Goal: Task Accomplishment & Management: Use online tool/utility

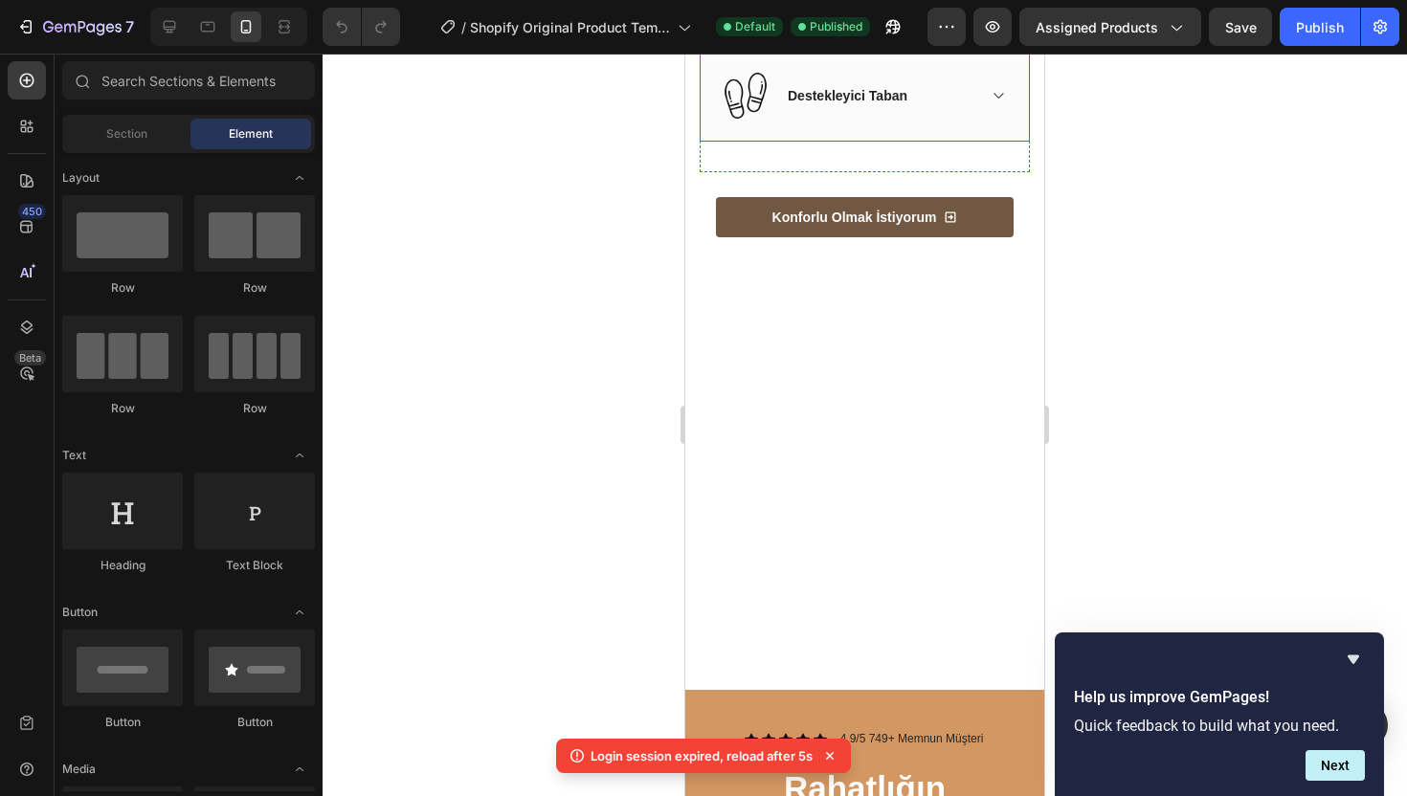
scroll to position [2190, 0]
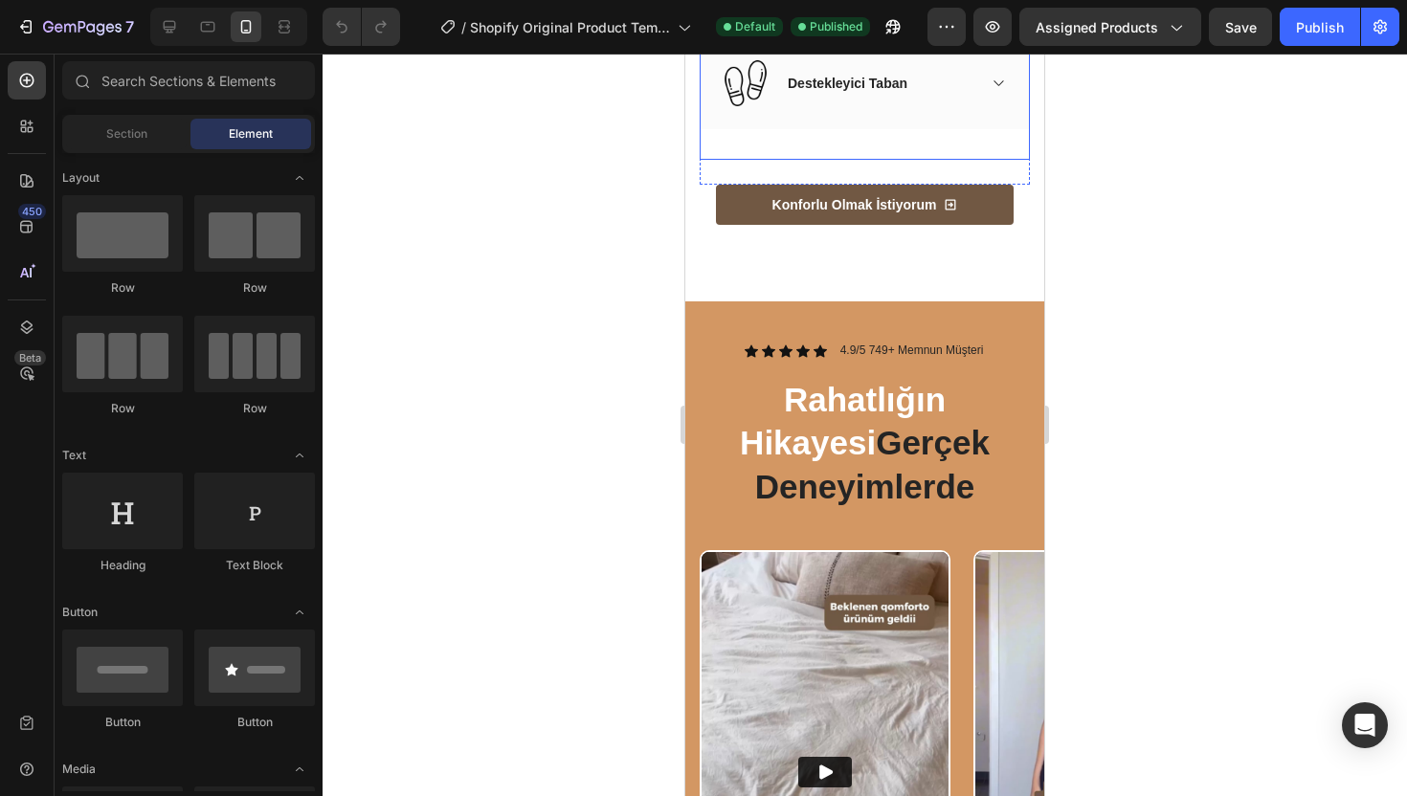
scroll to position [2271, 0]
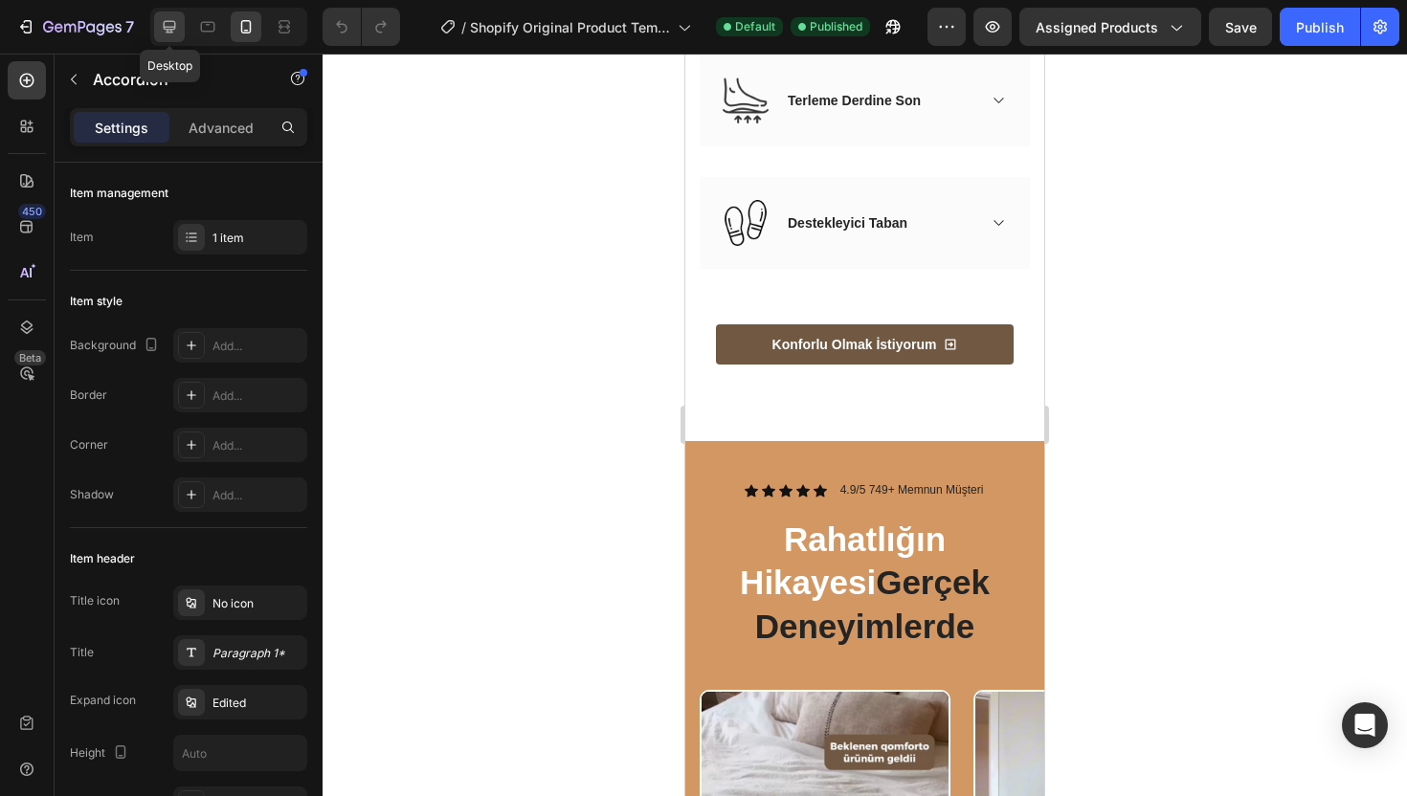
click at [177, 17] on icon at bounding box center [169, 26] width 19 height 19
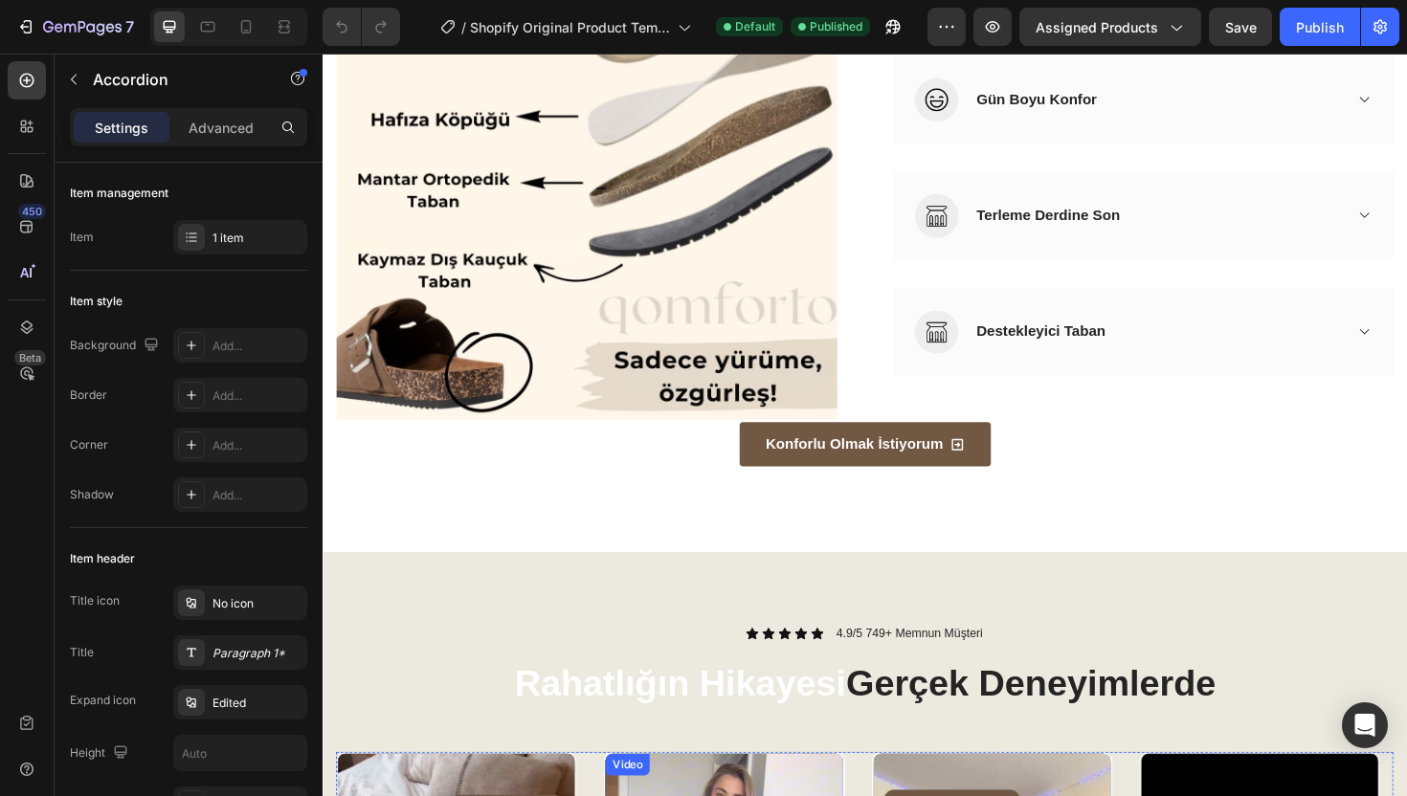
scroll to position [1909, 0]
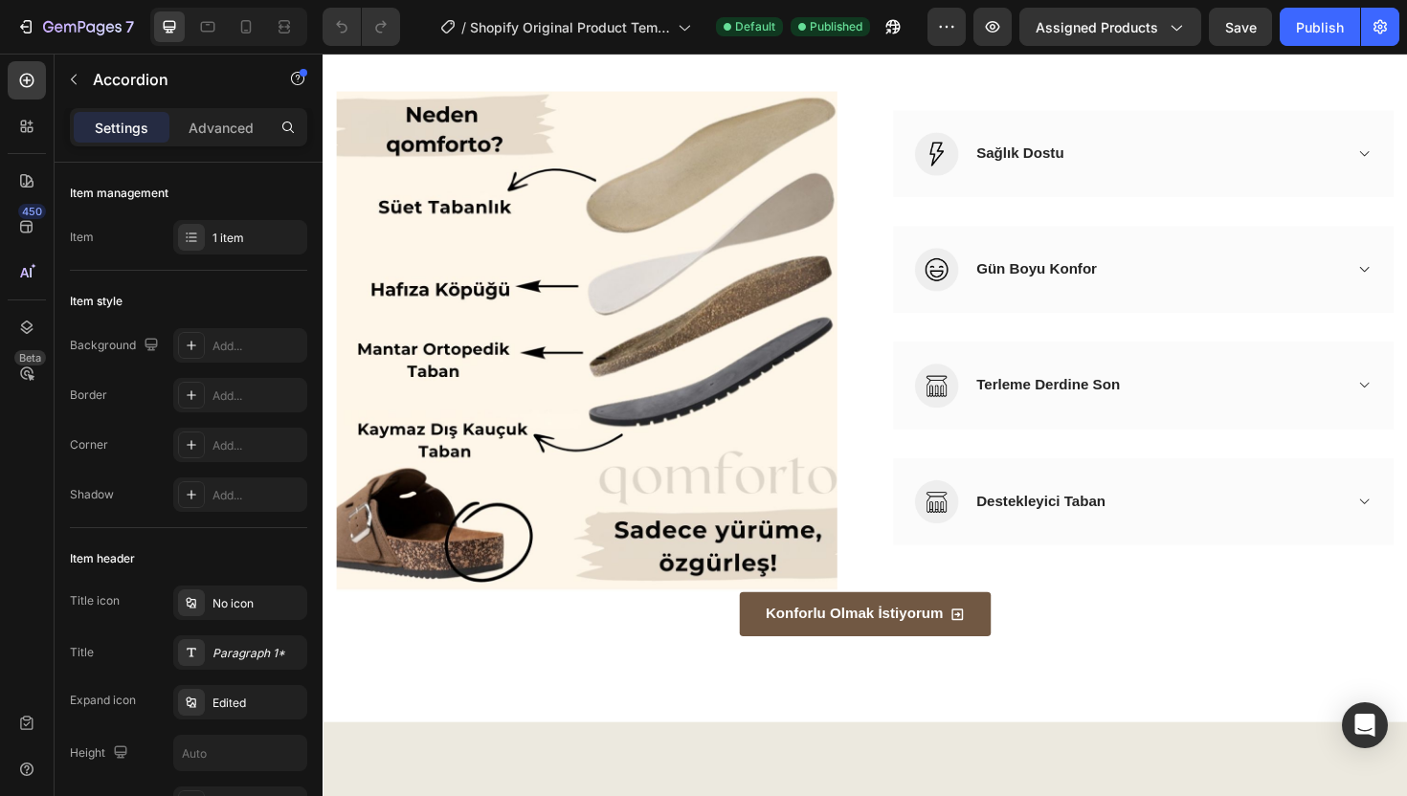
click at [1085, 271] on p "Gün Boyu Konfor" at bounding box center [1077, 282] width 127 height 23
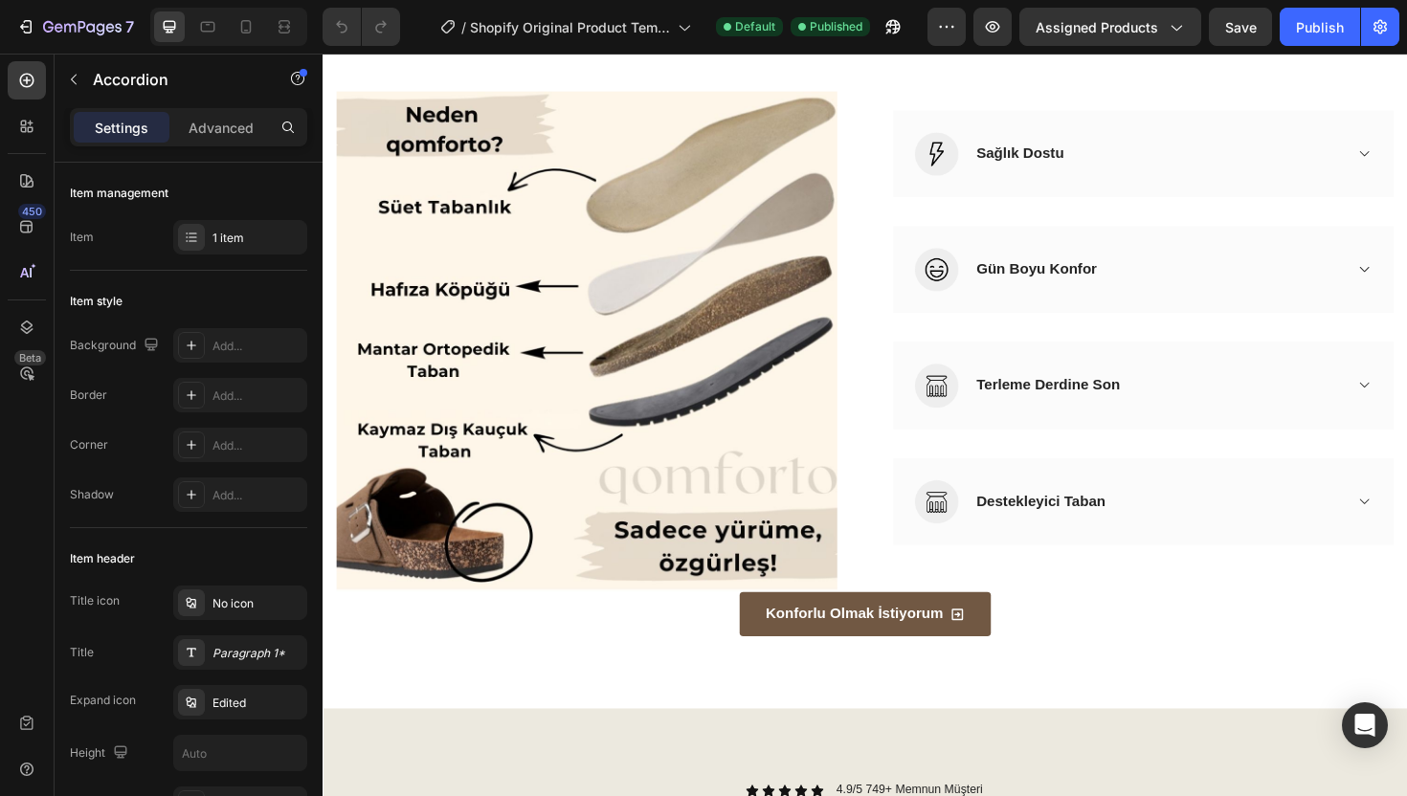
click at [1146, 281] on div "Gün Boyu Konfor" at bounding box center [1206, 282] width 390 height 29
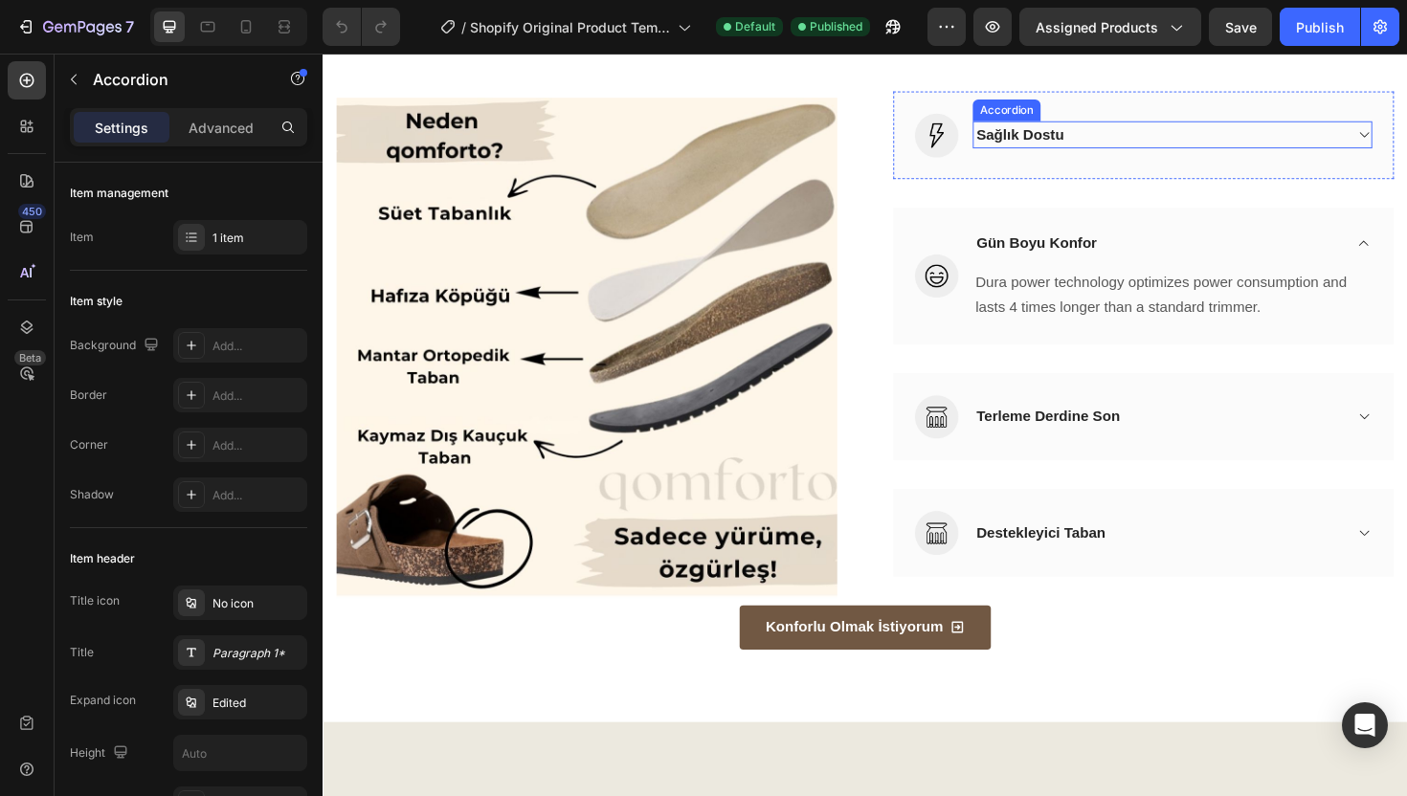
click at [1142, 150] on div "Sağlık Dostu" at bounding box center [1206, 139] width 390 height 29
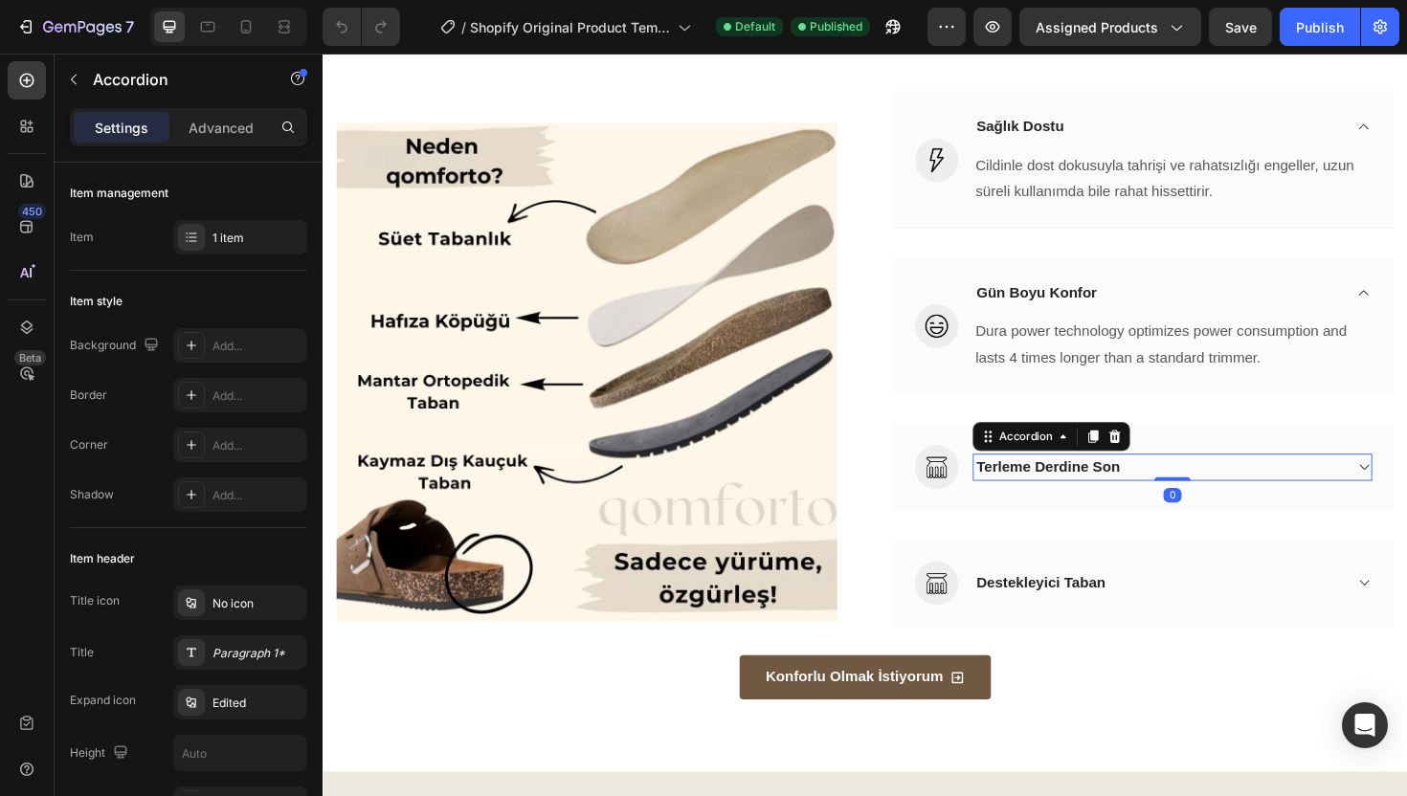
click at [1141, 491] on p "Terleme Derdine Son" at bounding box center [1090, 491] width 152 height 23
click at [1167, 493] on div "Terleme Derdine Son" at bounding box center [1206, 491] width 390 height 29
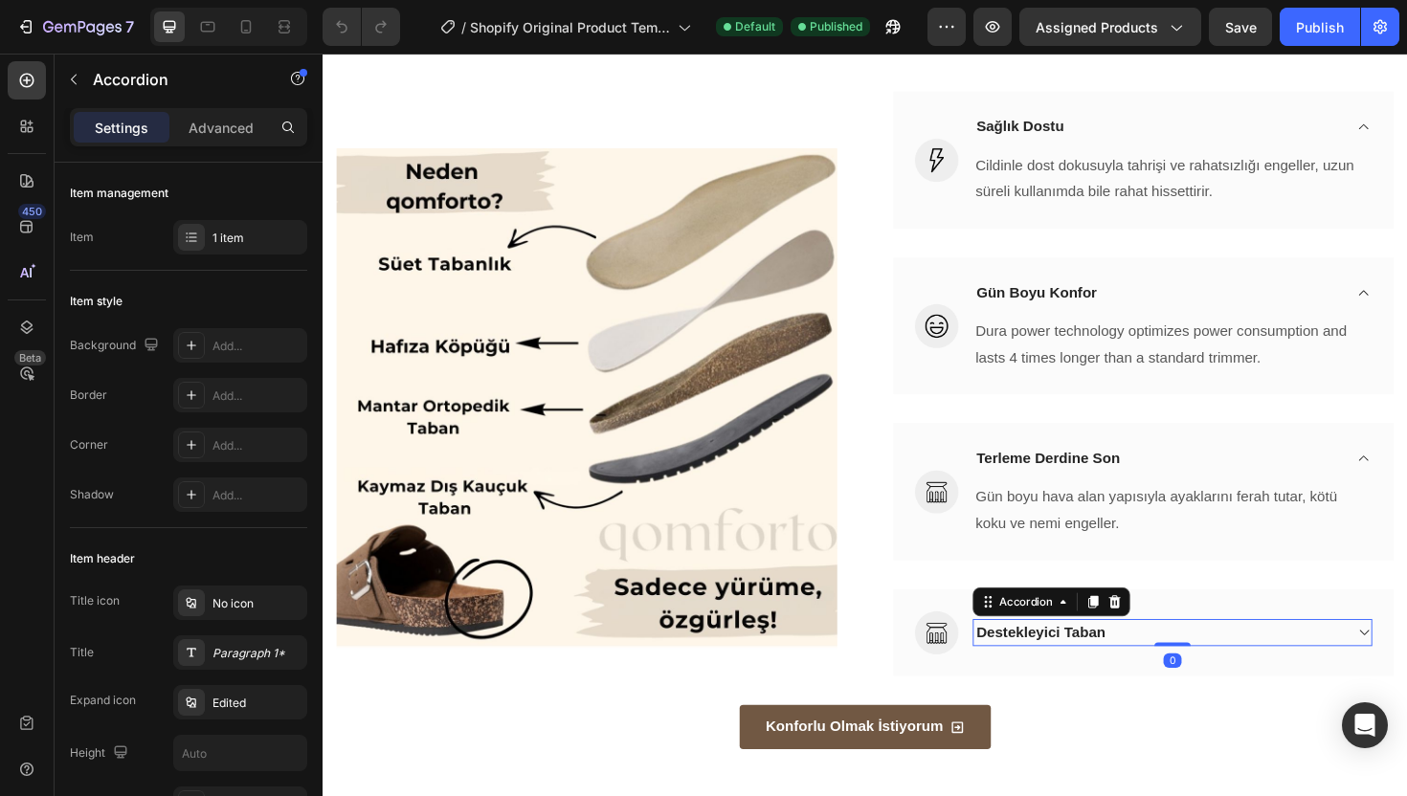
click at [1171, 675] on div "Destekleyici Taban" at bounding box center [1206, 667] width 390 height 29
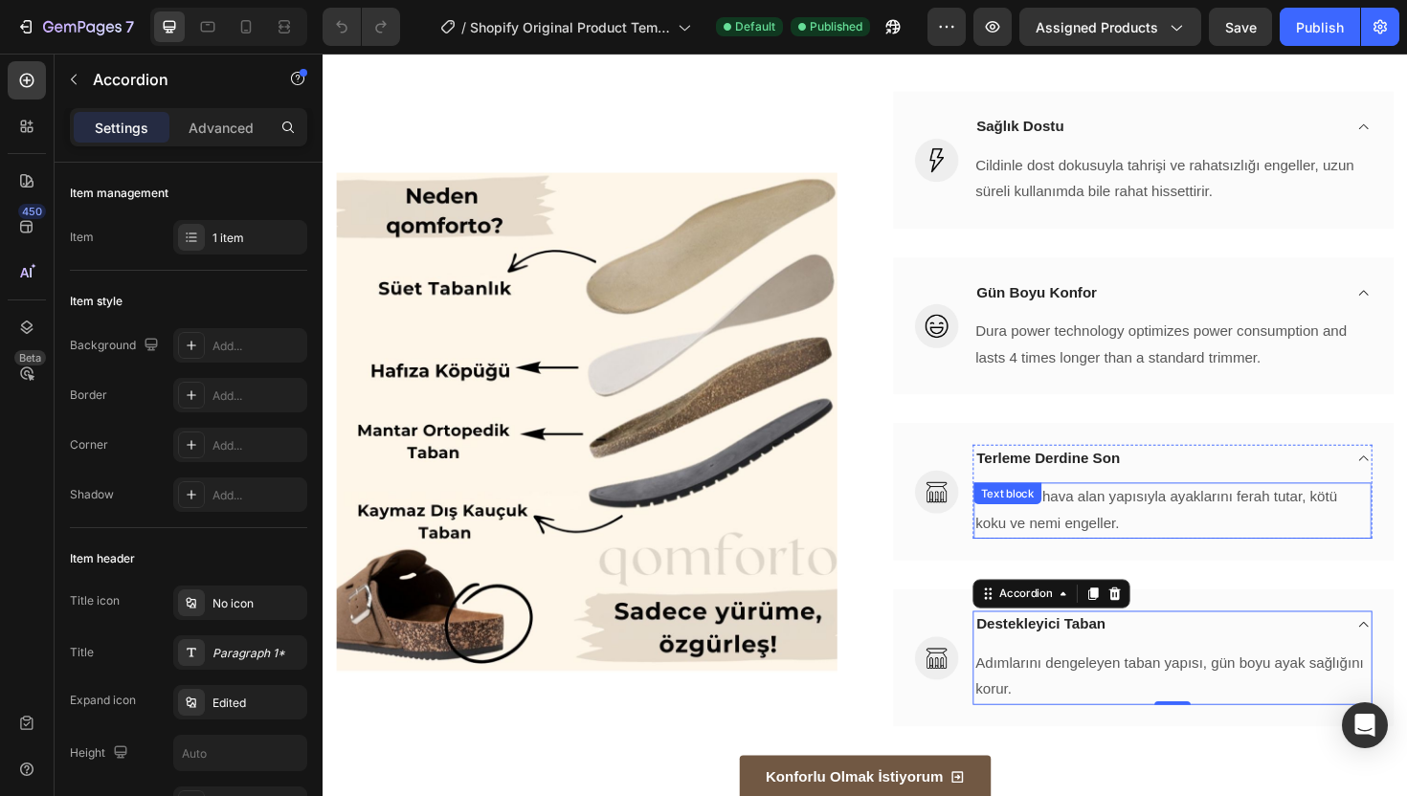
click at [1162, 538] on div "Gün boyu hava alan yapısıyla ayaklarını ferah tutar, kötü koku ve nemi engeller…" at bounding box center [1221, 537] width 421 height 59
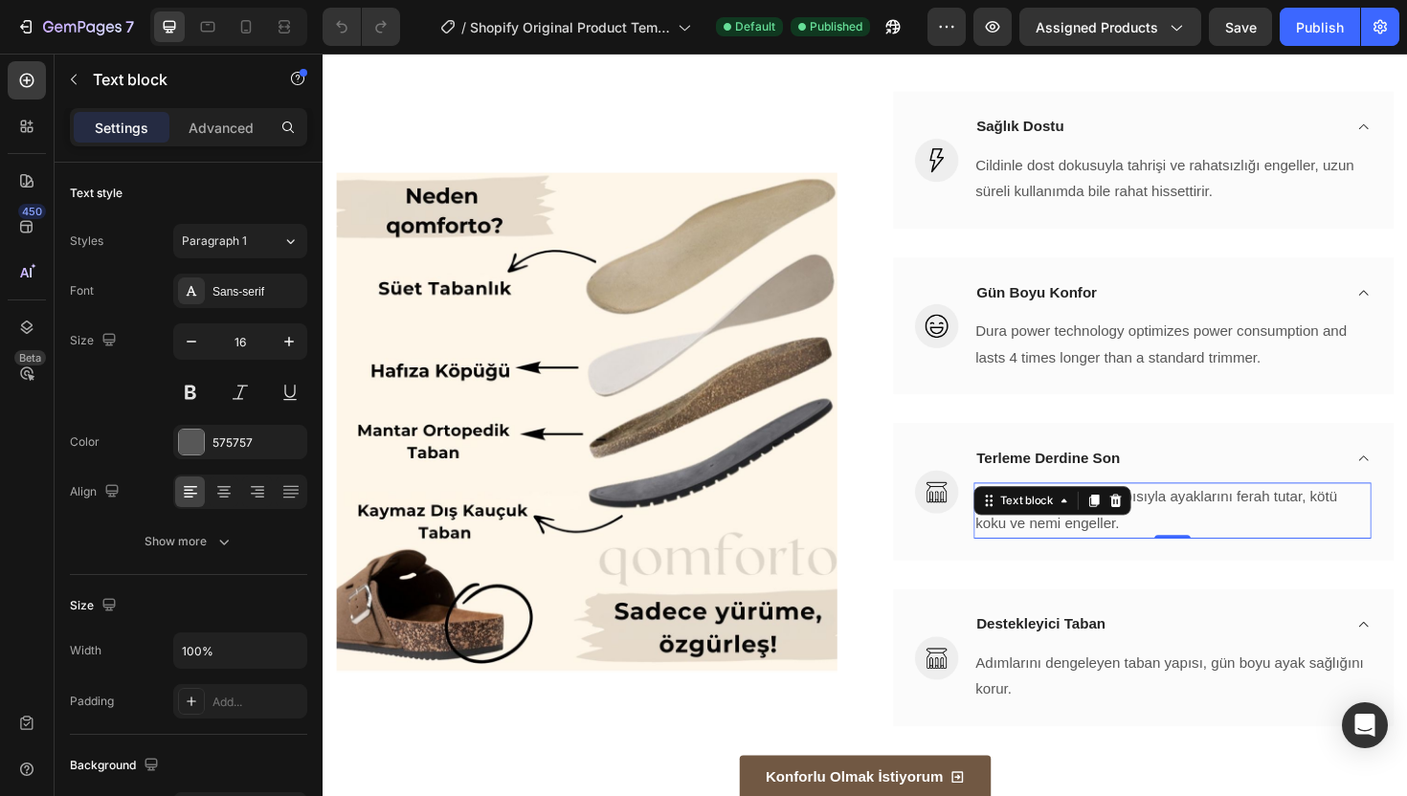
click at [1170, 546] on p "Gün boyu hava alan yapısıyla ayaklarını ferah tutar, kötü koku ve nemi engeller." at bounding box center [1221, 537] width 417 height 55
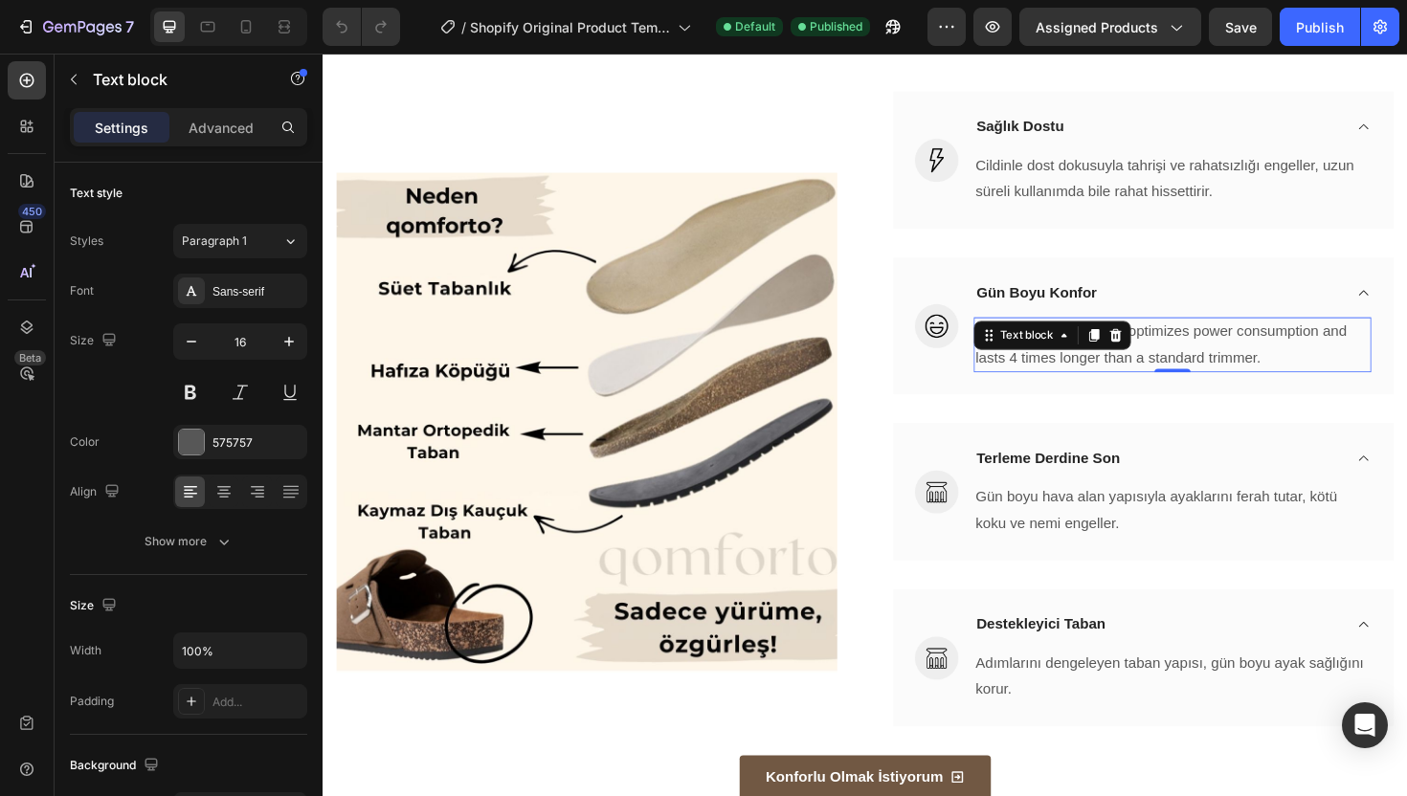
click at [1230, 356] on p "Dura power technology optimizes power consumption and lasts 4 times longer than…" at bounding box center [1221, 362] width 417 height 55
click at [1360, 364] on p "Dura power technology optimizes power consumption and lasts 4 times longer than…" at bounding box center [1221, 362] width 417 height 55
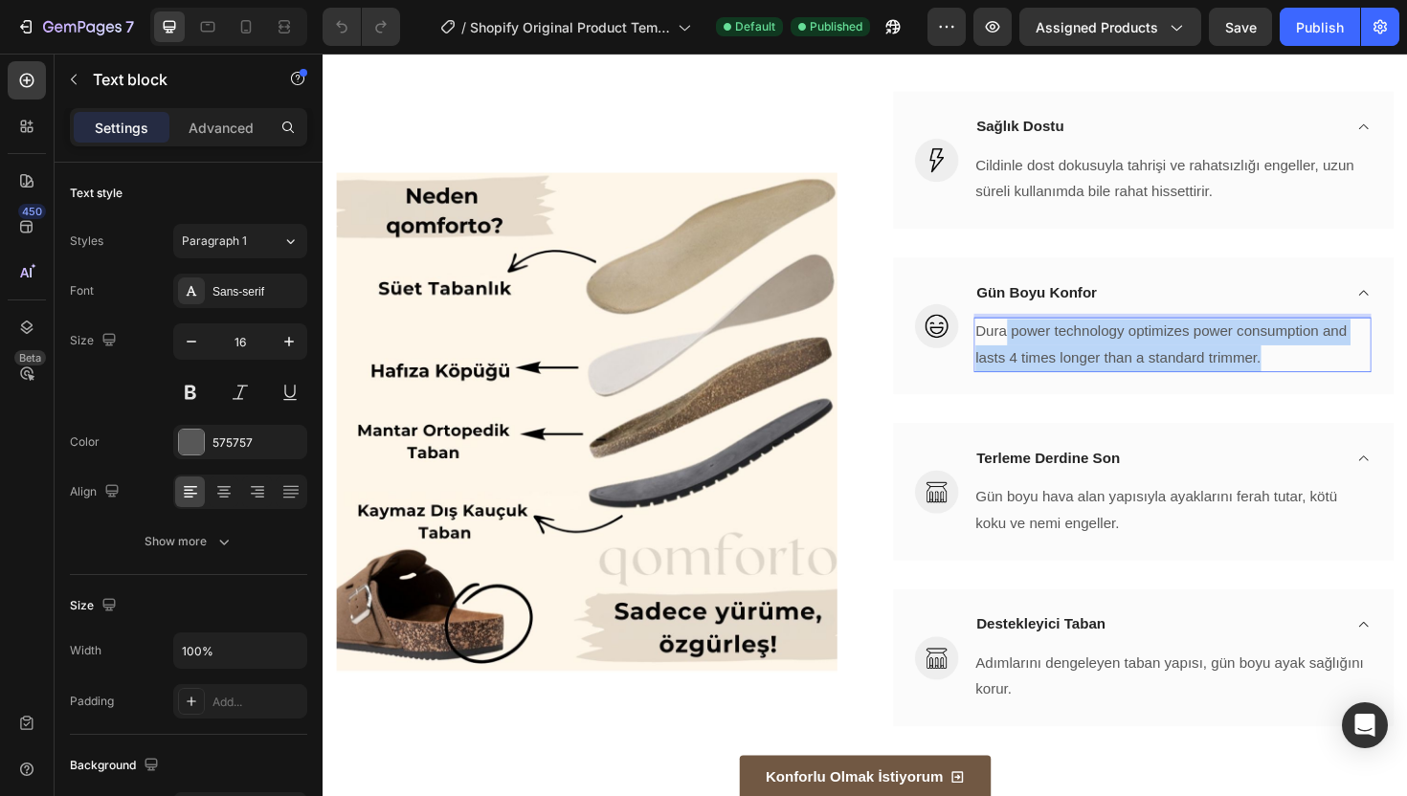
drag, startPoint x: 1352, startPoint y: 376, endPoint x: 1039, endPoint y: 360, distance: 313.3
click at [1039, 360] on p "Dura power technology optimizes power consumption and lasts 4 times longer than…" at bounding box center [1221, 362] width 417 height 55
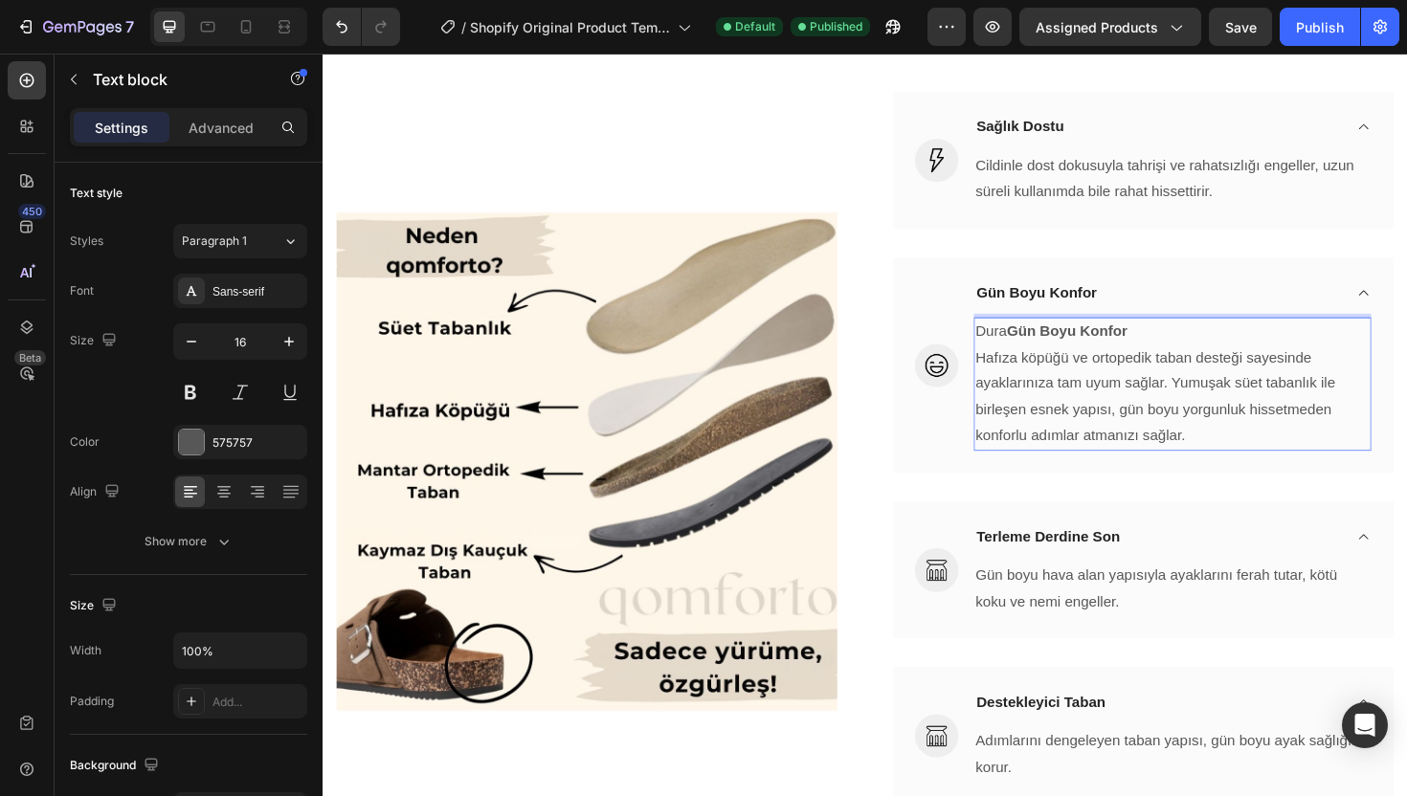
click at [1169, 356] on p "Dura Gün Boyu Konfor" at bounding box center [1221, 349] width 417 height 28
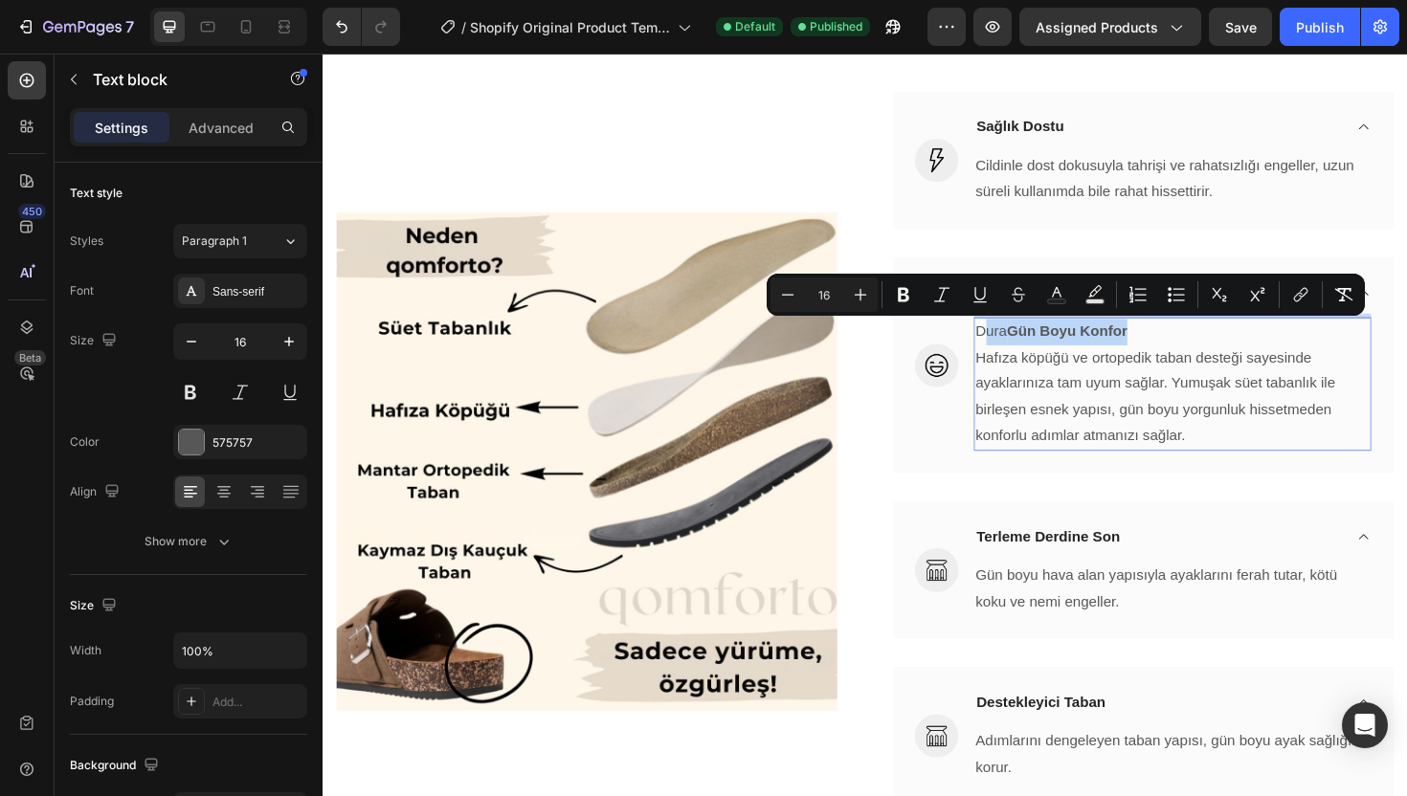
drag, startPoint x: 1169, startPoint y: 349, endPoint x: 1012, endPoint y: 350, distance: 156.9
click at [1013, 350] on p "Dura Gün Boyu Konfor" at bounding box center [1221, 349] width 417 height 28
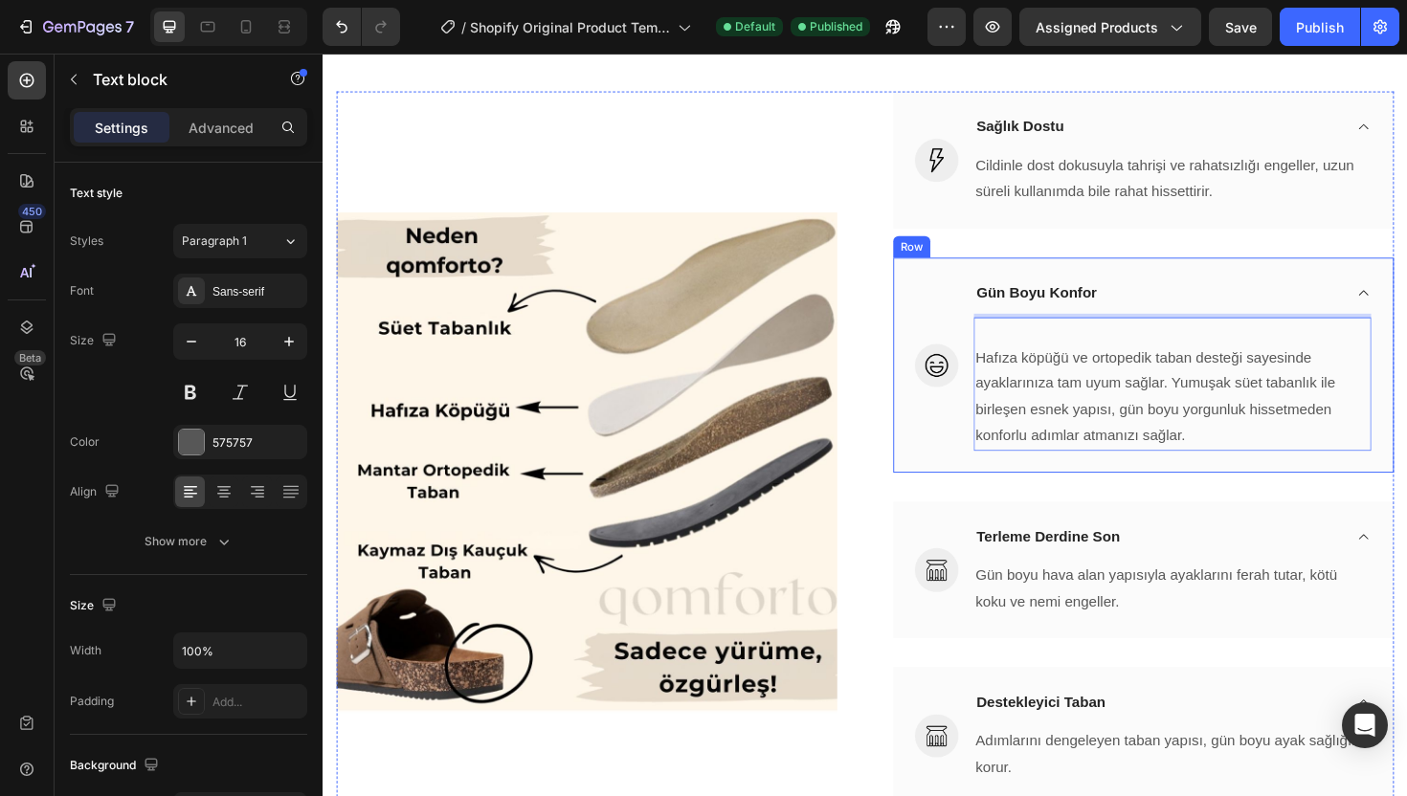
click at [998, 376] on div "Image Gün Boyu Konfor Hafıza köpüğü ve ortopedik taban desteği sayesinde ayakla…" at bounding box center [1191, 384] width 530 height 228
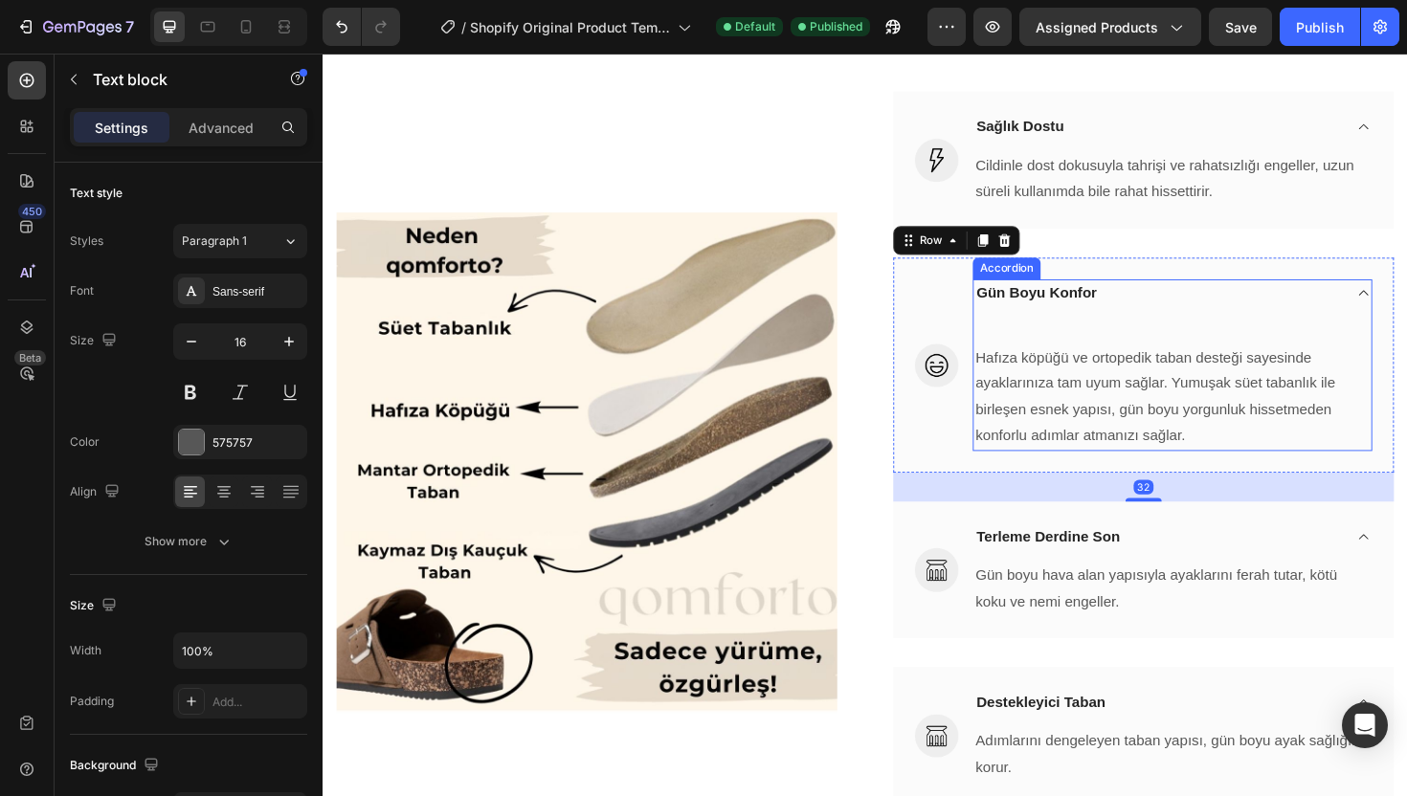
click at [1013, 373] on p "Hafıza köpüğü ve ortopedik taban desteği sayesinde ayaklarınıza tam uyum sağlar…" at bounding box center [1221, 418] width 417 height 110
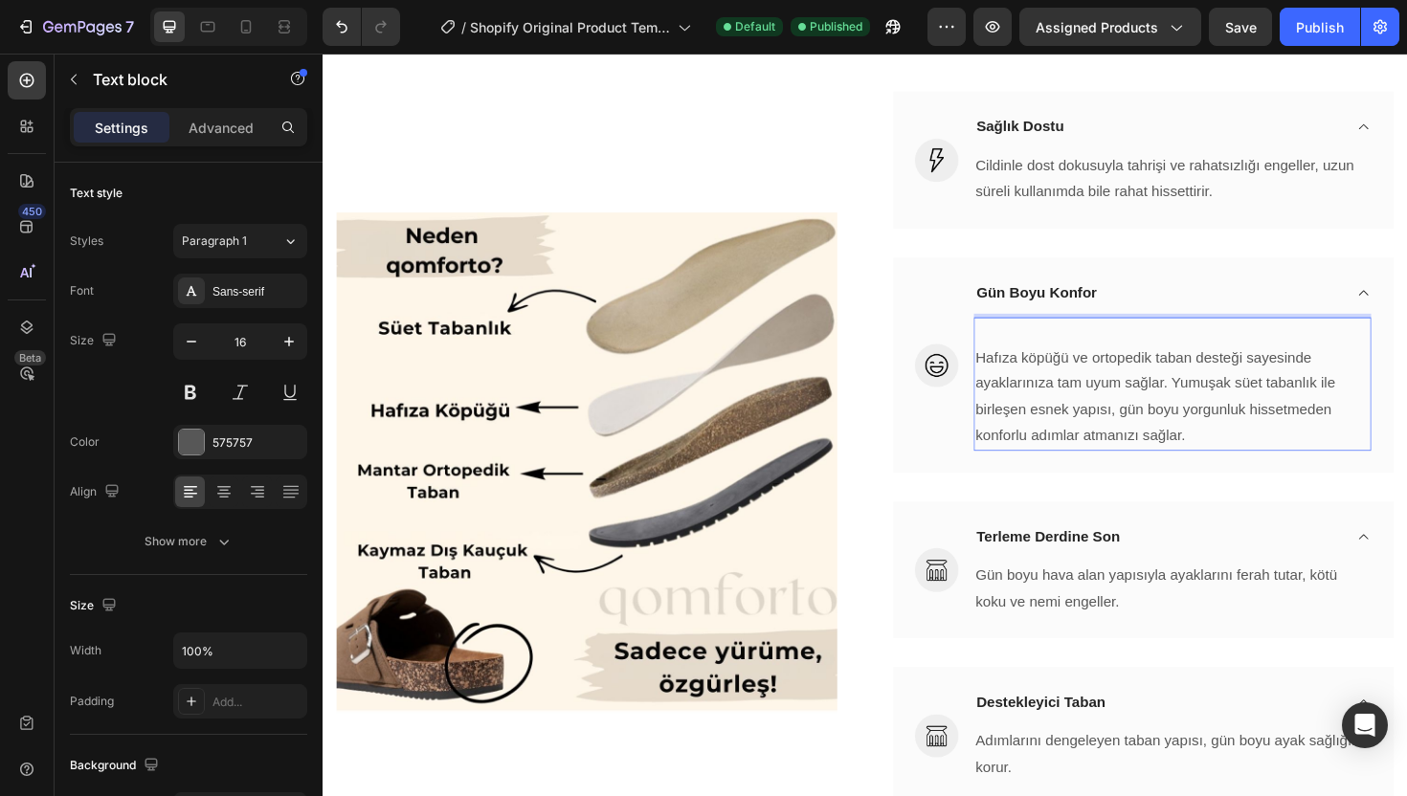
click at [1013, 378] on p "Hafıza köpüğü ve ortopedik taban desteği sayesinde ayaklarınıza tam uyum sağlar…" at bounding box center [1221, 418] width 417 height 110
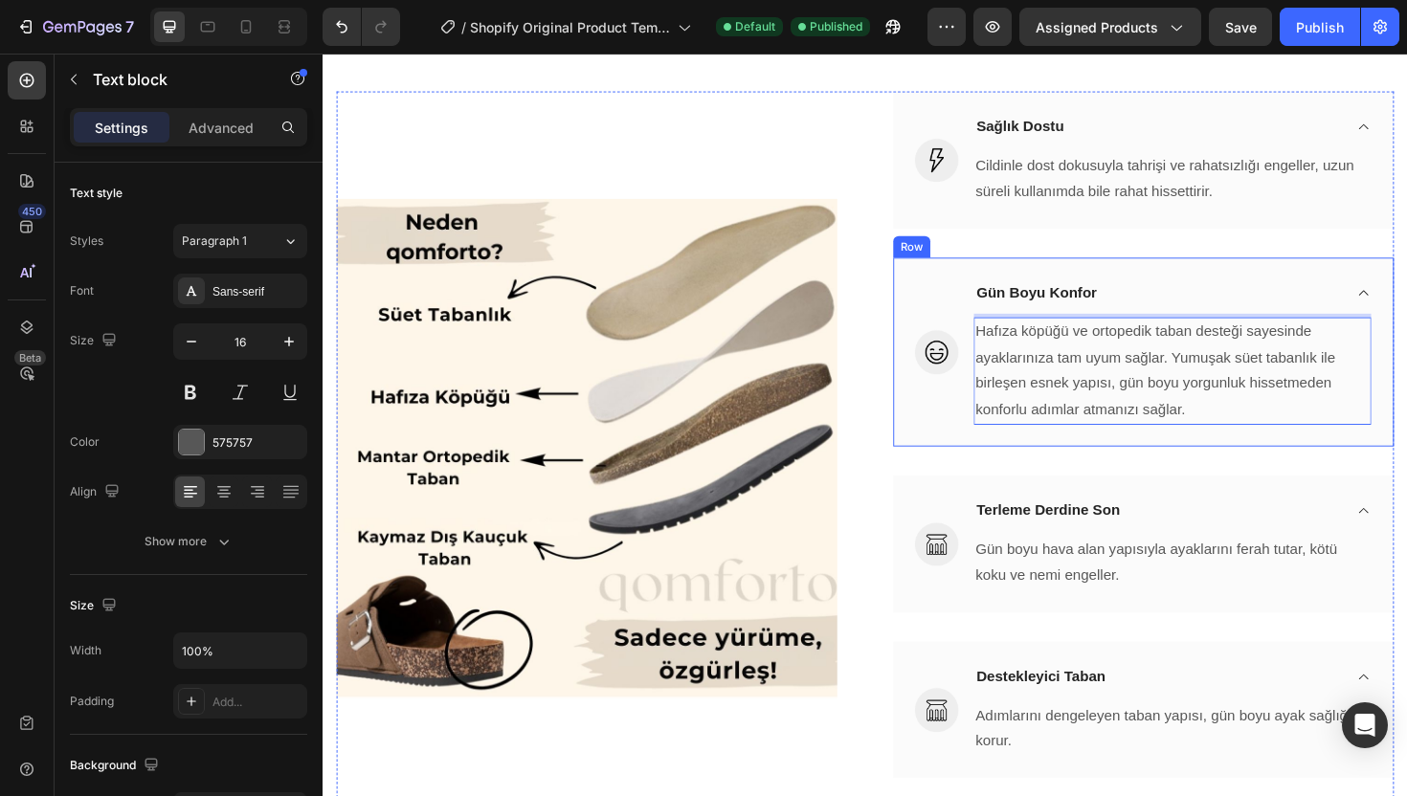
click at [976, 428] on div "Image" at bounding box center [972, 370] width 46 height 154
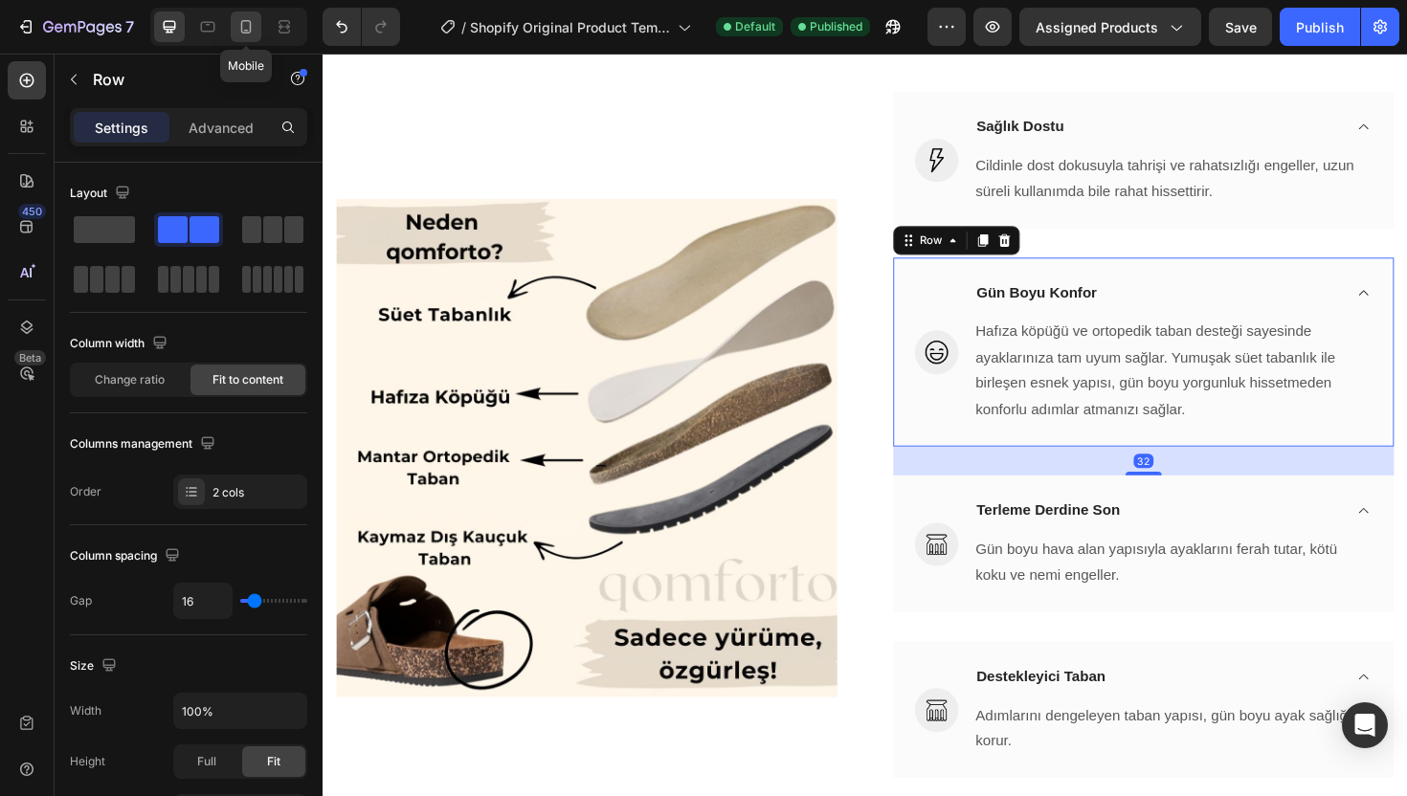
click at [255, 26] on icon at bounding box center [245, 26] width 19 height 19
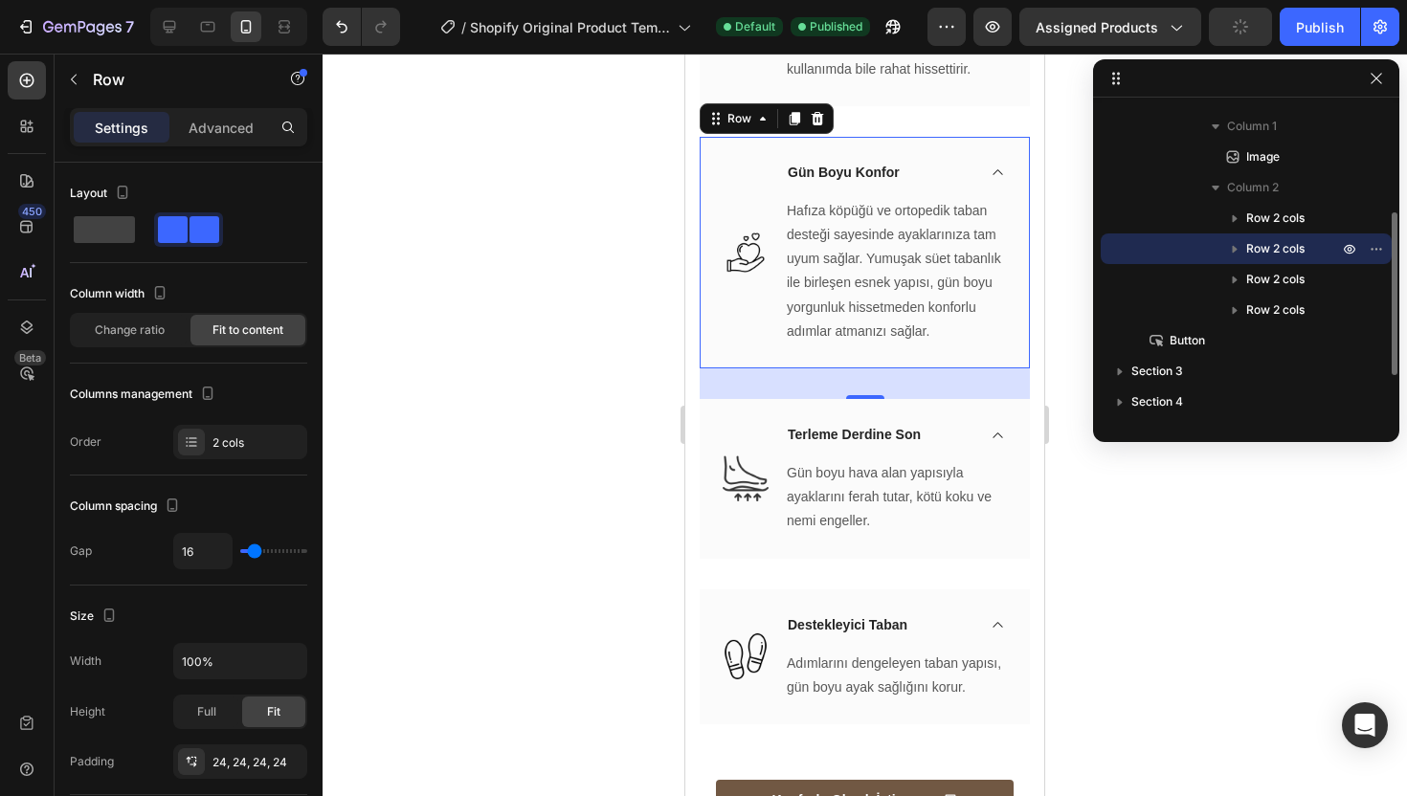
scroll to position [2395, 0]
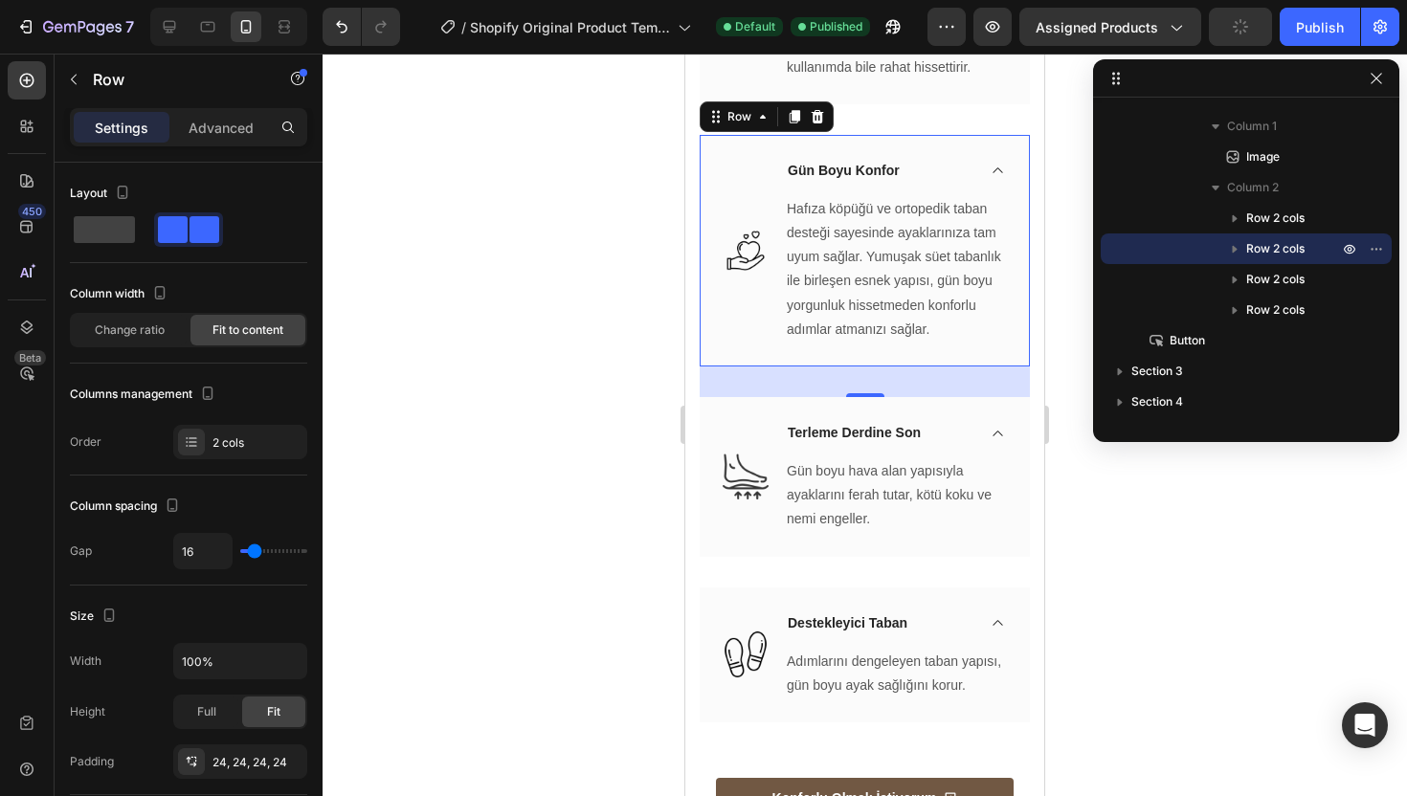
click at [952, 141] on div "Image Gün Boyu Konfor Hafıza köpüğü ve ortopedik taban desteği sayesinde ayakla…" at bounding box center [864, 251] width 330 height 232
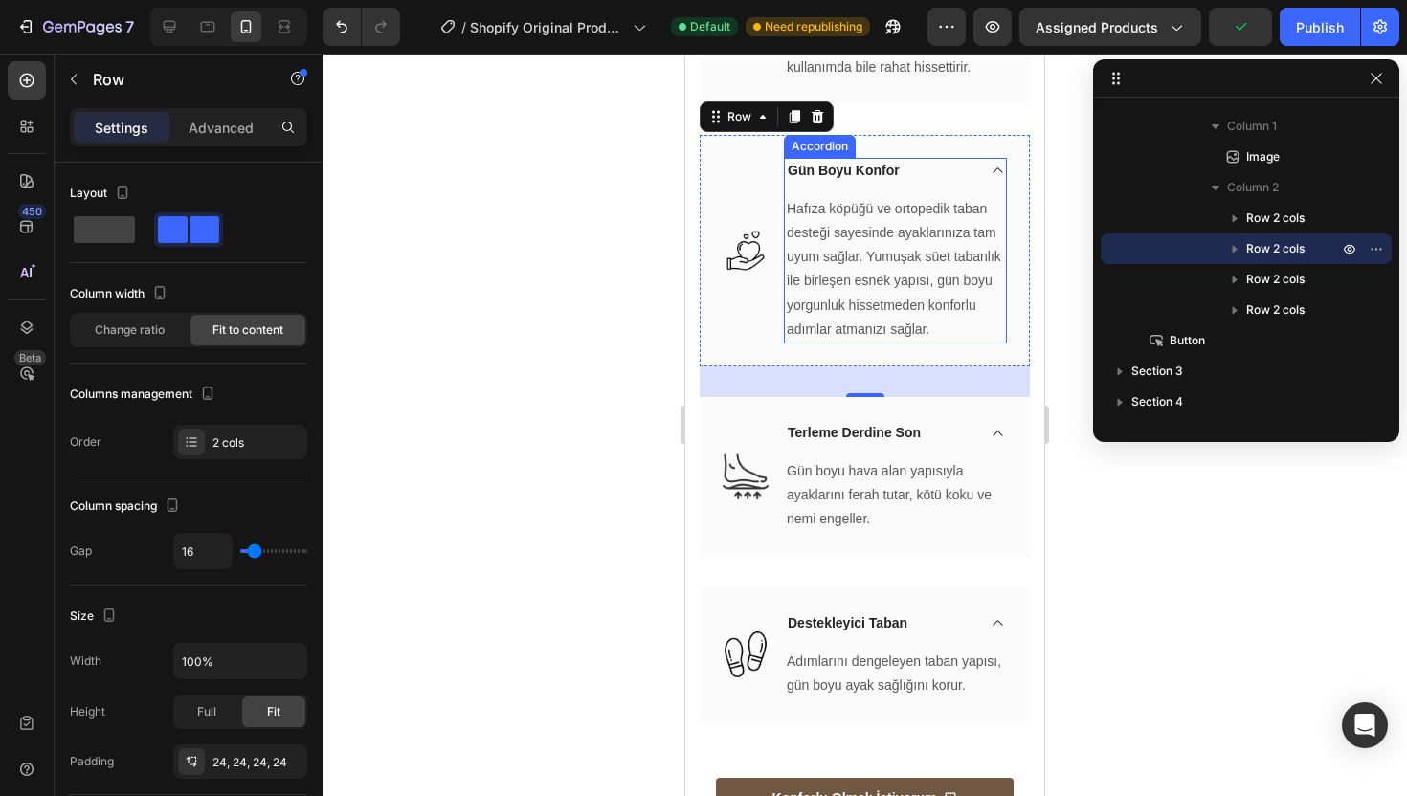
click at [990, 163] on icon at bounding box center [997, 170] width 14 height 15
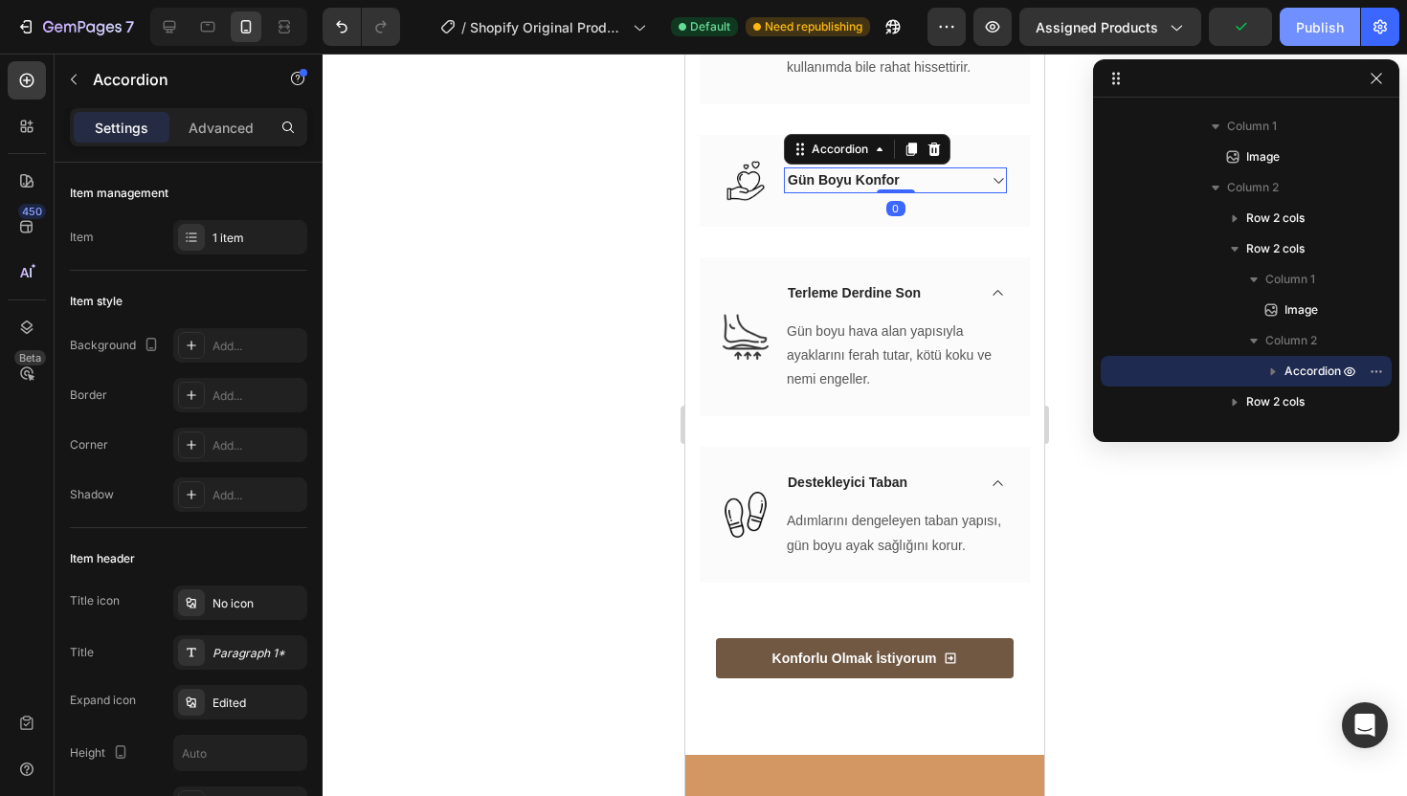
click at [1298, 31] on div "Publish" at bounding box center [1320, 27] width 48 height 20
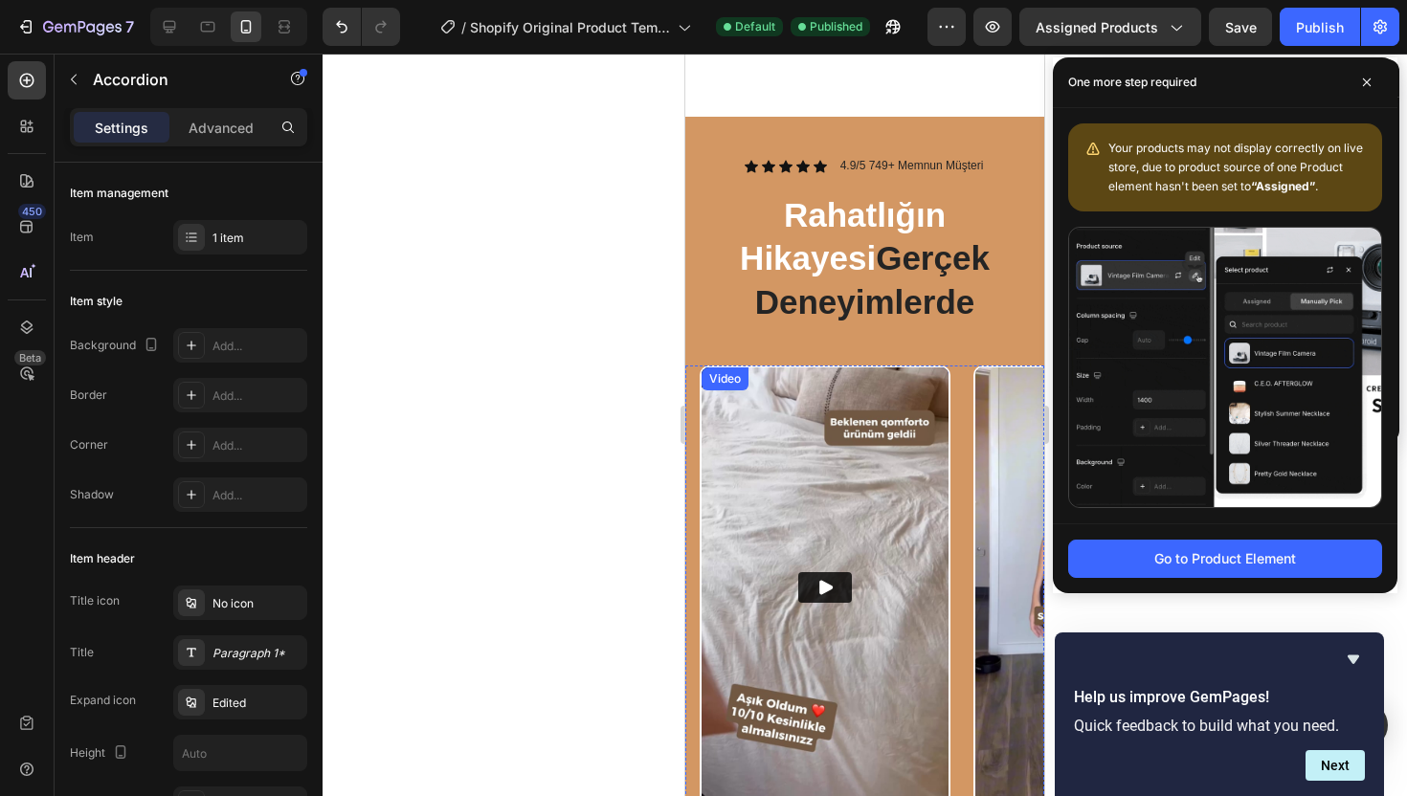
scroll to position [2751, 0]
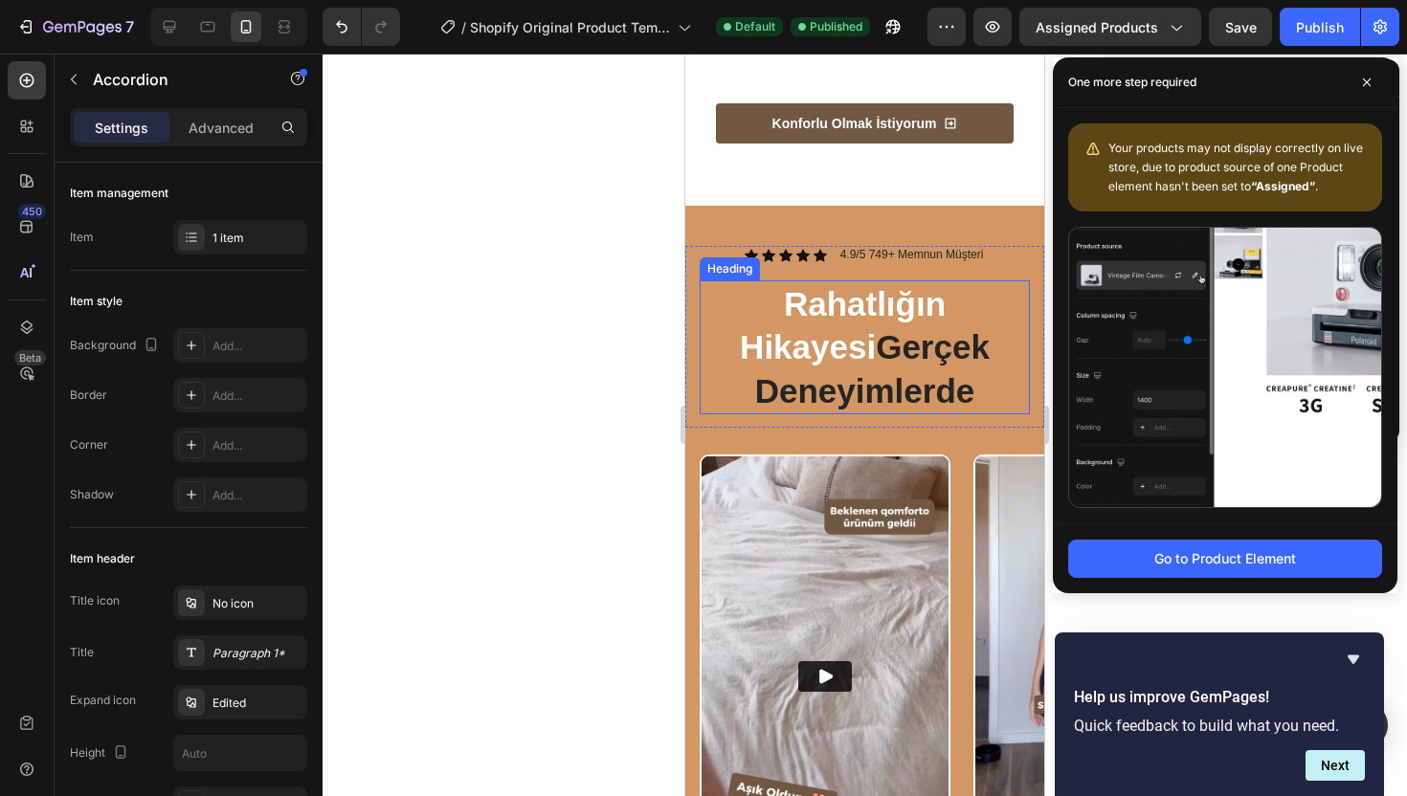
click at [864, 355] on span "Gerçek Deneyimlerde" at bounding box center [872, 368] width 234 height 81
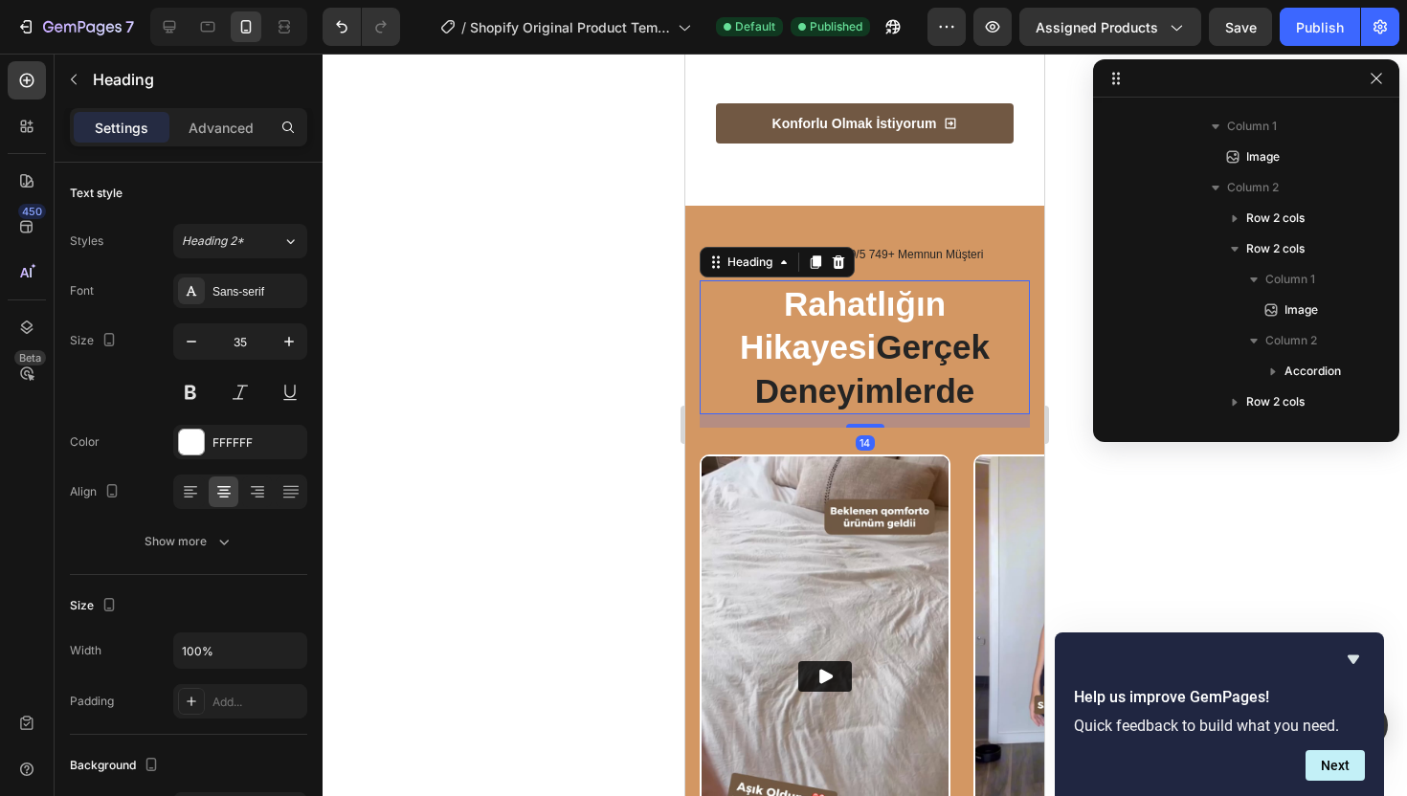
scroll to position [607, 0]
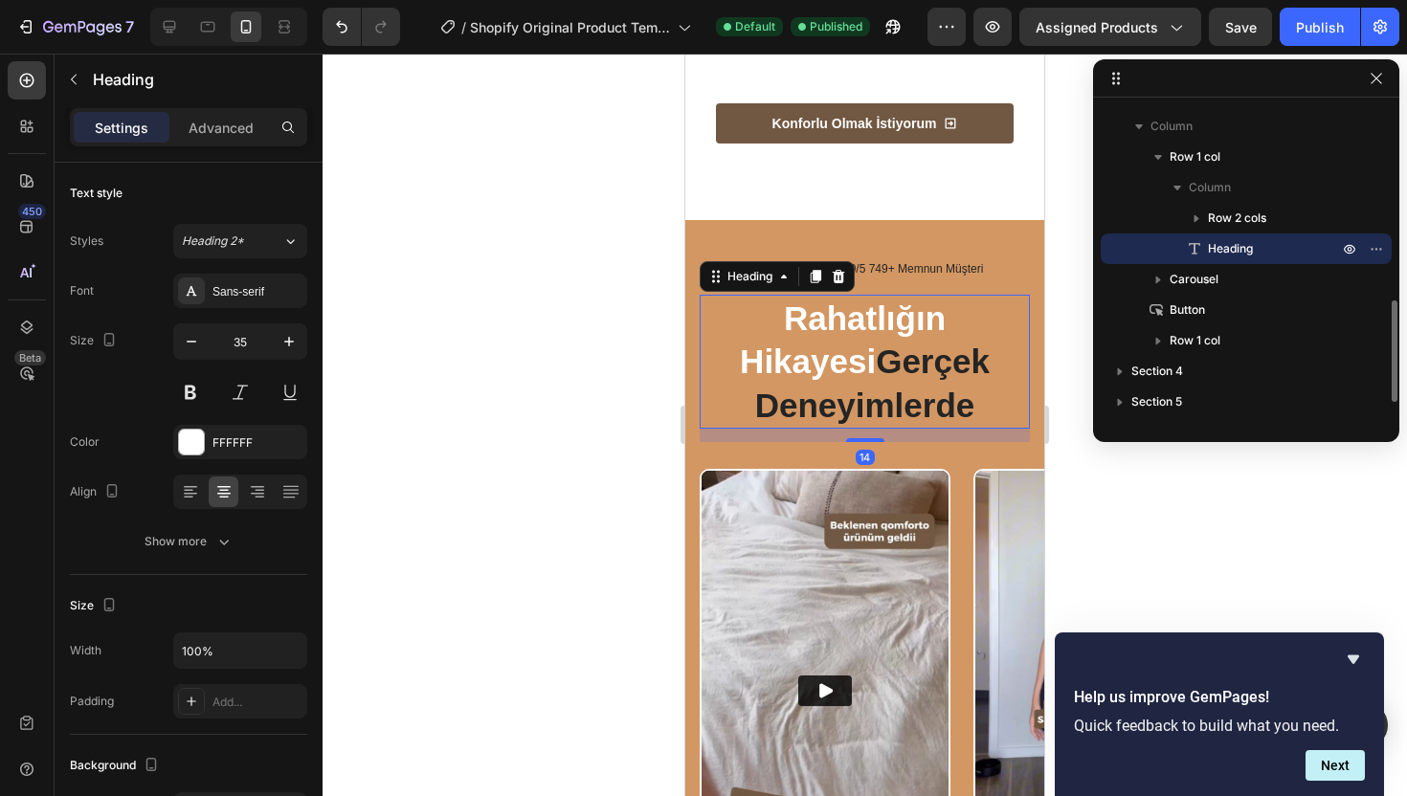
click at [979, 383] on h2 "Rahatlığın Hikayesi Gerçek Deneyimlerde" at bounding box center [864, 362] width 330 height 135
click at [979, 383] on p "Rahatlığın Hikayesi Gerçek Deneyimlerde" at bounding box center [864, 362] width 326 height 131
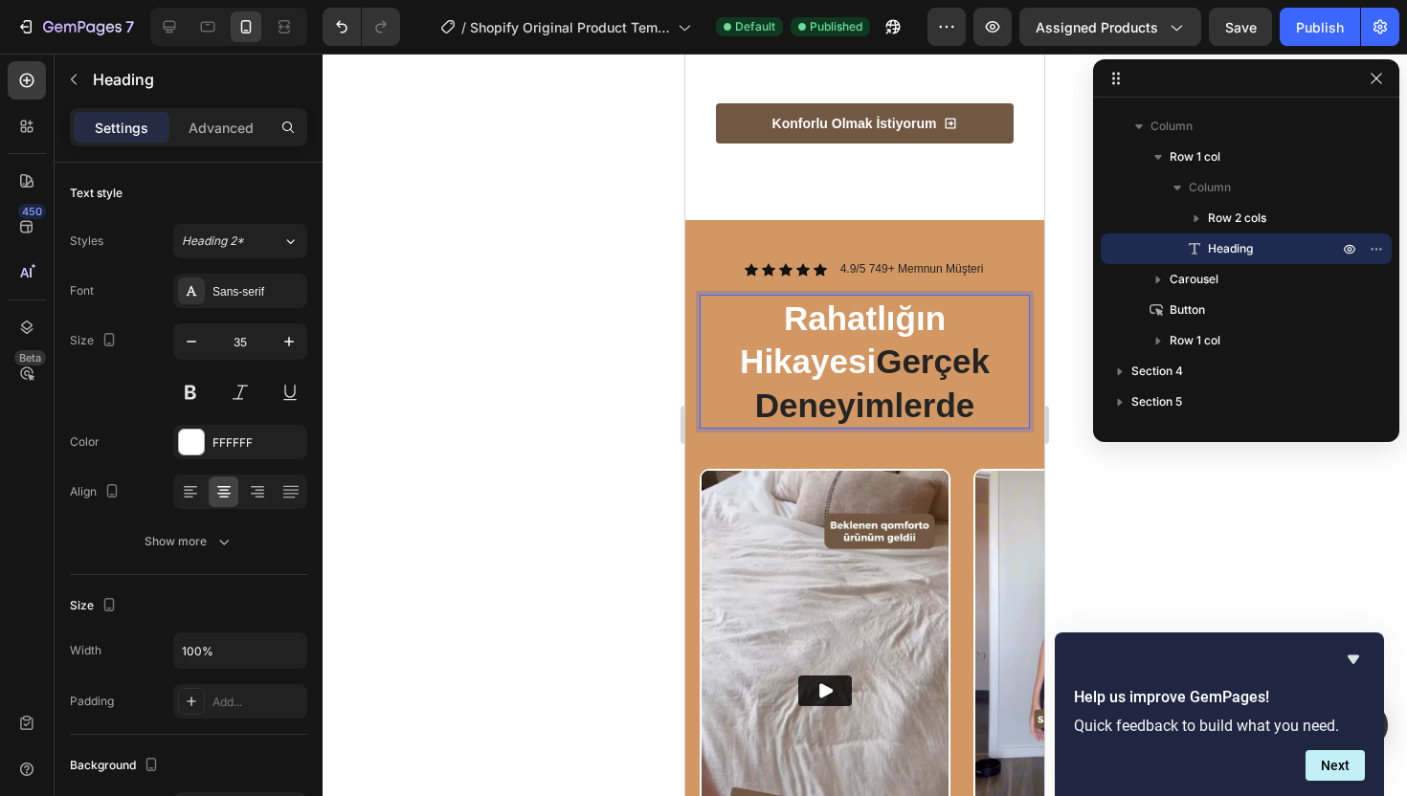
drag, startPoint x: 977, startPoint y: 389, endPoint x: 1261, endPoint y: 395, distance: 284.2
click at [775, 342] on p "Rahatlığın Hikayesi Gerçek Deneyimlerde" at bounding box center [864, 362] width 326 height 131
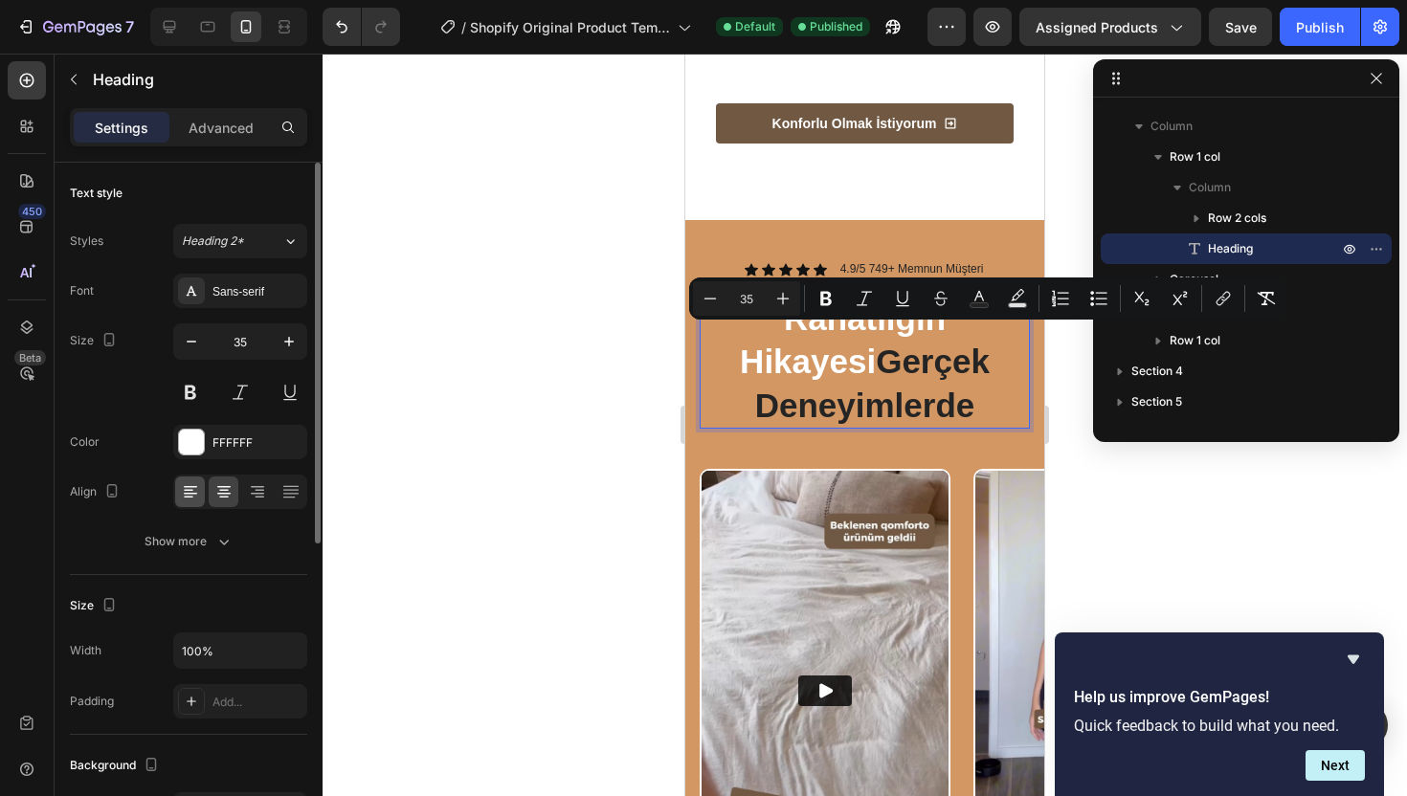
scroll to position [150, 0]
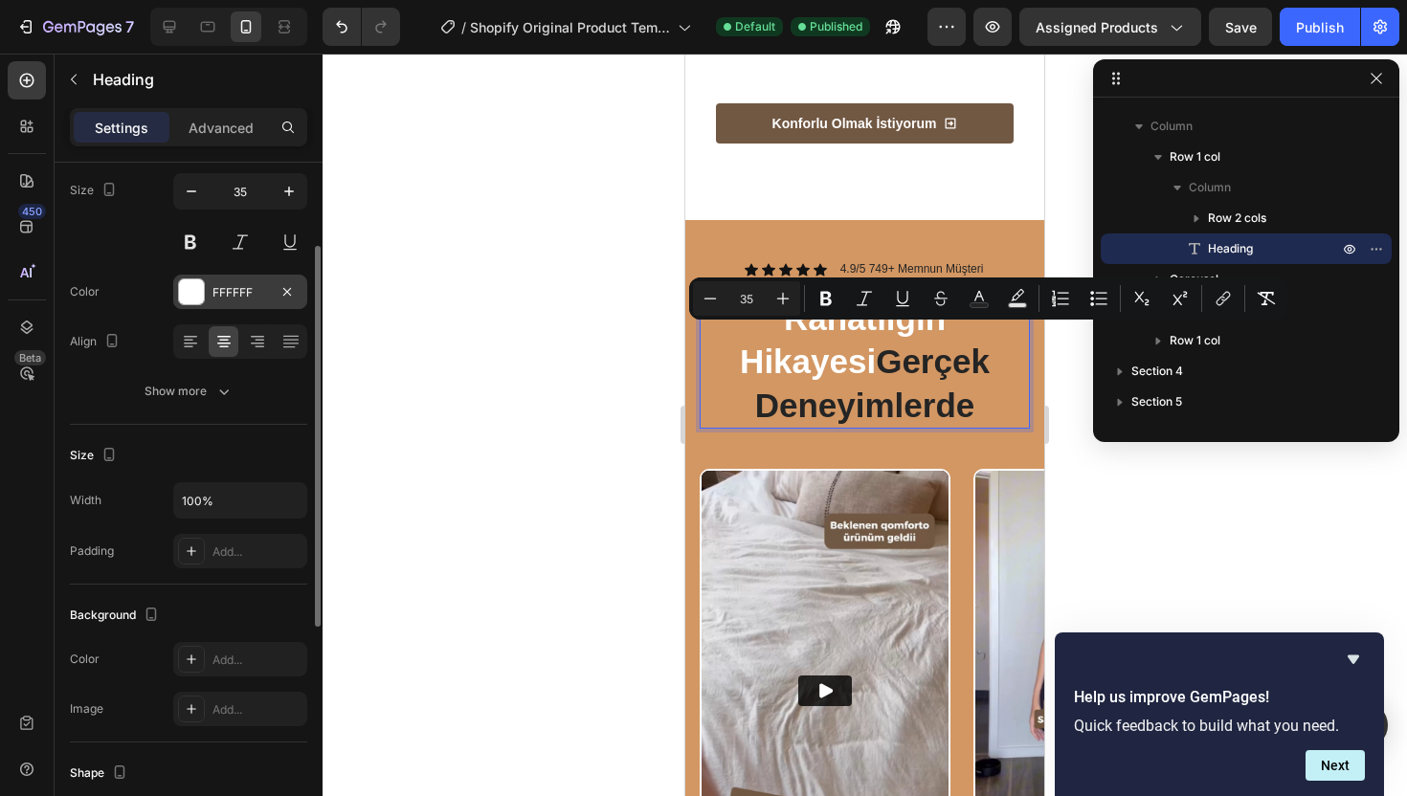
click at [222, 280] on div "FFFFFF" at bounding box center [240, 292] width 134 height 34
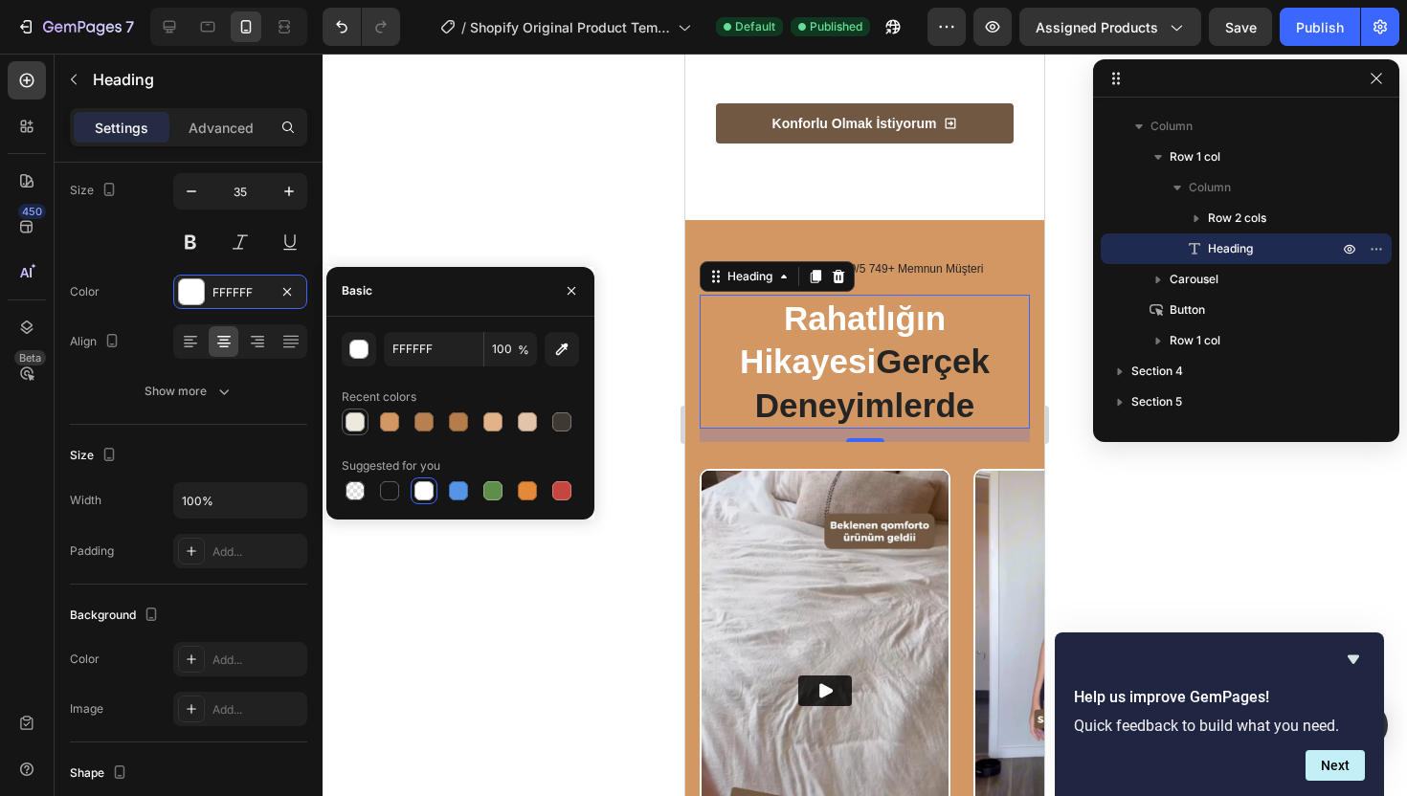
click at [357, 417] on div at bounding box center [354, 421] width 19 height 19
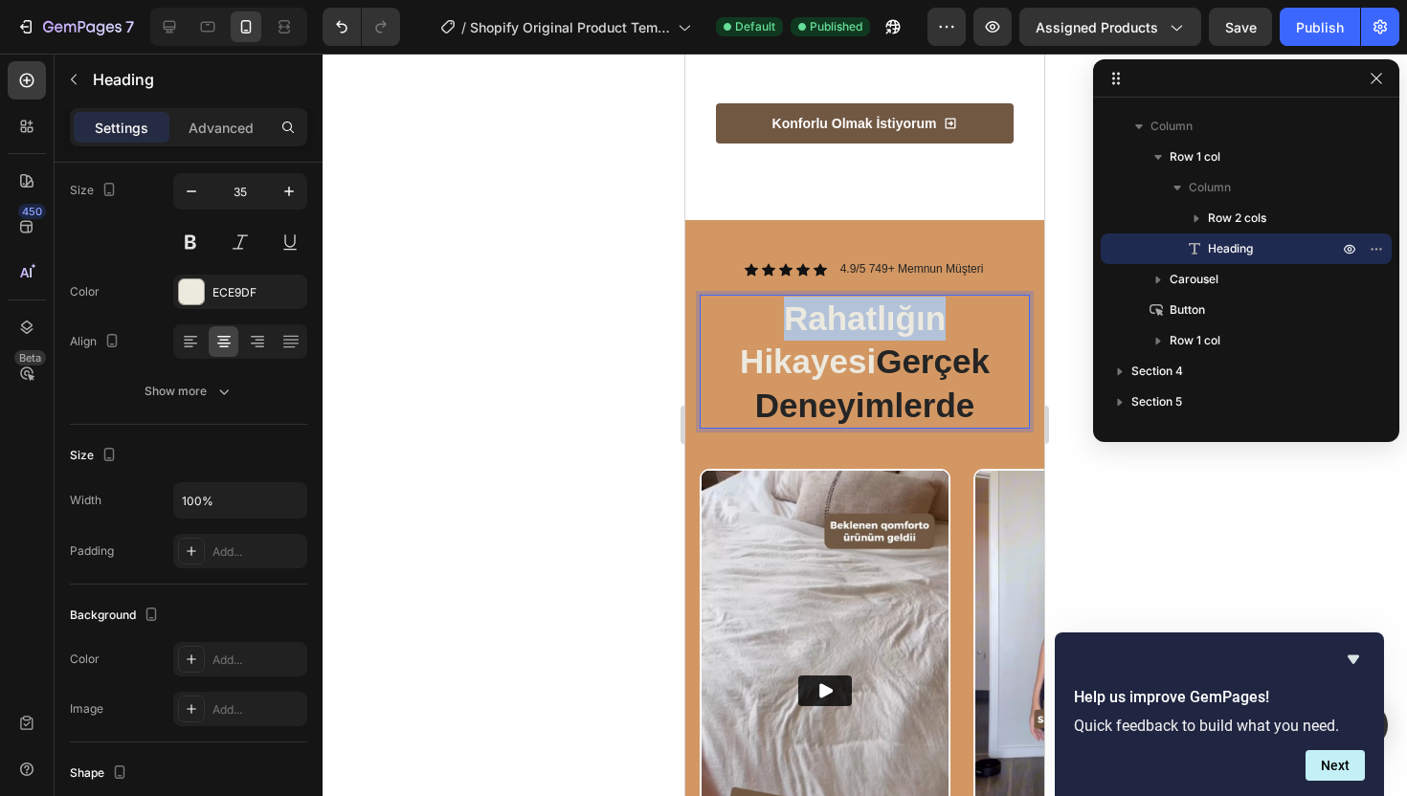
click at [777, 311] on p "Rahatlığın Hikayesi Gerçek Deneyimlerde" at bounding box center [864, 362] width 326 height 131
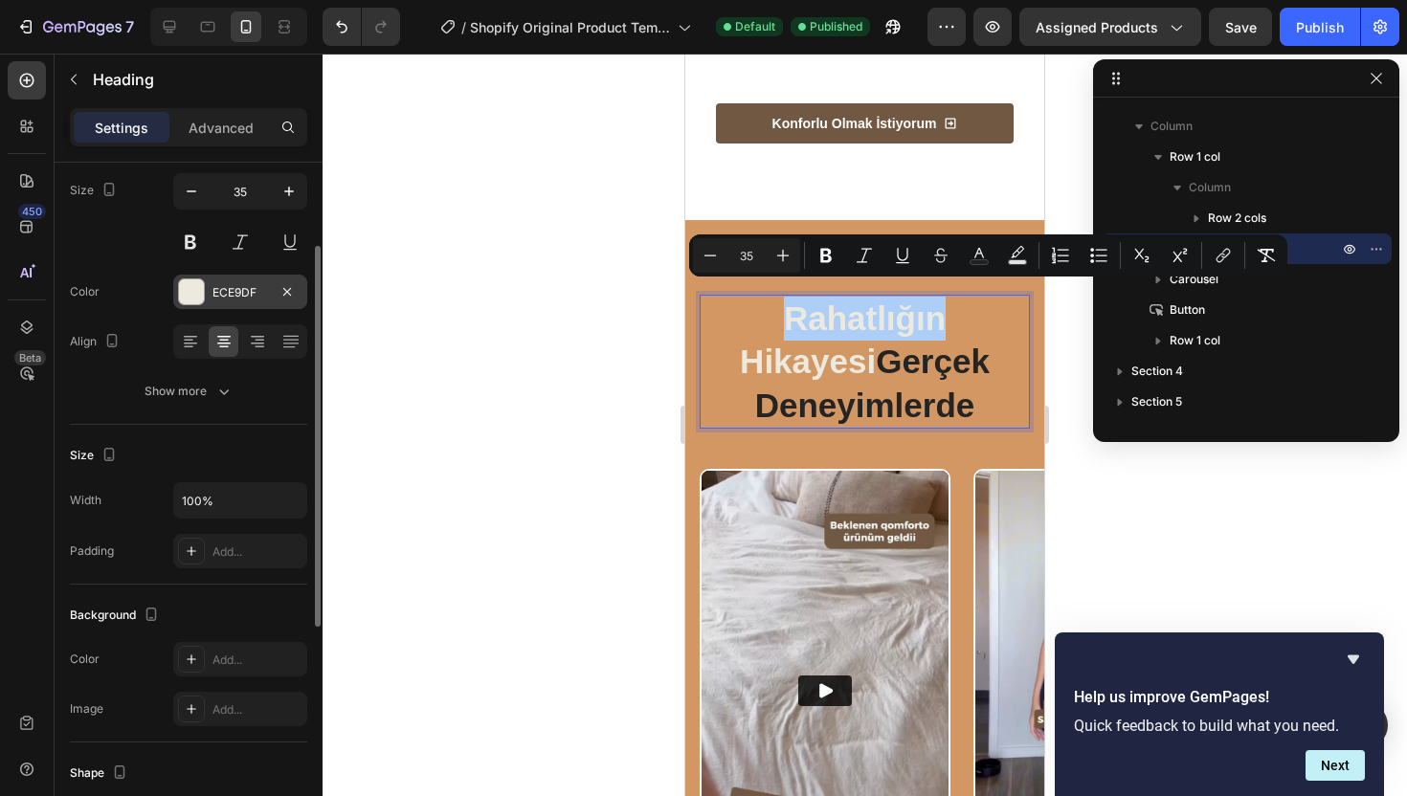
click at [208, 294] on div "ECE9DF" at bounding box center [240, 292] width 134 height 34
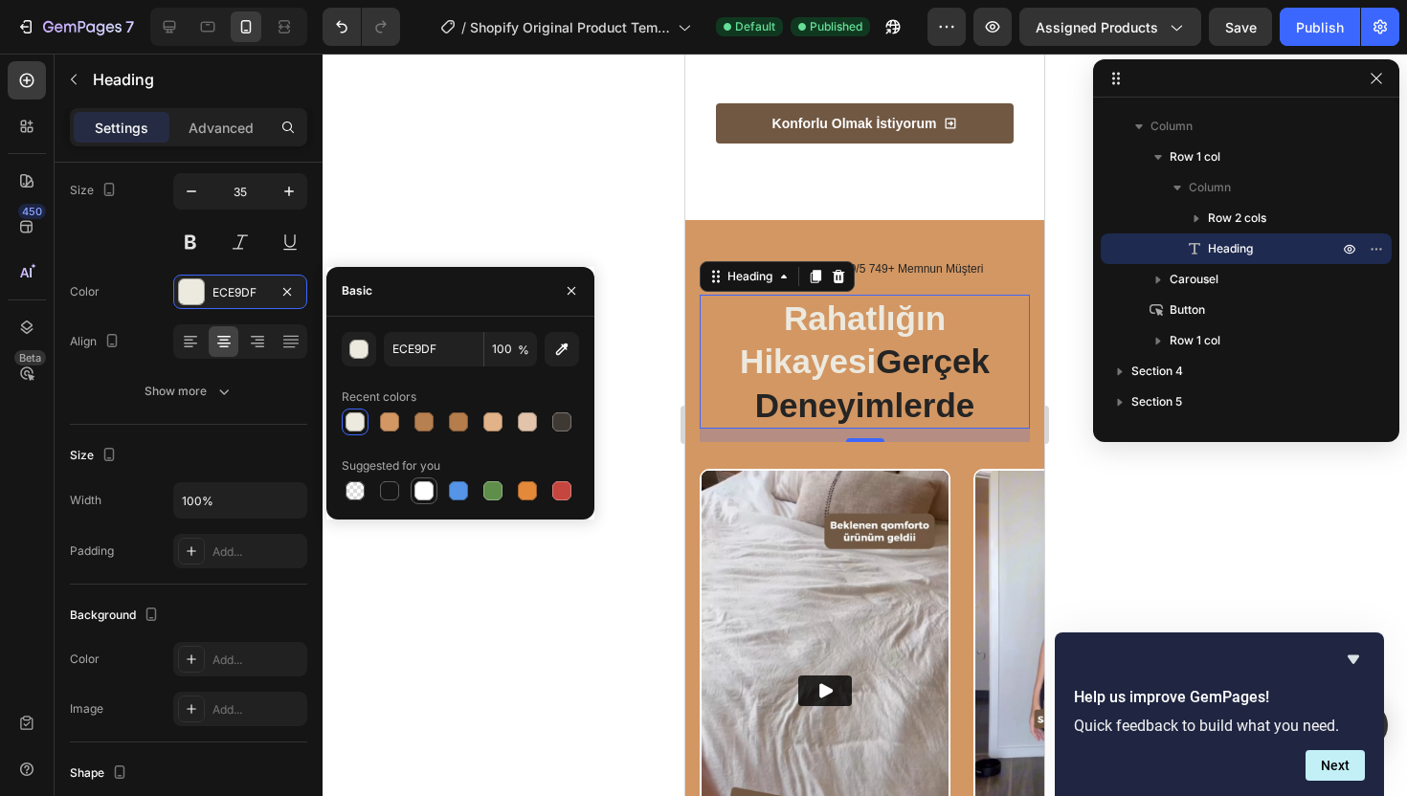
click at [417, 491] on div at bounding box center [423, 490] width 19 height 19
type input "FFFFFF"
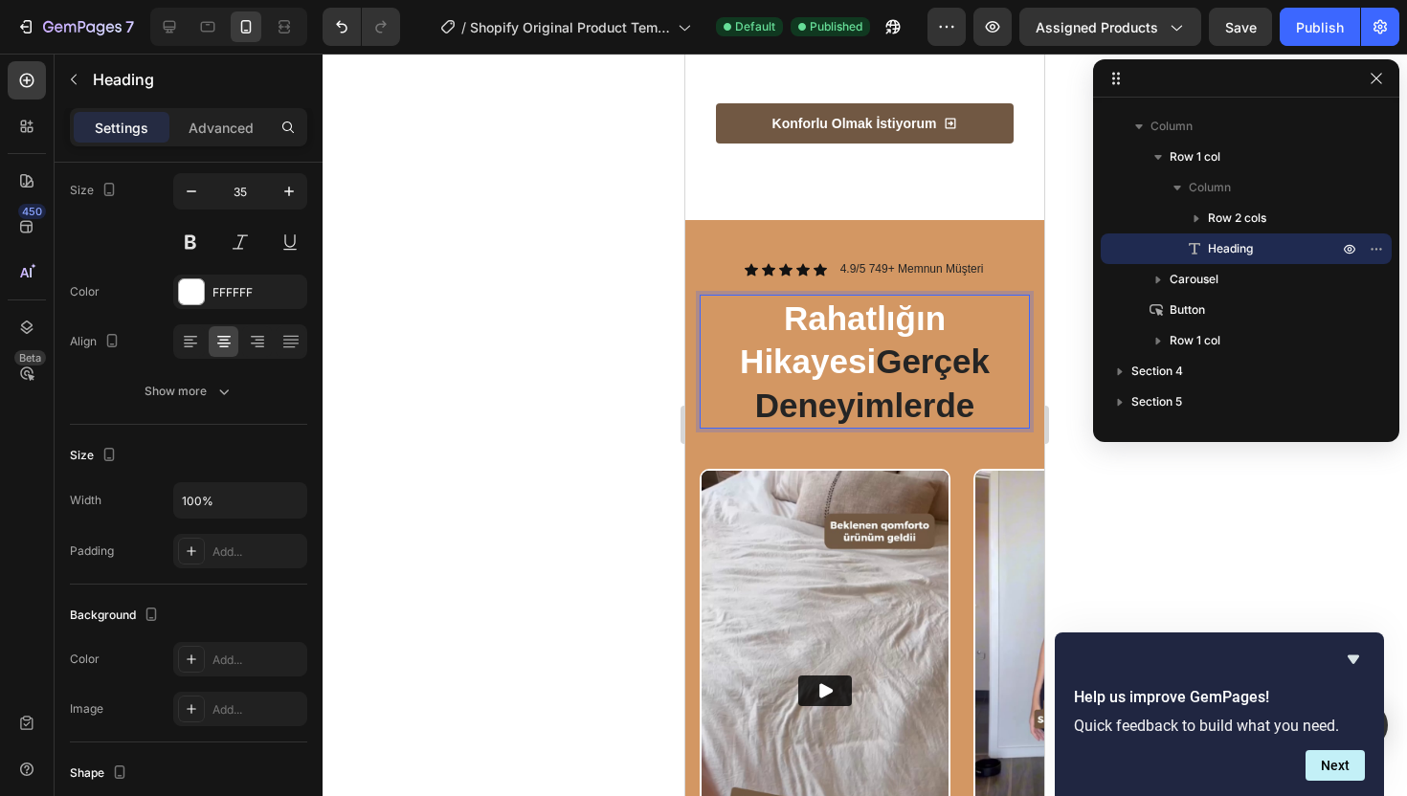
click at [893, 388] on span "Gerçek Deneyimlerde" at bounding box center [872, 383] width 234 height 81
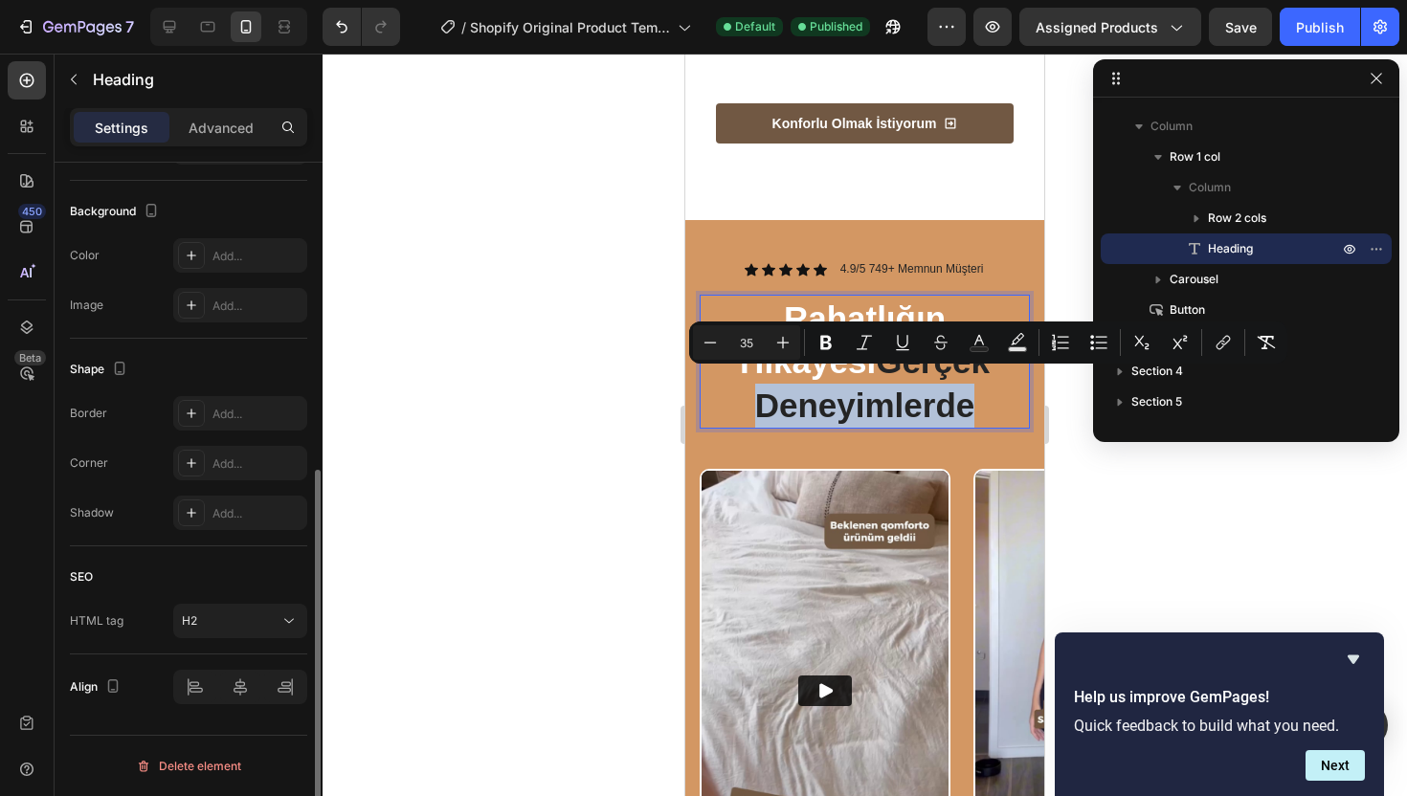
scroll to position [0, 0]
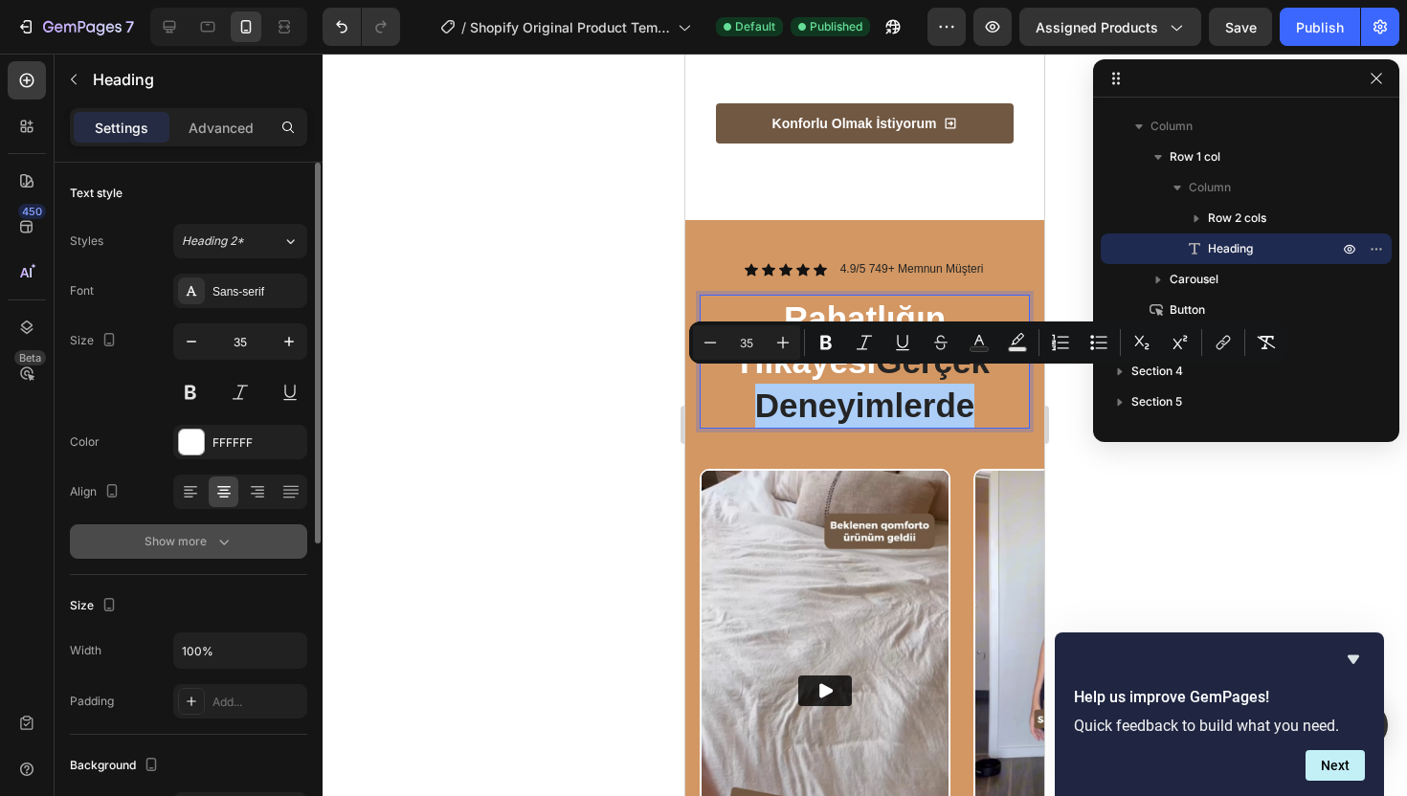
click at [209, 544] on div "Show more" at bounding box center [188, 541] width 89 height 19
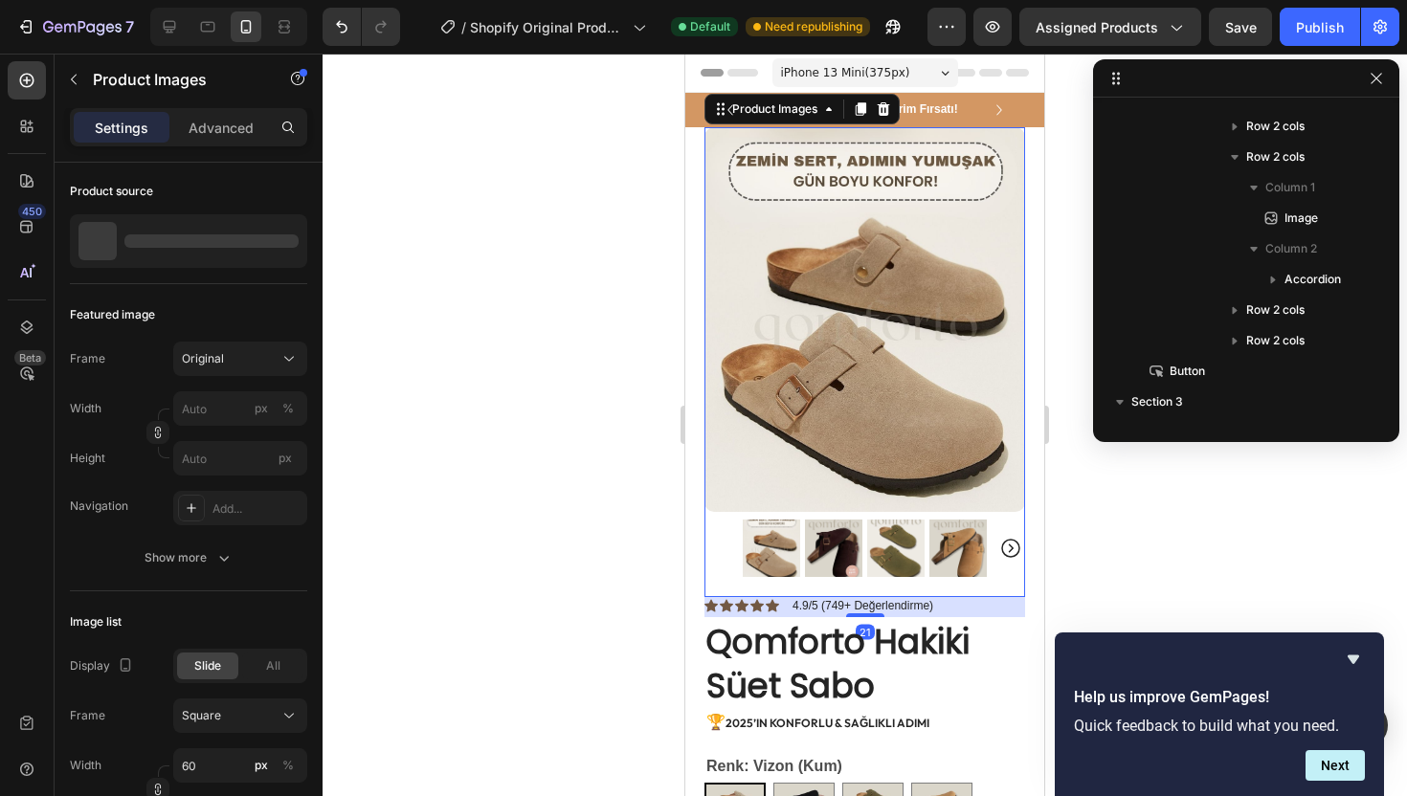
click at [715, 527] on div at bounding box center [864, 548] width 321 height 57
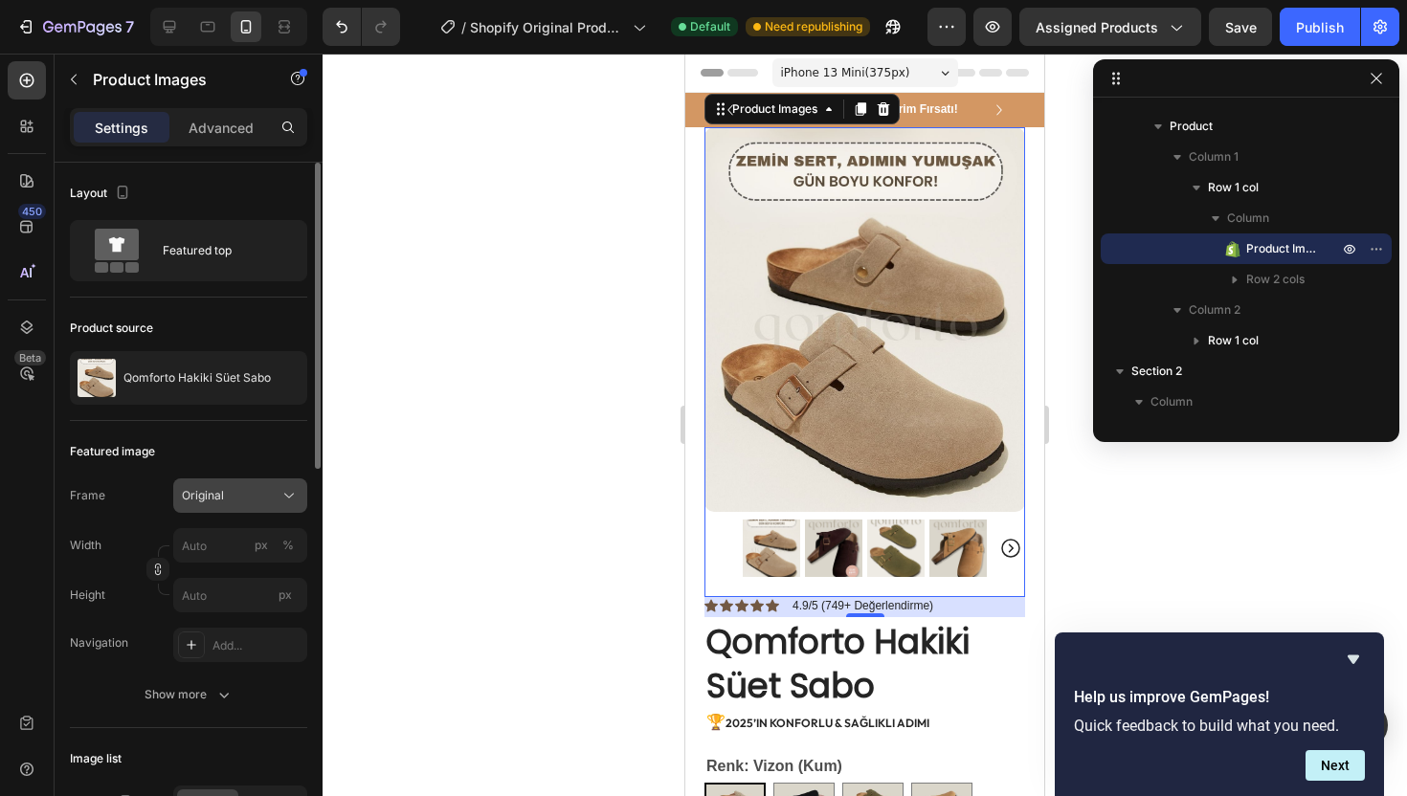
click at [237, 482] on button "Original" at bounding box center [240, 495] width 134 height 34
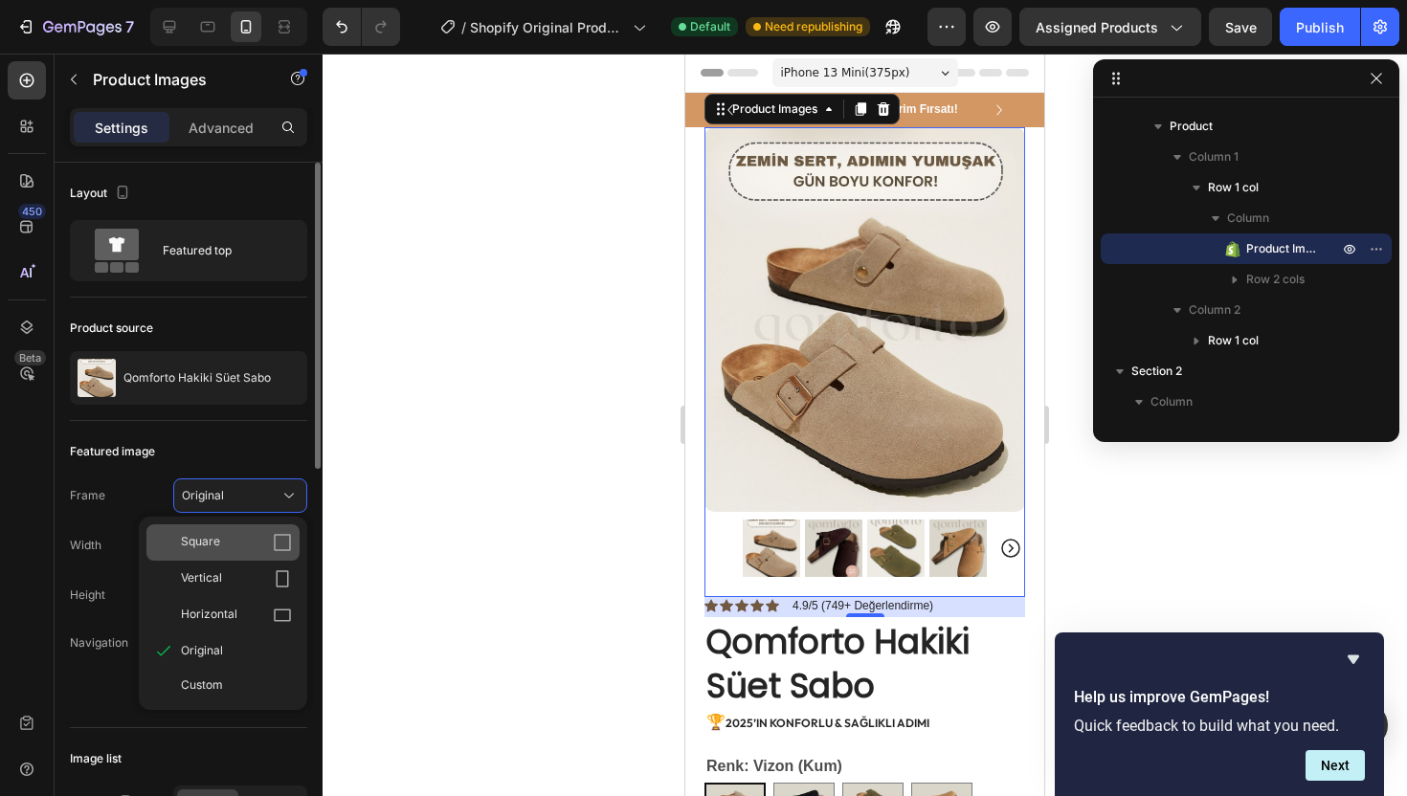
click at [227, 539] on div "Square" at bounding box center [236, 542] width 111 height 19
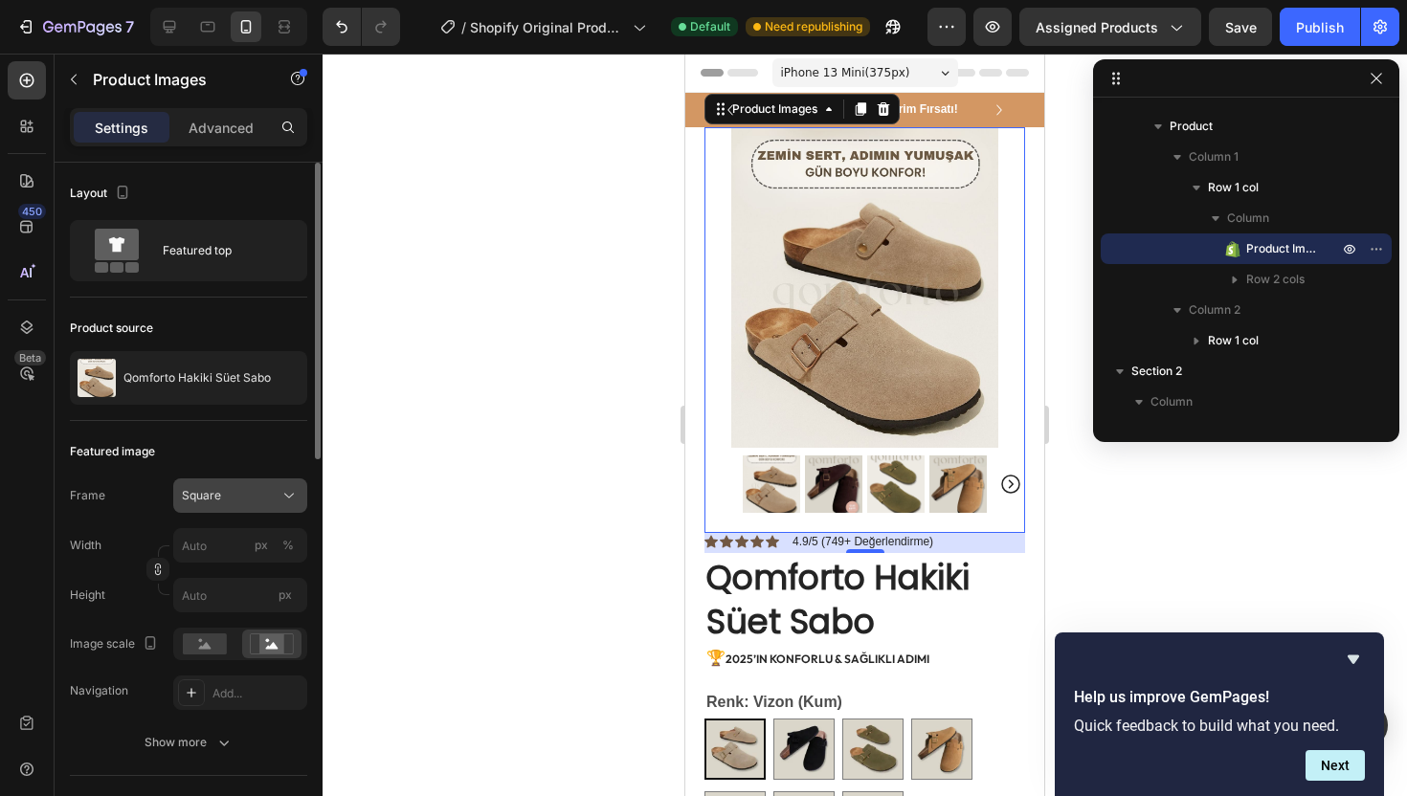
click at [227, 512] on button "Square" at bounding box center [240, 495] width 134 height 34
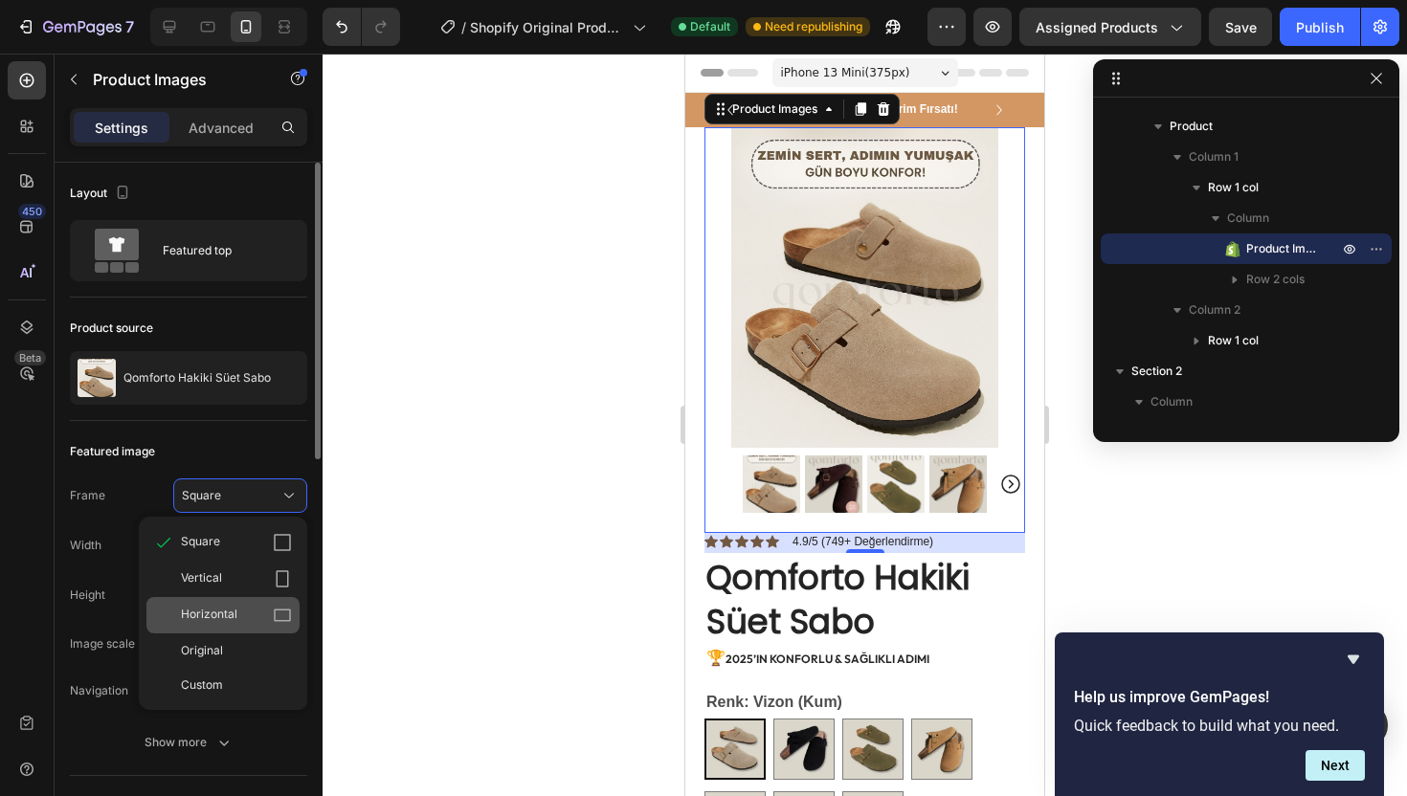
click at [223, 620] on span "Horizontal" at bounding box center [209, 615] width 56 height 19
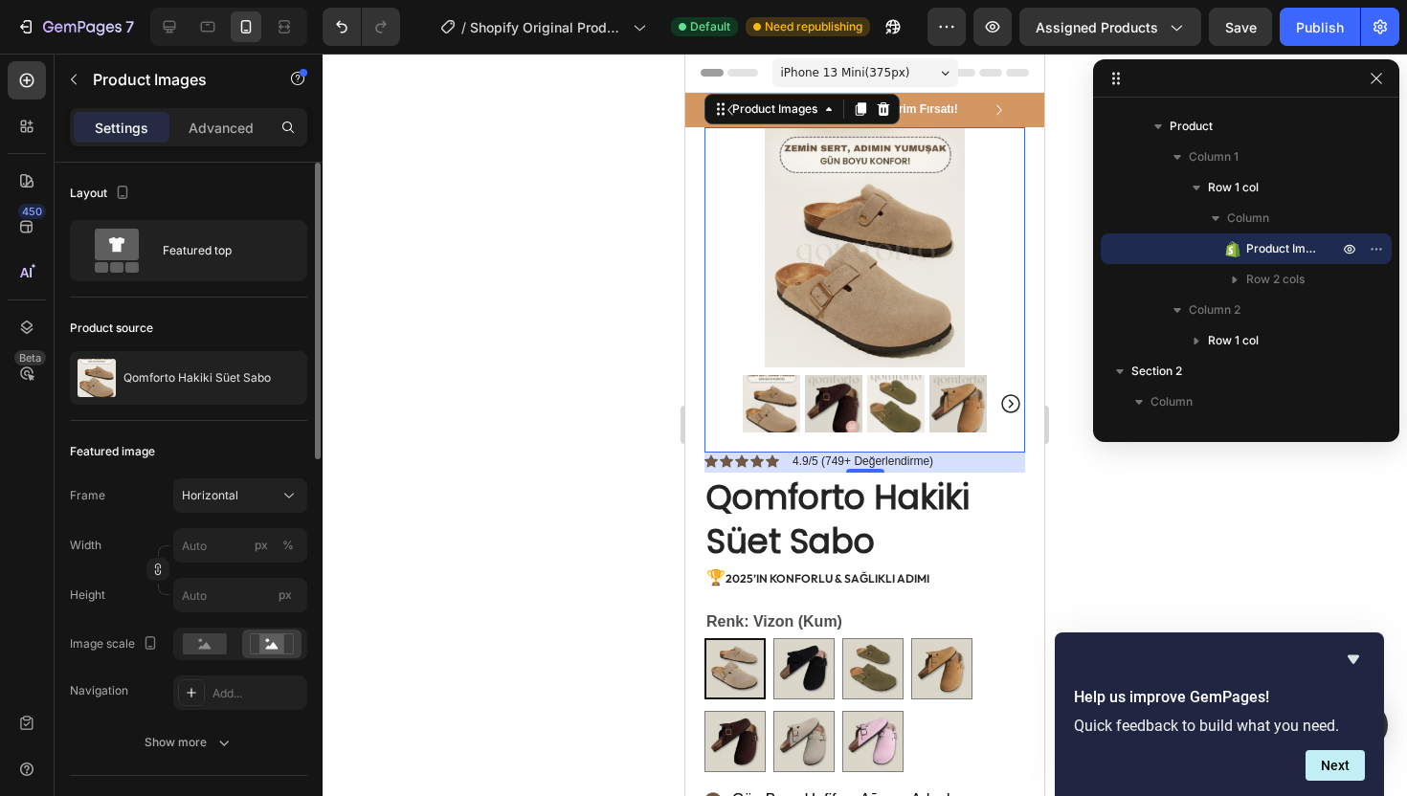
click at [258, 513] on div "Frame Horizontal Width px % Height px" at bounding box center [188, 545] width 237 height 134
click at [203, 637] on rect at bounding box center [205, 643] width 44 height 21
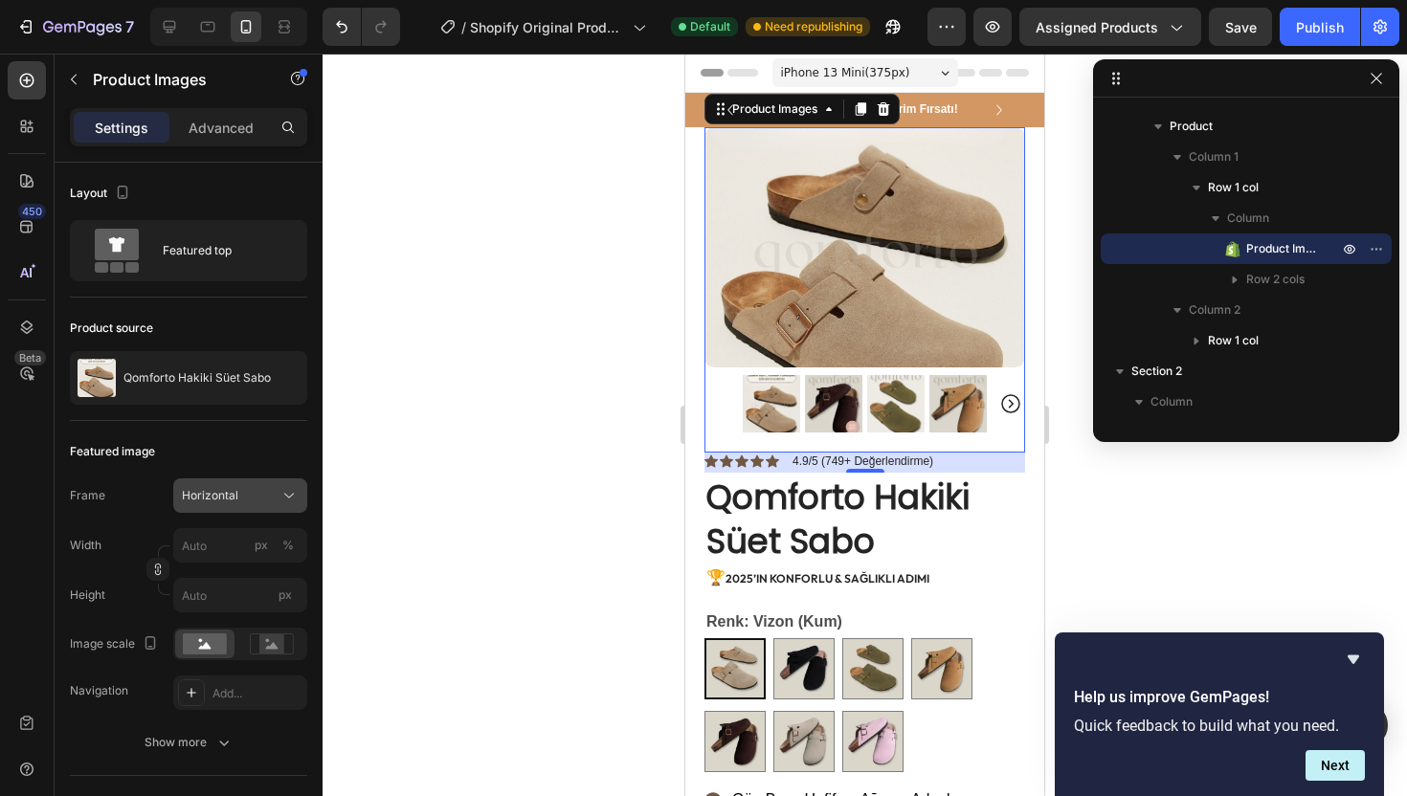
click at [264, 494] on div "Horizontal" at bounding box center [229, 495] width 94 height 17
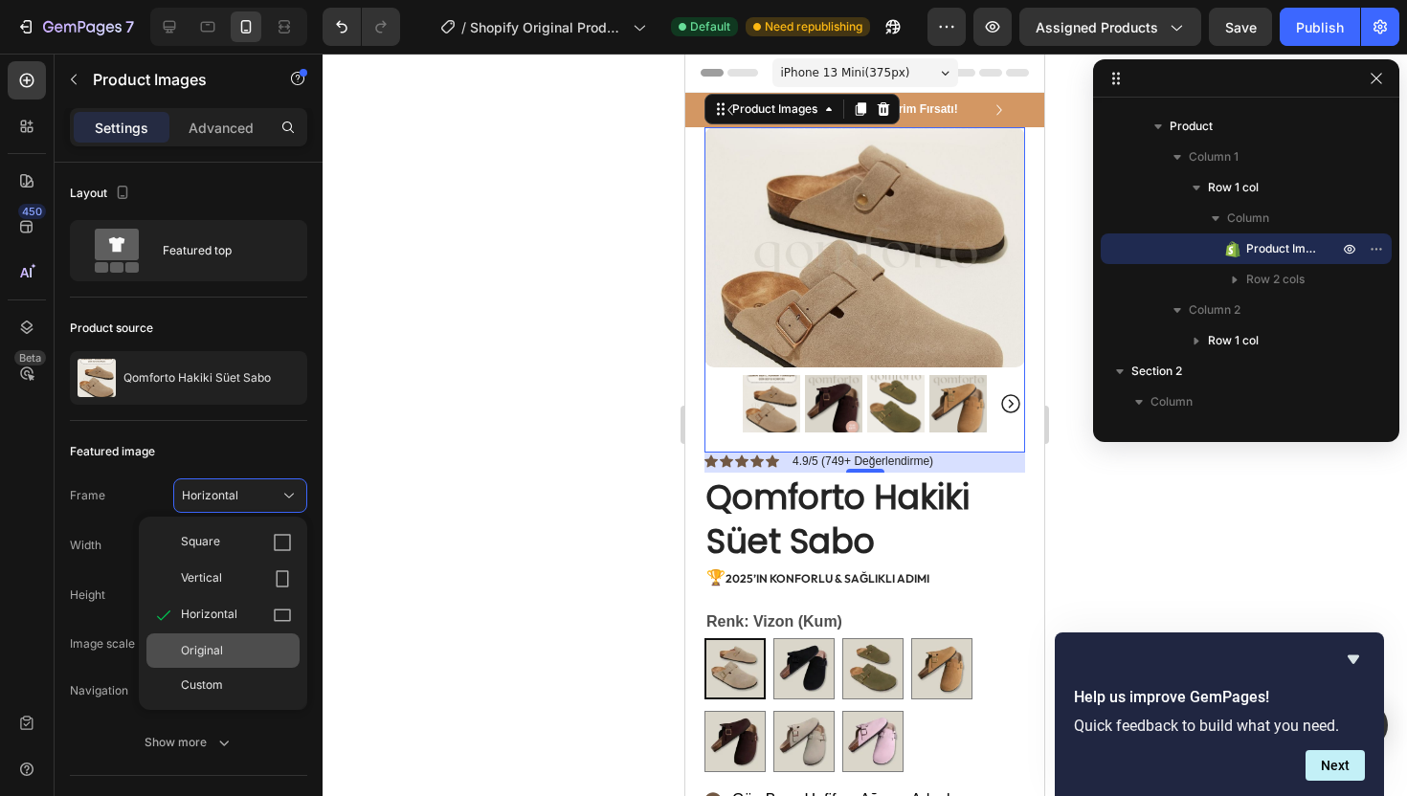
click at [224, 653] on div "Original" at bounding box center [236, 650] width 111 height 17
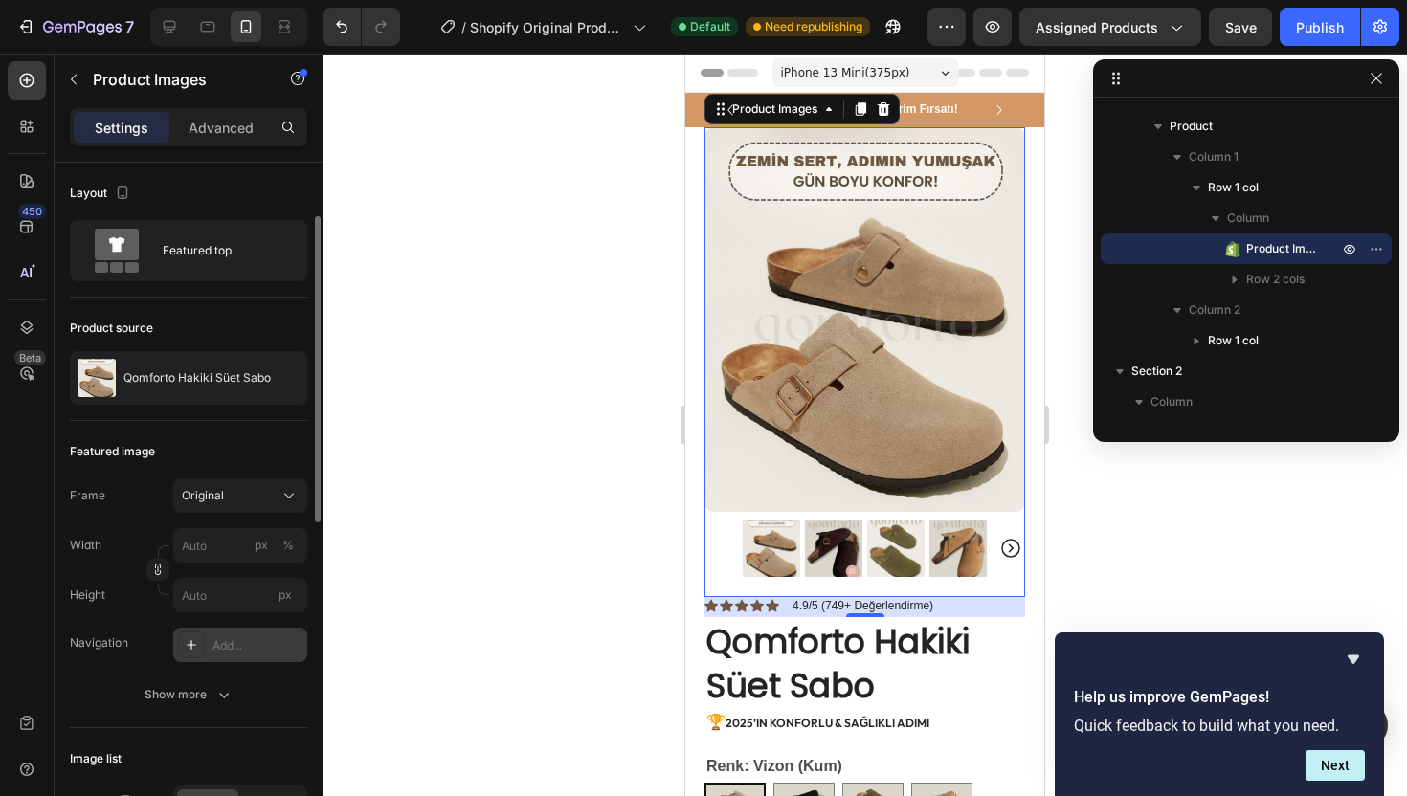
scroll to position [150, 0]
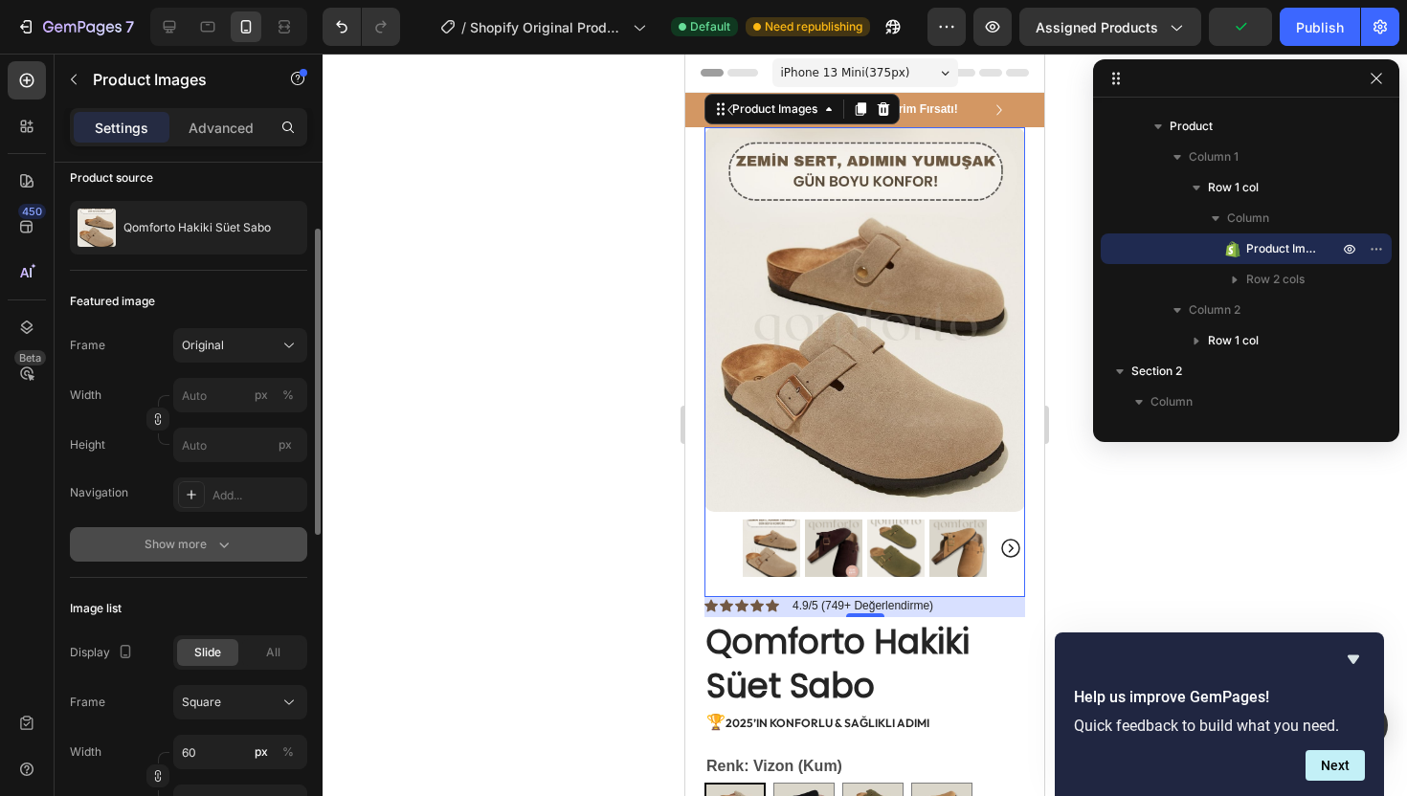
drag, startPoint x: 210, startPoint y: 531, endPoint x: 214, endPoint y: 558, distance: 27.1
click at [214, 558] on button "Show more" at bounding box center [188, 544] width 237 height 34
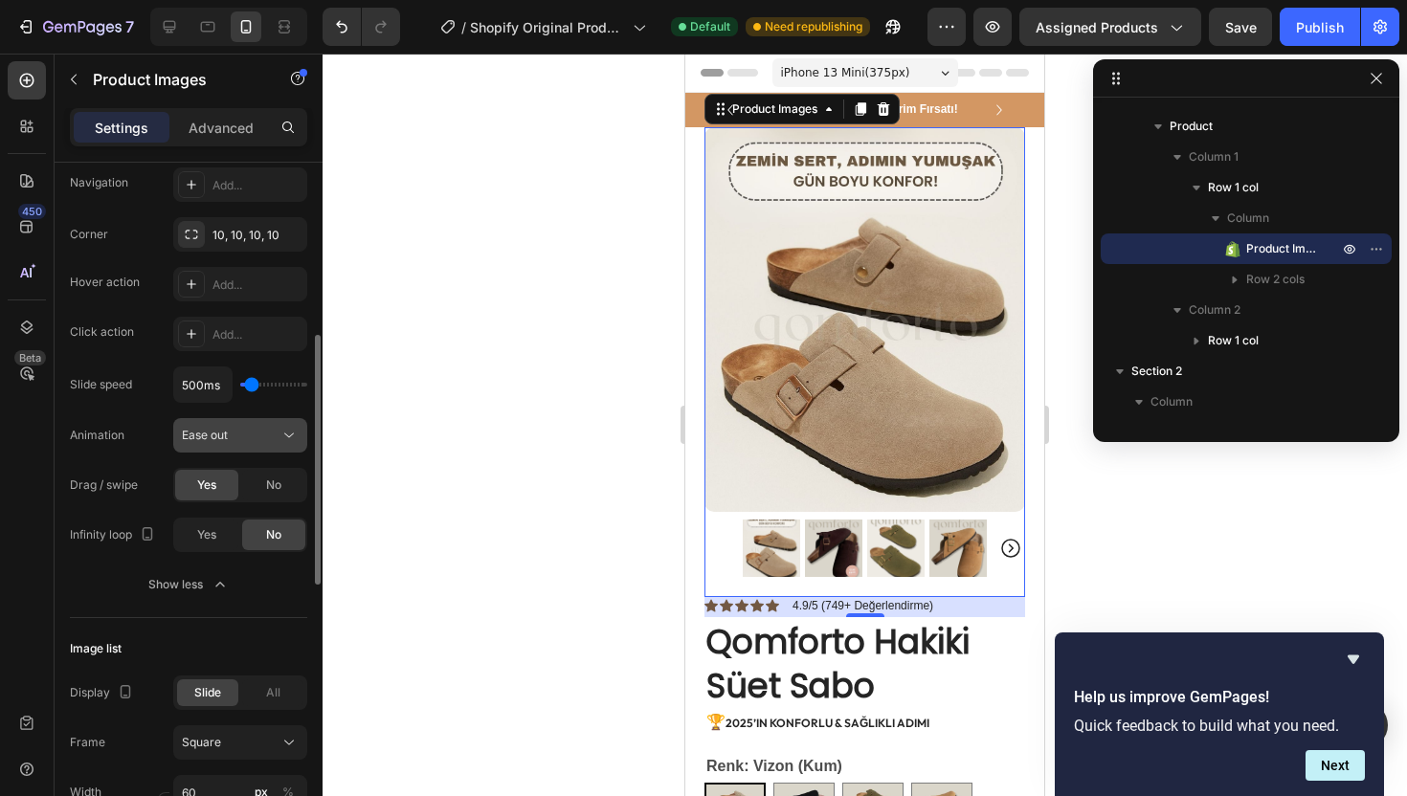
scroll to position [781, 0]
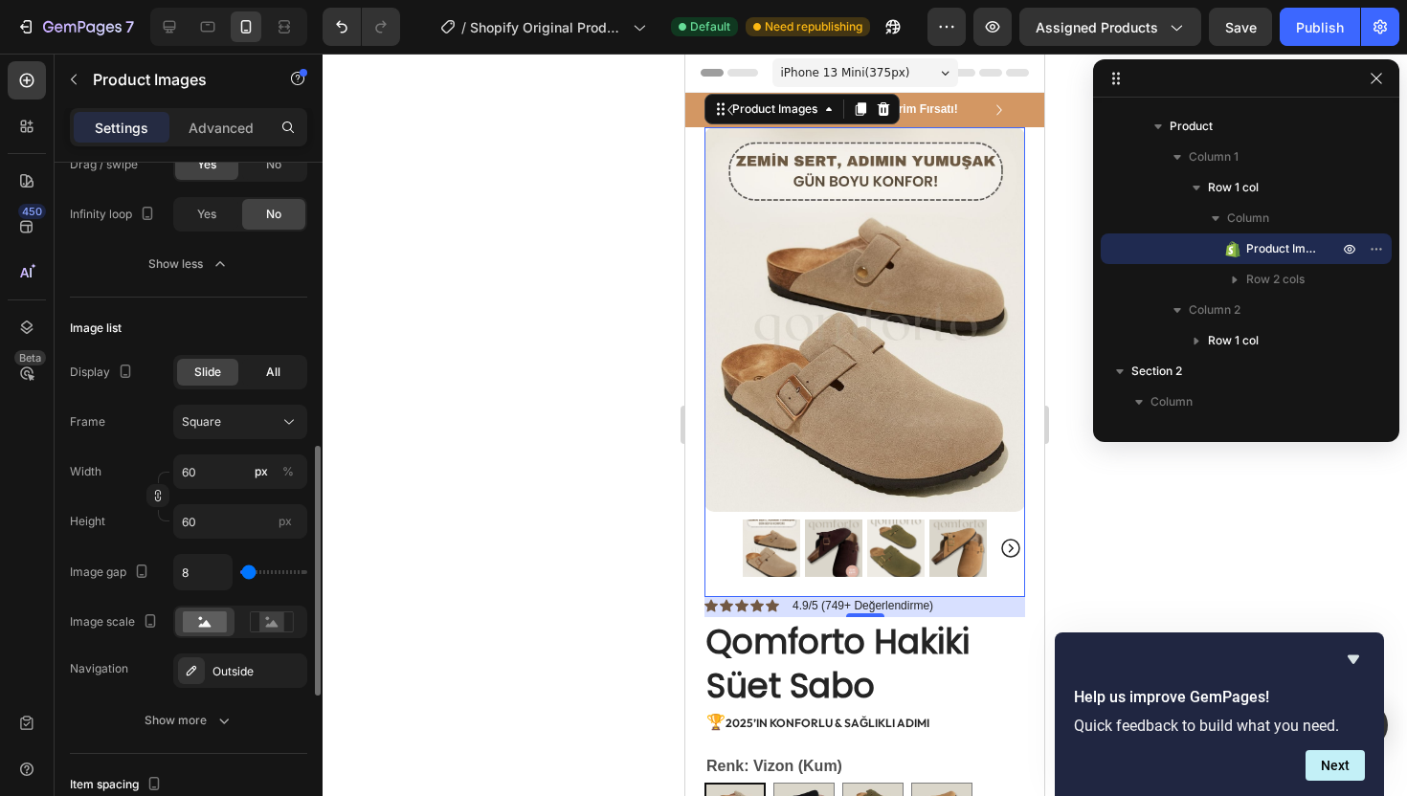
click at [261, 369] on div "All" at bounding box center [272, 372] width 61 height 27
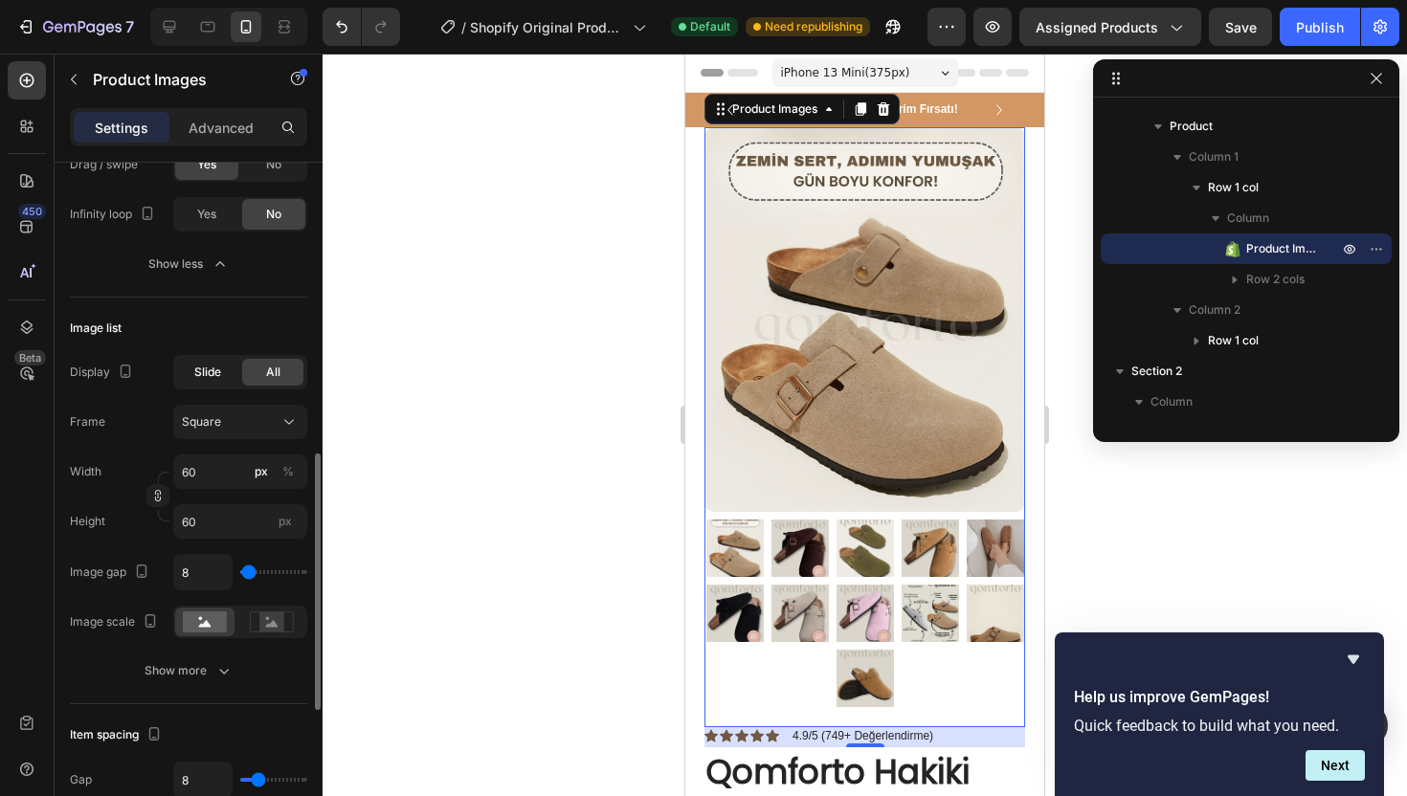
click at [209, 374] on span "Slide" at bounding box center [207, 372] width 27 height 17
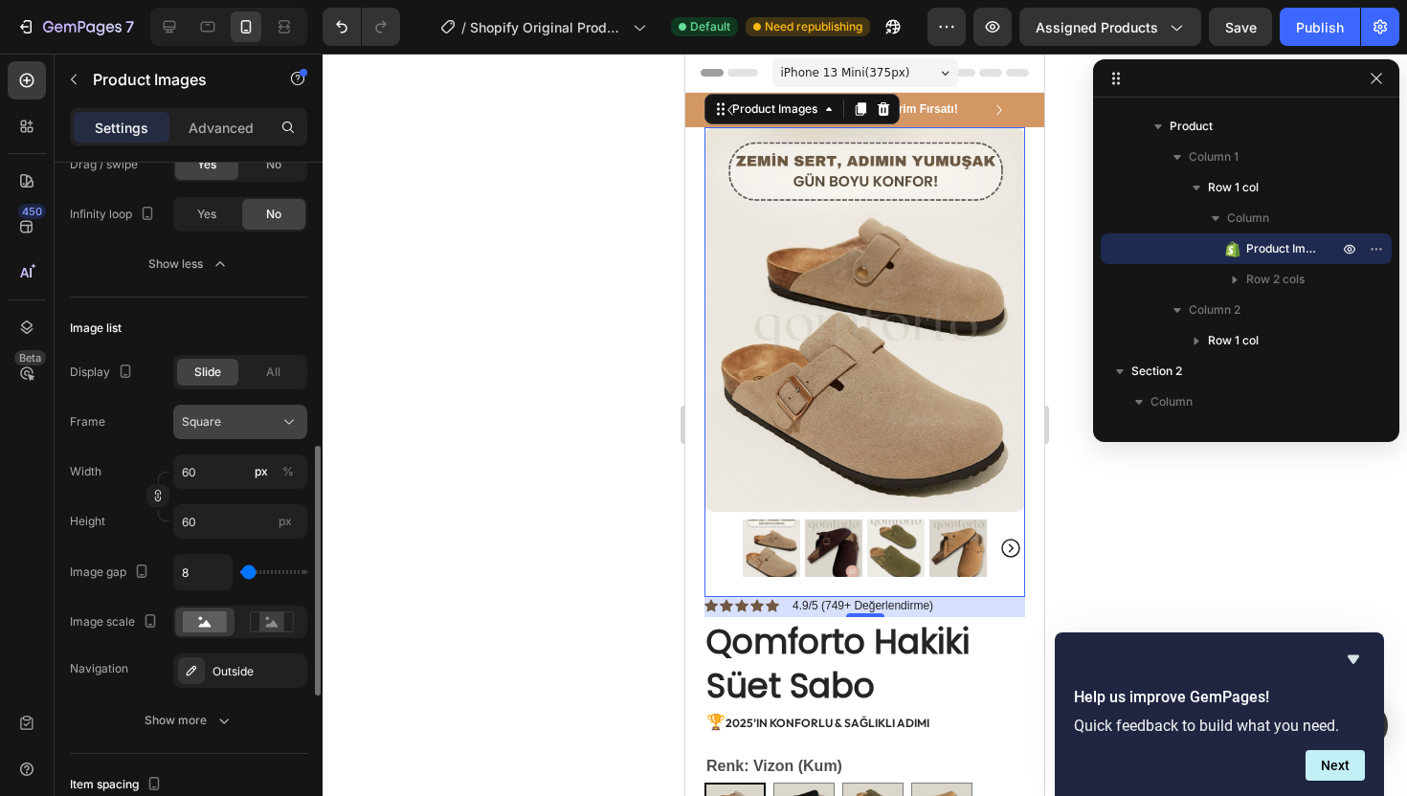
click at [226, 417] on div "Square" at bounding box center [229, 421] width 94 height 17
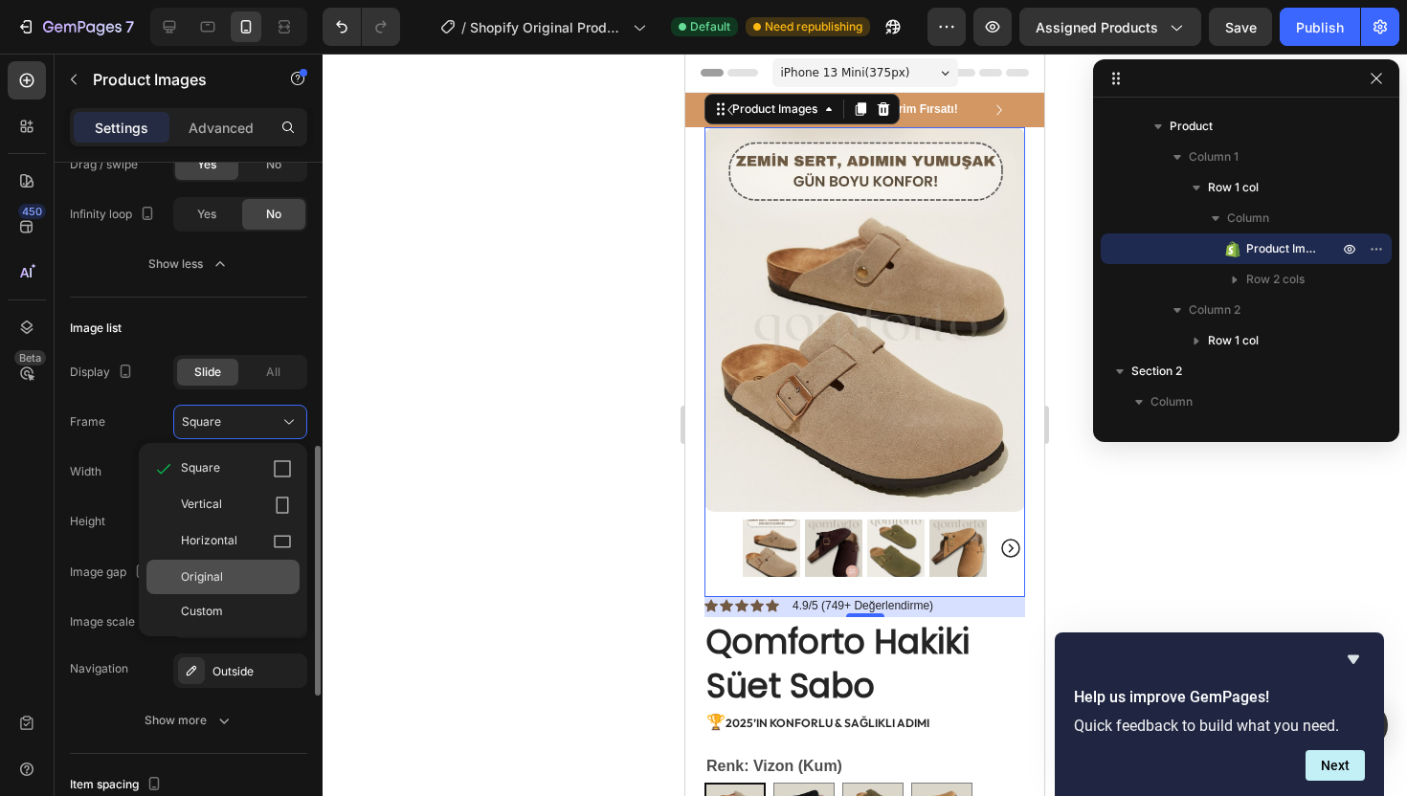
click at [234, 571] on div "Original" at bounding box center [236, 576] width 111 height 17
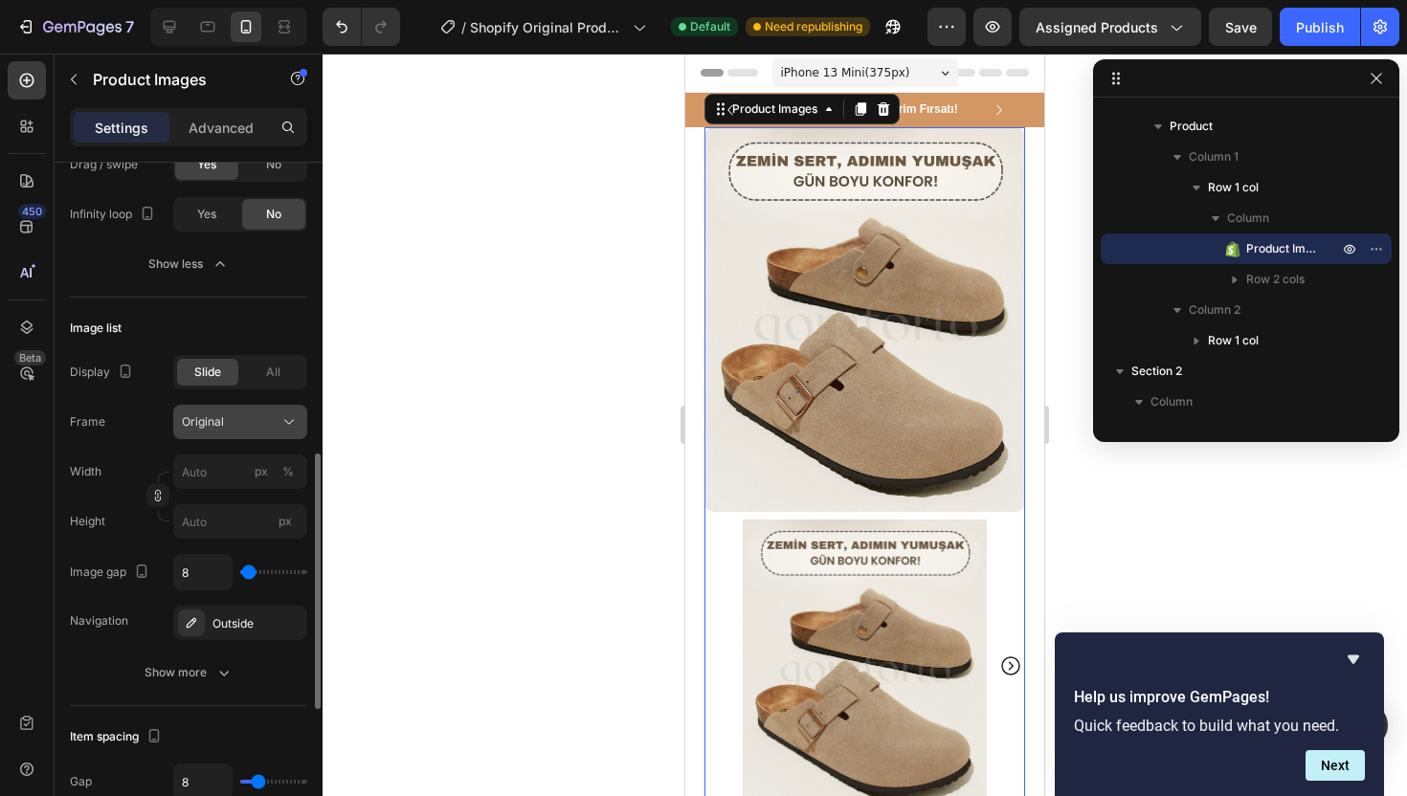
click at [275, 422] on div "Original" at bounding box center [229, 421] width 94 height 17
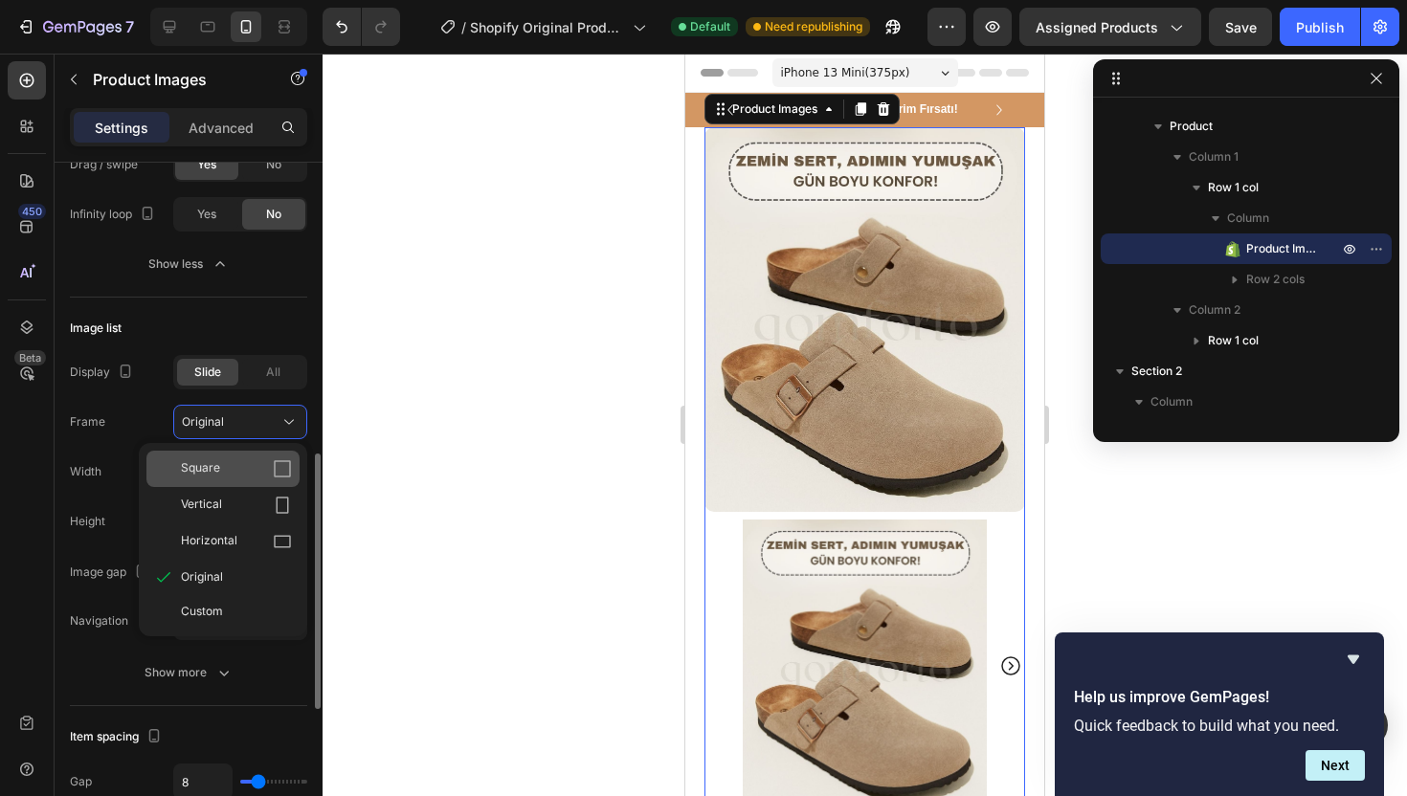
click at [252, 457] on div "Square" at bounding box center [222, 469] width 153 height 36
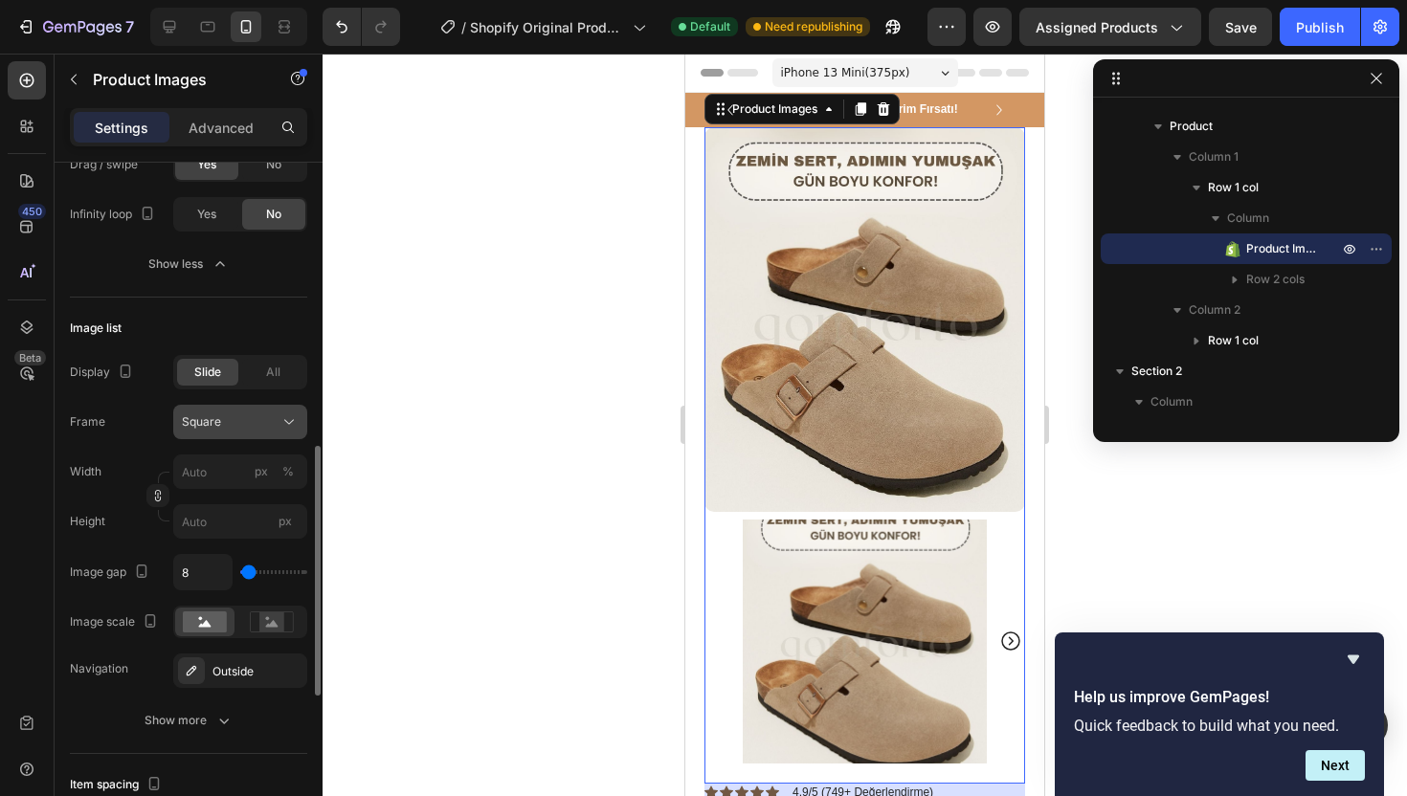
click at [264, 435] on button "Square" at bounding box center [240, 422] width 134 height 34
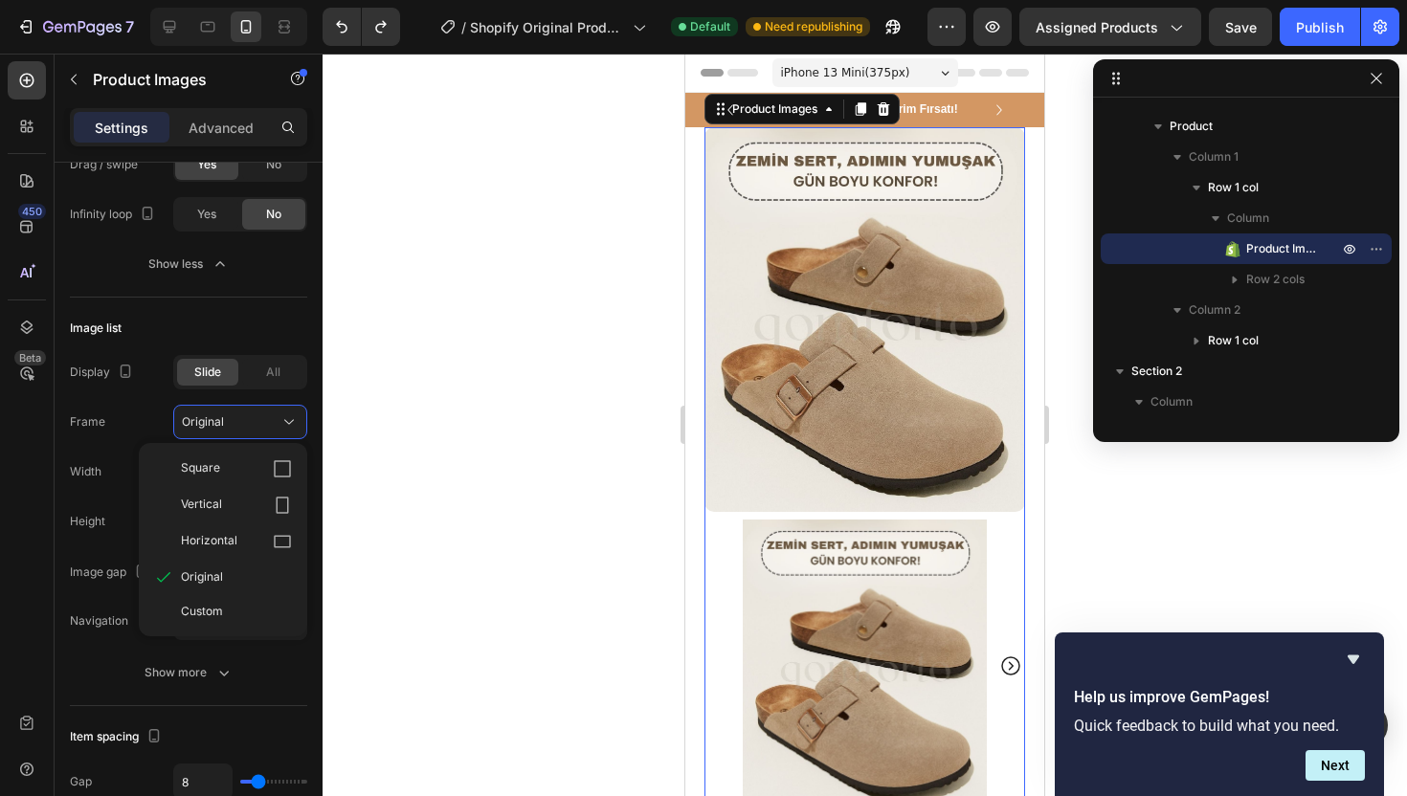
type input "60"
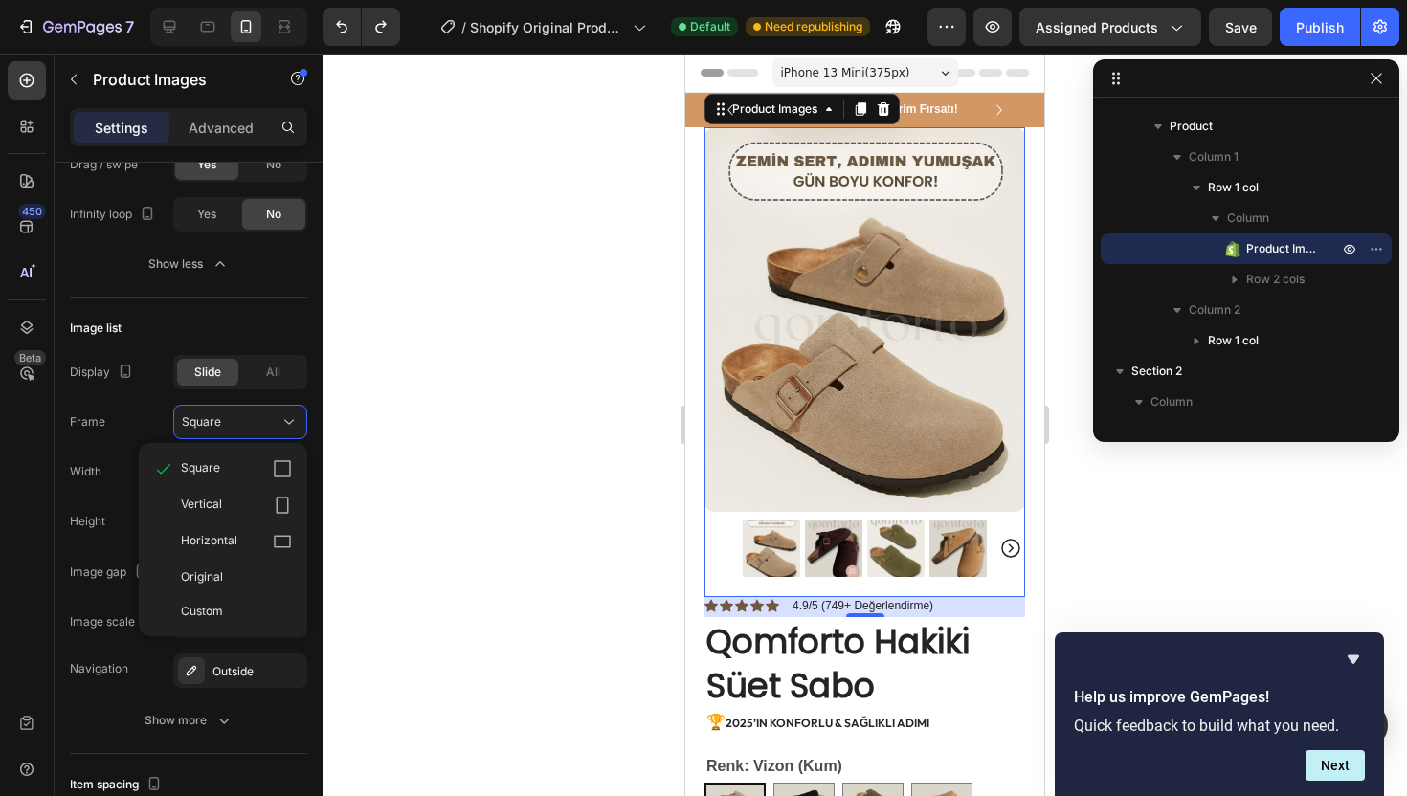
click at [347, 419] on div at bounding box center [864, 425] width 1084 height 742
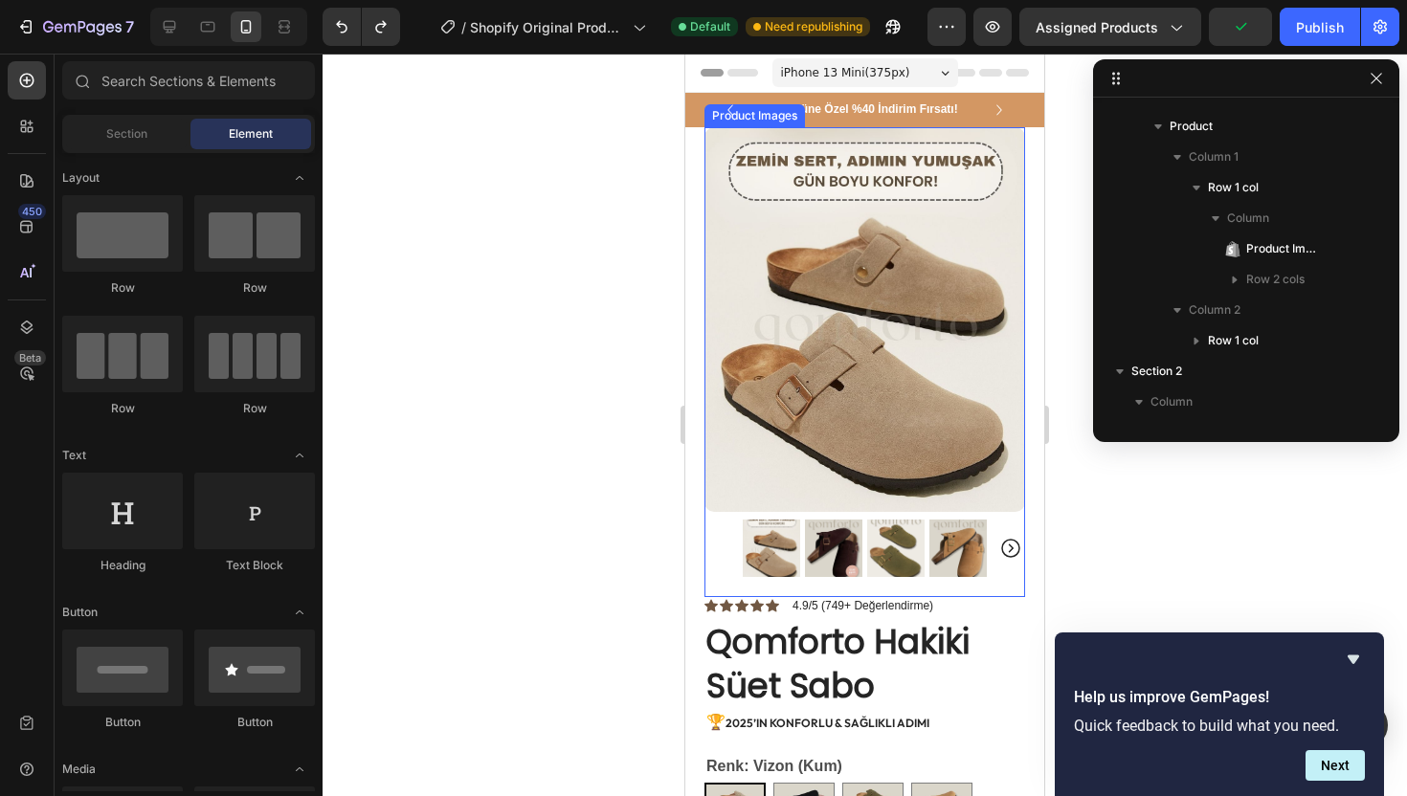
click at [831, 524] on img at bounding box center [833, 548] width 57 height 57
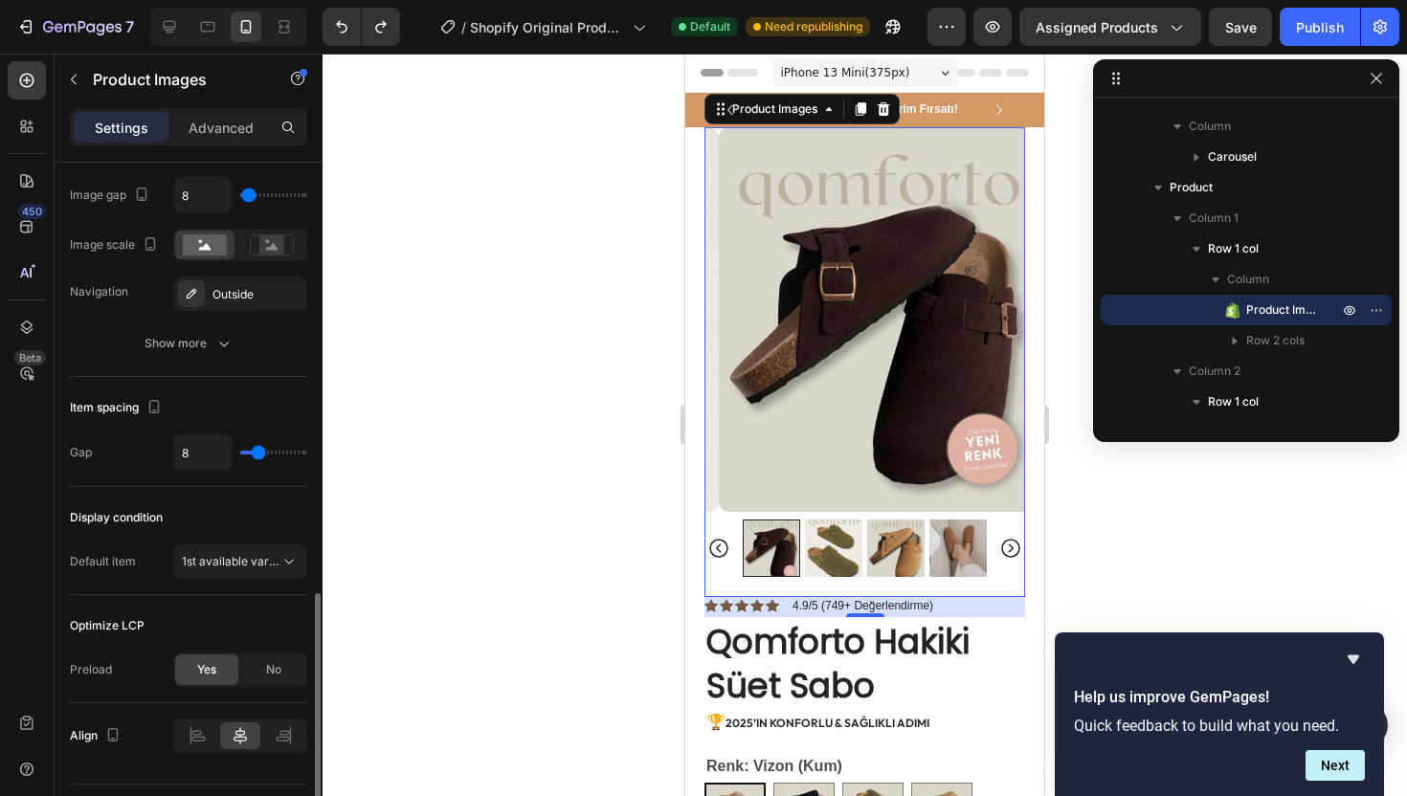
scroll to position [856, 0]
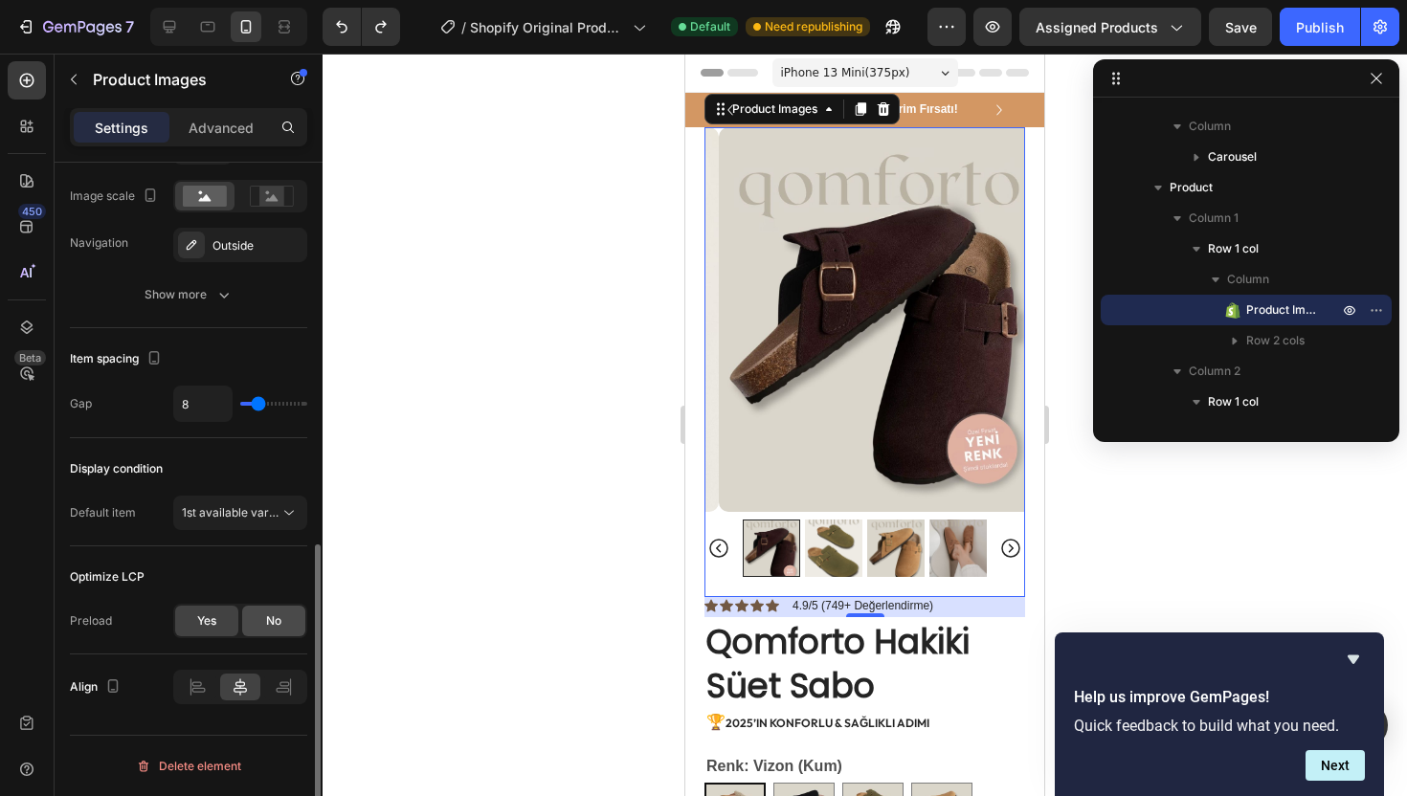
click at [262, 615] on div "No" at bounding box center [273, 621] width 63 height 31
click at [209, 615] on span "Yes" at bounding box center [206, 620] width 19 height 17
click at [241, 500] on button "1st available variant" at bounding box center [240, 513] width 134 height 34
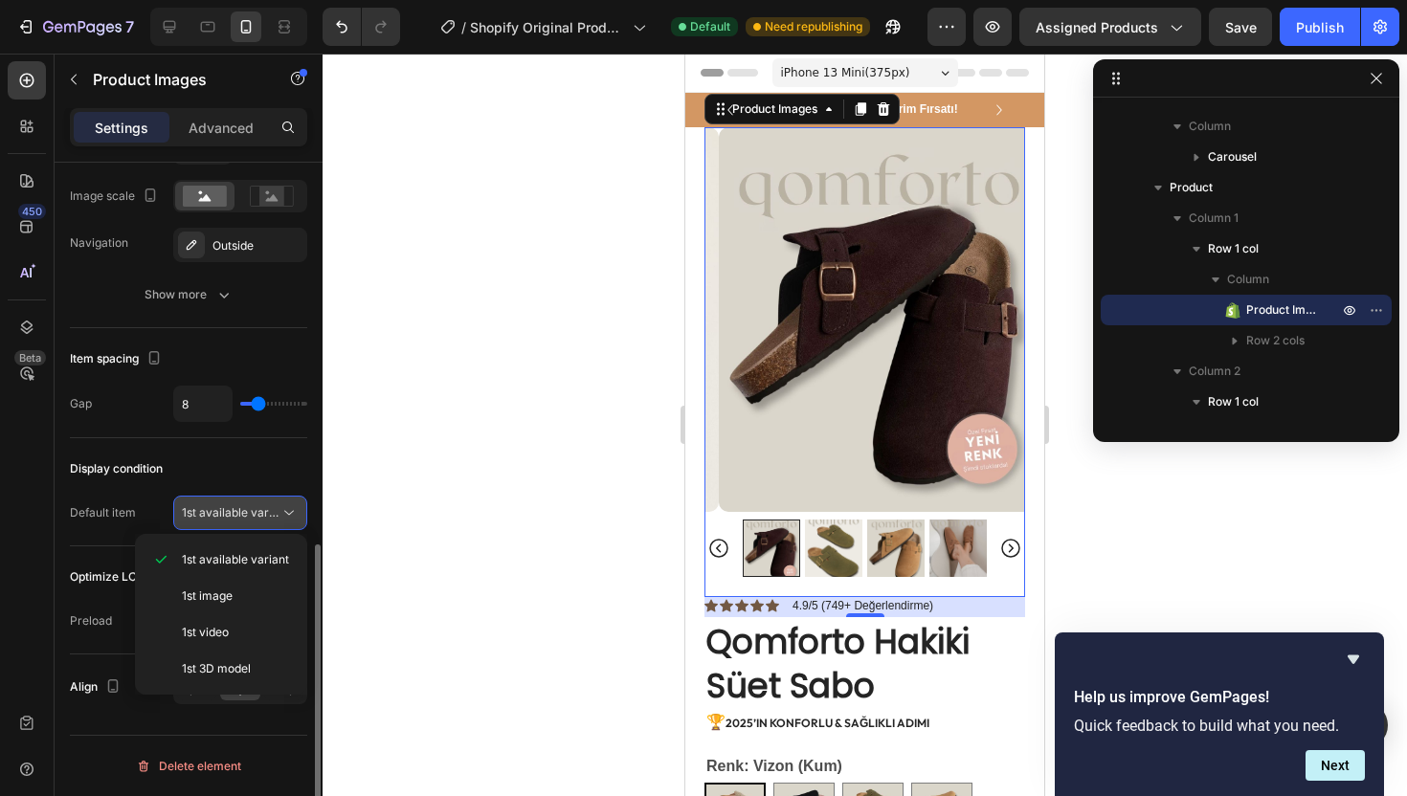
click at [241, 501] on button "1st available variant" at bounding box center [240, 513] width 134 height 34
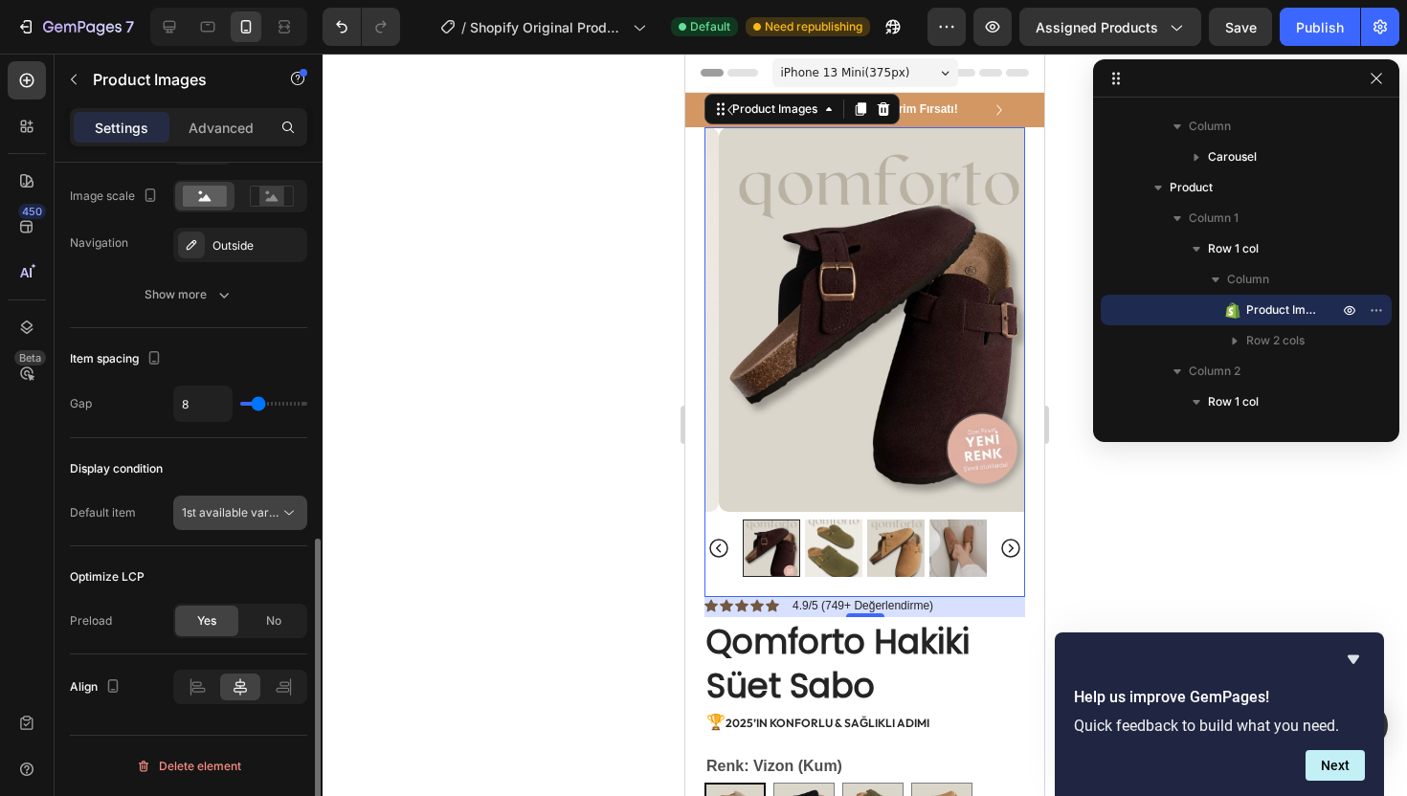
scroll to position [700, 0]
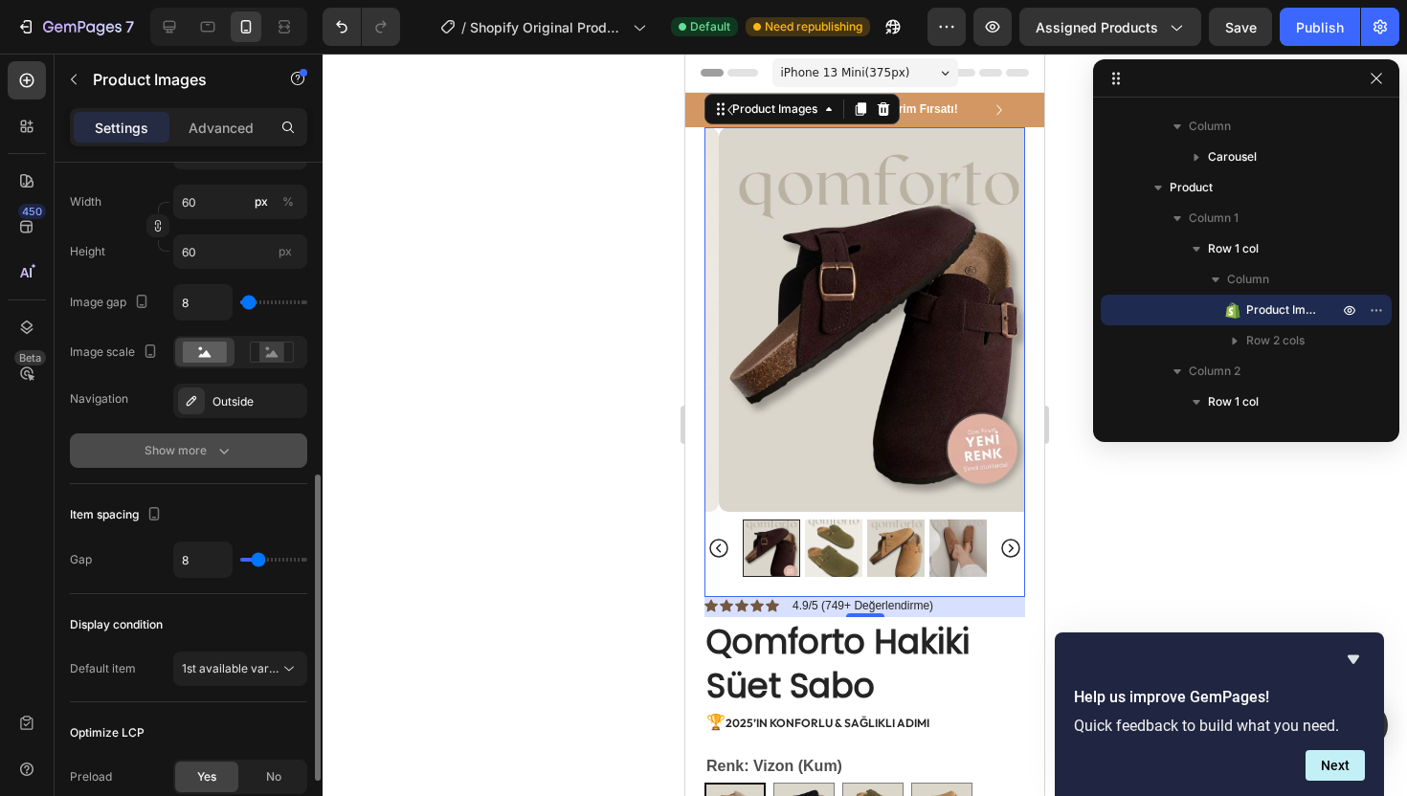
click at [218, 463] on button "Show more" at bounding box center [188, 450] width 237 height 34
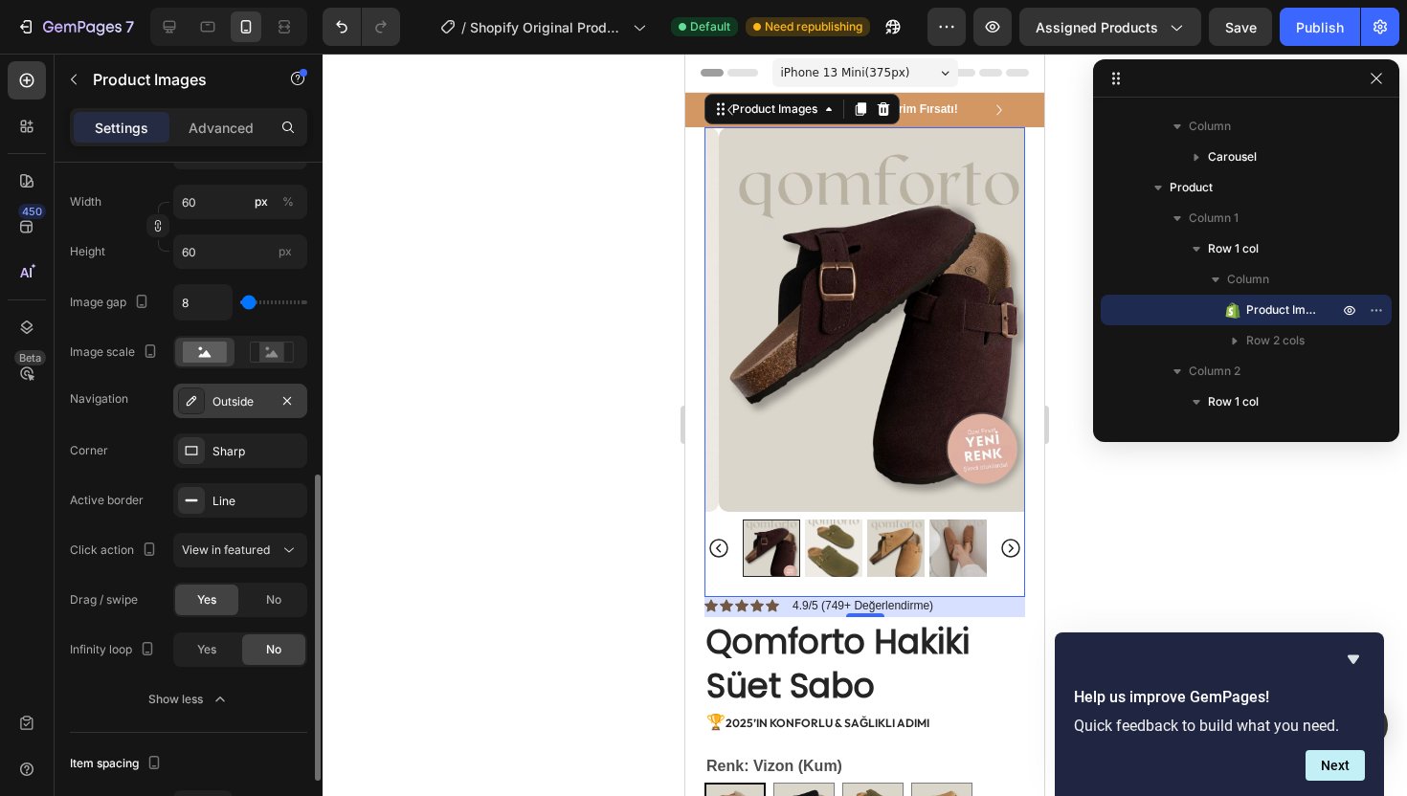
click at [245, 401] on div "Outside" at bounding box center [239, 401] width 55 height 17
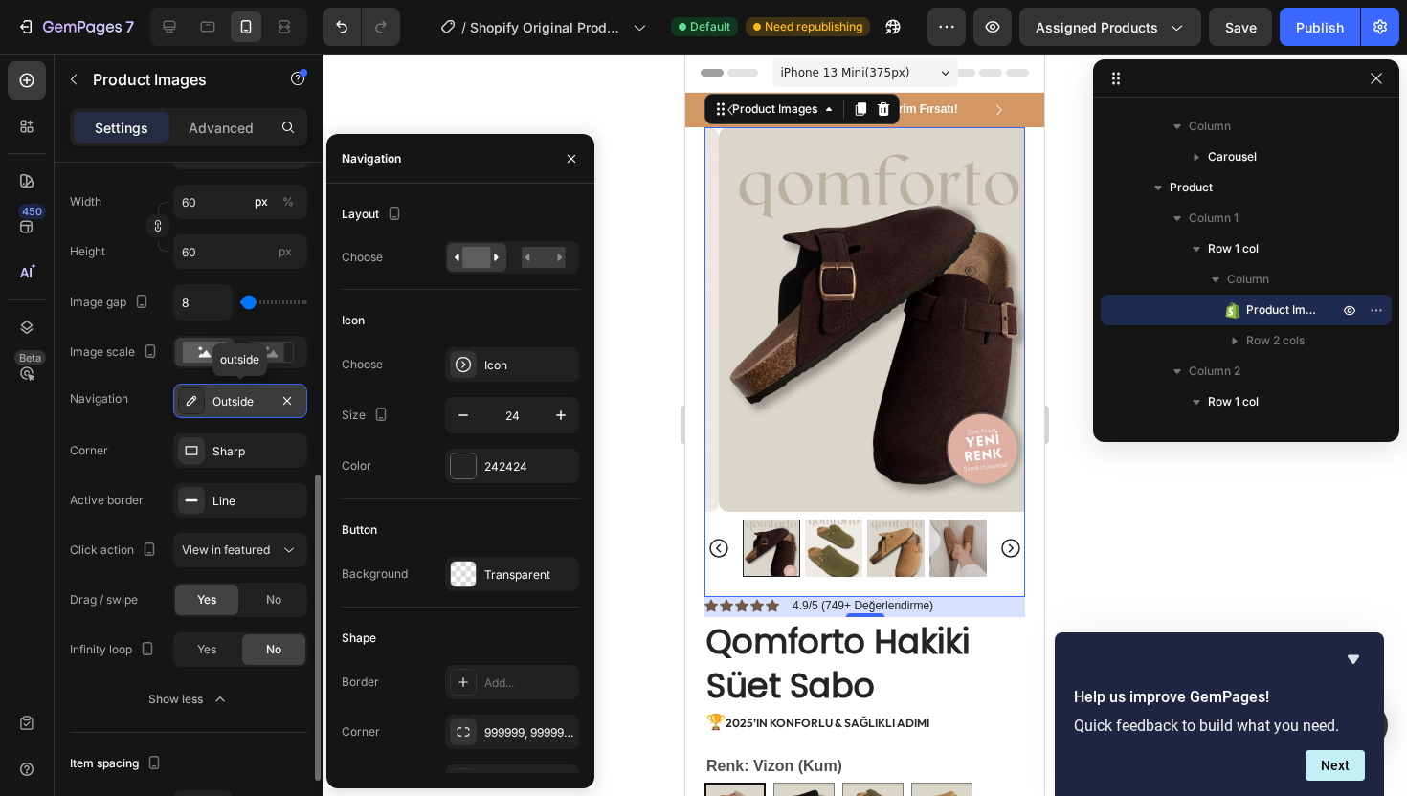
click at [245, 401] on div "Outside" at bounding box center [239, 401] width 55 height 17
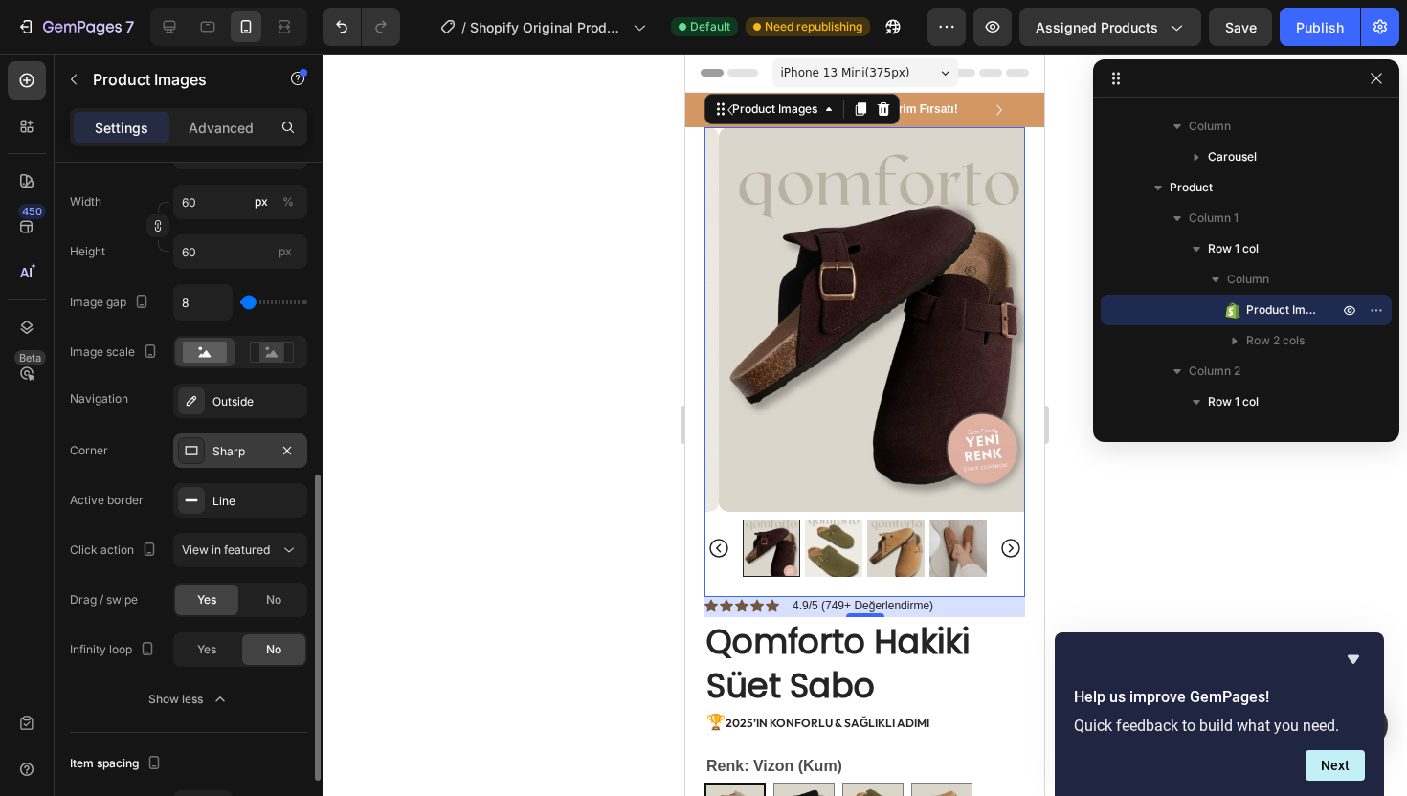
click at [236, 453] on div "Sharp" at bounding box center [239, 451] width 55 height 17
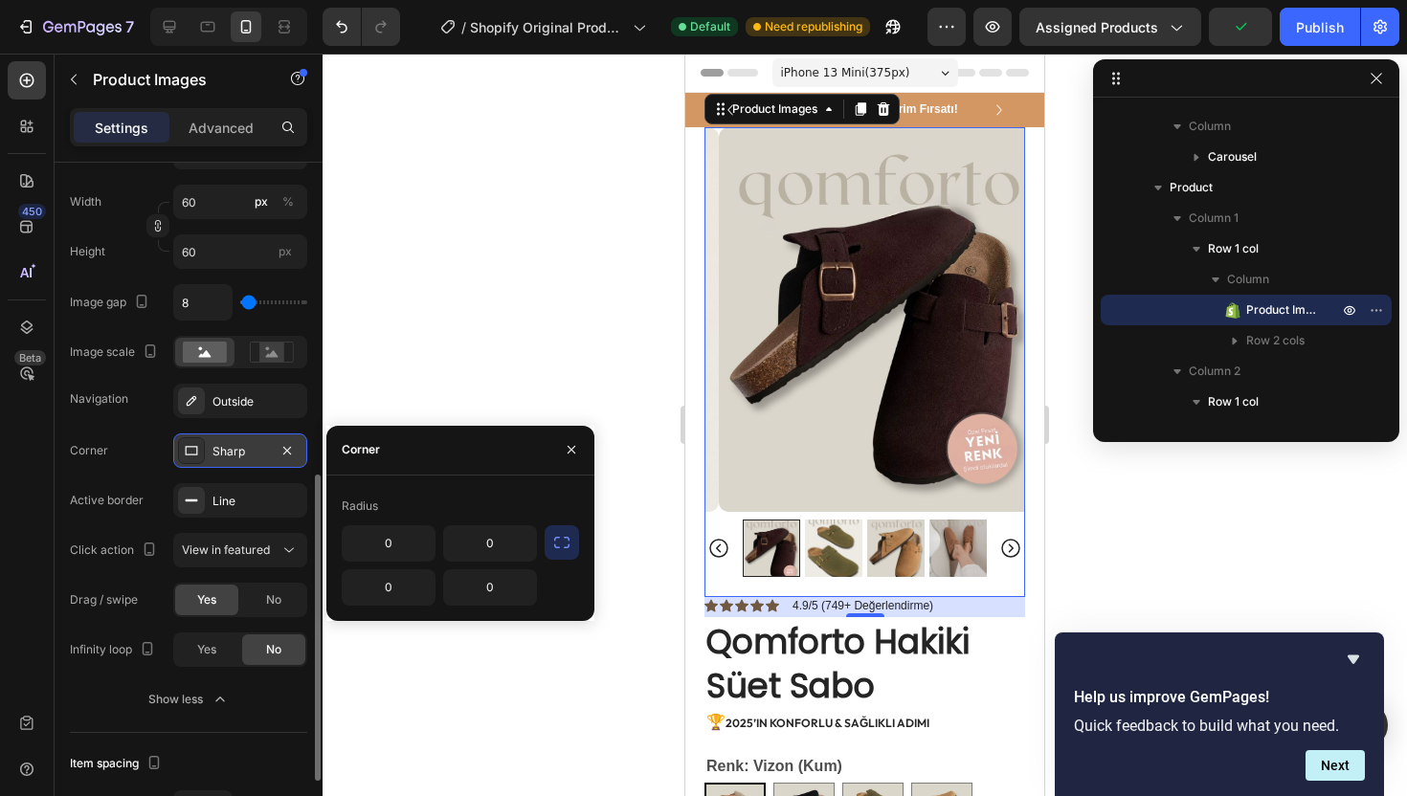
click at [236, 453] on div "Sharp" at bounding box center [239, 451] width 55 height 17
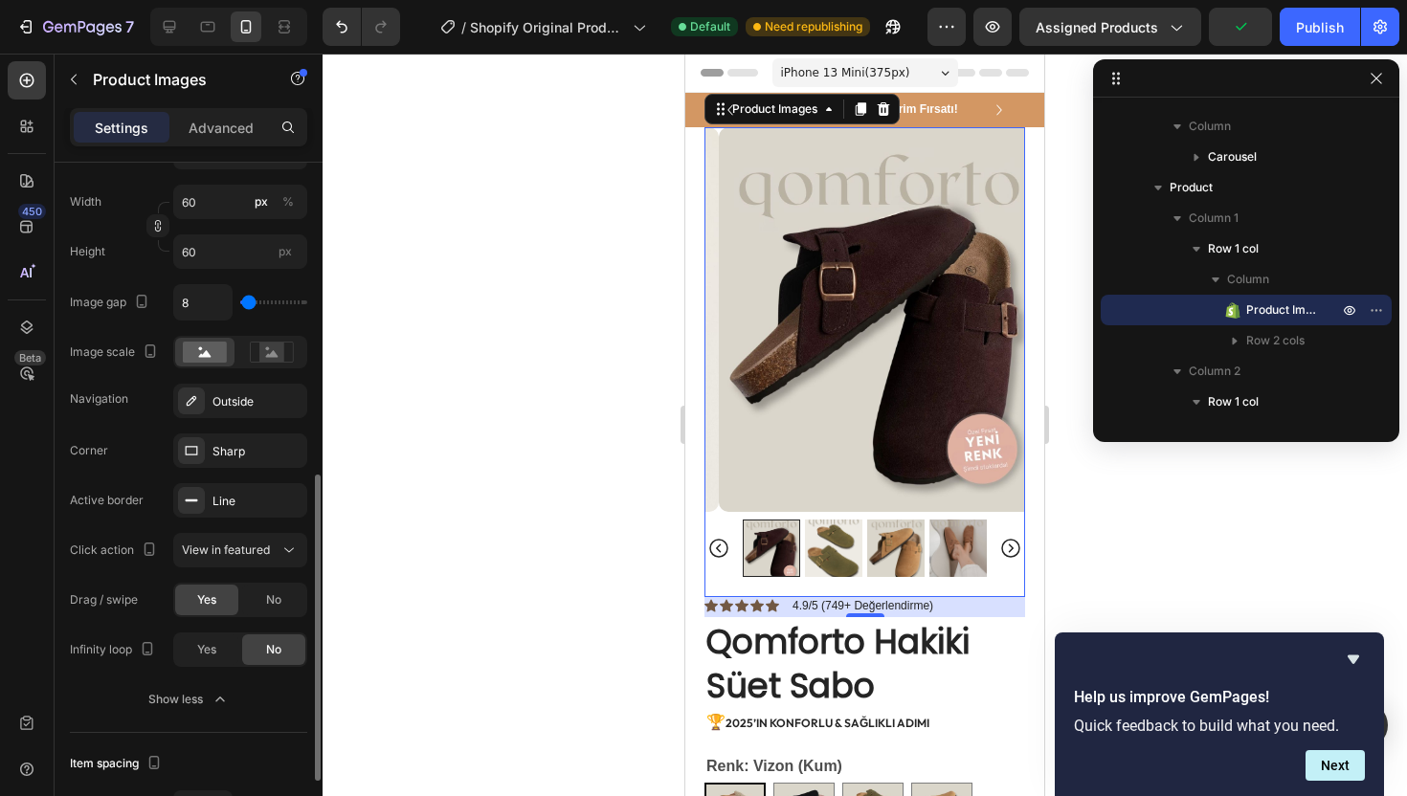
click at [226, 479] on div "Corner Sharp Active border Line Click action View in featured Drag / swipe Yes …" at bounding box center [188, 549] width 237 height 233
click at [225, 484] on div "Line" at bounding box center [240, 500] width 134 height 34
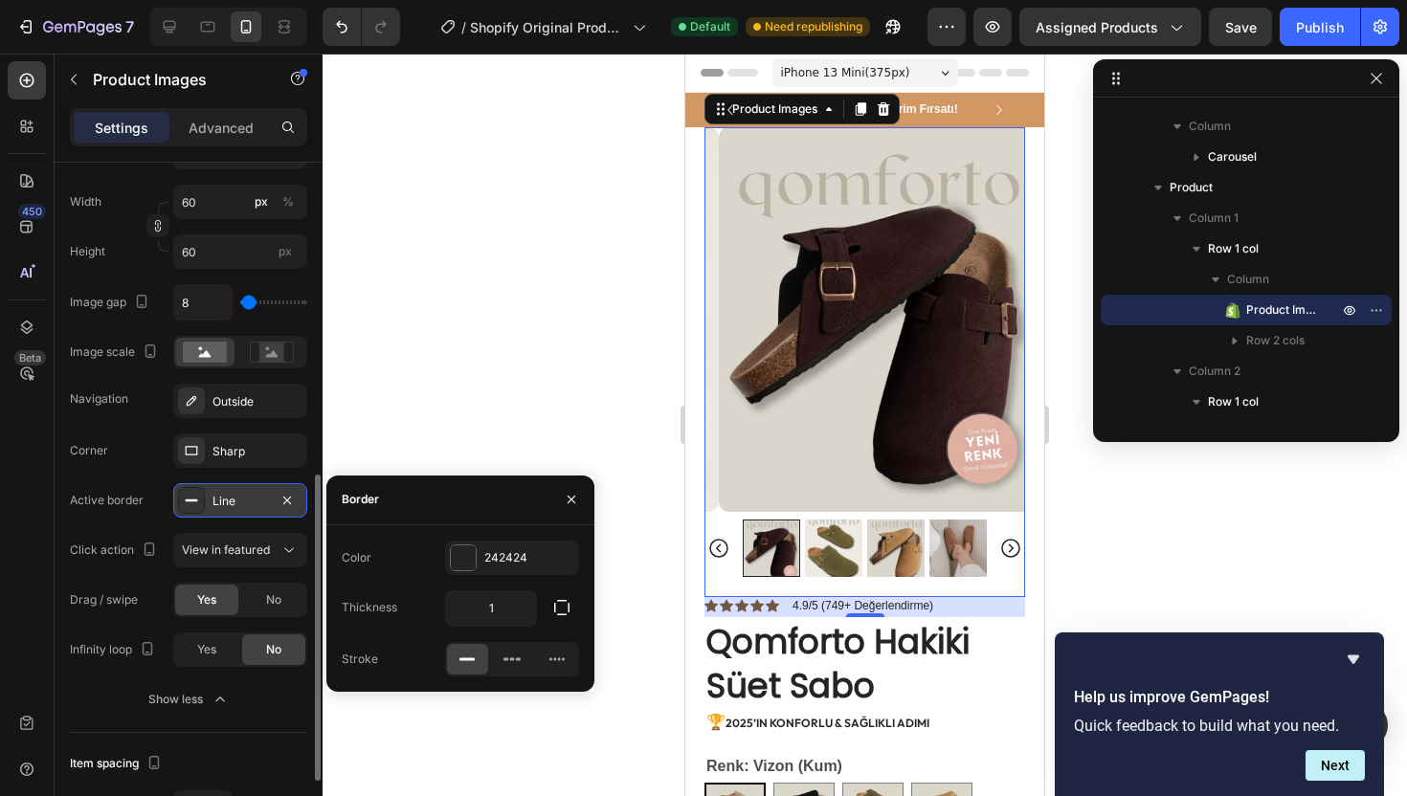
click at [225, 484] on div "Line" at bounding box center [240, 500] width 134 height 34
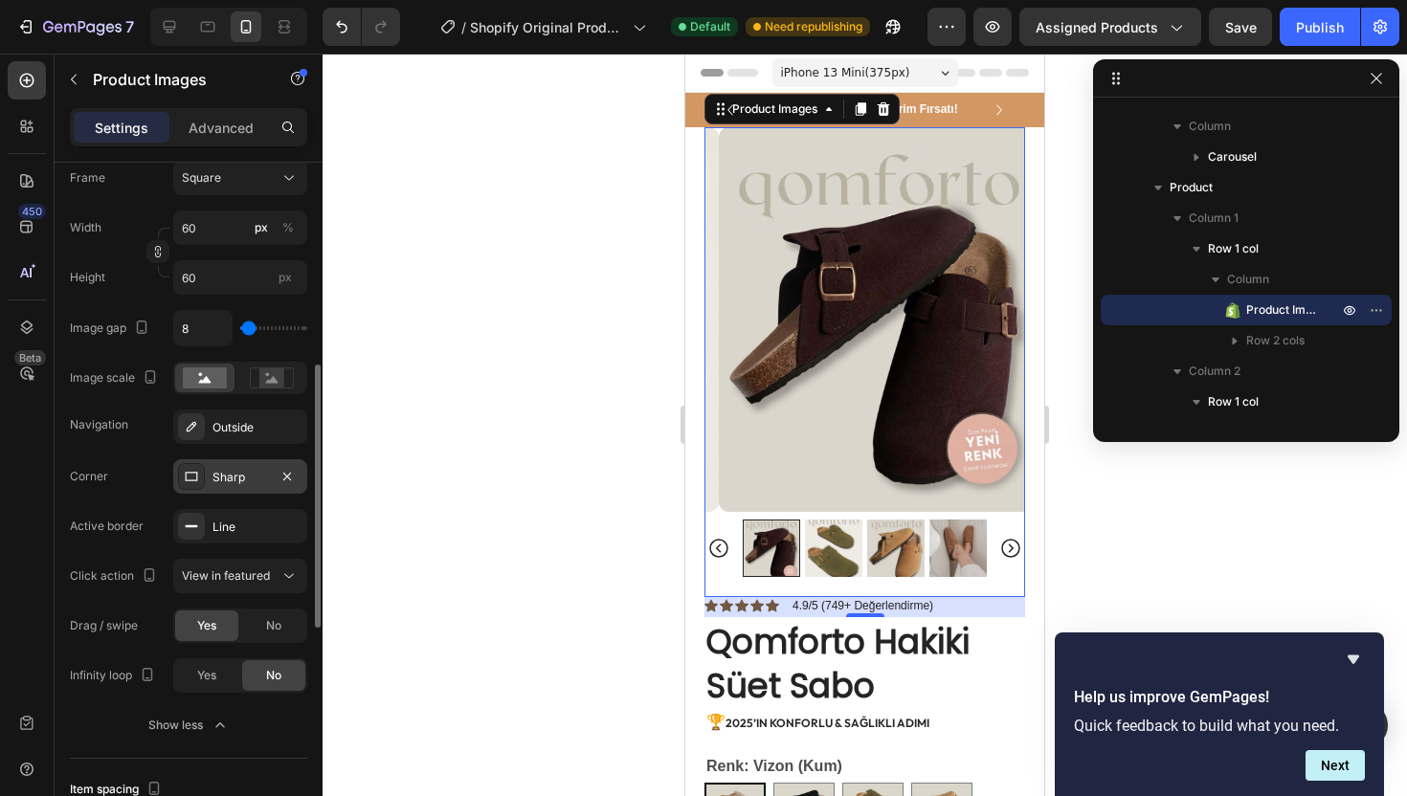
scroll to position [633, 0]
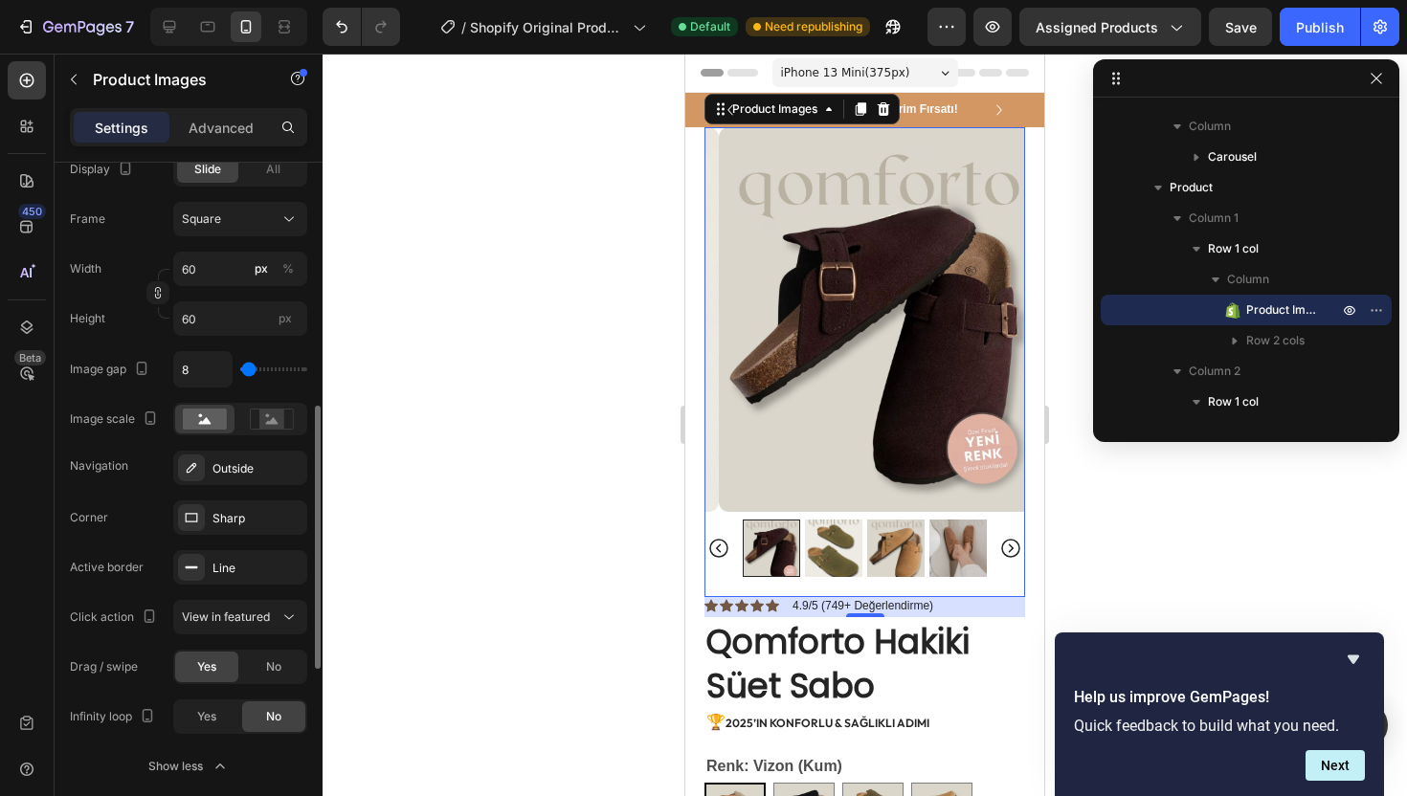
type input "0"
click at [240, 371] on input "range" at bounding box center [273, 369] width 67 height 4
type input "23"
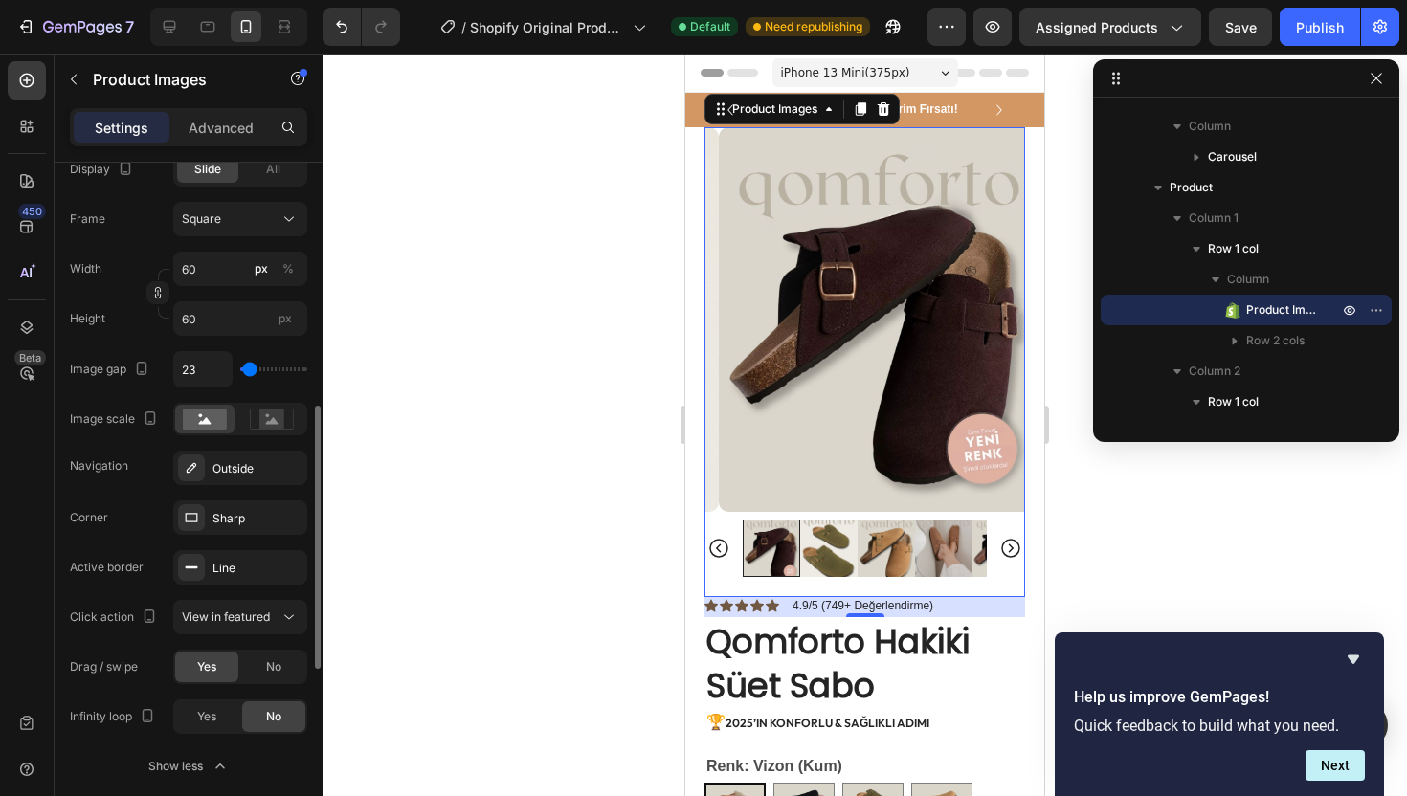
type input "27"
type input "32"
type input "36"
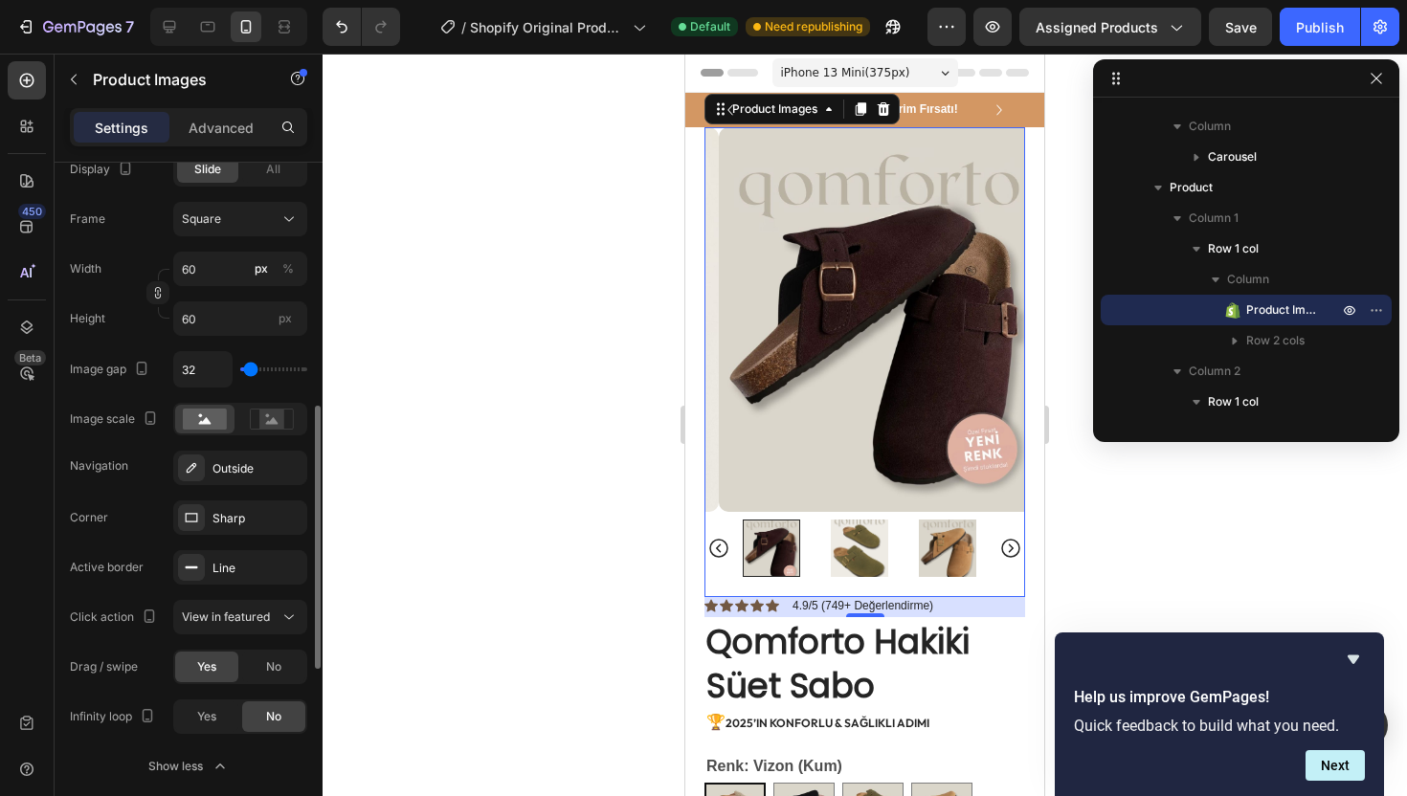
type input "36"
type input "38"
type input "40"
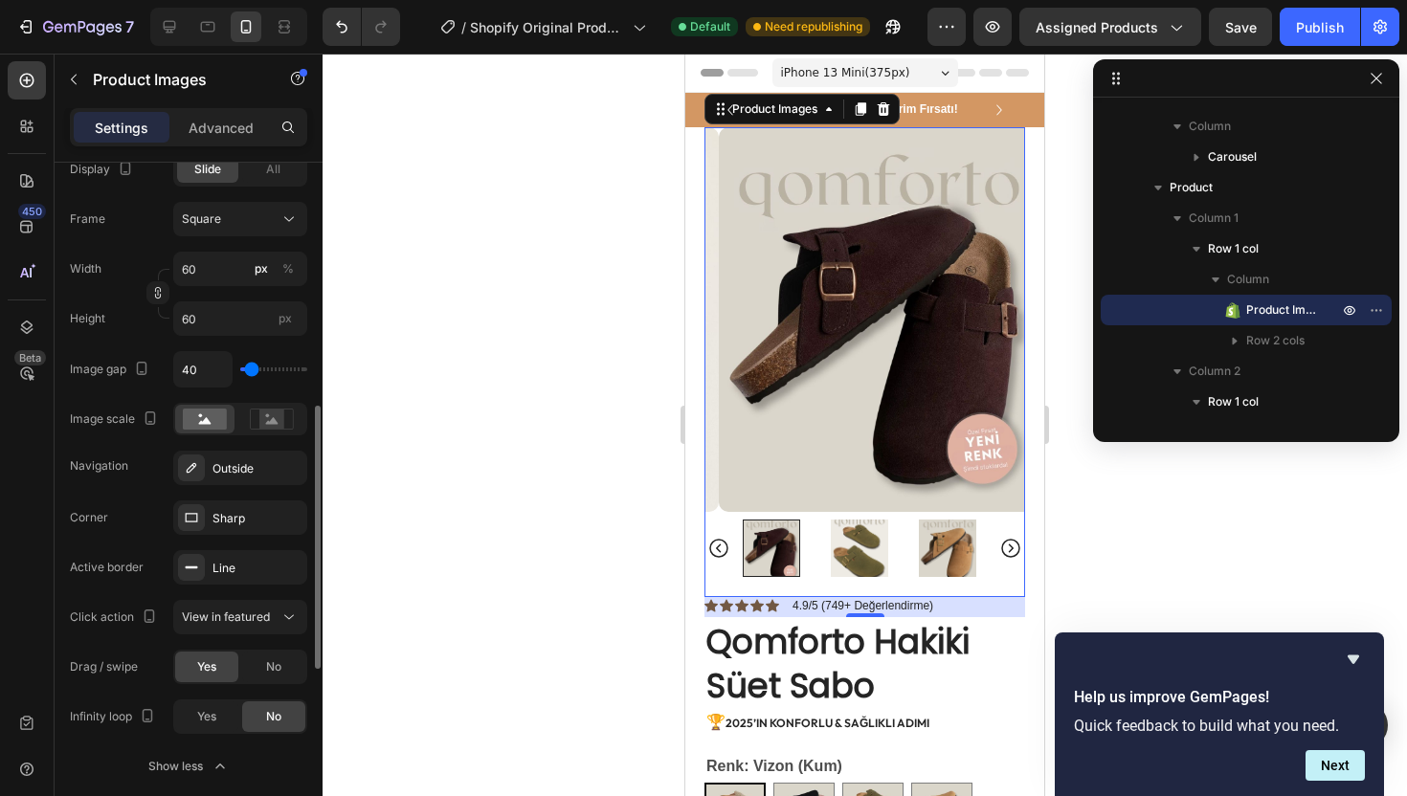
type input "44"
type input "4"
type input "0"
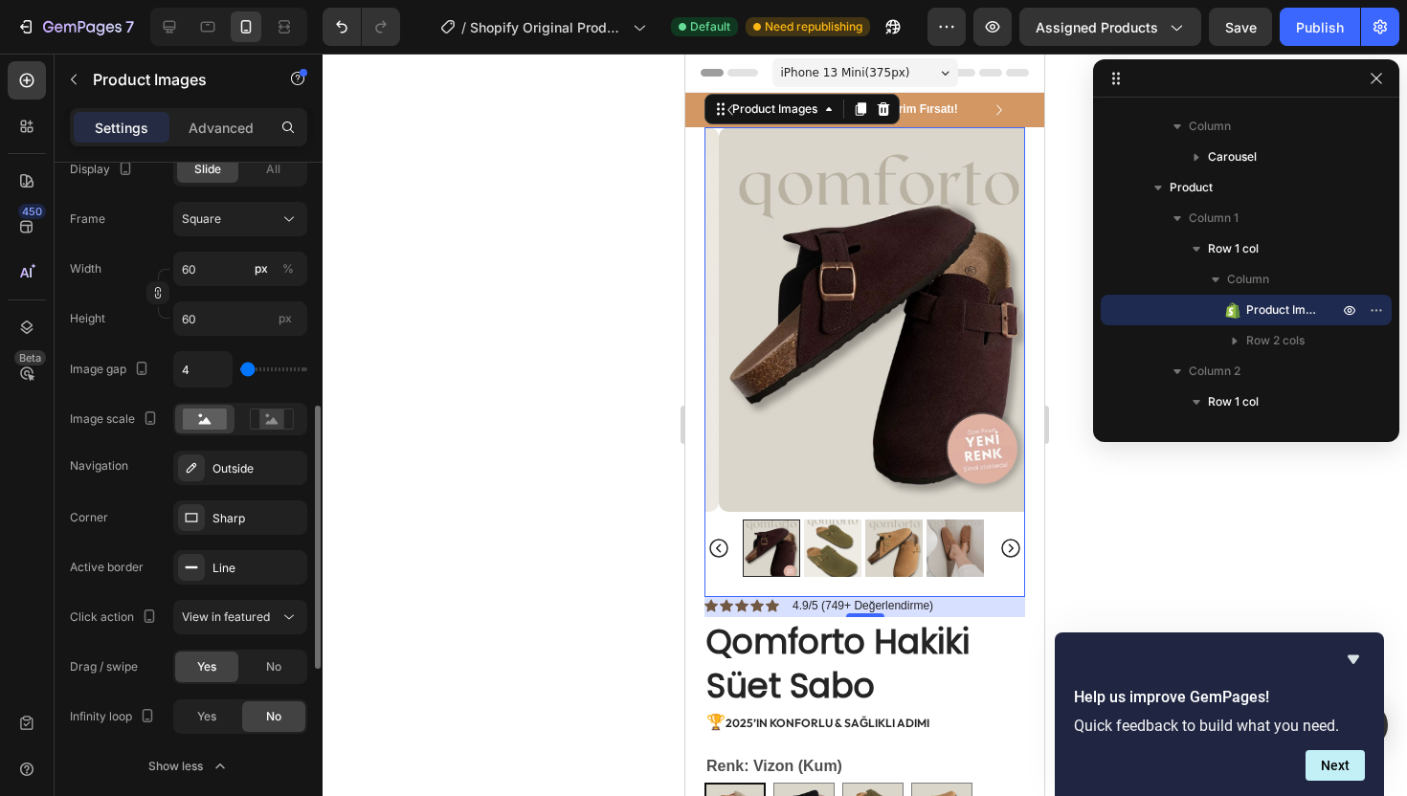
type input "0"
type input "6"
click at [248, 371] on input "range" at bounding box center [273, 369] width 67 height 4
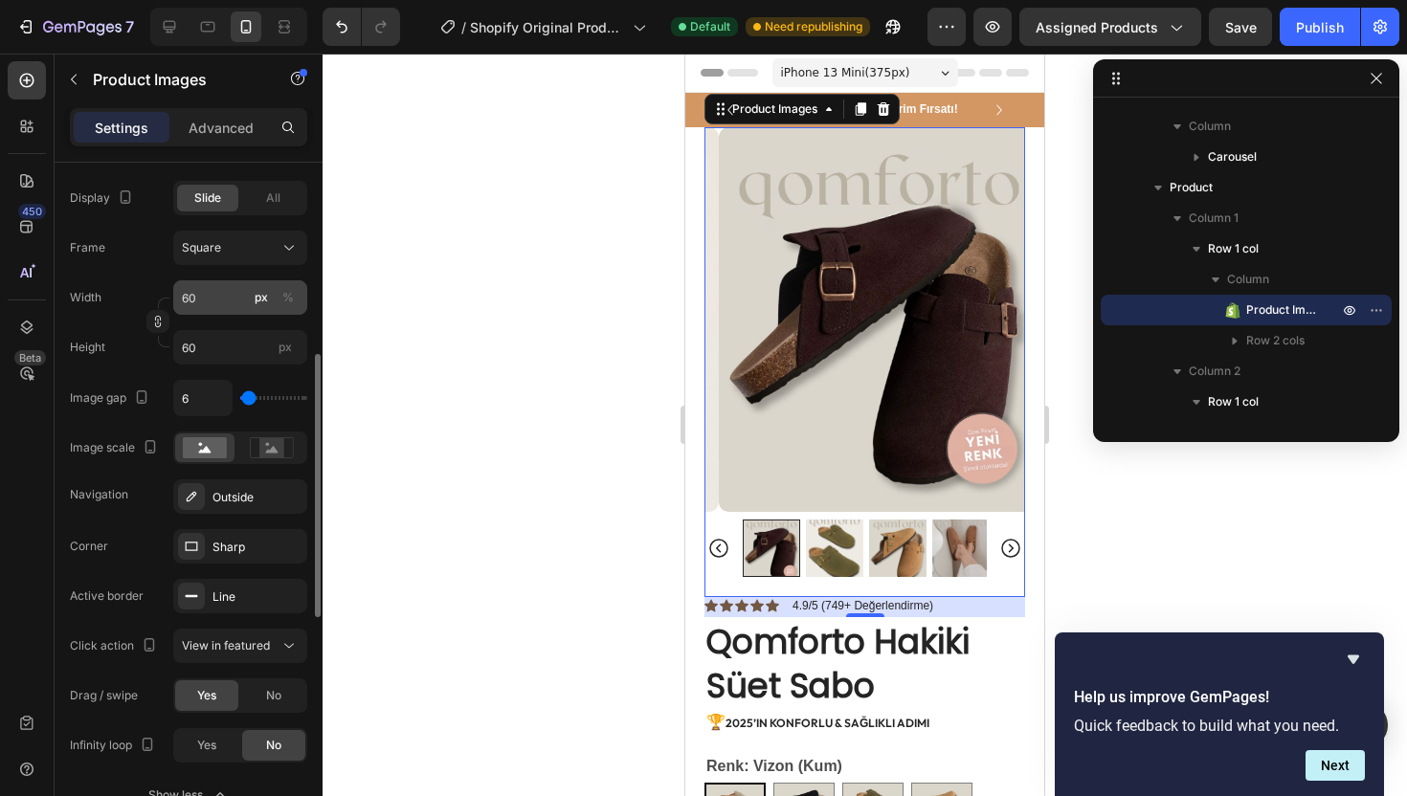
scroll to position [488, 0]
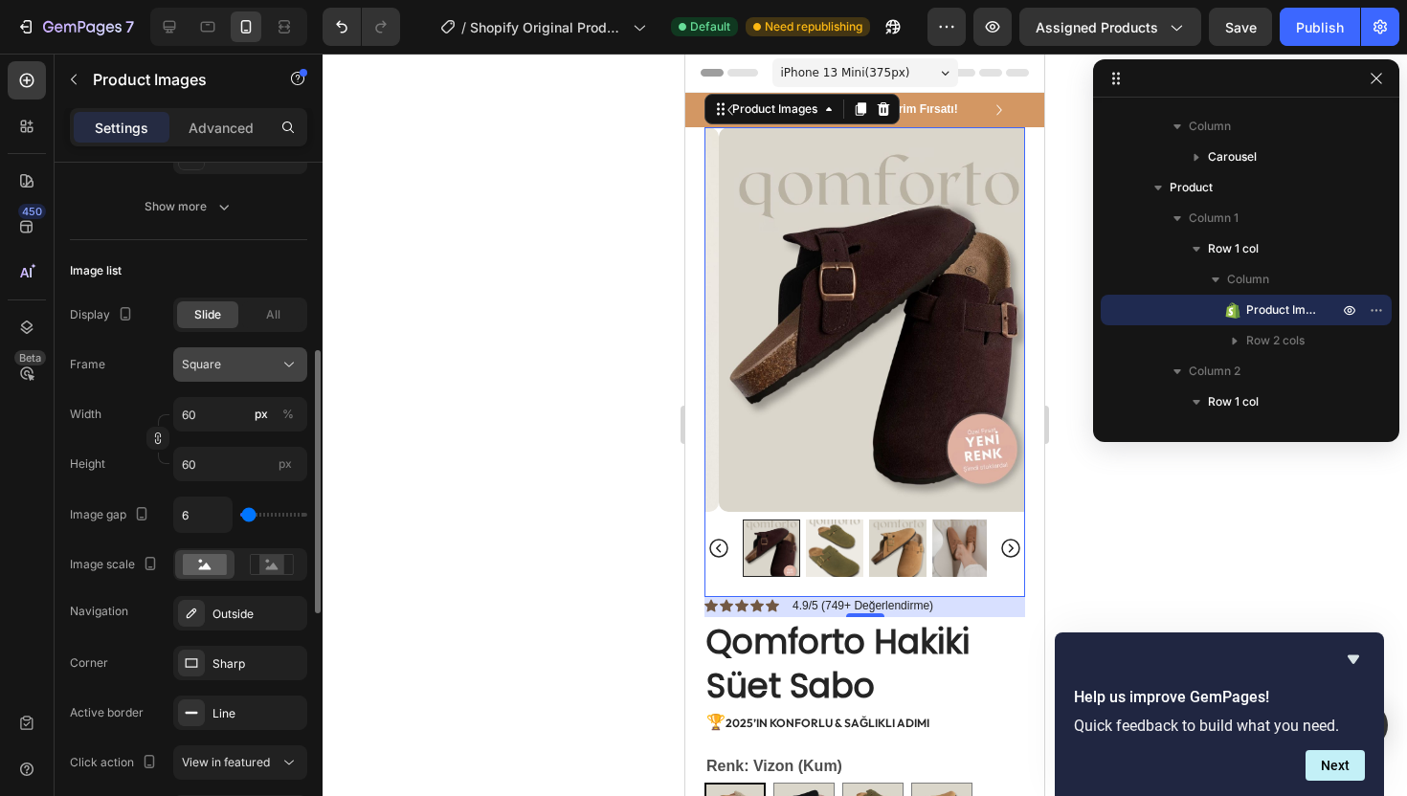
click at [240, 374] on button "Square" at bounding box center [240, 364] width 134 height 34
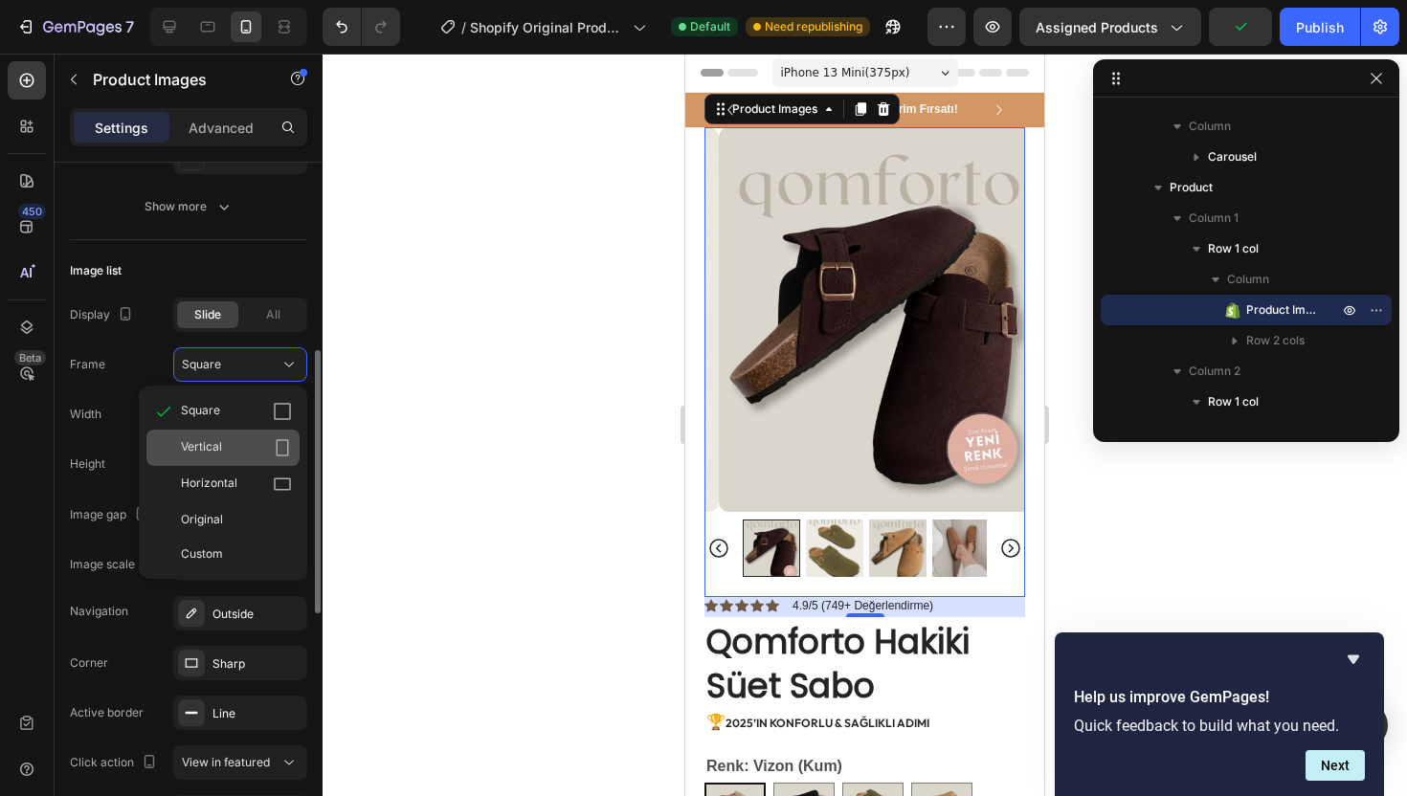
click at [241, 442] on div "Vertical" at bounding box center [236, 447] width 111 height 19
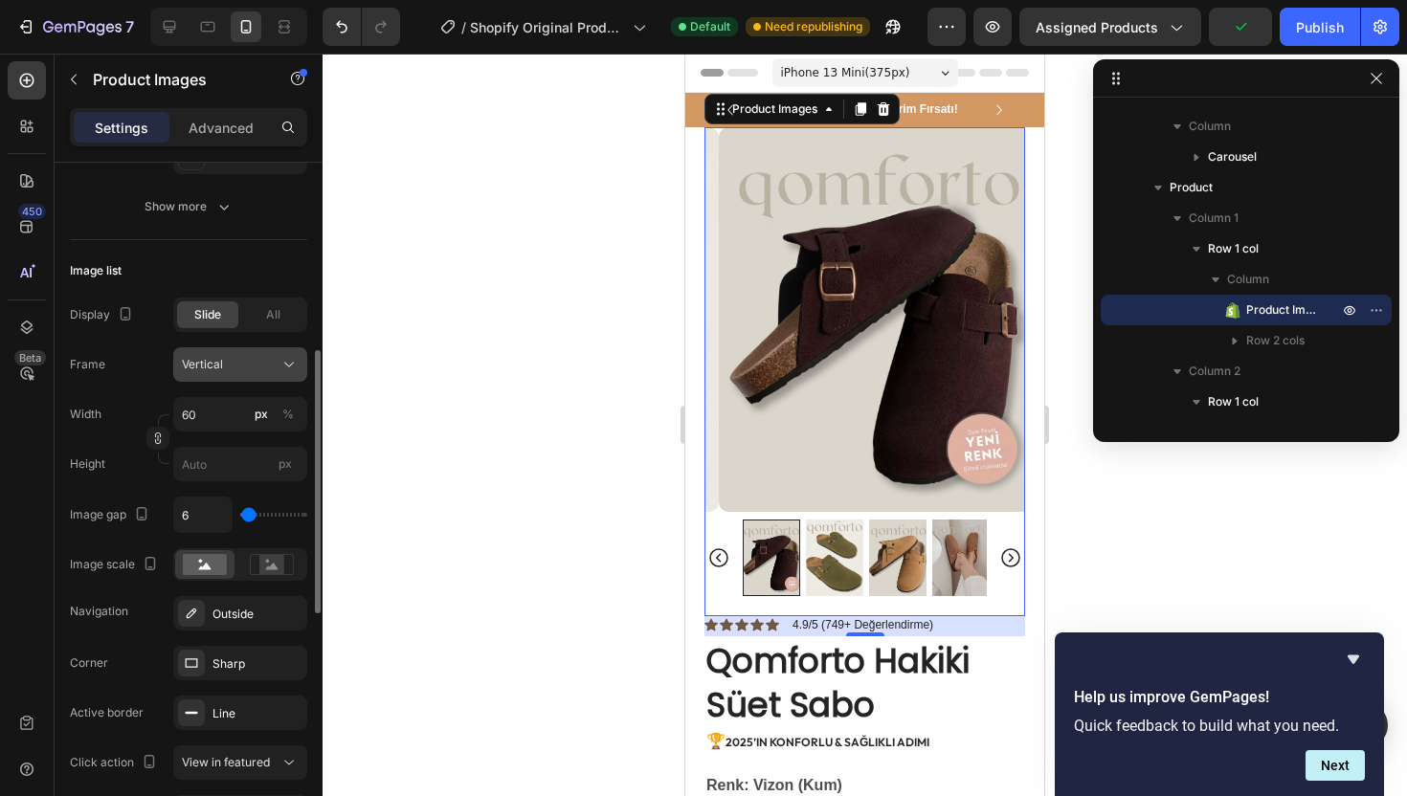
click at [256, 375] on button "Vertical" at bounding box center [240, 364] width 134 height 34
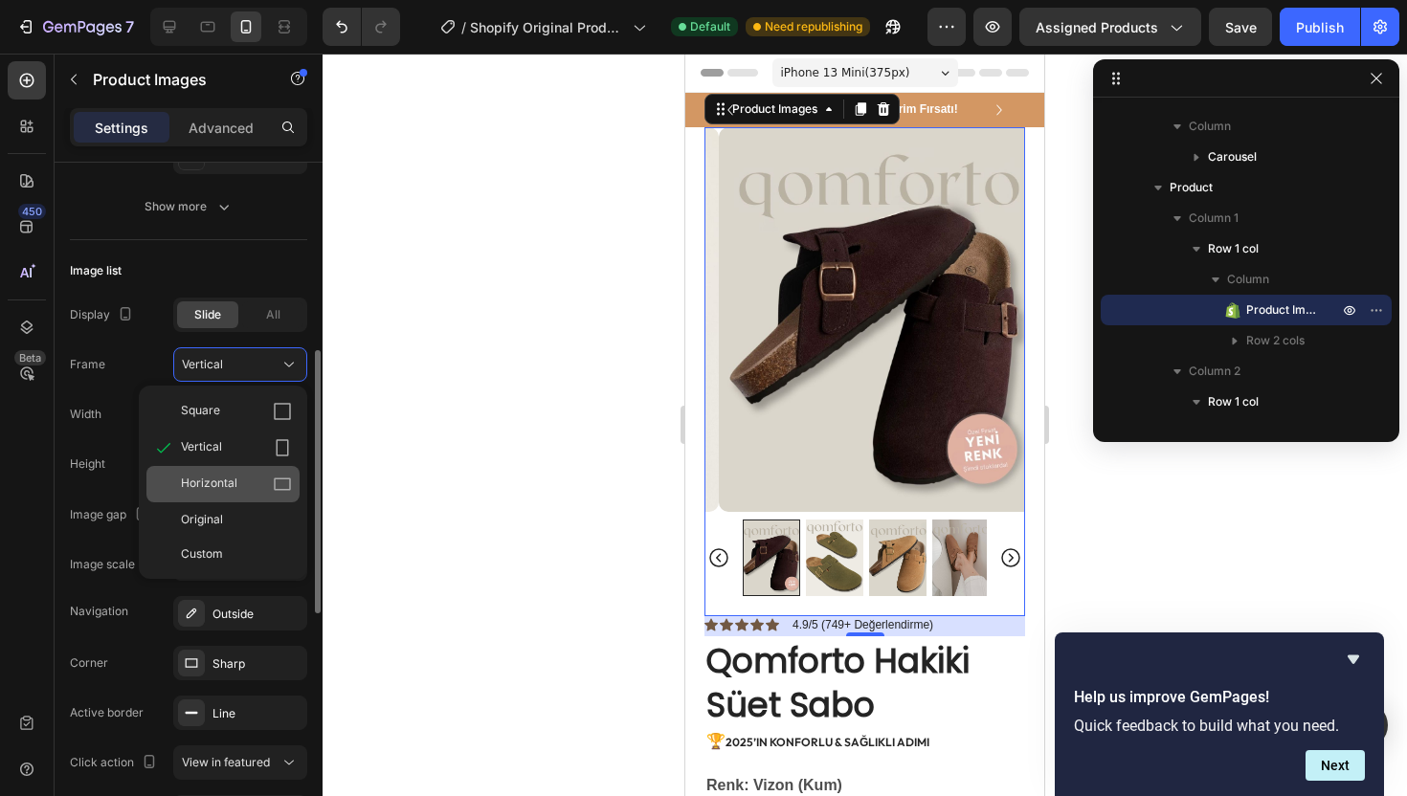
click at [230, 484] on span "Horizontal" at bounding box center [209, 484] width 56 height 19
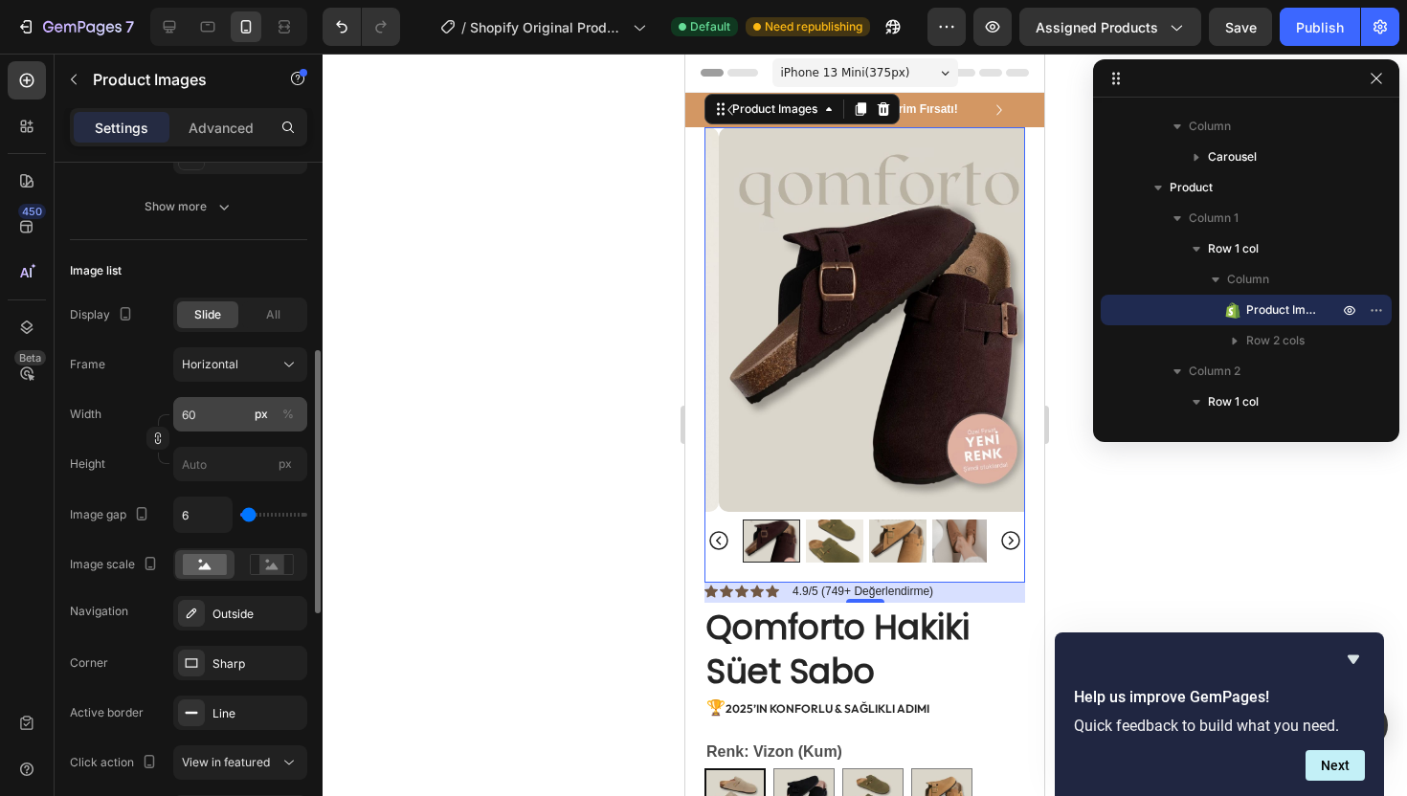
click at [255, 407] on div "px" at bounding box center [261, 414] width 13 height 17
click at [265, 371] on div "Horizontal" at bounding box center [229, 364] width 94 height 17
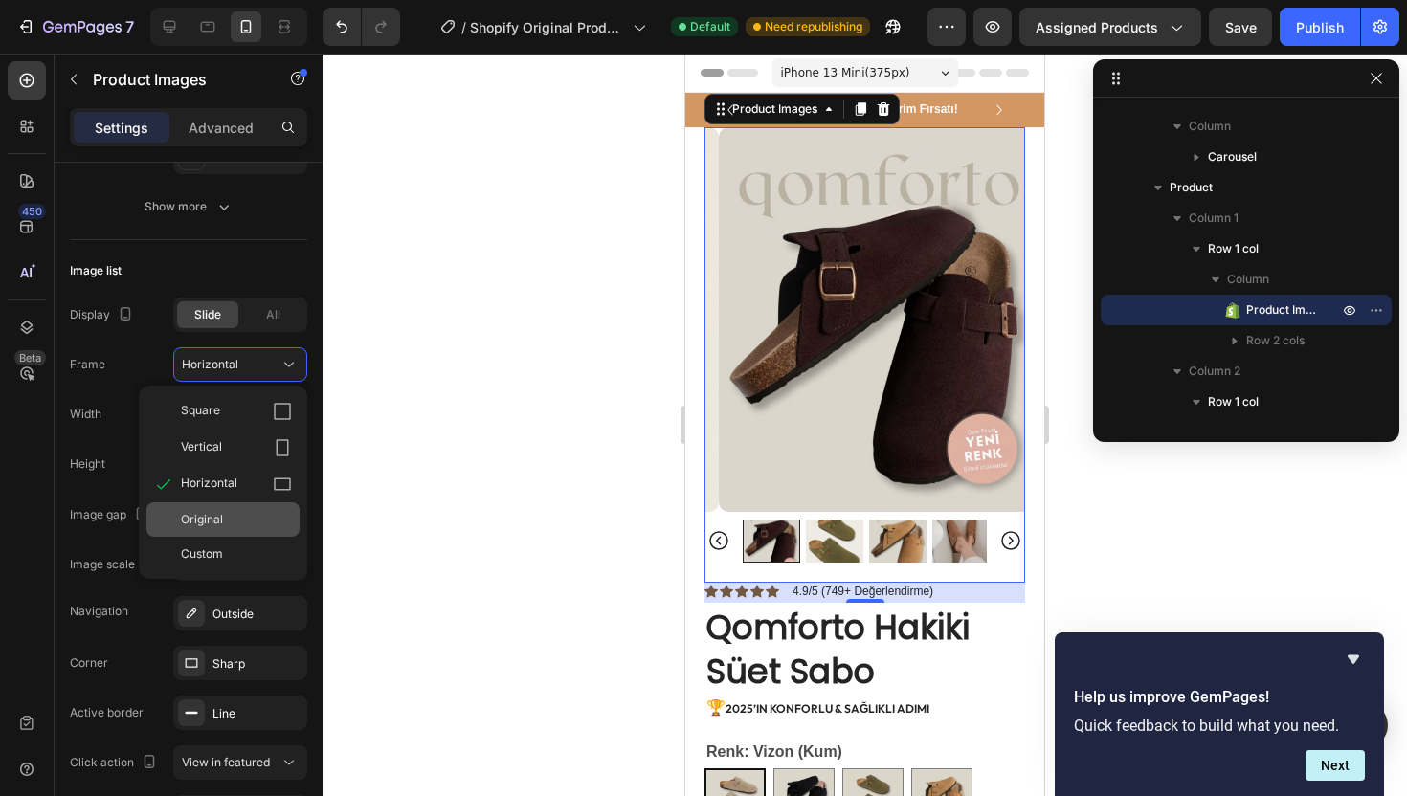
click at [220, 514] on span "Original" at bounding box center [202, 519] width 42 height 17
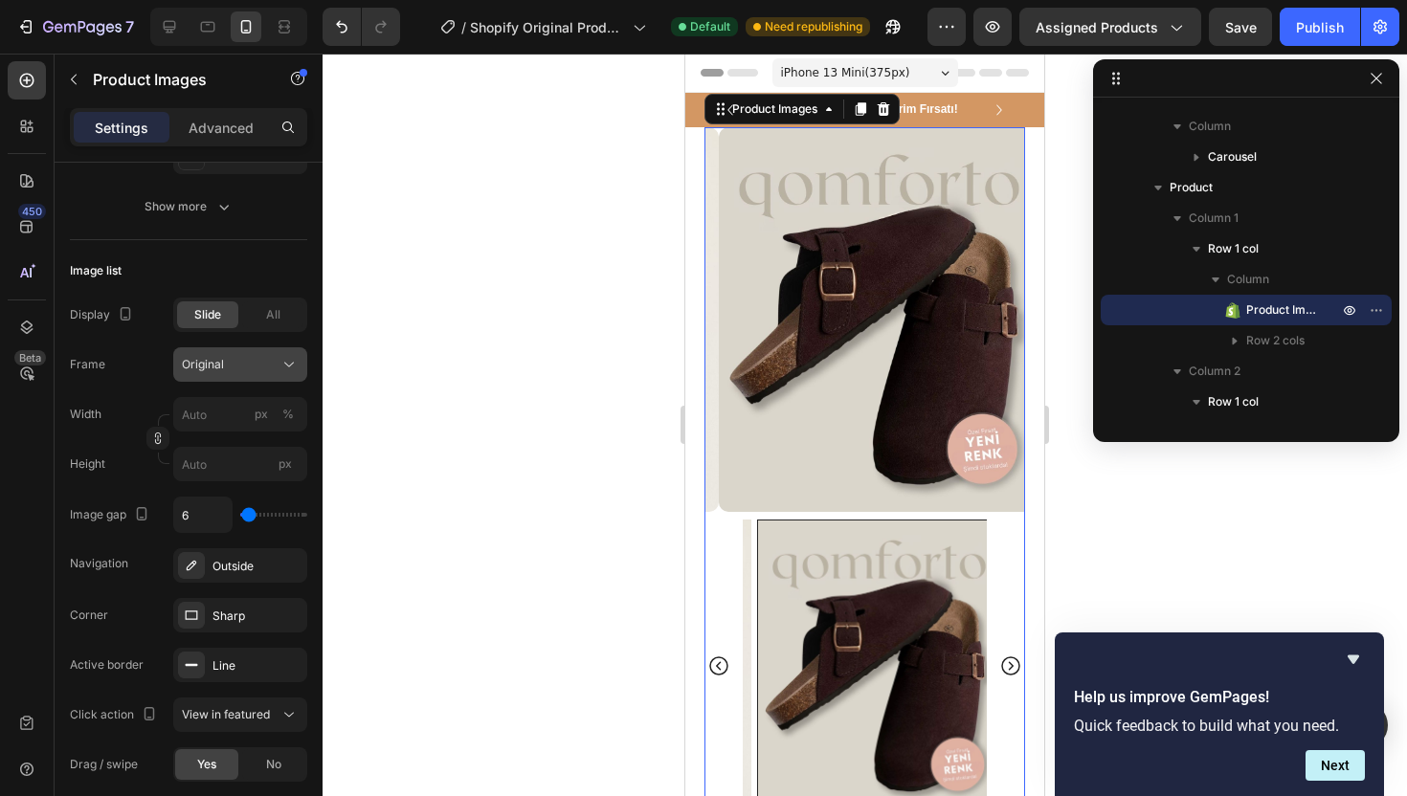
click at [266, 374] on button "Original" at bounding box center [240, 364] width 134 height 34
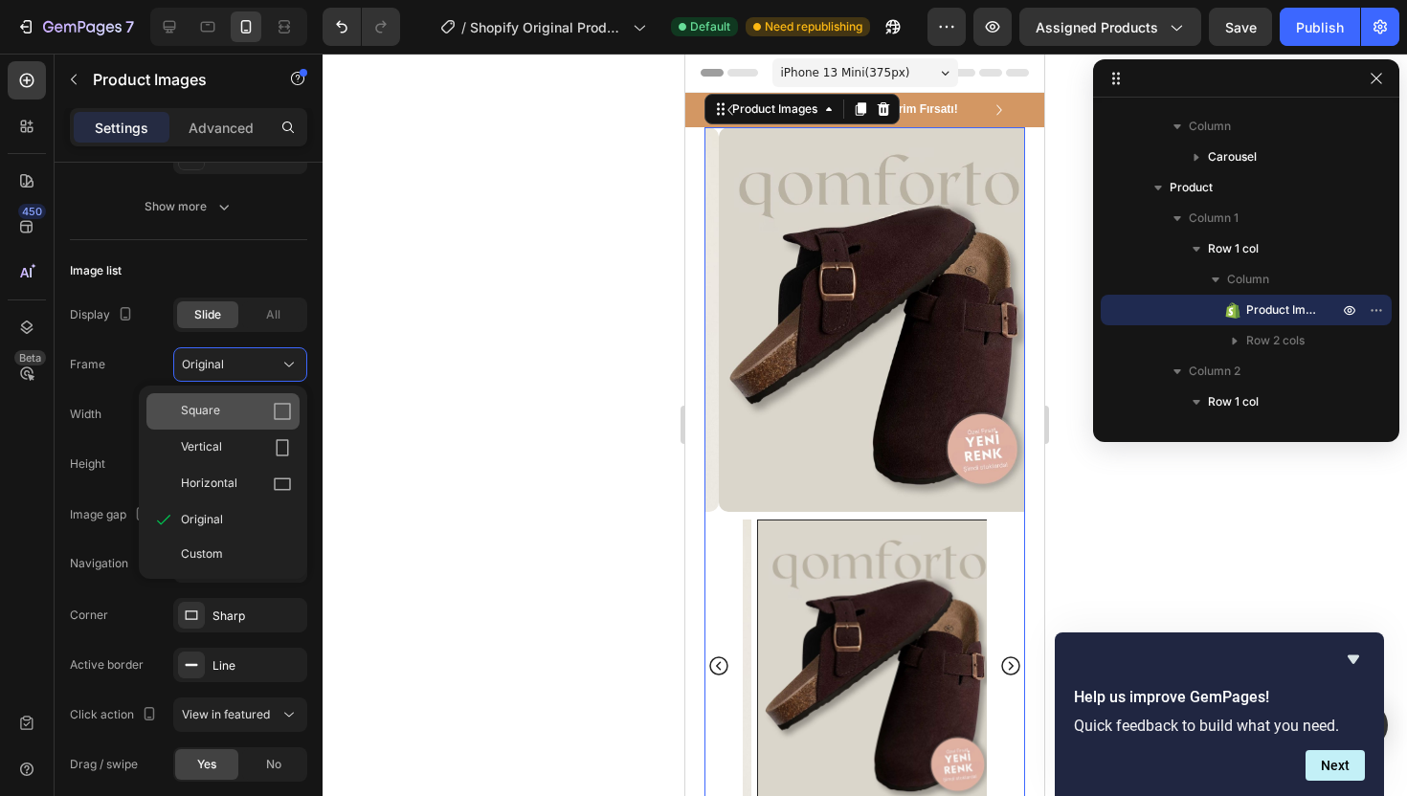
click at [246, 415] on div "Square" at bounding box center [236, 411] width 111 height 19
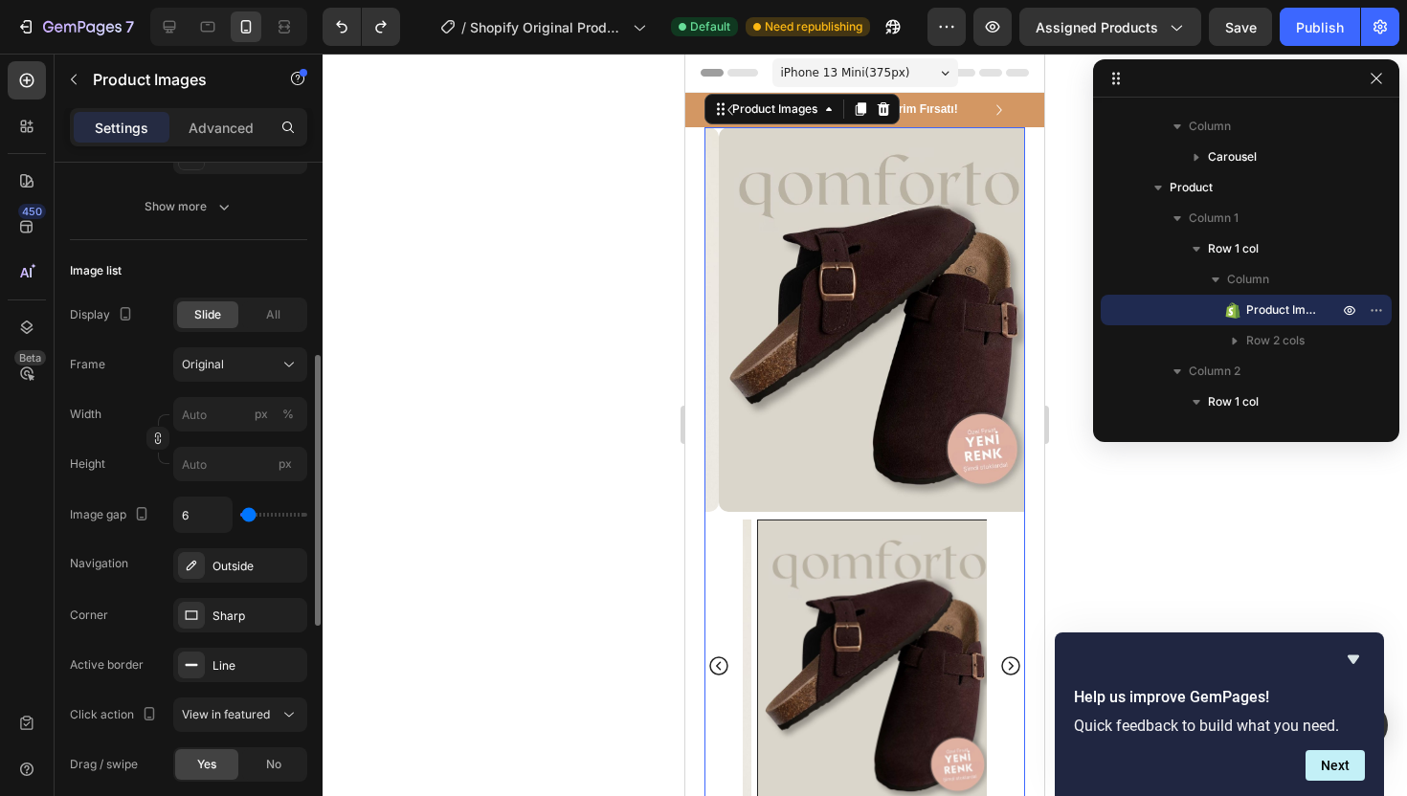
type input "60"
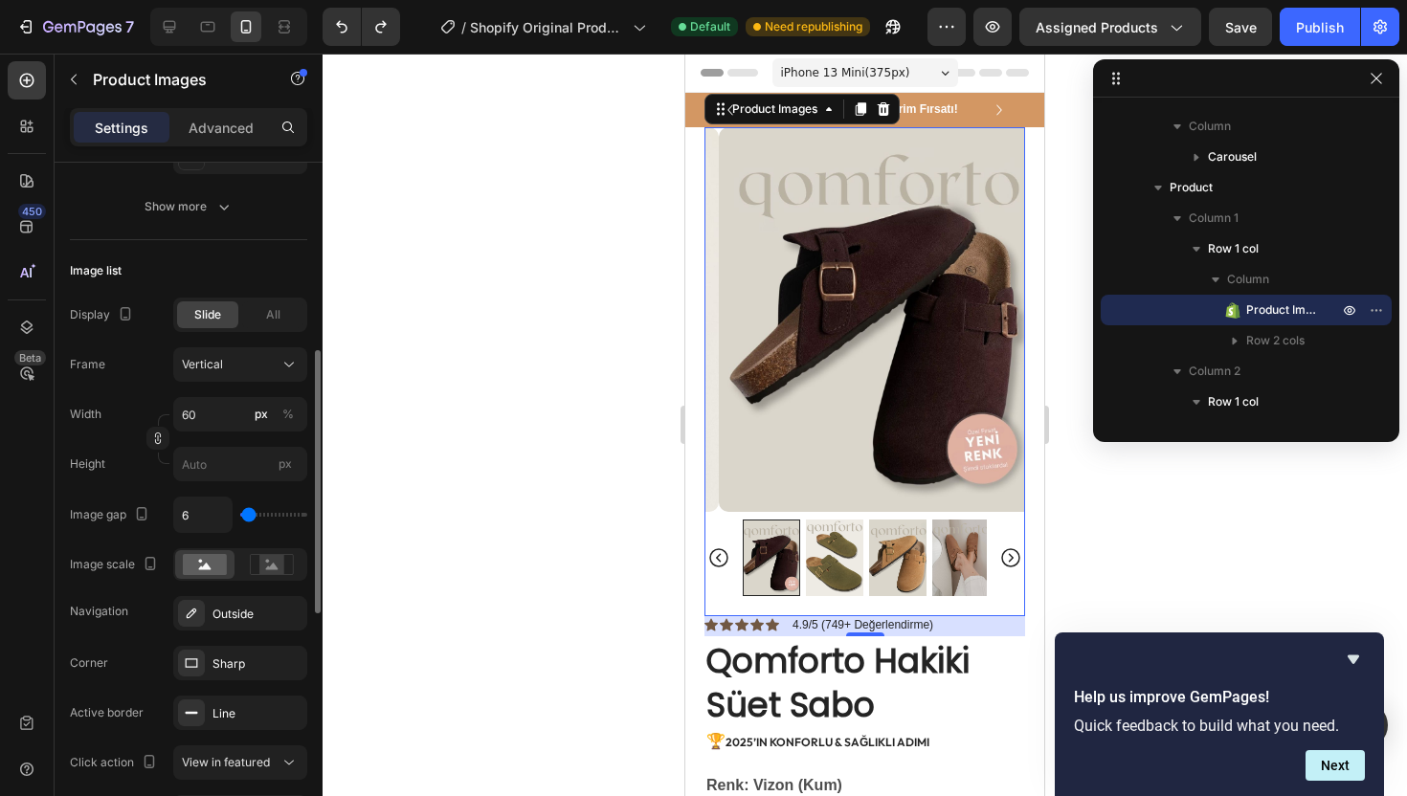
type input "60"
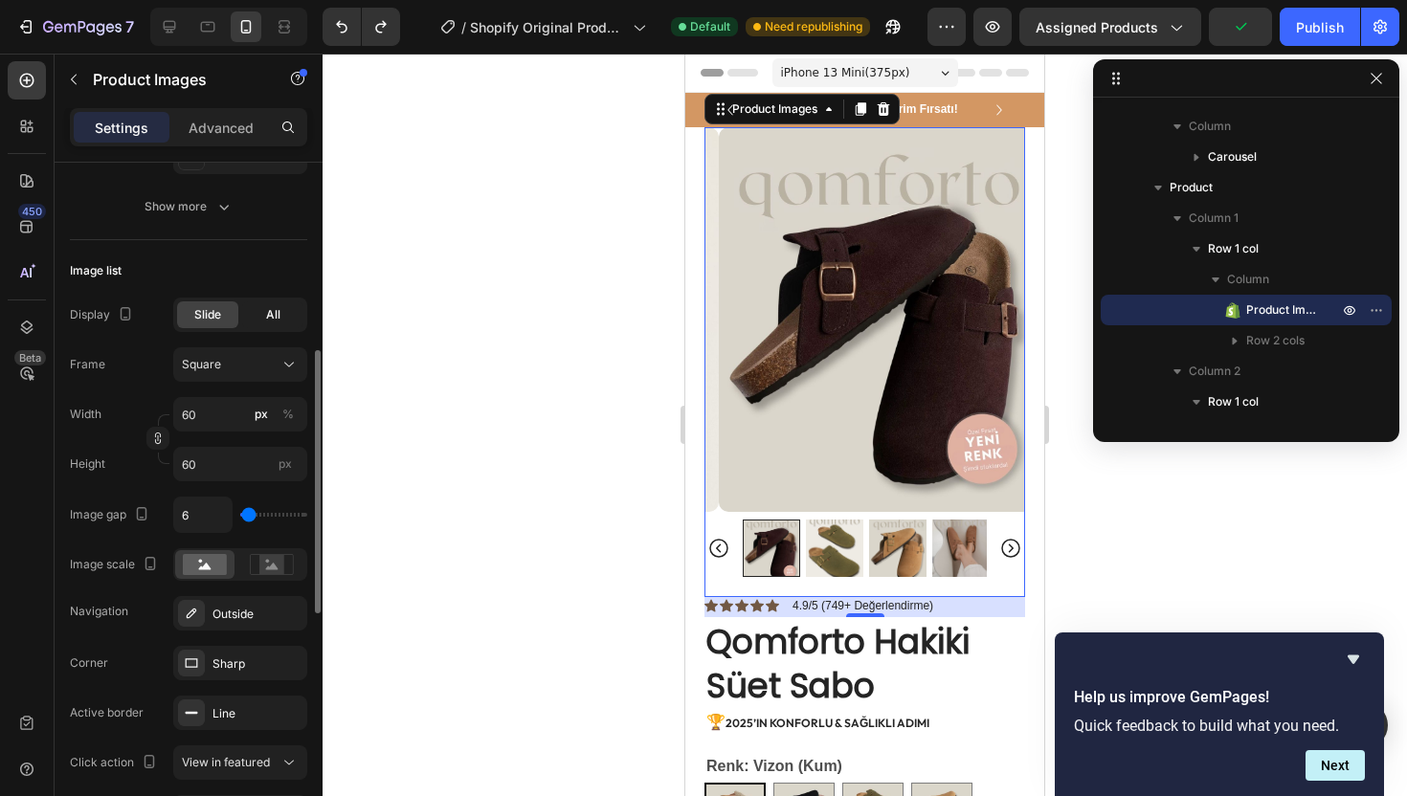
click at [282, 310] on div "All" at bounding box center [272, 314] width 61 height 27
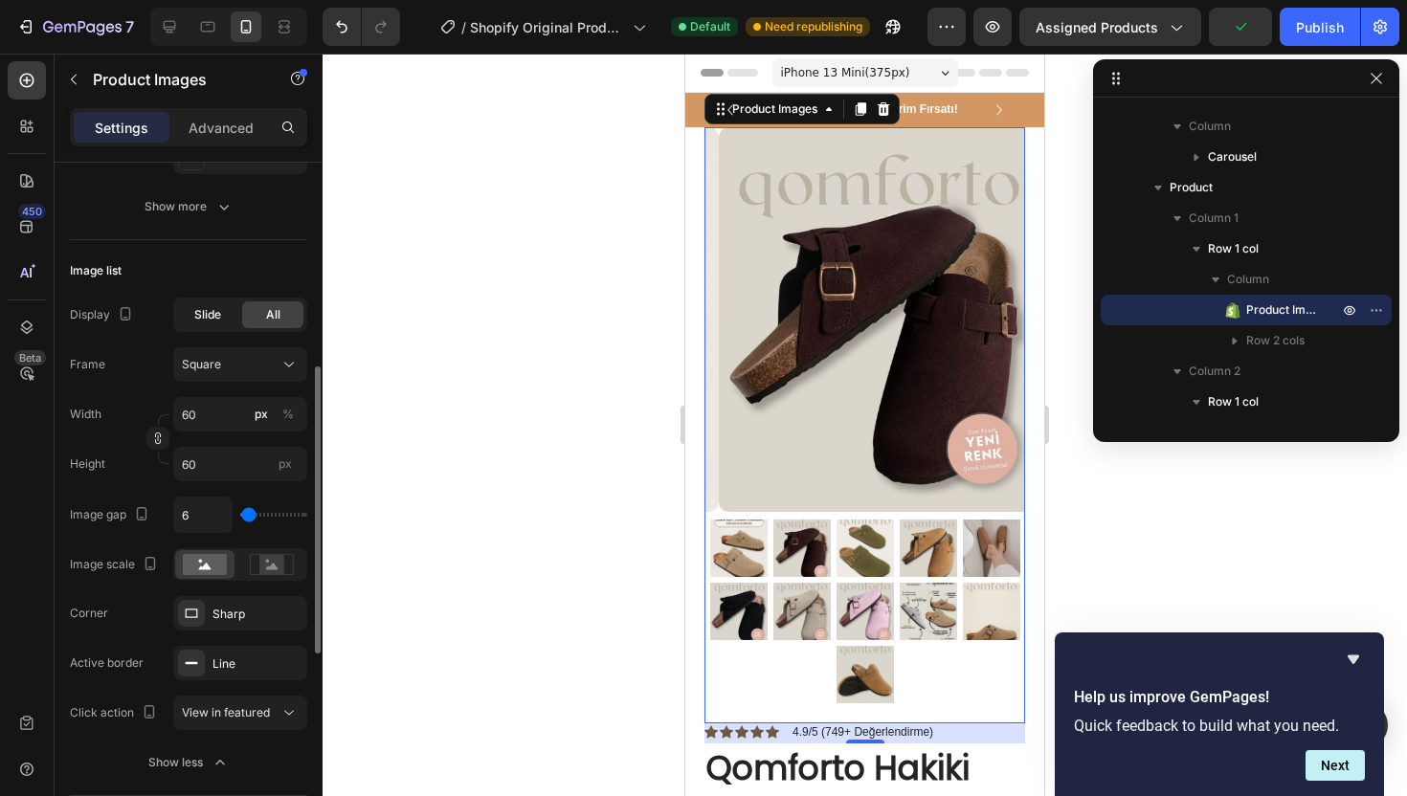
click at [219, 315] on span "Slide" at bounding box center [207, 314] width 27 height 17
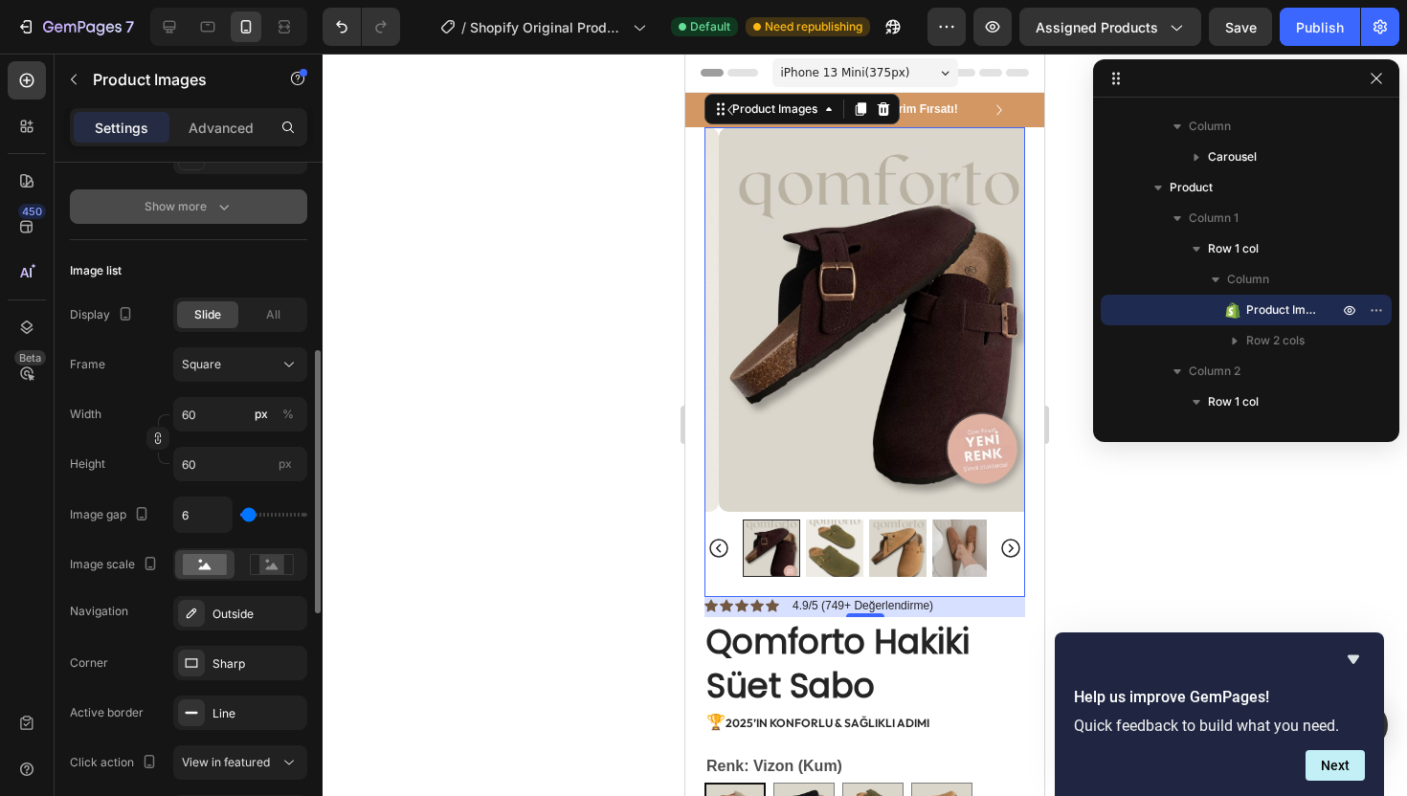
scroll to position [298, 0]
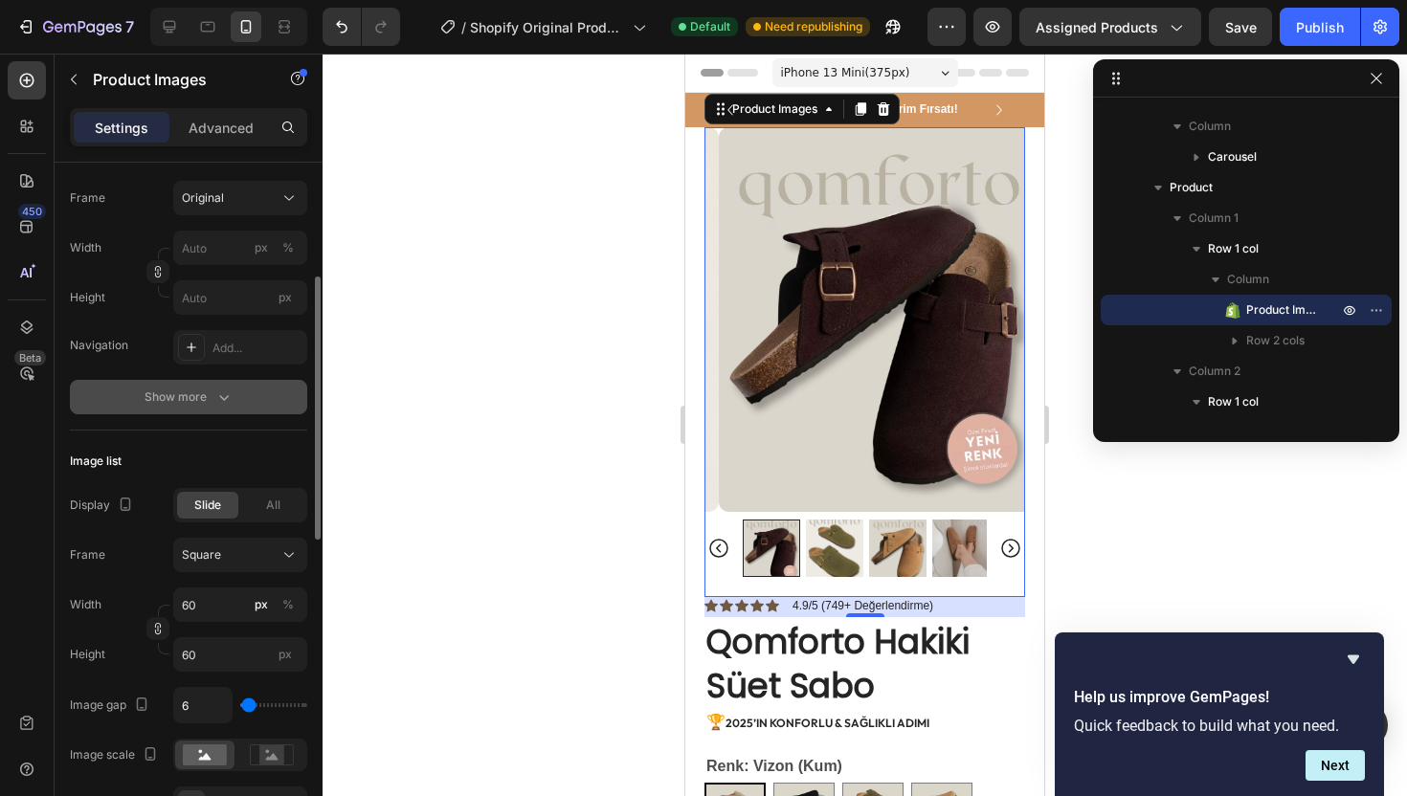
click at [237, 405] on button "Show more" at bounding box center [188, 397] width 237 height 34
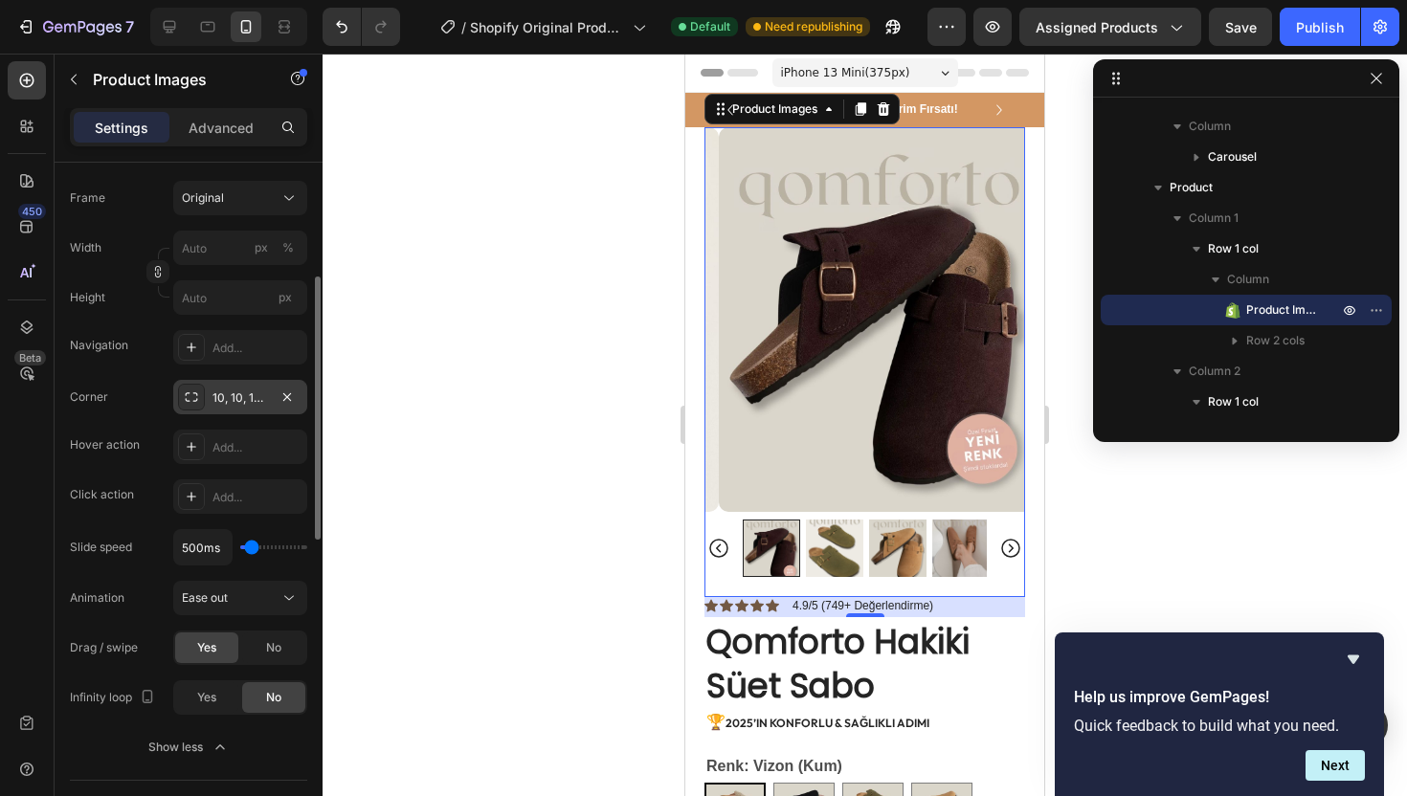
click at [236, 405] on div "10, 10, 10, 10" at bounding box center [239, 397] width 55 height 17
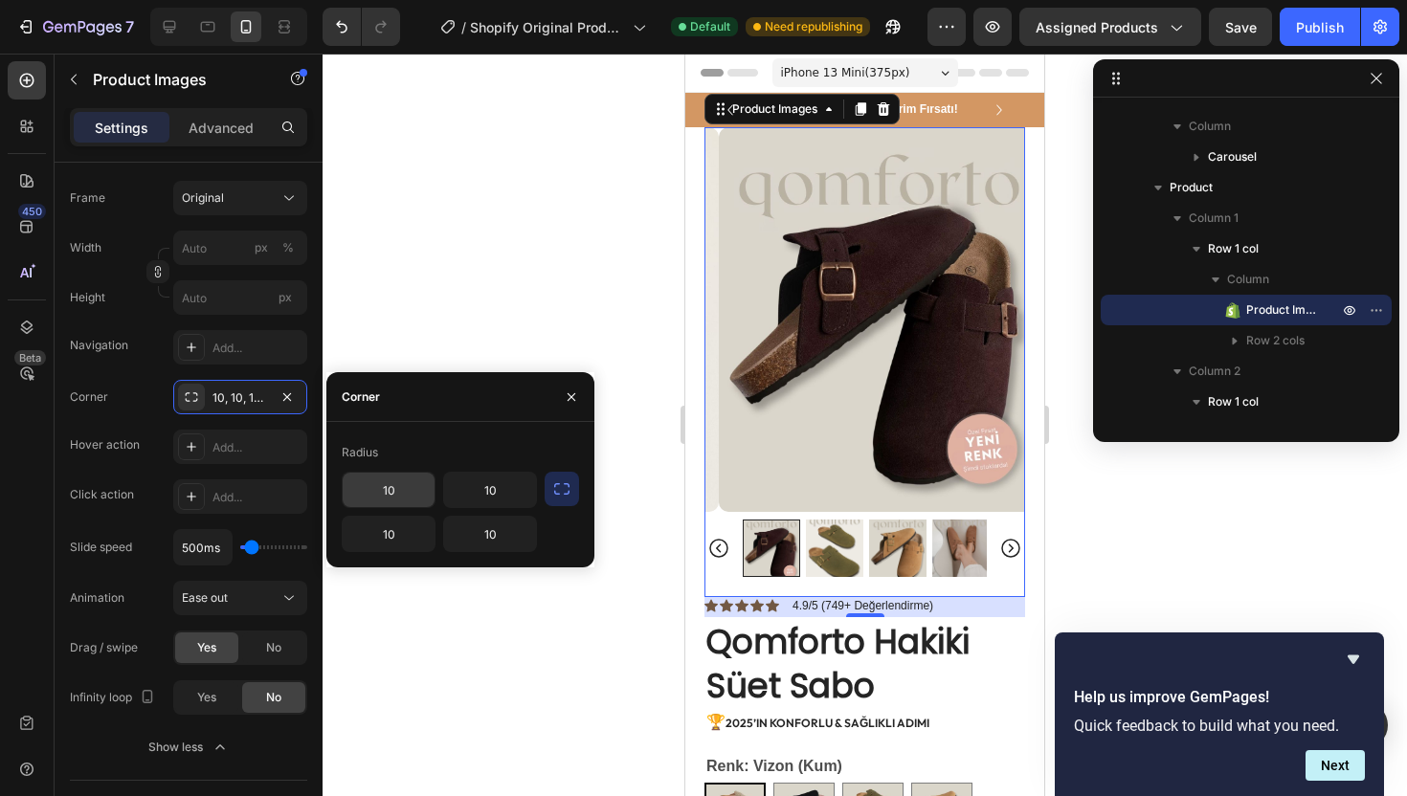
click at [411, 493] on input "10" at bounding box center [389, 490] width 92 height 34
type input "10"
type input "0"
type input "10"
click at [513, 356] on div at bounding box center [864, 425] width 1084 height 742
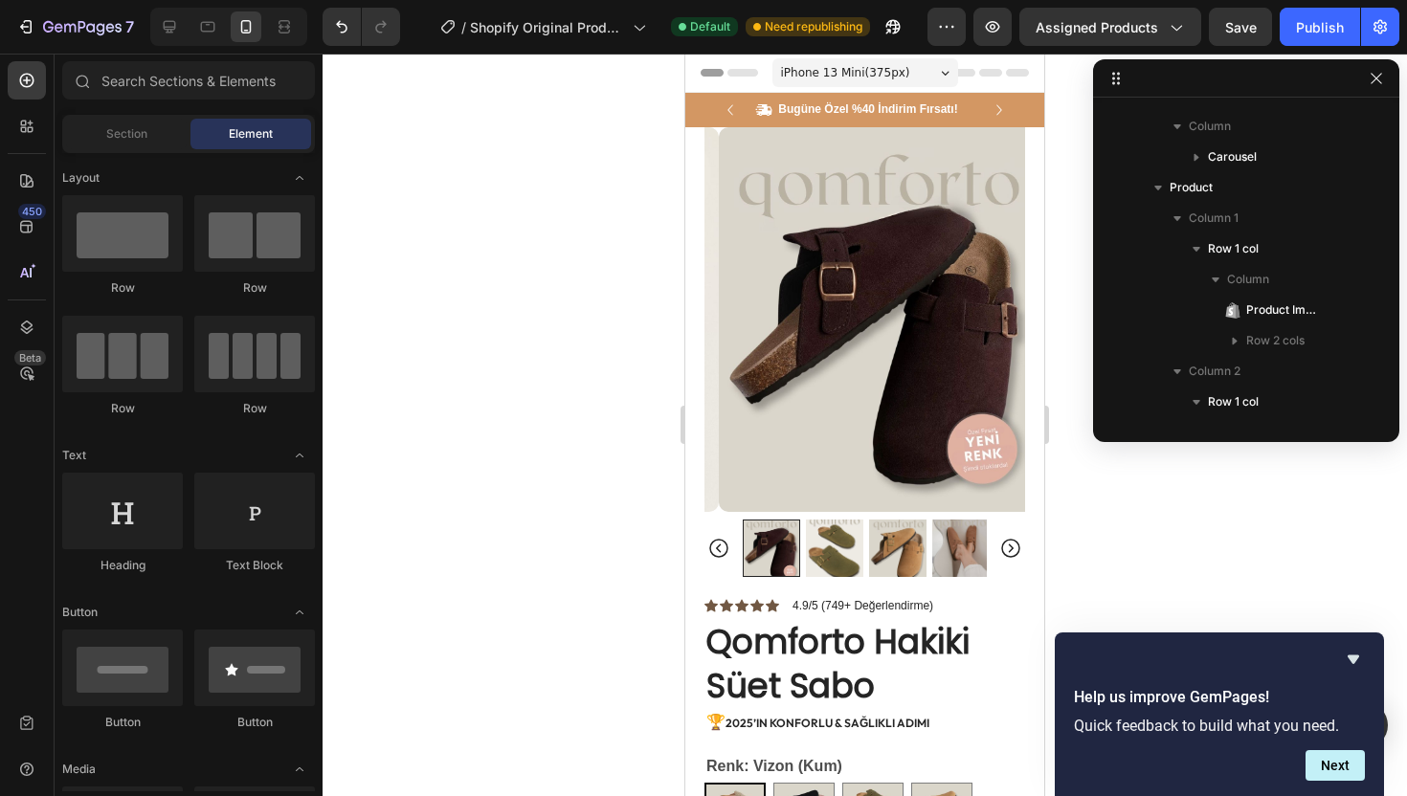
click at [792, 396] on img at bounding box center [879, 319] width 321 height 385
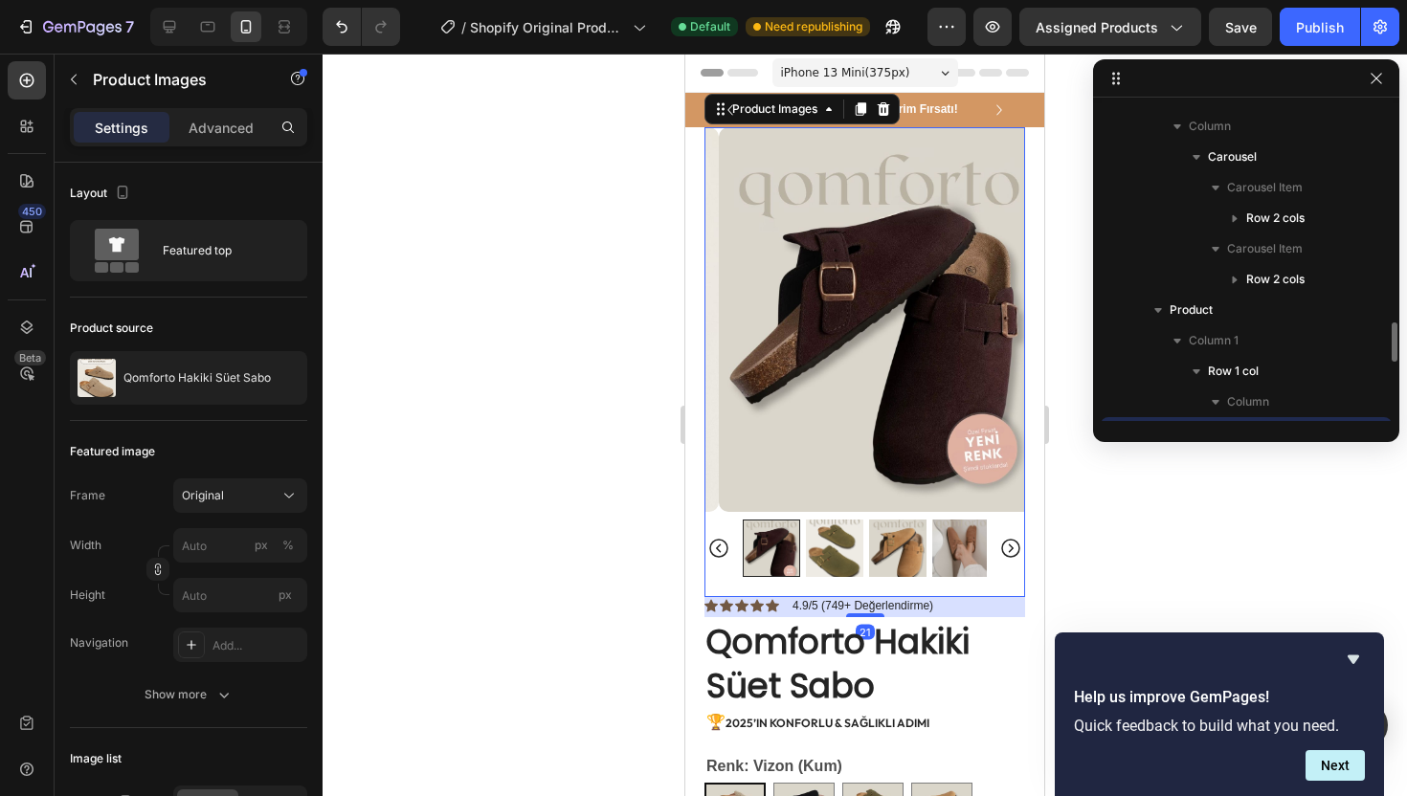
scroll to position [270, 0]
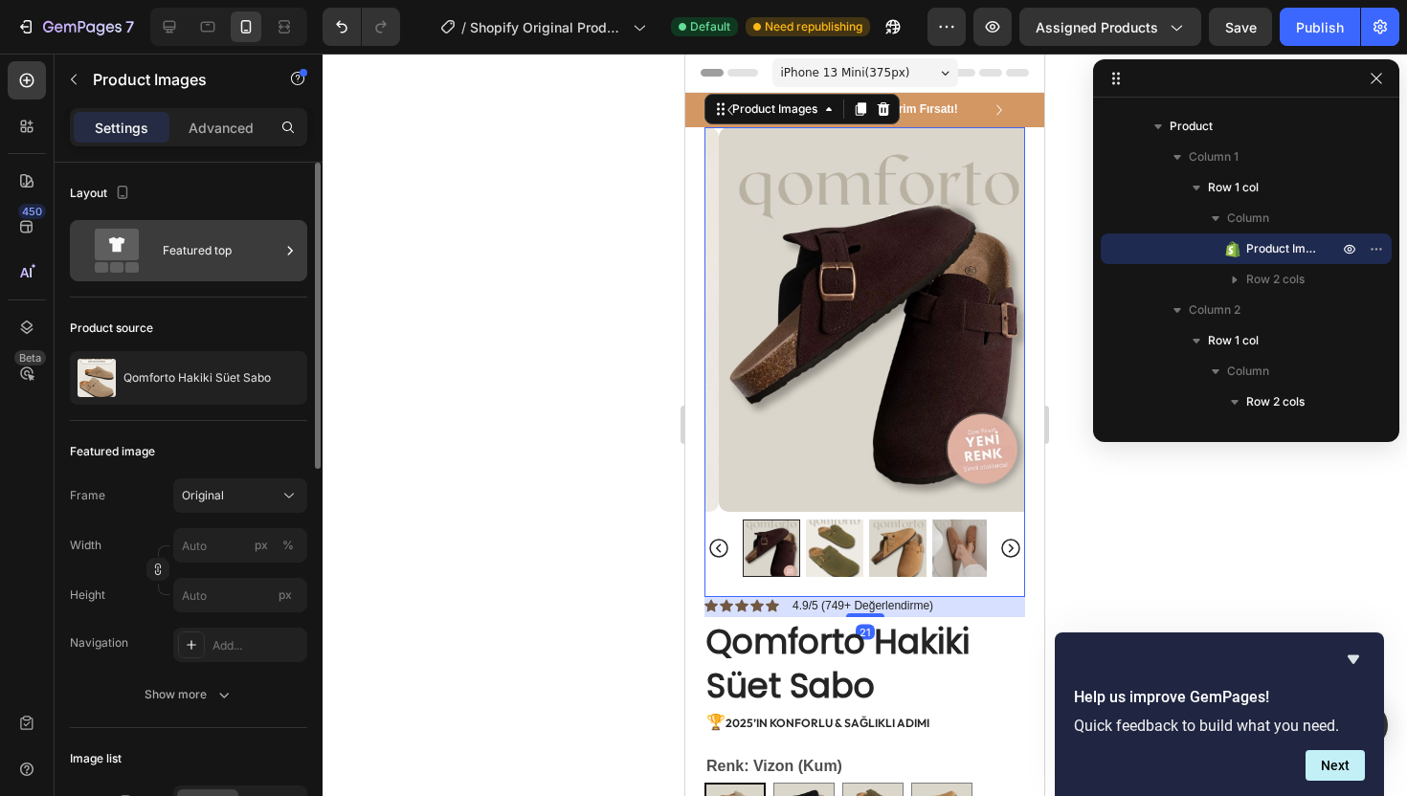
click at [236, 237] on div "Featured top" at bounding box center [221, 251] width 117 height 44
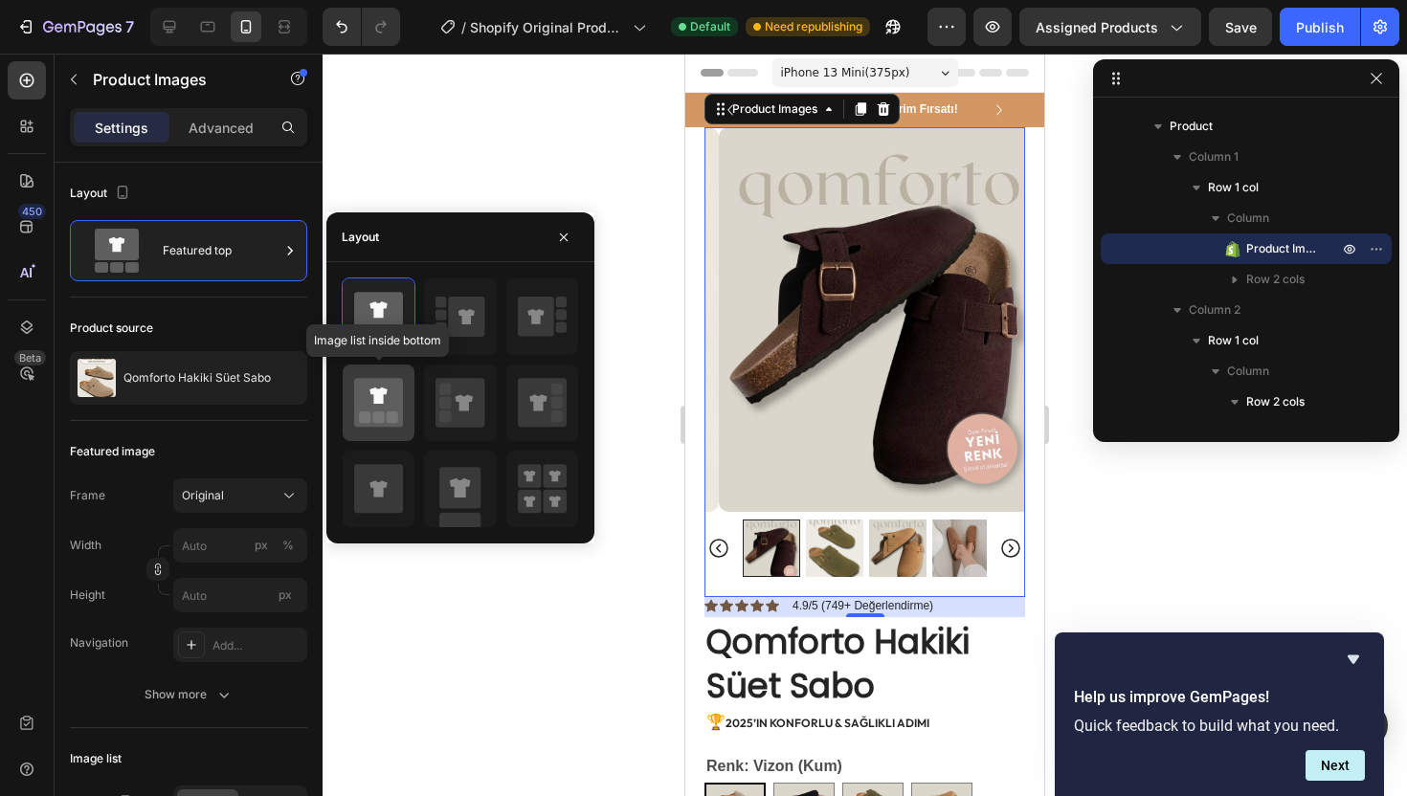
click at [378, 415] on rect at bounding box center [378, 416] width 11 height 11
type input "20"
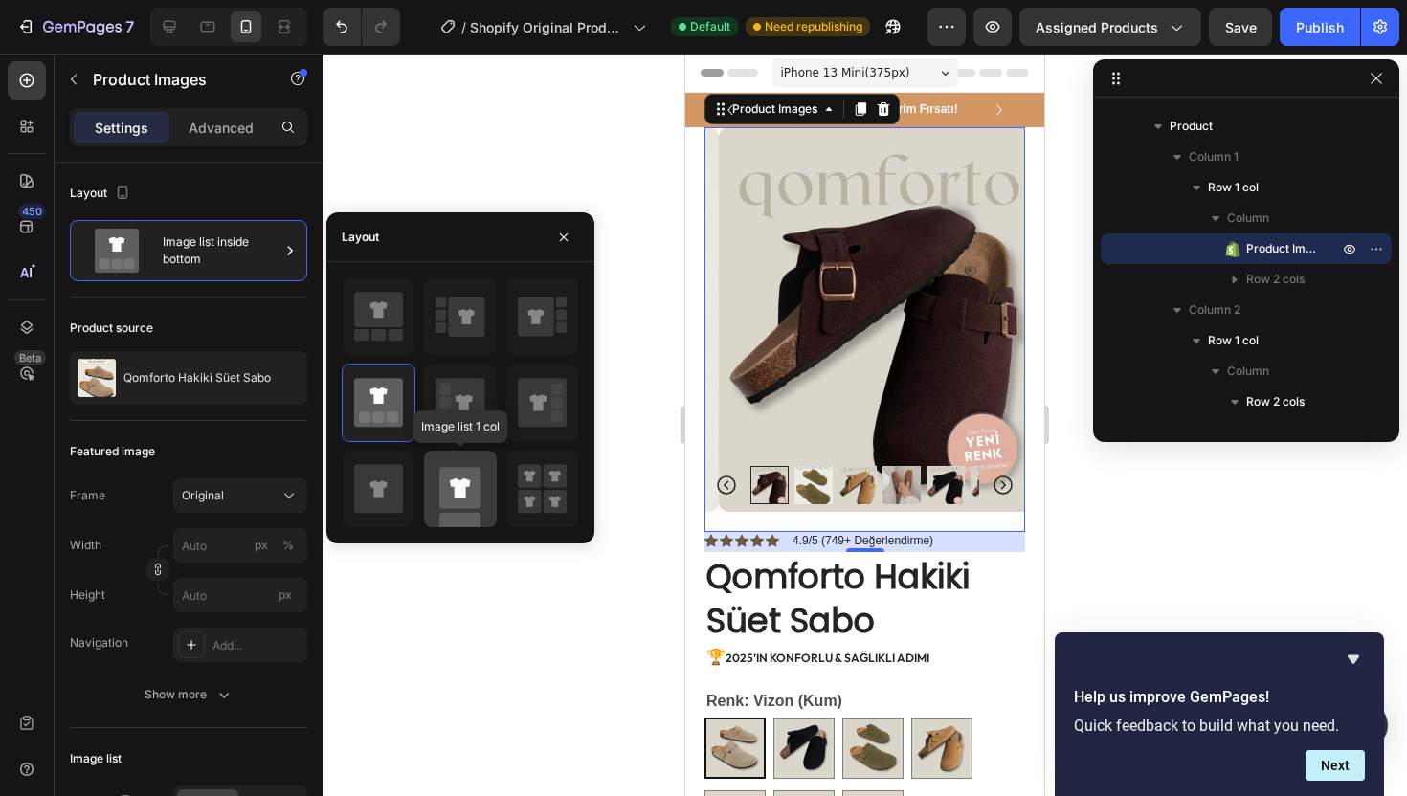
click at [444, 488] on rect at bounding box center [459, 487] width 41 height 41
type input "100"
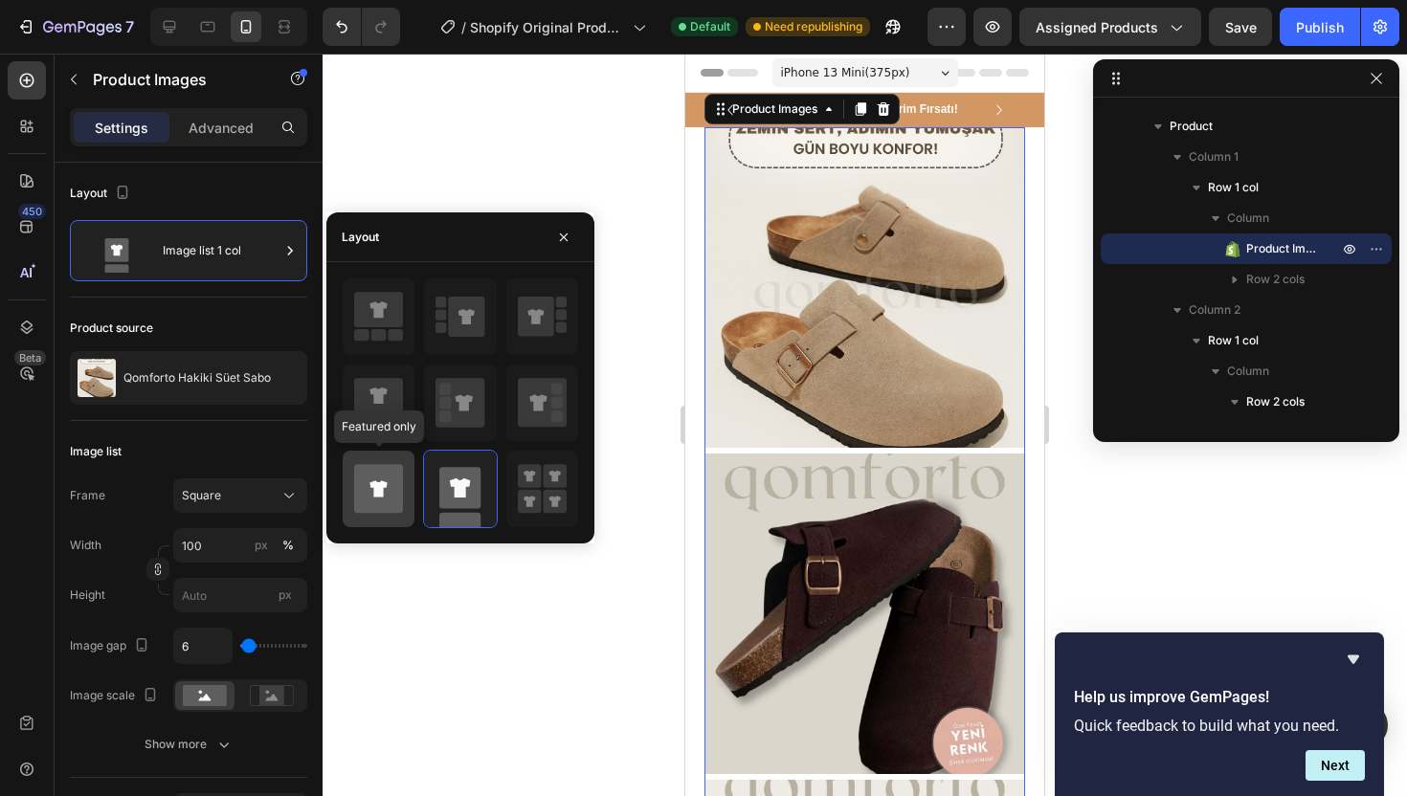
click at [393, 481] on icon at bounding box center [378, 488] width 49 height 49
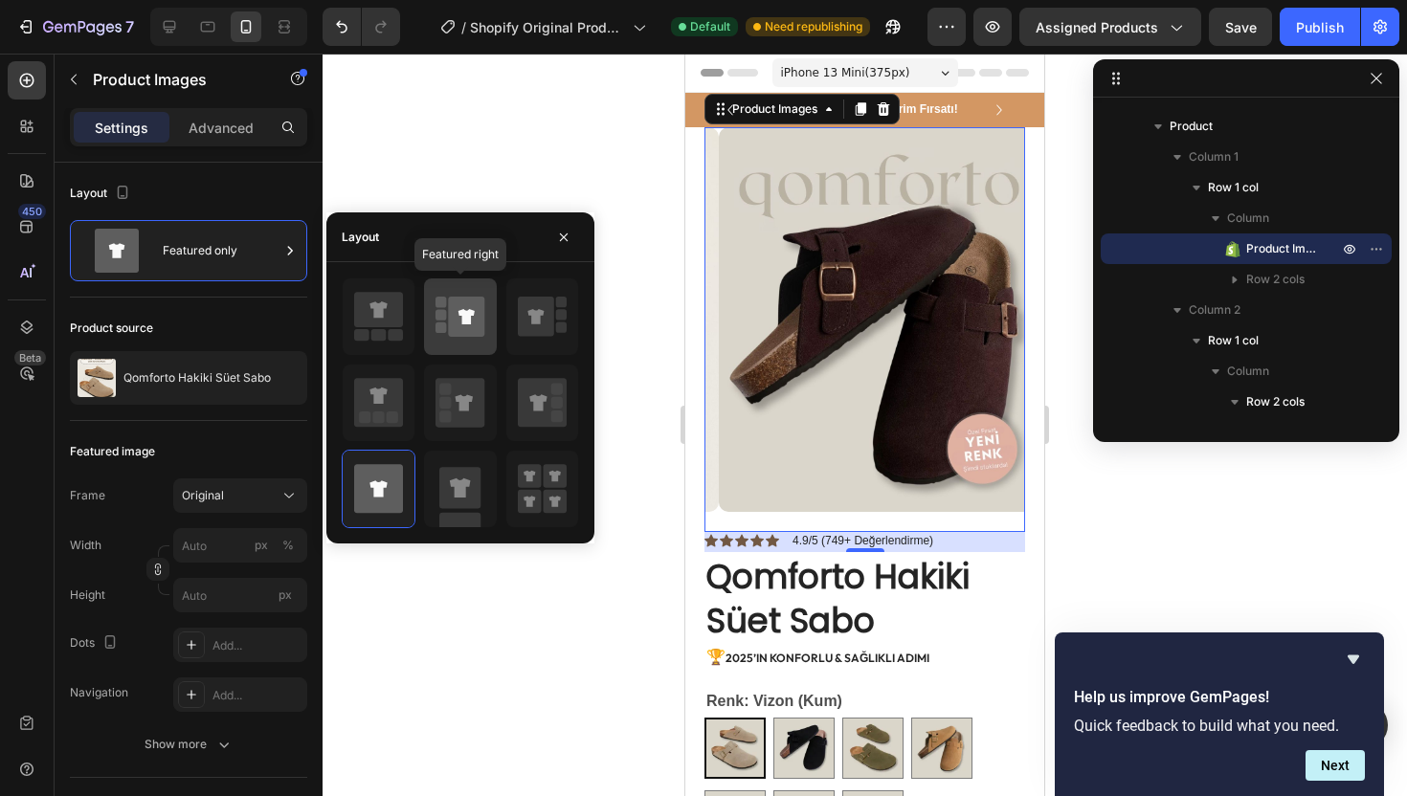
click at [478, 306] on icon at bounding box center [467, 317] width 36 height 40
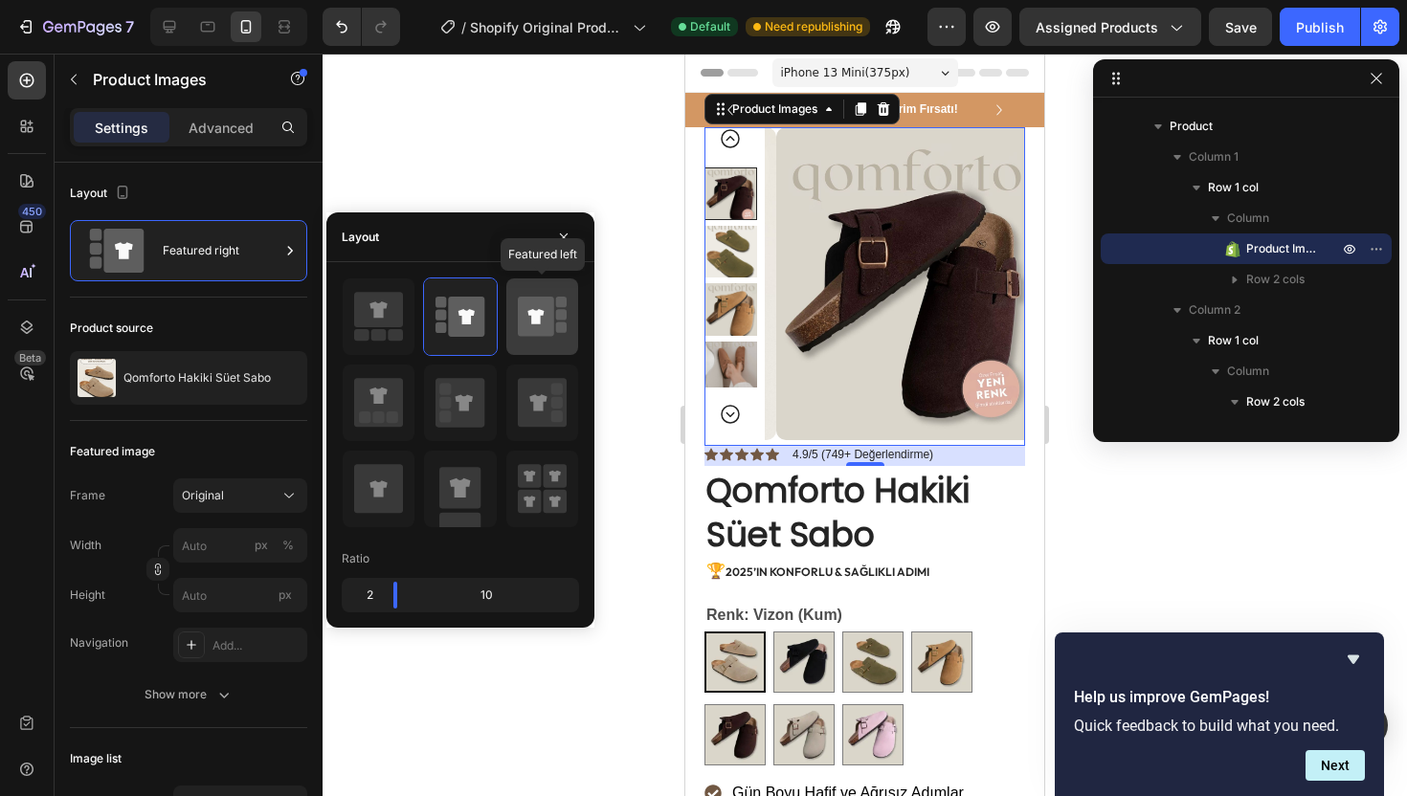
click at [546, 314] on icon at bounding box center [536, 317] width 36 height 40
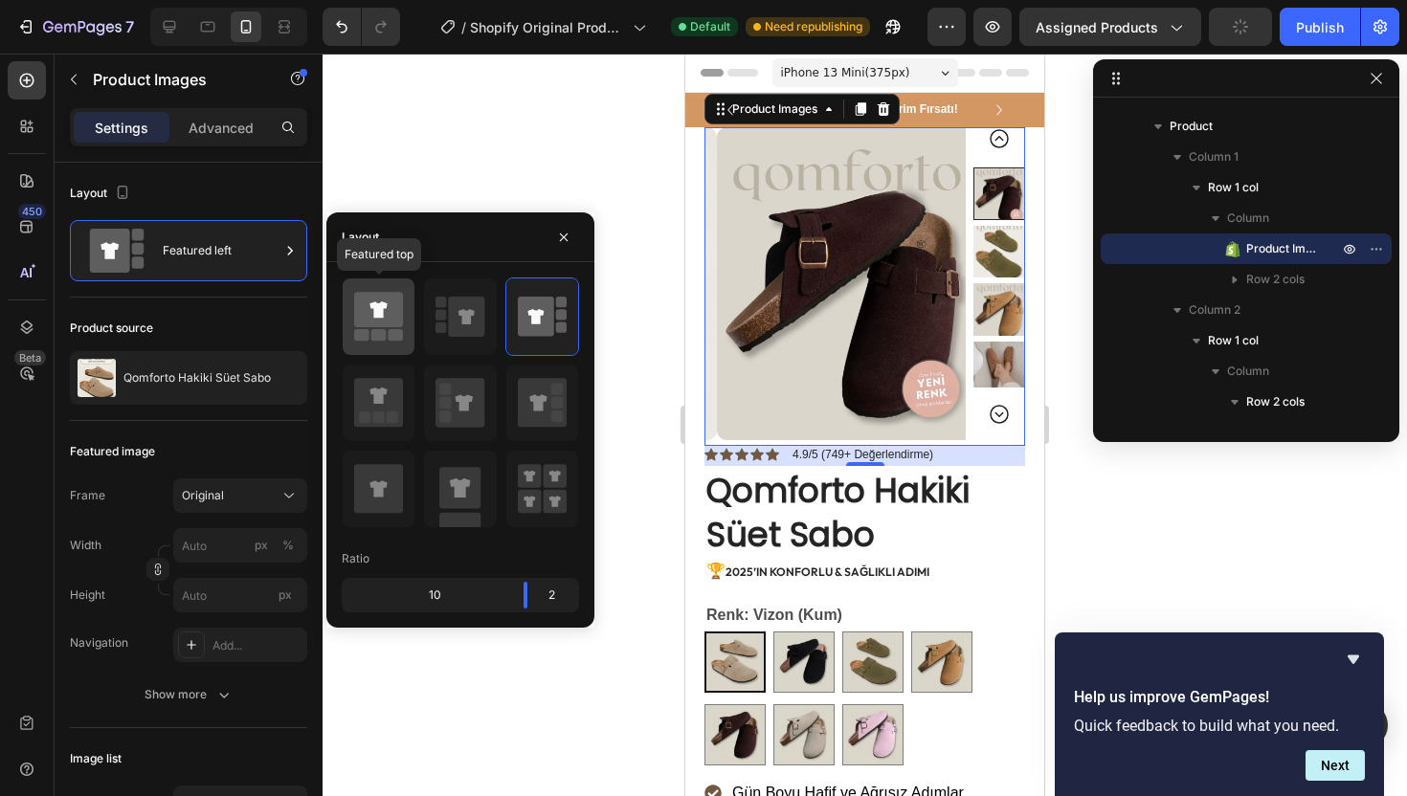
click at [378, 302] on icon at bounding box center [378, 309] width 49 height 35
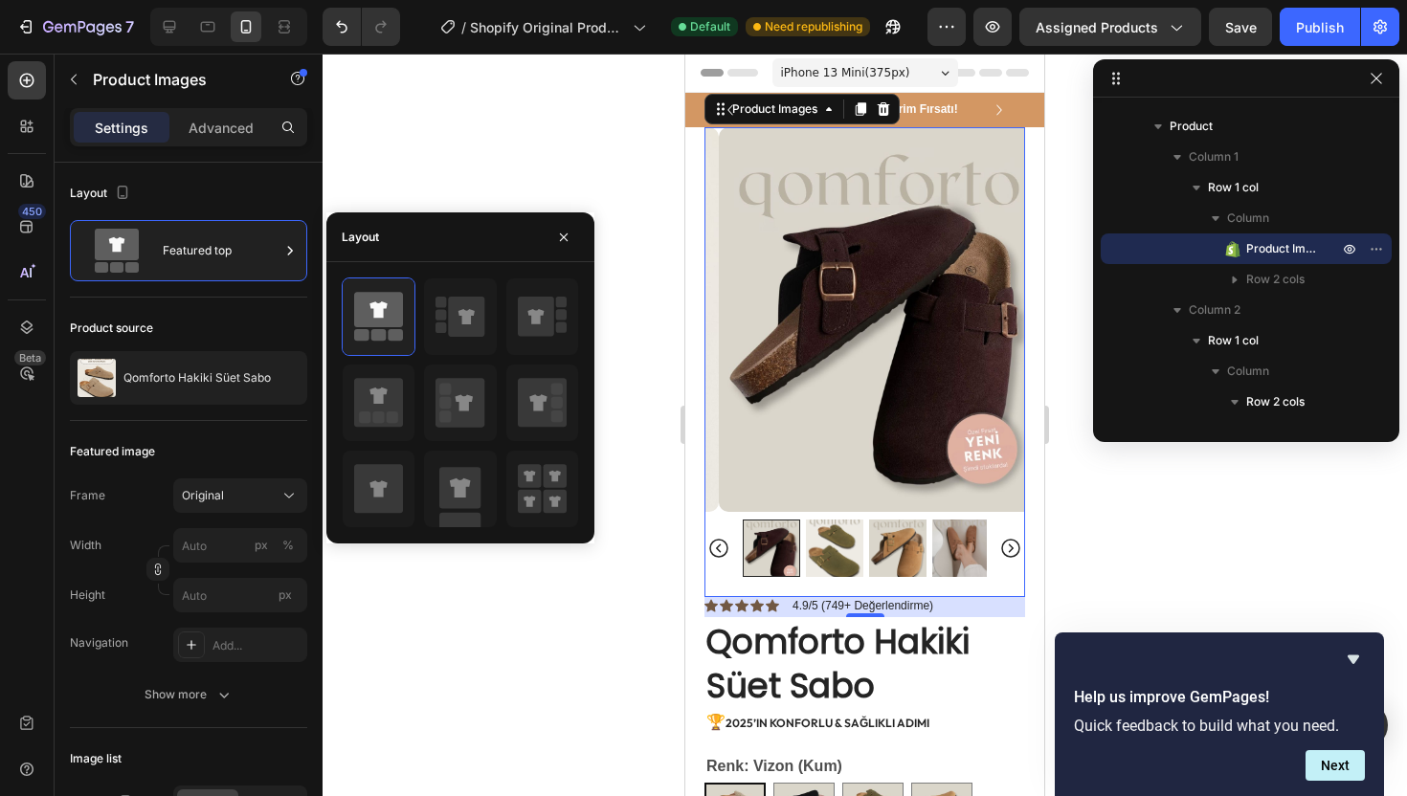
click at [404, 178] on div at bounding box center [864, 425] width 1084 height 742
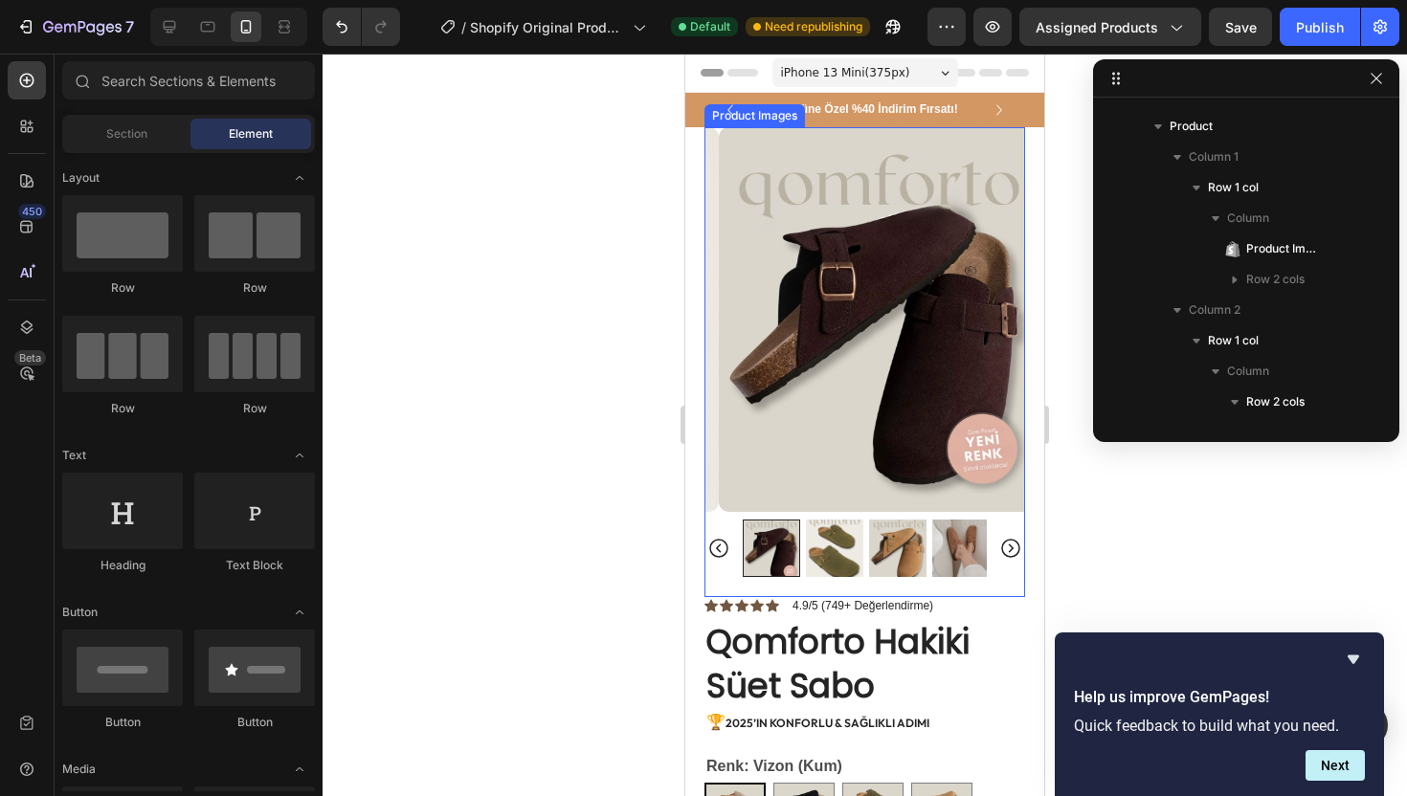
click at [717, 540] on icon "Carousel Back Arrow" at bounding box center [718, 548] width 19 height 19
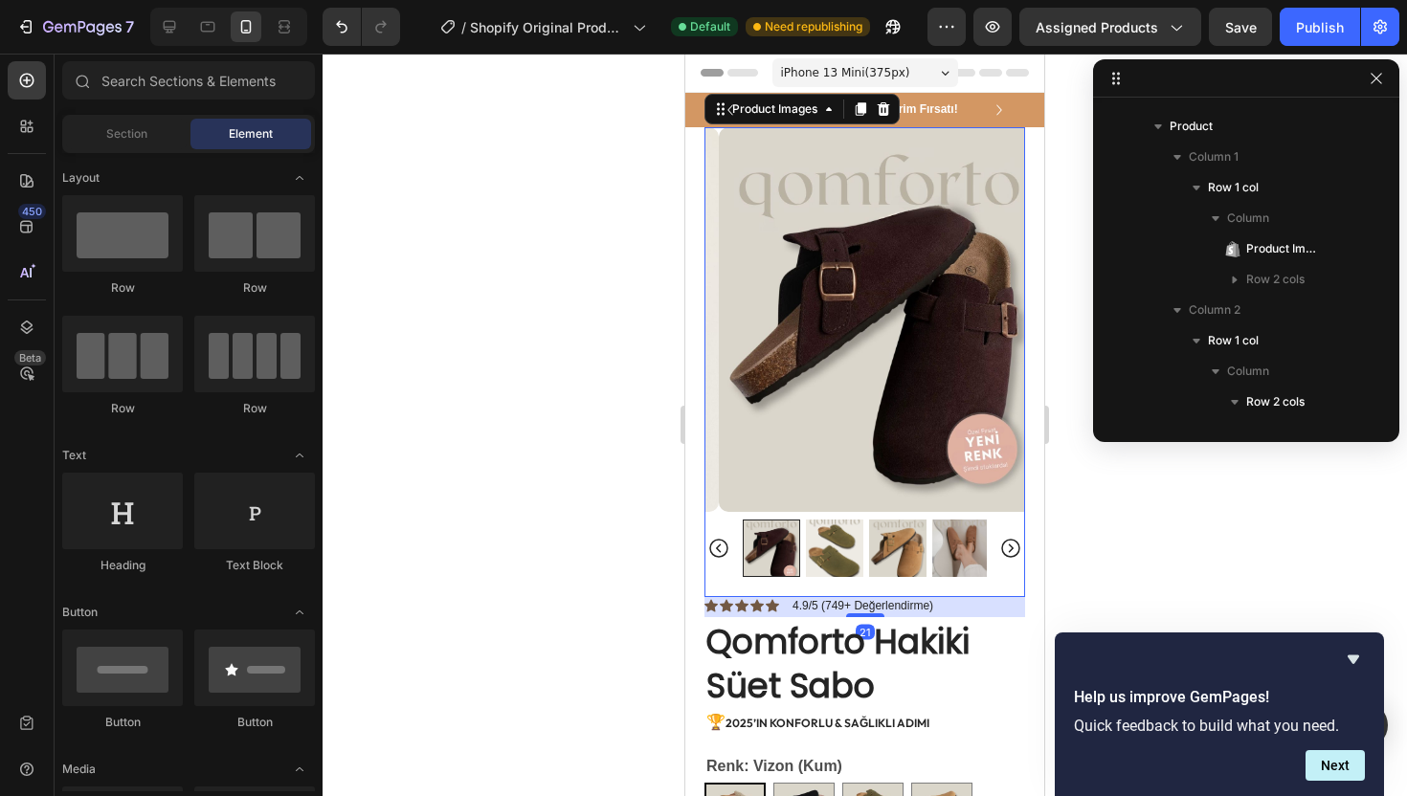
scroll to position [515, 0]
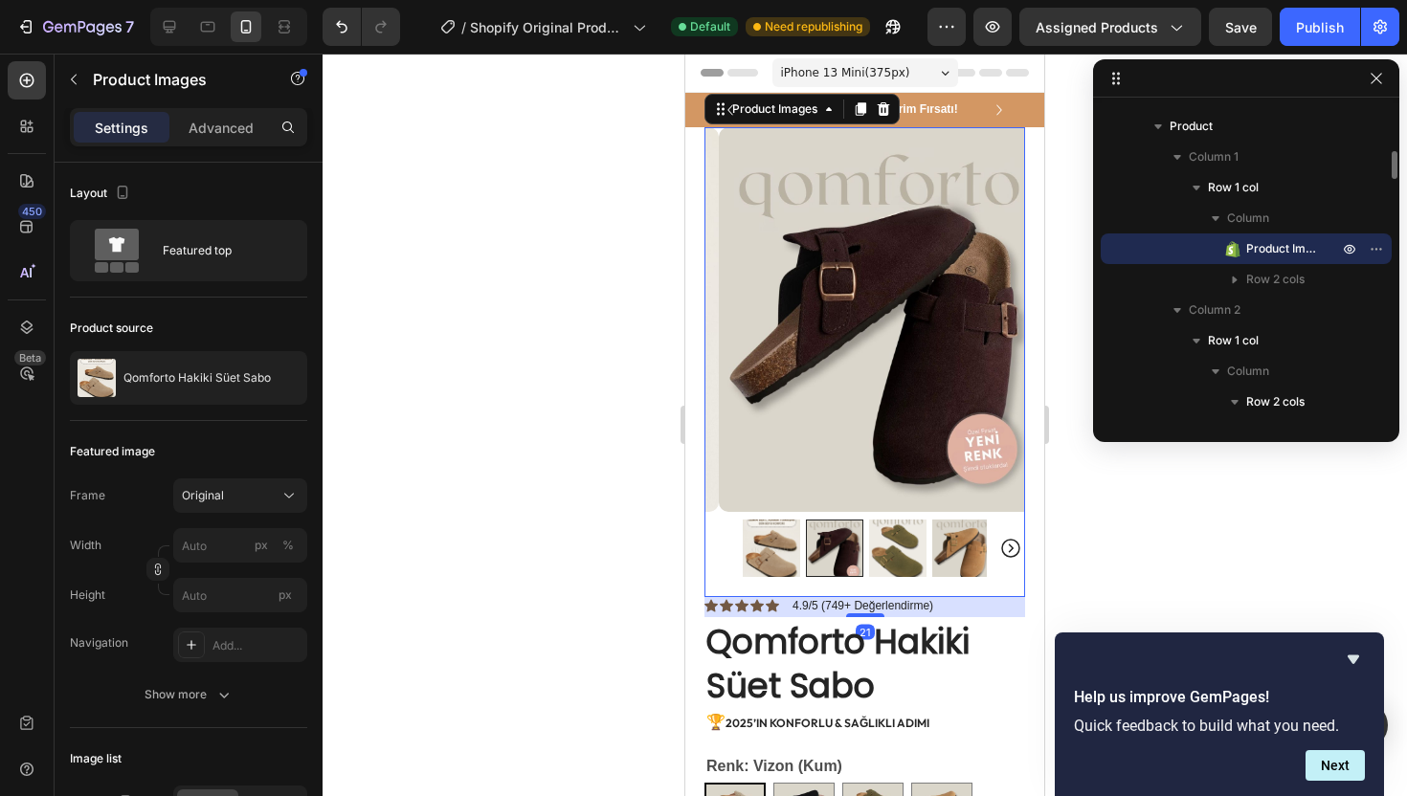
click at [729, 542] on div at bounding box center [864, 548] width 321 height 57
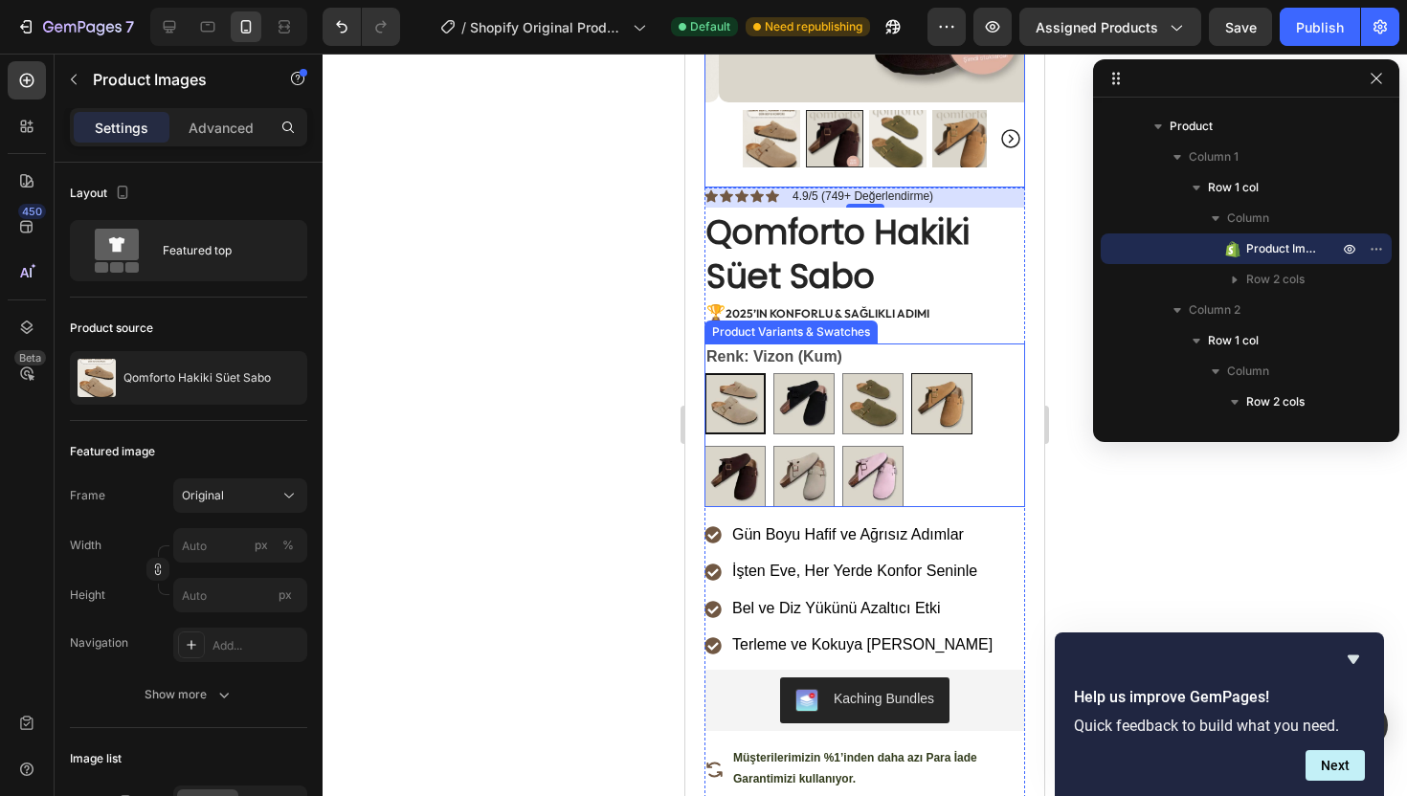
scroll to position [410, 0]
click at [933, 431] on div "Vizon (Kum) Vizon (Kum) Siyah Siyah Haki Haki Kahverengi Kahverengi Koyu Kahver…" at bounding box center [864, 439] width 321 height 134
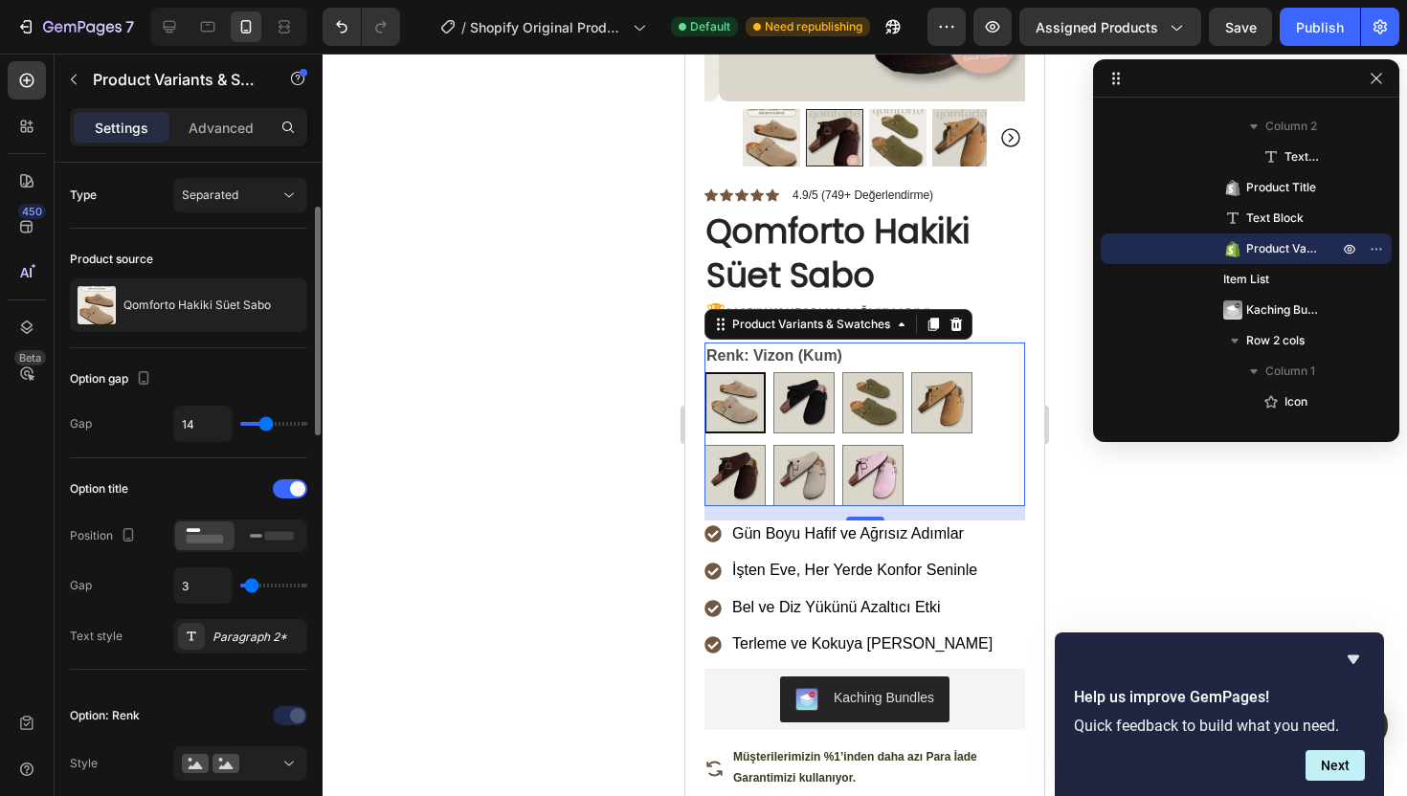
scroll to position [33, 0]
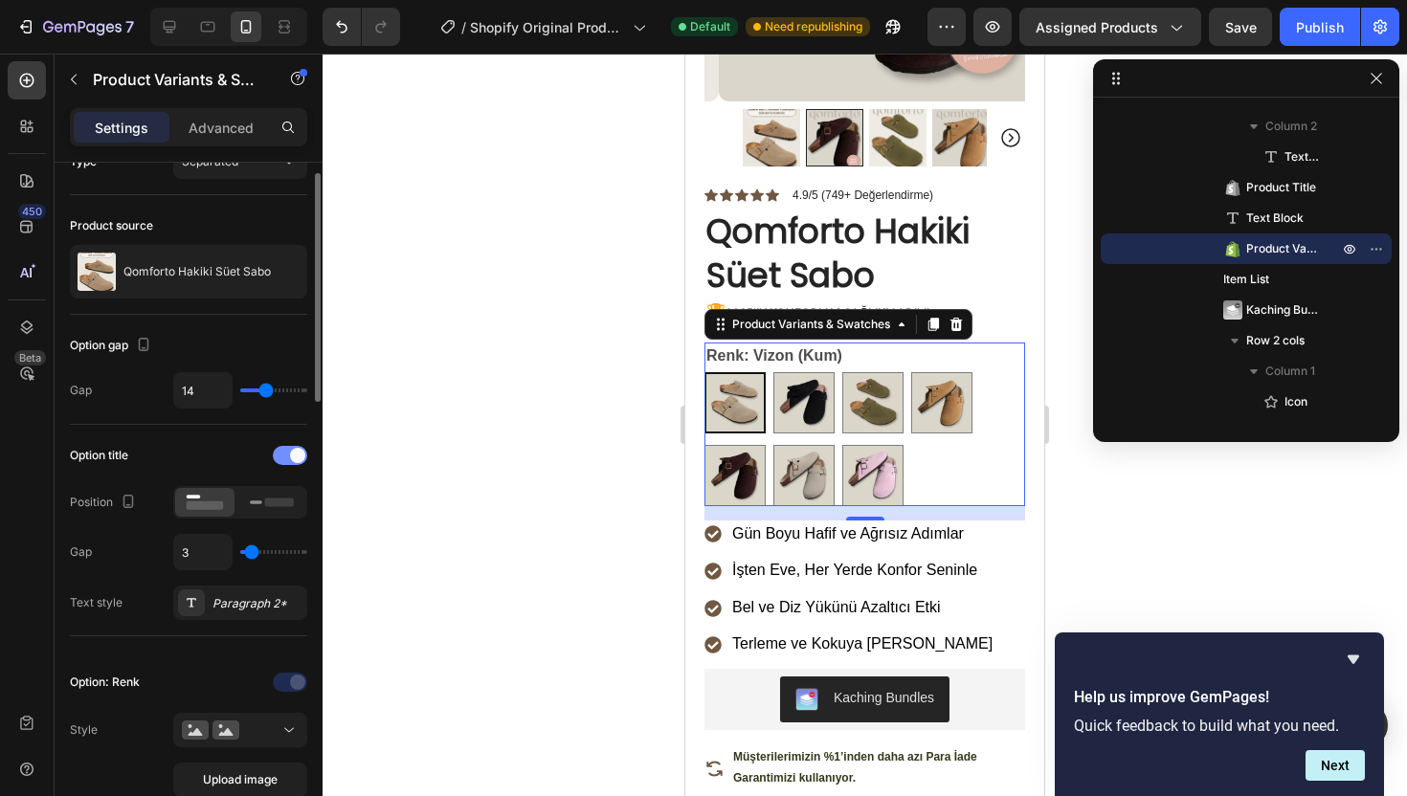
click at [296, 456] on span at bounding box center [297, 455] width 15 height 15
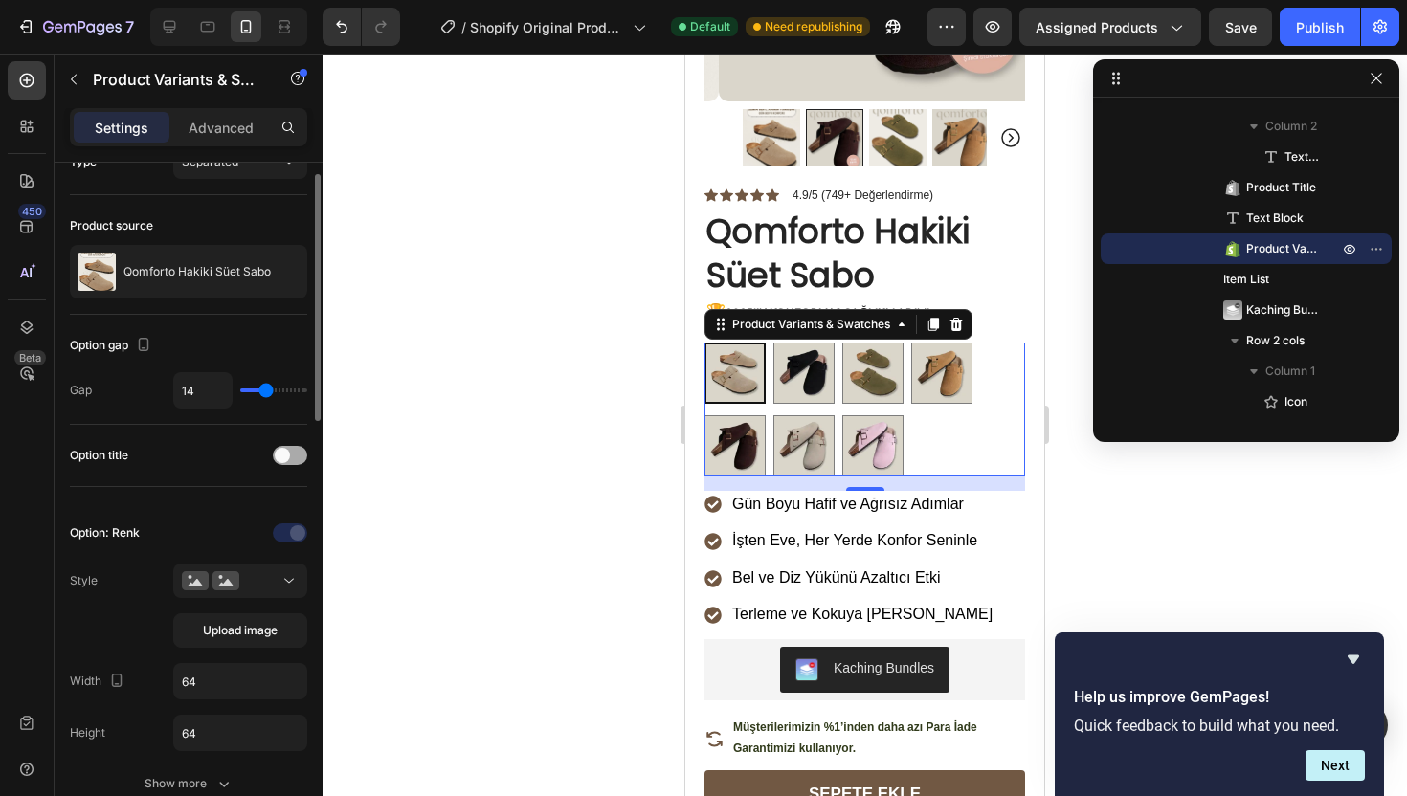
click at [296, 456] on div at bounding box center [290, 455] width 34 height 19
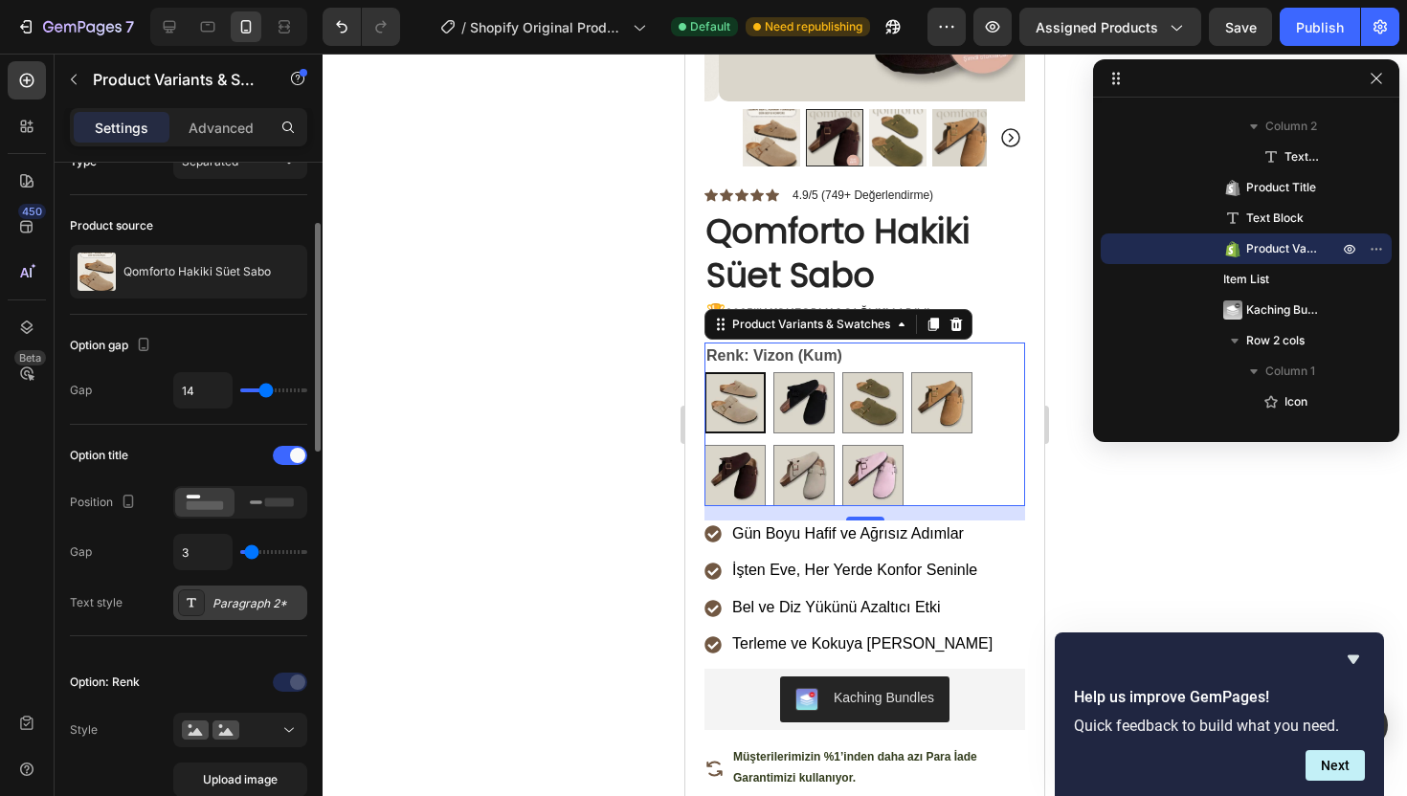
scroll to position [162, 0]
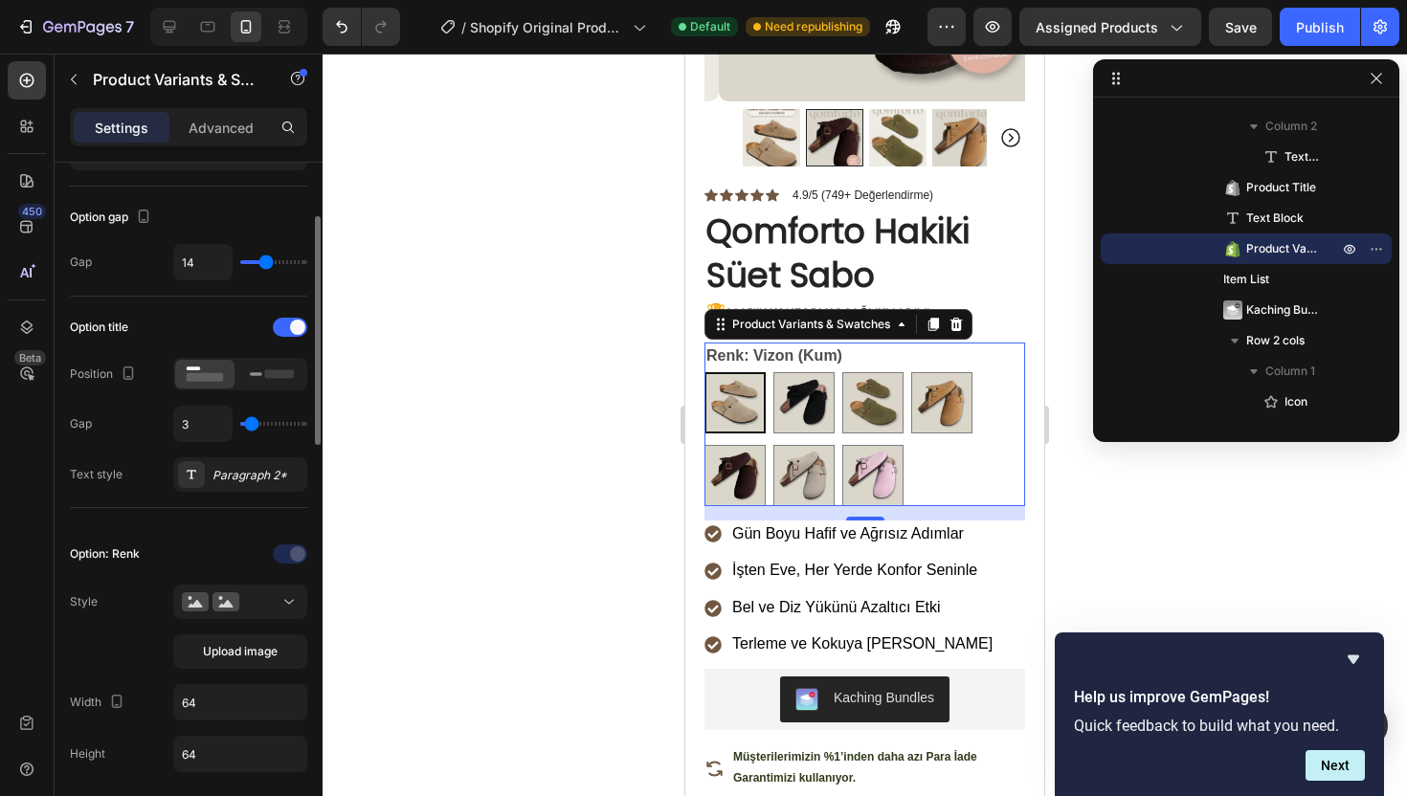
click at [267, 582] on div "Option: Renk Style Upload image Width 64 Height 64 Show more" at bounding box center [188, 680] width 237 height 283
click at [266, 586] on button at bounding box center [240, 602] width 134 height 34
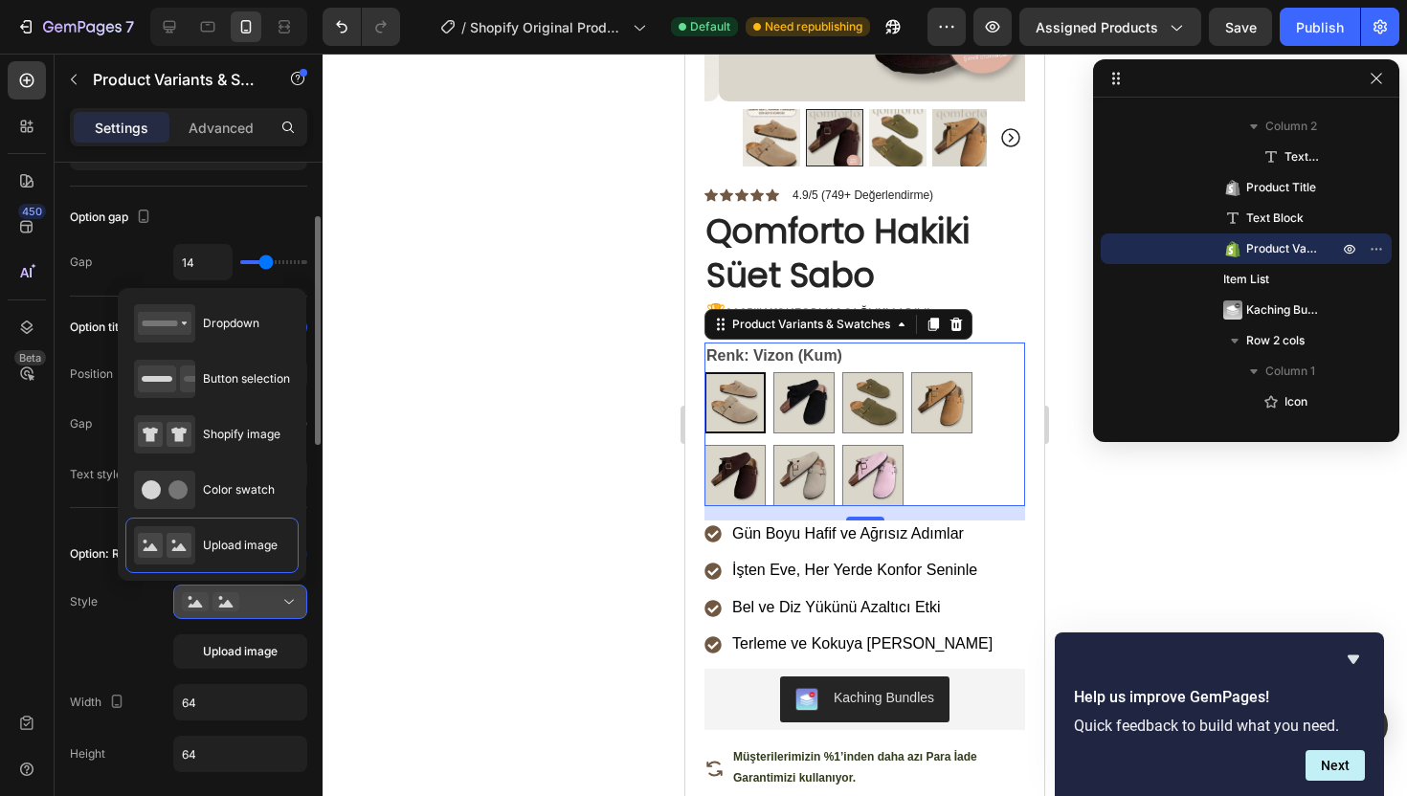
click at [263, 585] on button at bounding box center [240, 602] width 134 height 34
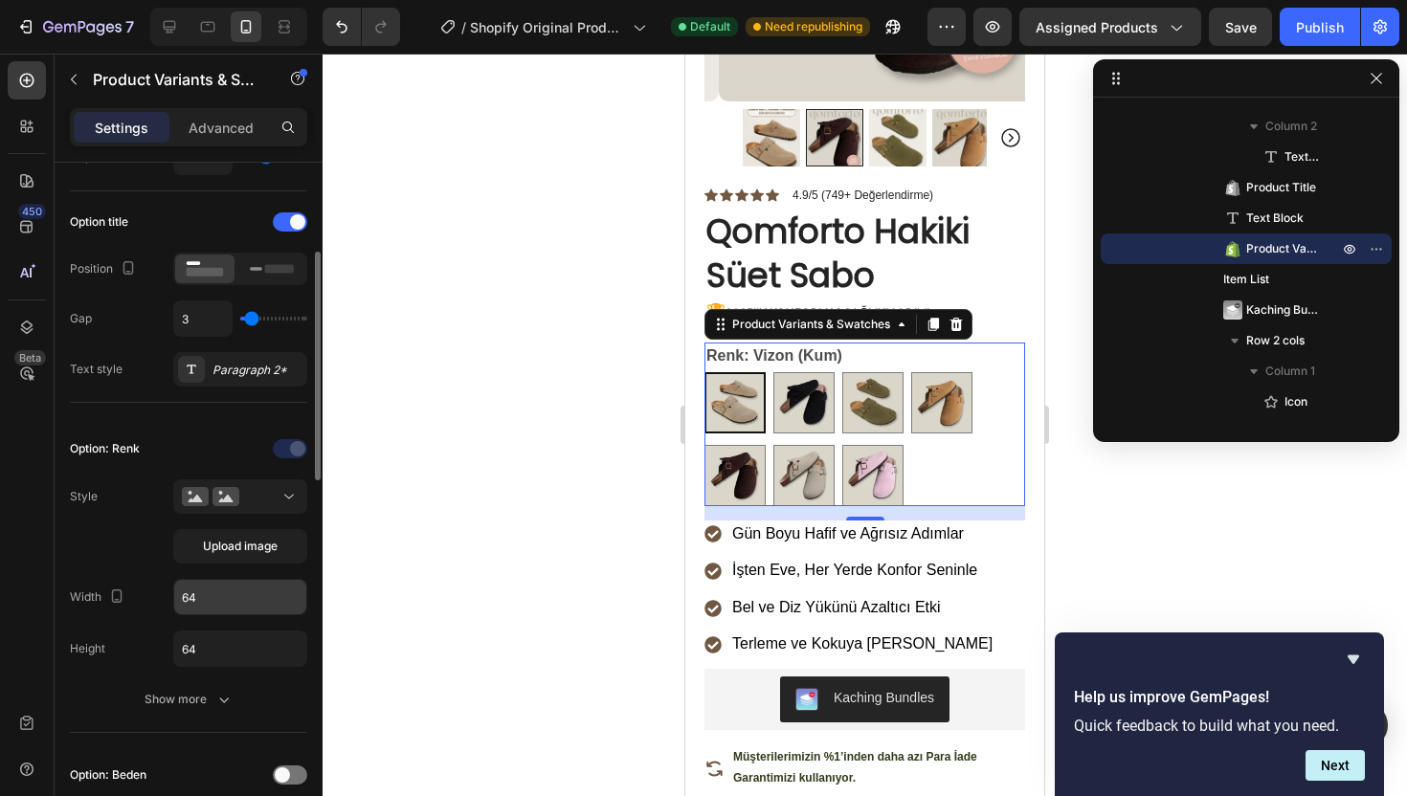
scroll to position [323, 0]
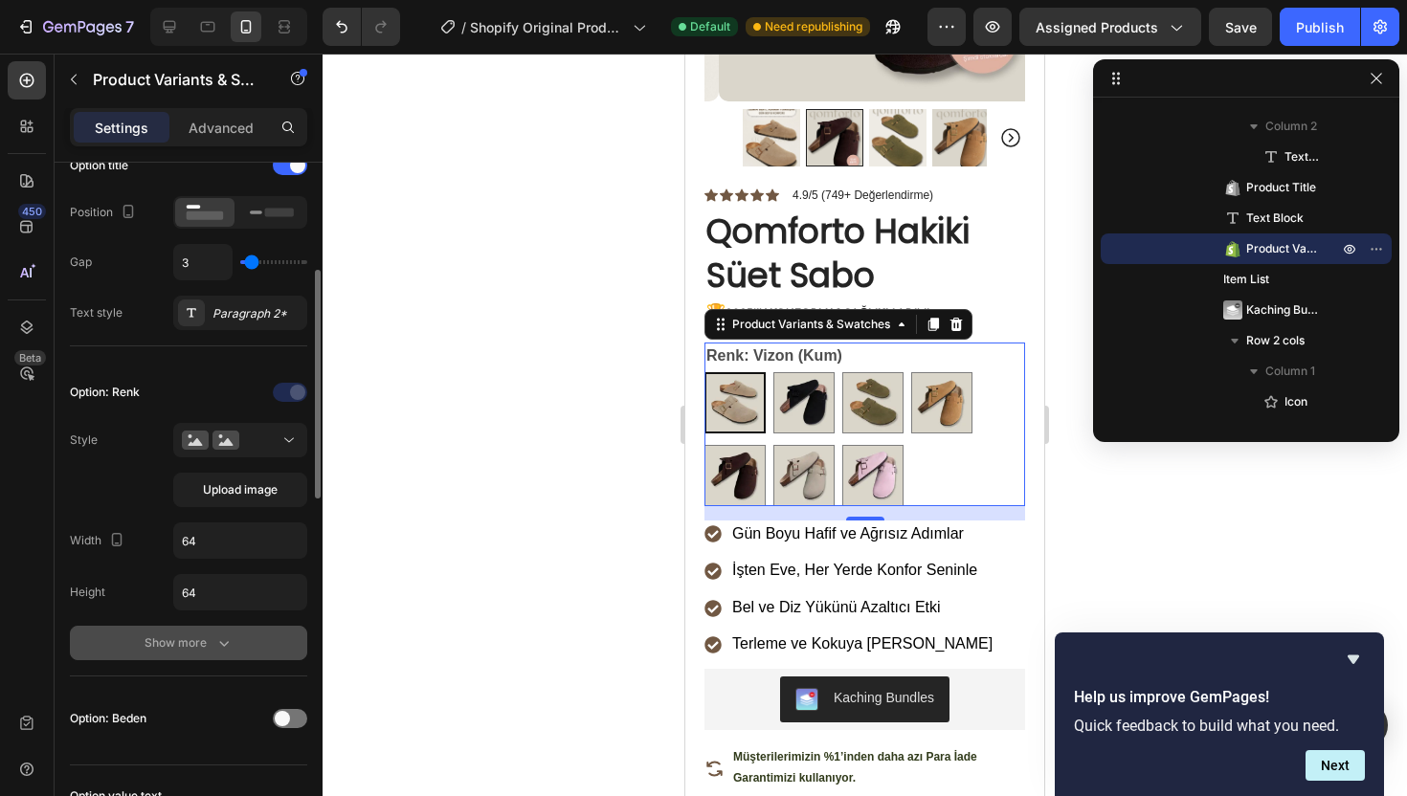
click at [229, 639] on icon "button" at bounding box center [223, 642] width 19 height 19
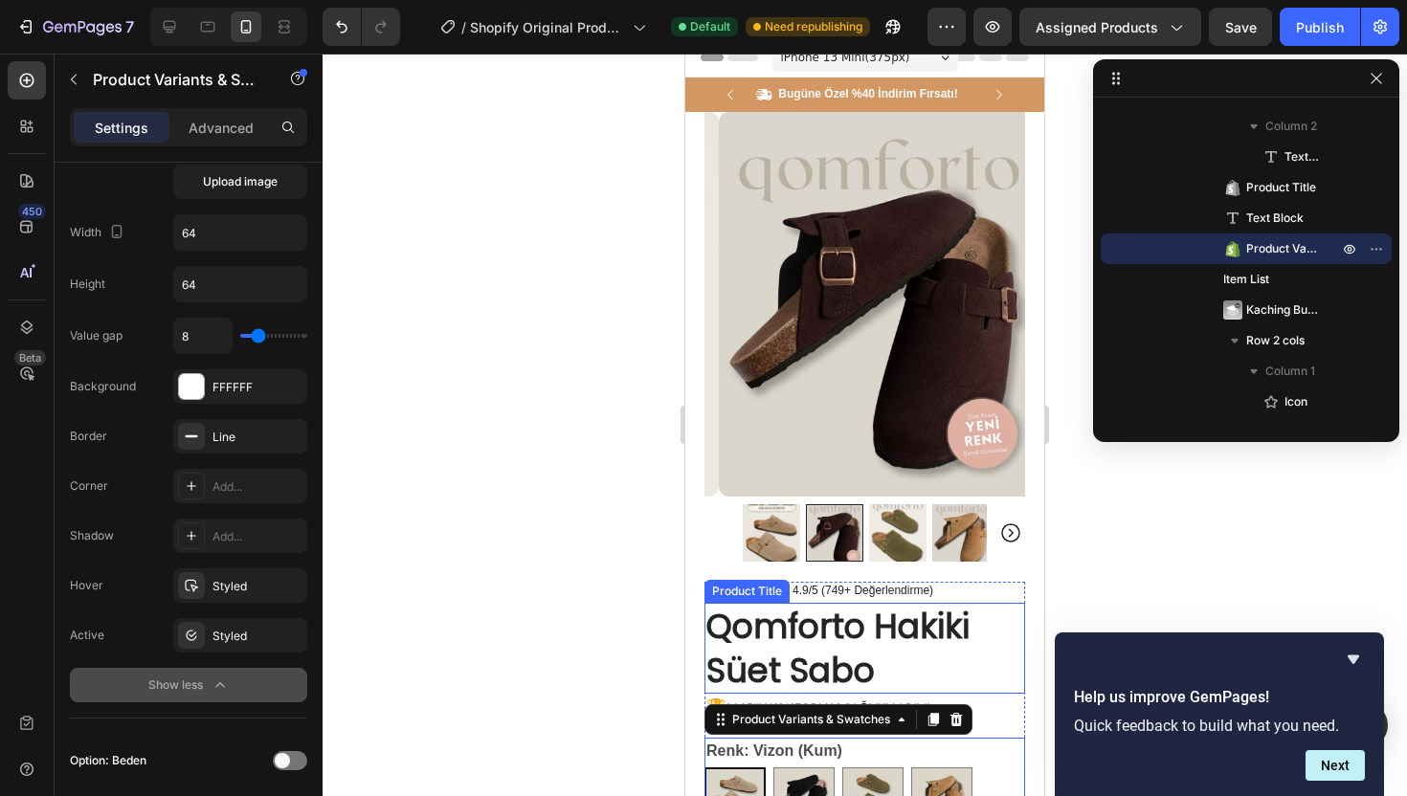
scroll to position [0, 0]
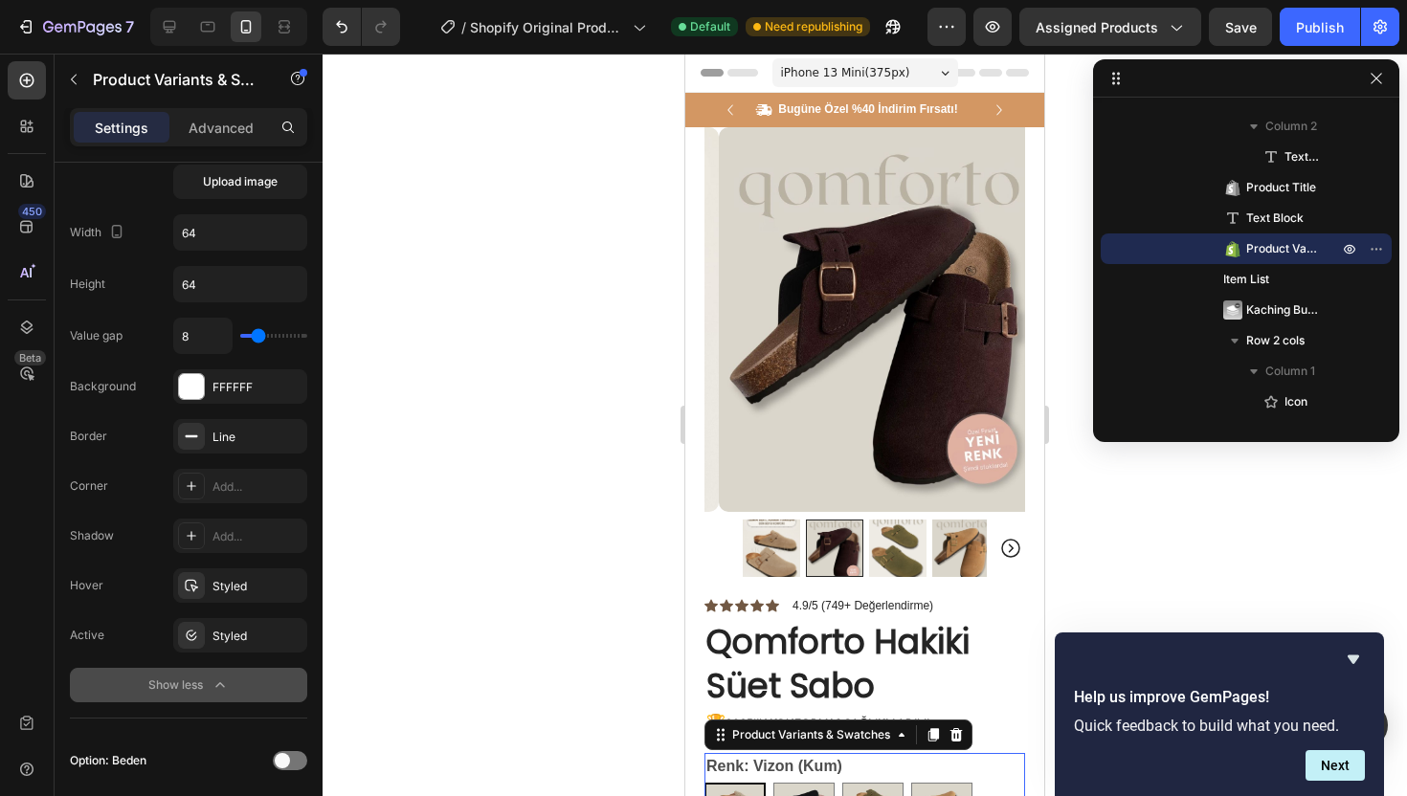
click at [816, 60] on div "iPhone 13 Mini ( 375 px)" at bounding box center [865, 72] width 186 height 29
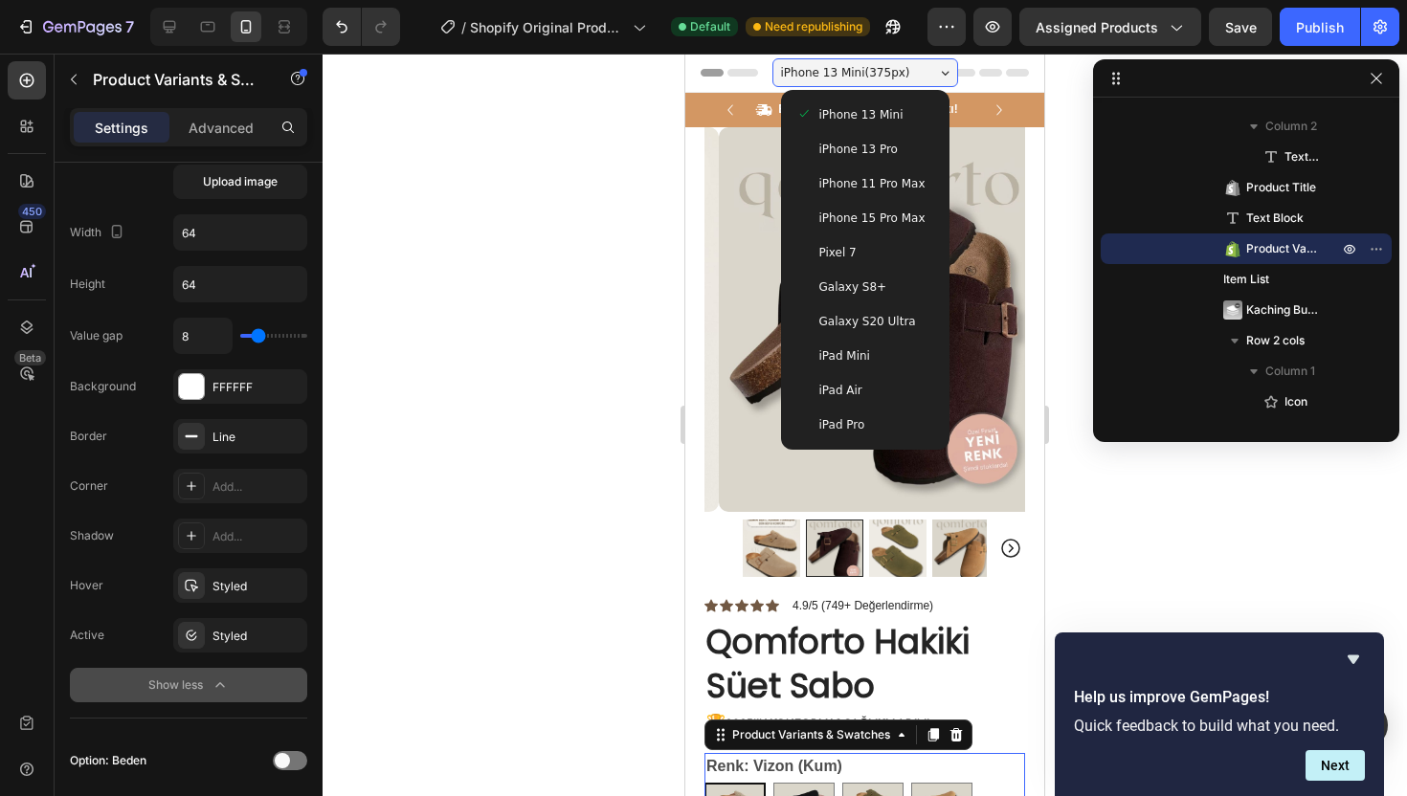
click at [853, 145] on span "iPhone 13 Pro" at bounding box center [858, 149] width 78 height 19
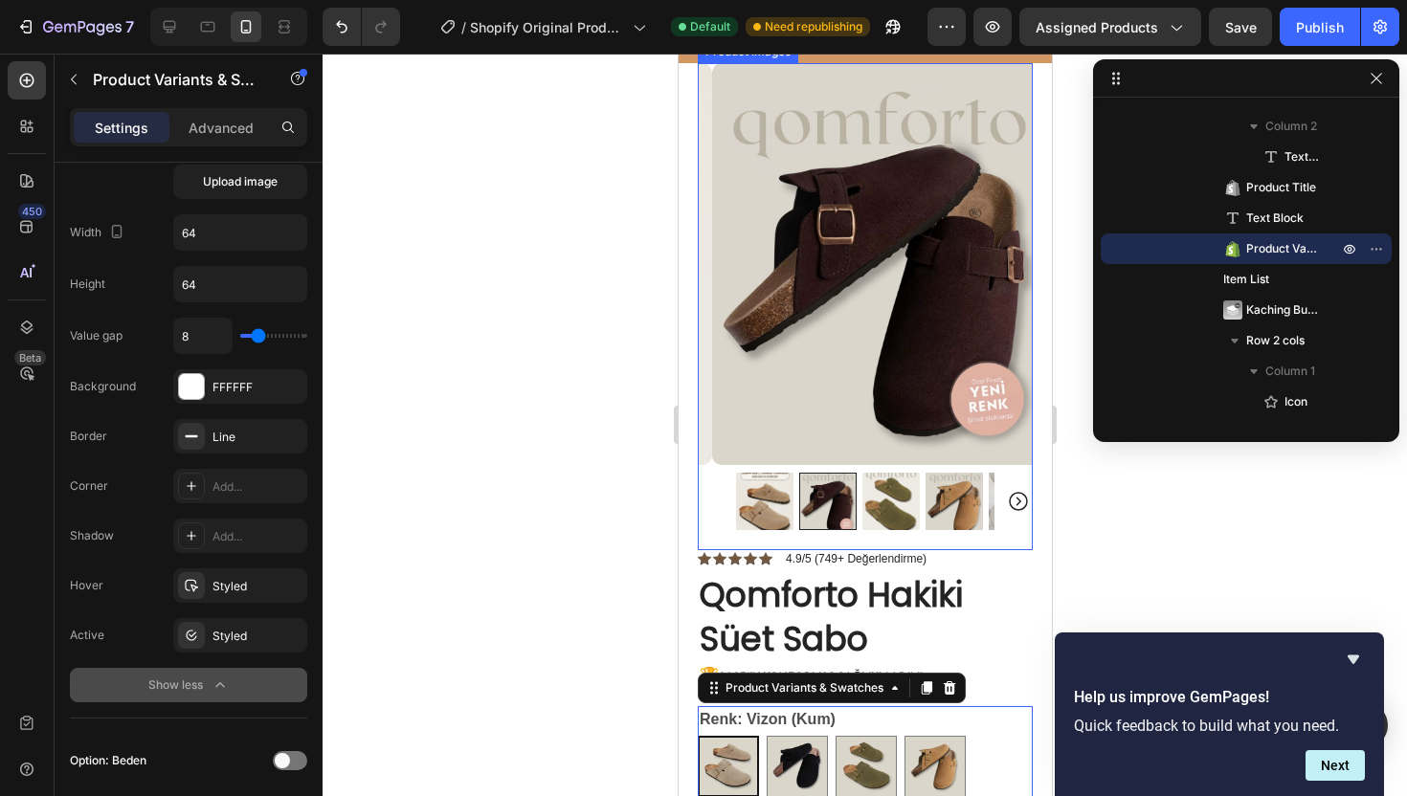
scroll to position [320, 0]
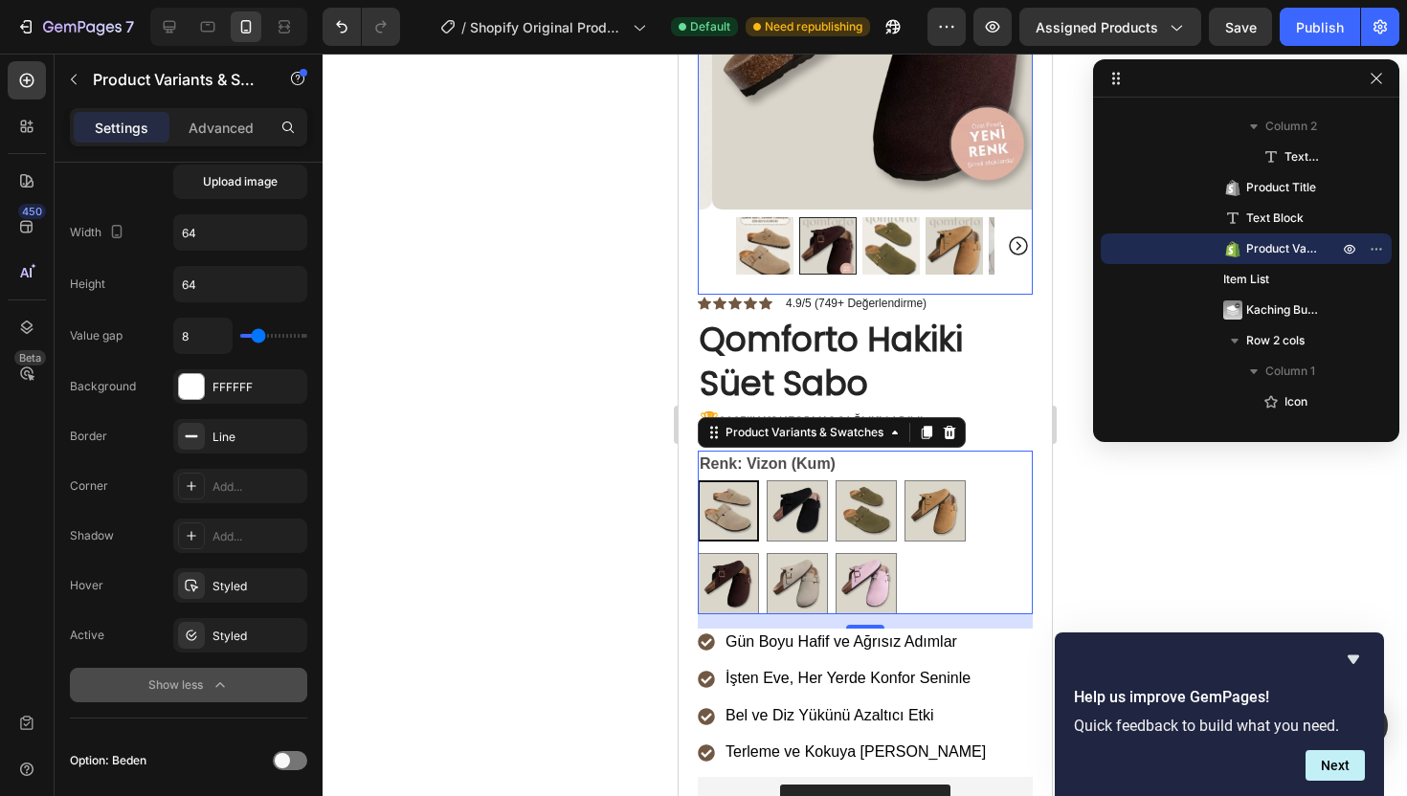
click at [705, 255] on div at bounding box center [864, 245] width 335 height 57
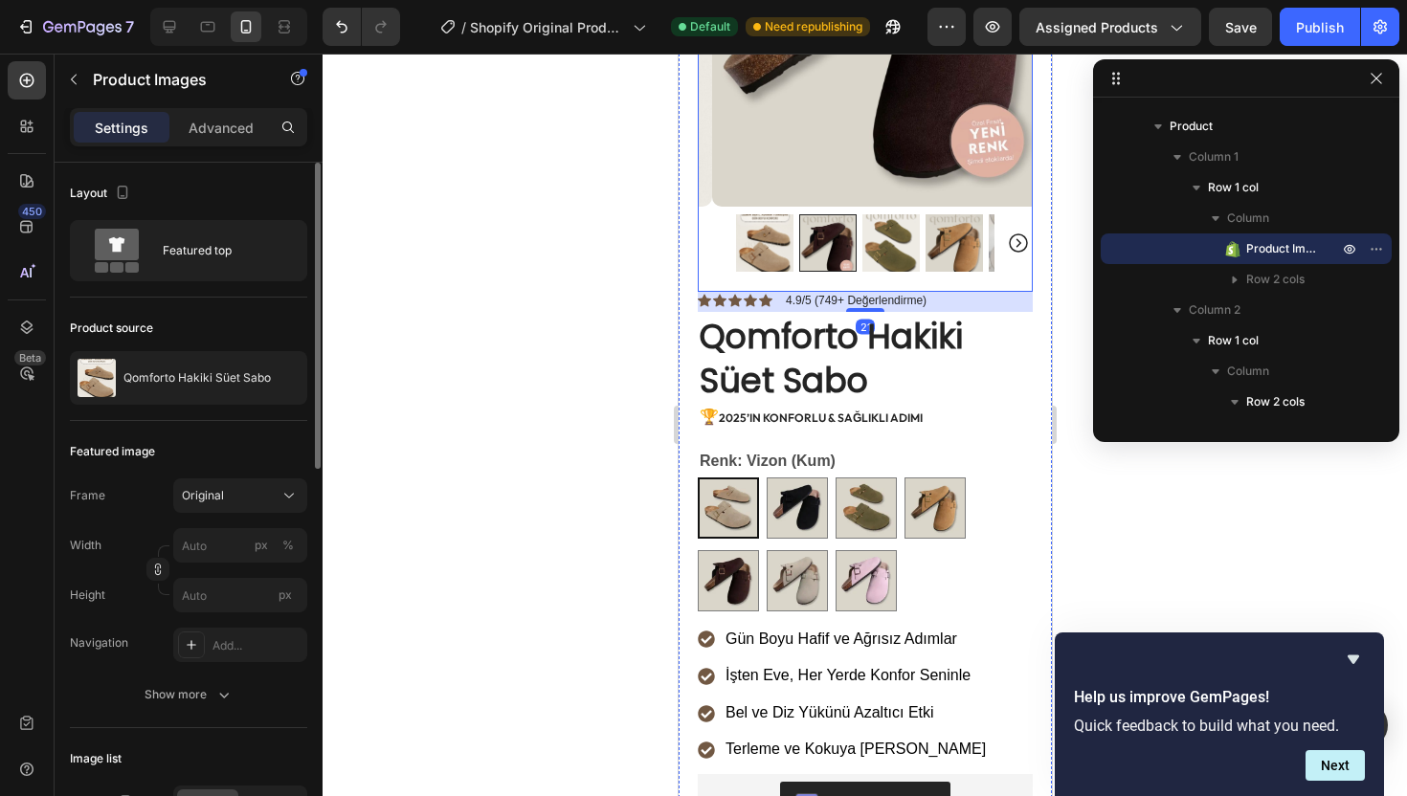
scroll to position [323, 0]
click at [29, 187] on icon at bounding box center [26, 180] width 13 height 13
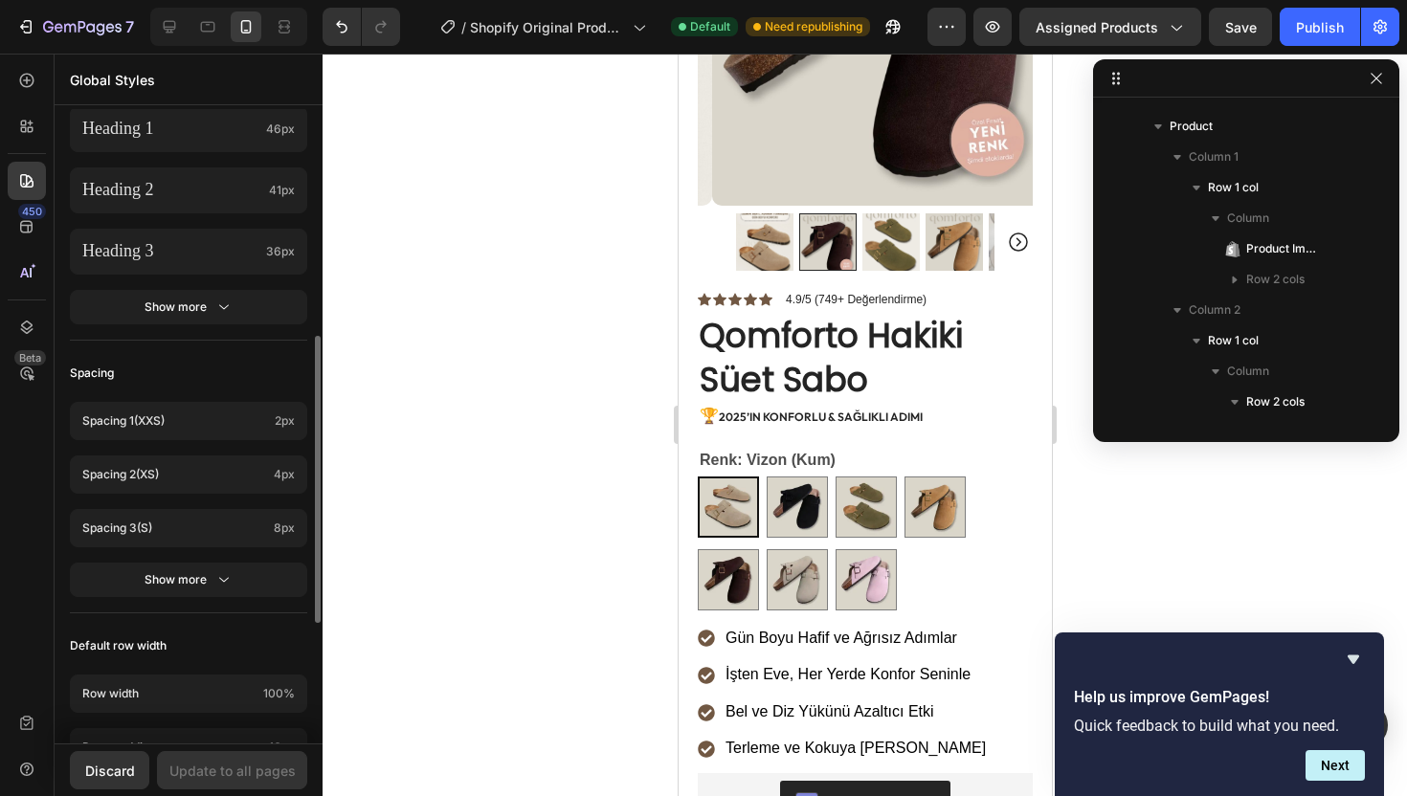
scroll to position [539, 0]
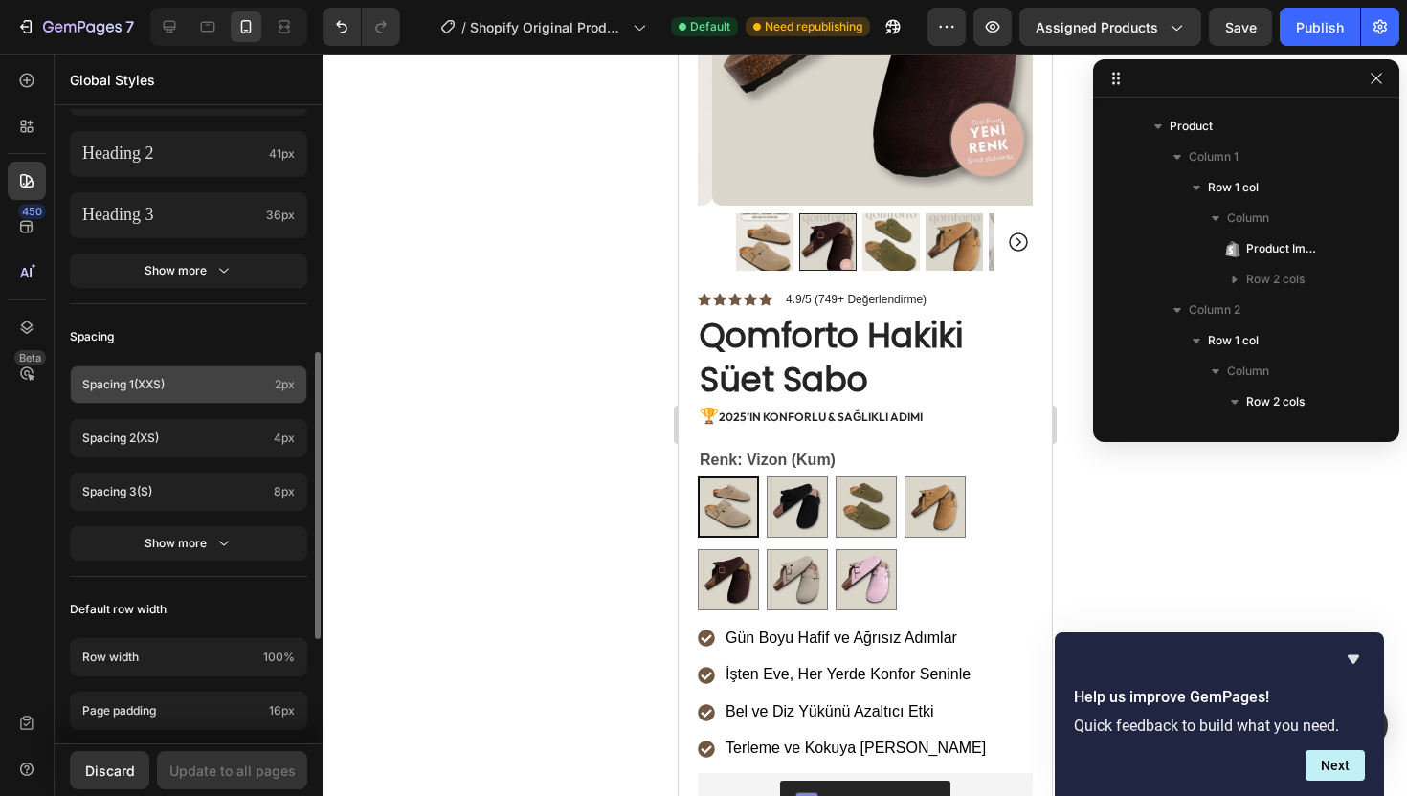
click at [231, 374] on div "Spacing 1 (xxs) 2px" at bounding box center [188, 384] width 237 height 38
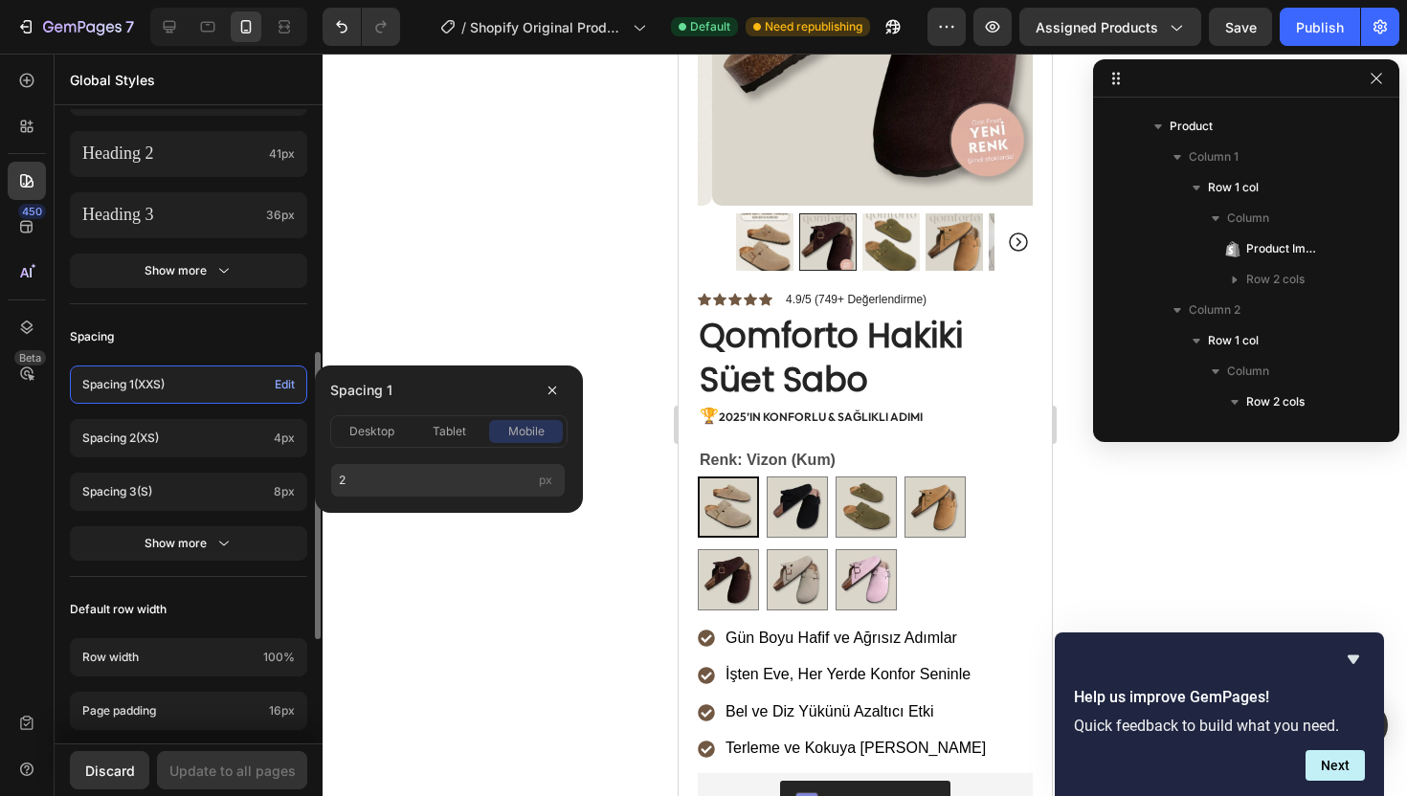
click at [231, 374] on div "Spacing 1 (xxs) Edit" at bounding box center [188, 384] width 237 height 38
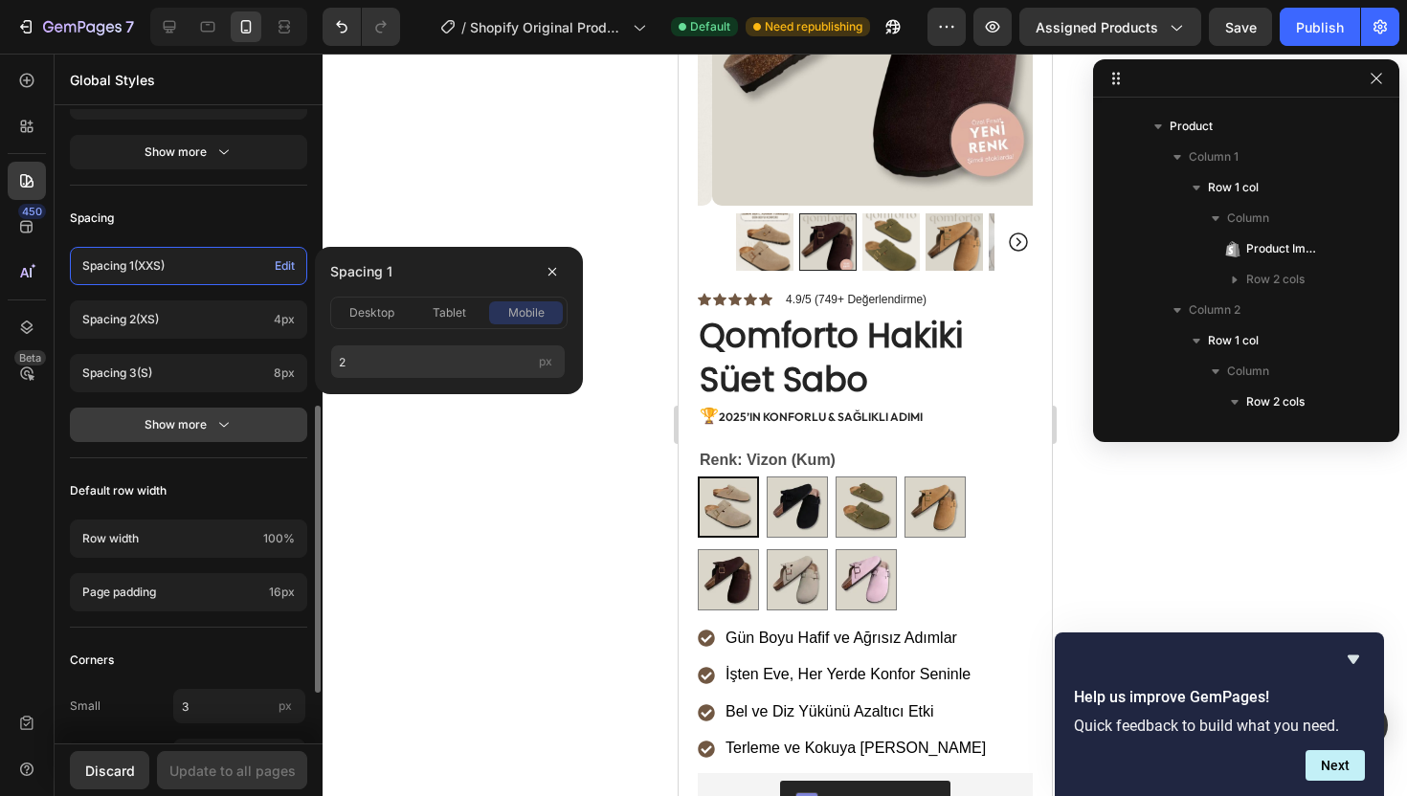
scroll to position [767, 0]
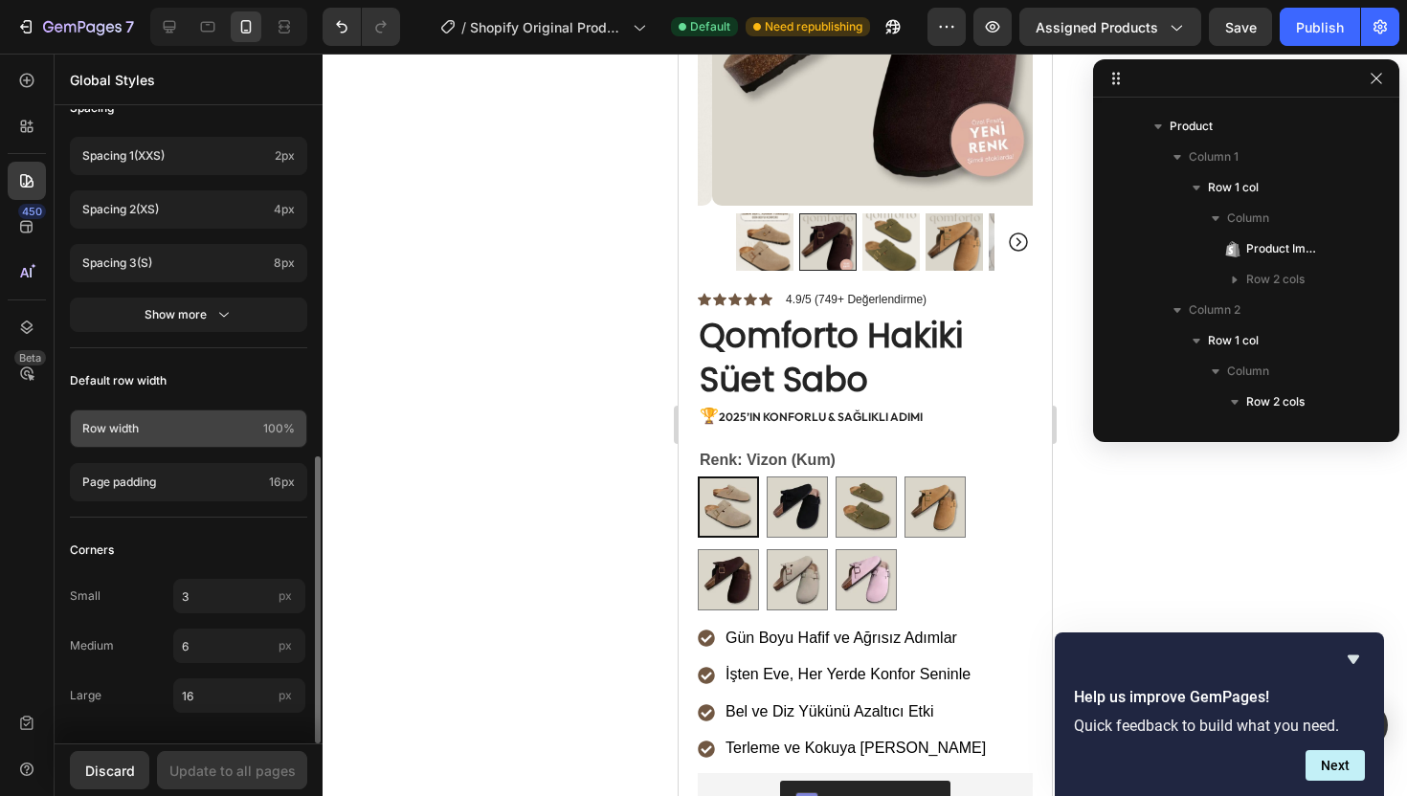
click at [250, 434] on p "Row width" at bounding box center [168, 428] width 173 height 17
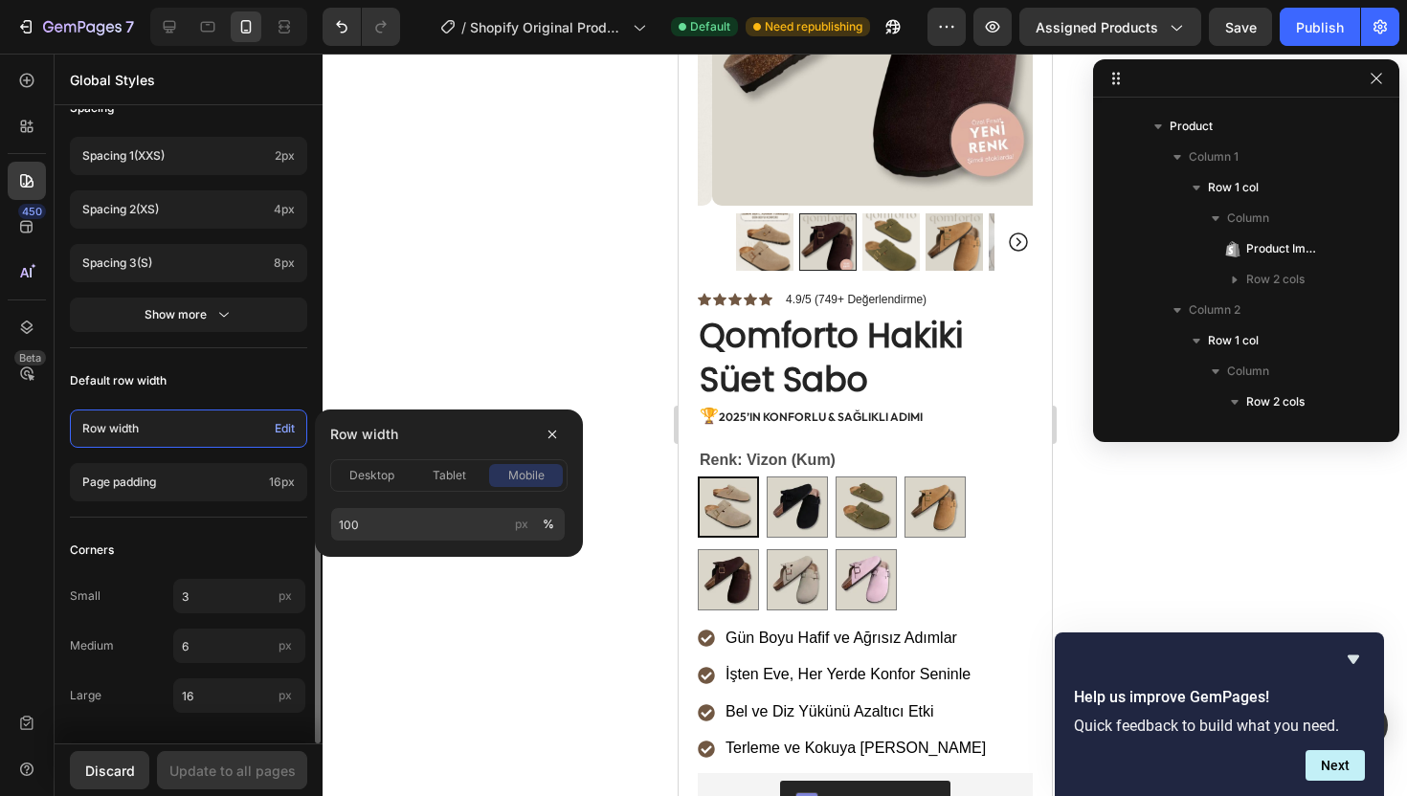
click at [250, 434] on p "Row width" at bounding box center [174, 428] width 185 height 17
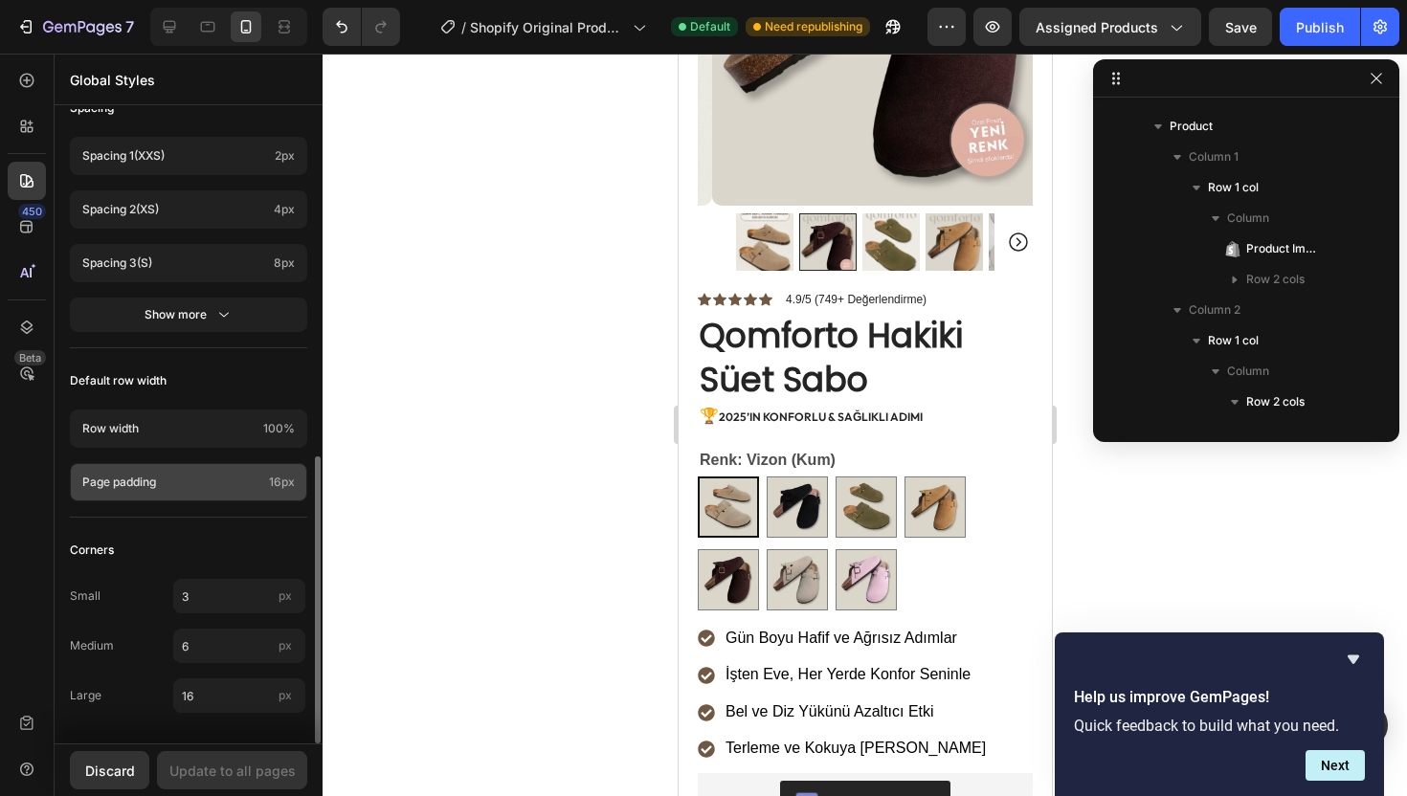
click at [237, 479] on p "Page padding" at bounding box center [171, 482] width 179 height 17
click at [237, 482] on p "Page padding" at bounding box center [171, 482] width 179 height 17
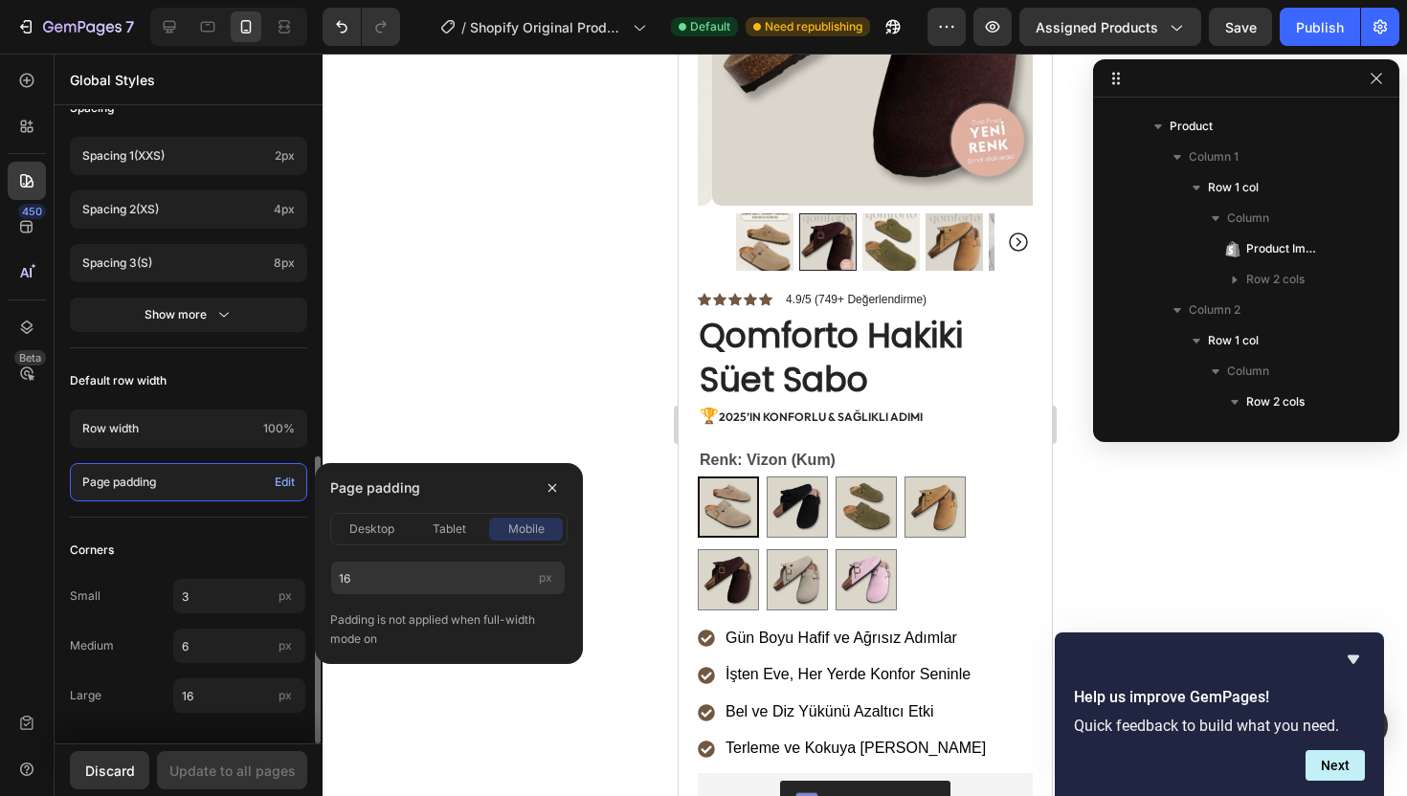
click at [246, 547] on div "Corners" at bounding box center [188, 550] width 237 height 34
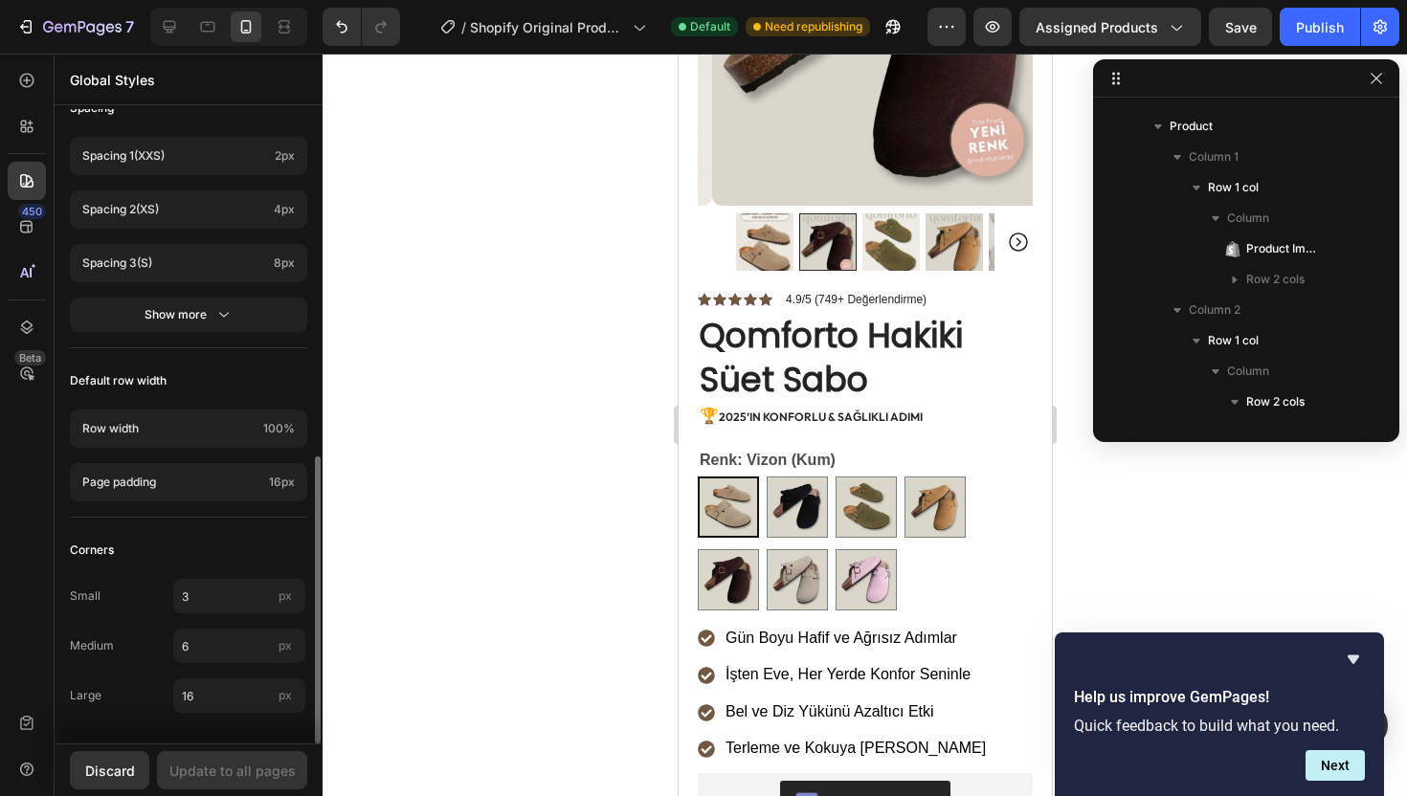
scroll to position [0, 0]
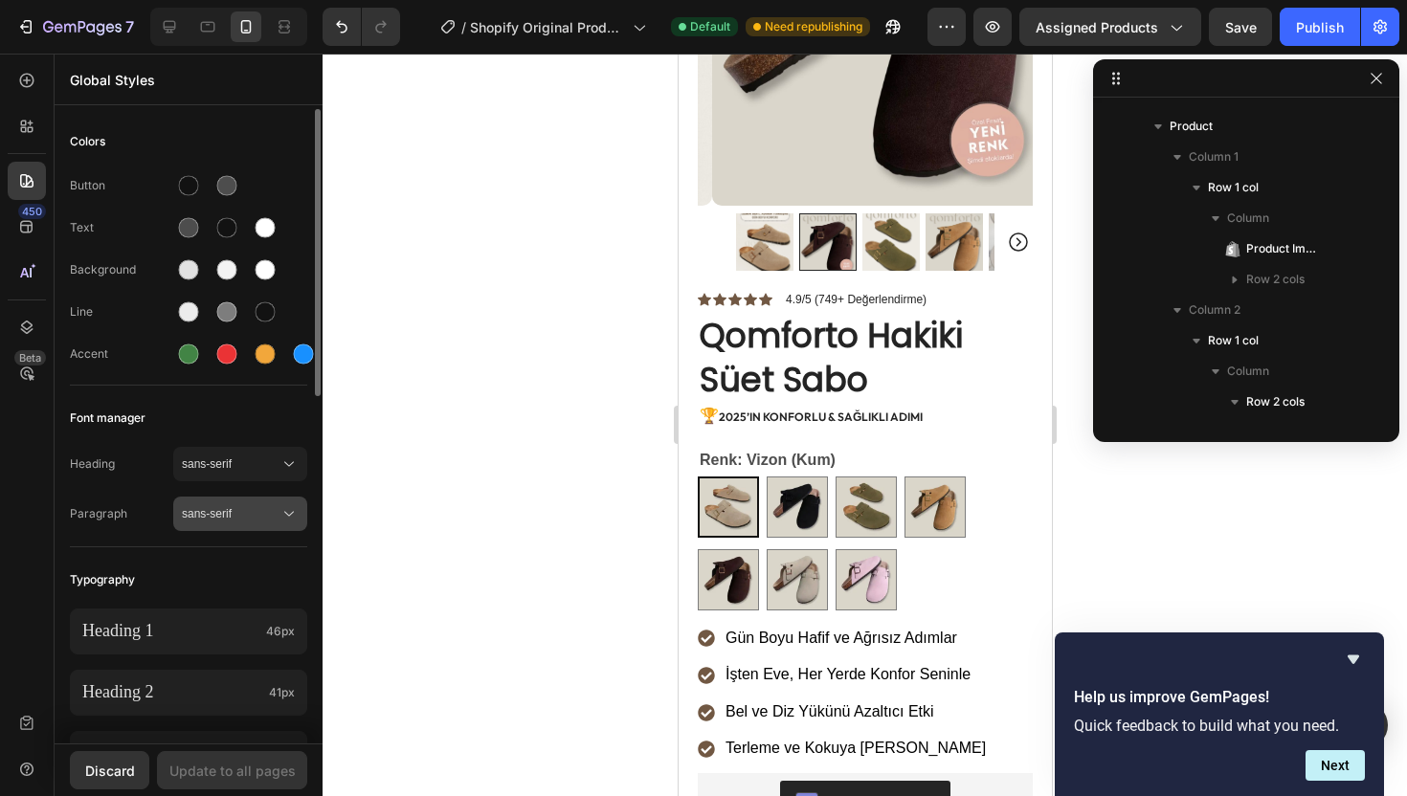
click at [248, 519] on span "sans-serif" at bounding box center [231, 513] width 98 height 17
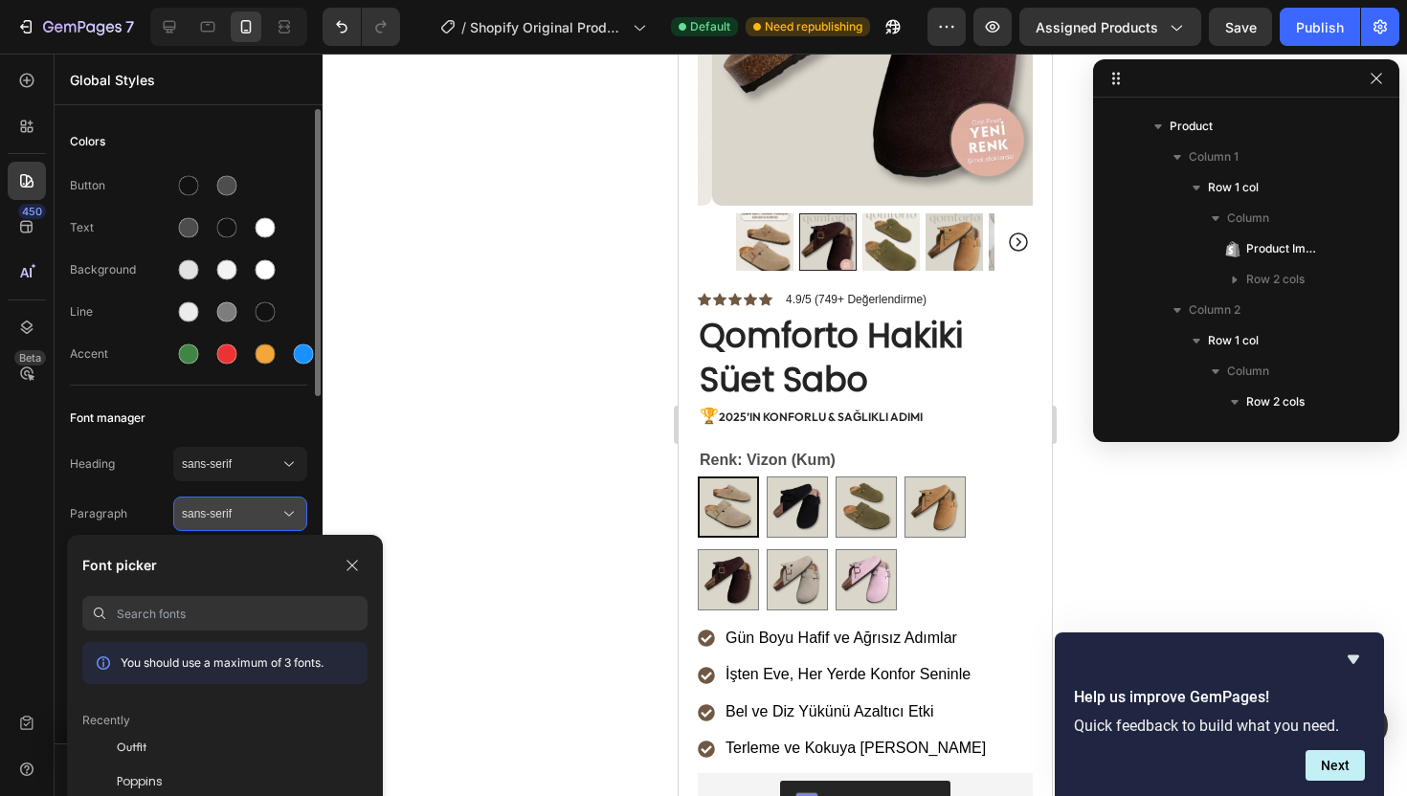
click at [248, 519] on span "sans-serif" at bounding box center [231, 513] width 98 height 17
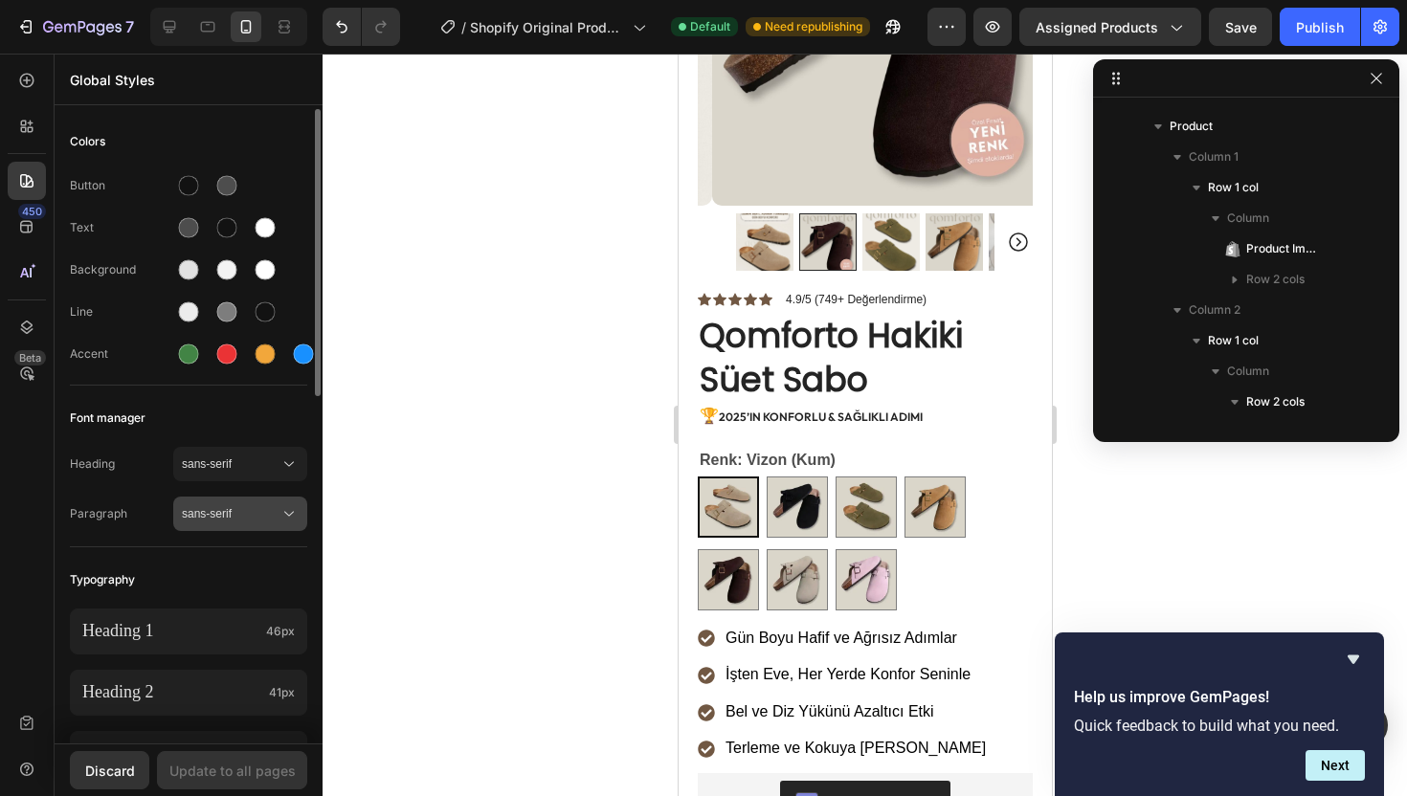
click at [255, 516] on span "sans-serif" at bounding box center [231, 513] width 98 height 17
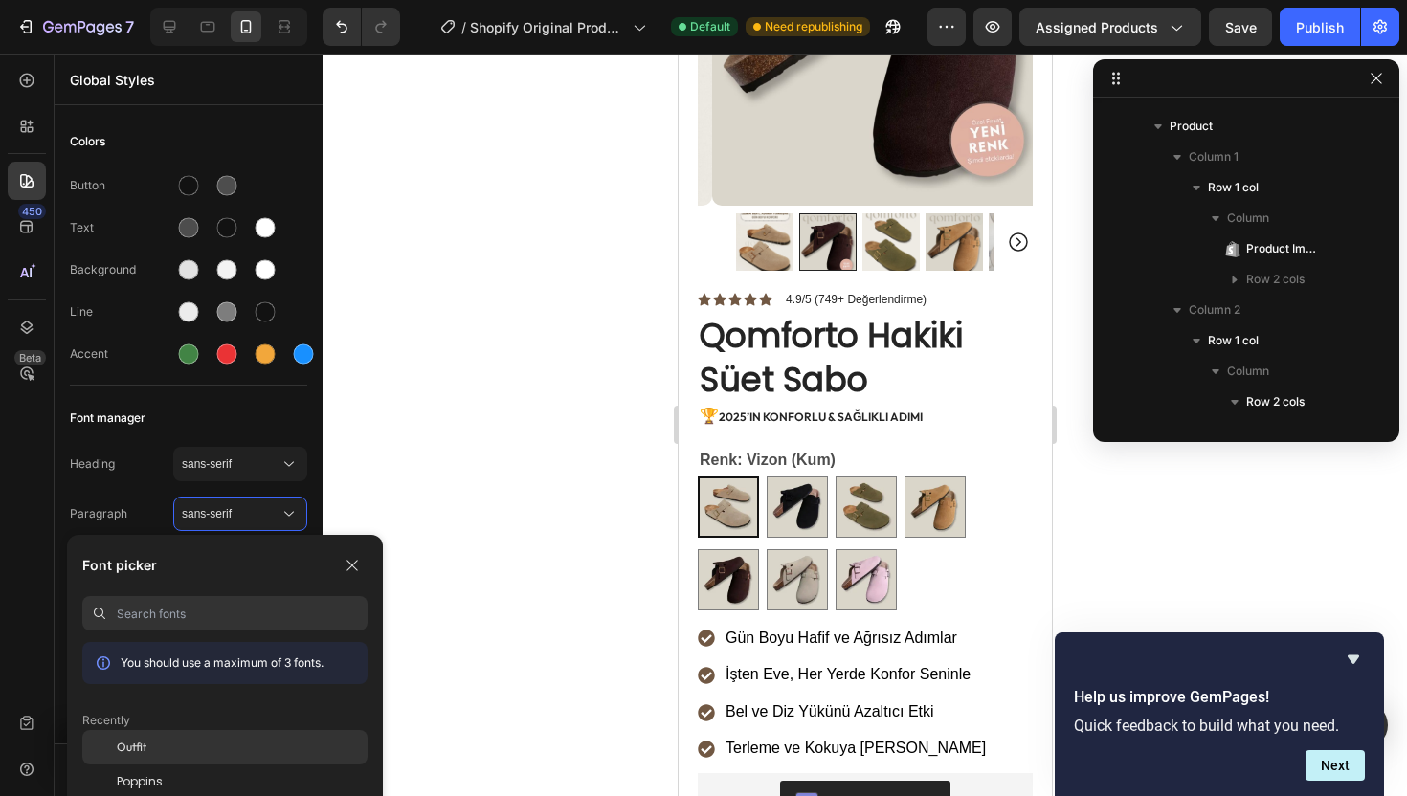
click at [166, 743] on div "Outfit" at bounding box center [242, 747] width 251 height 17
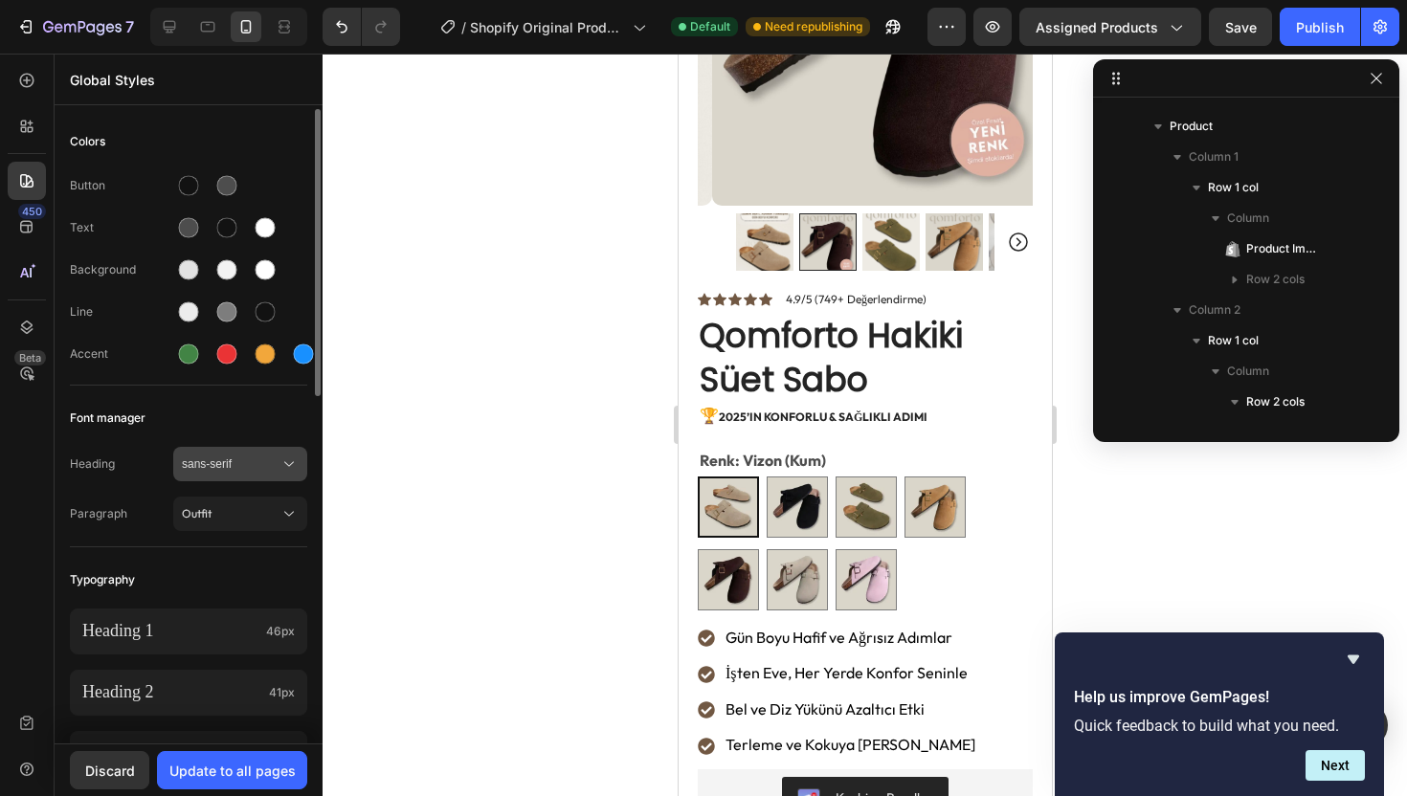
click at [267, 462] on span "sans-serif" at bounding box center [231, 463] width 98 height 17
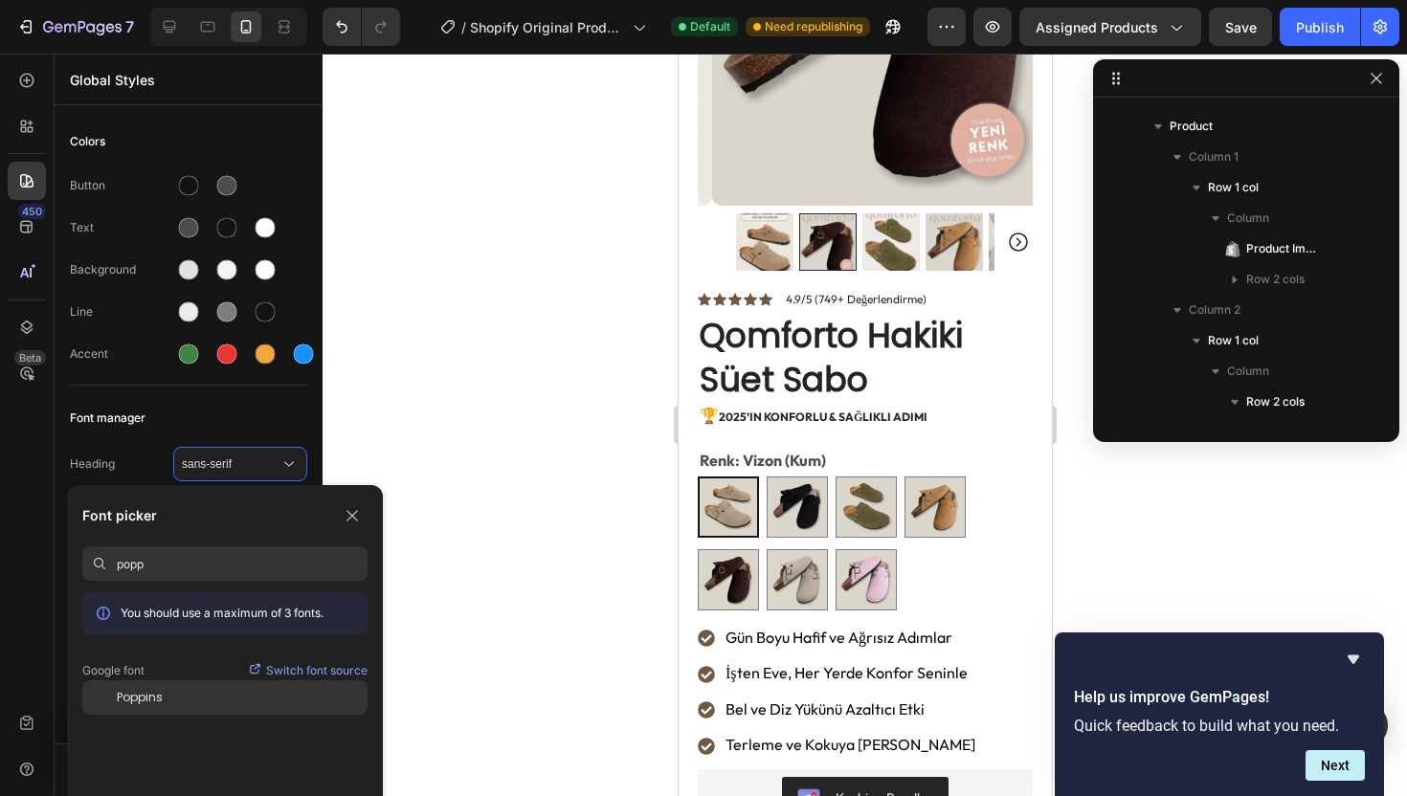
type input "popp"
click at [211, 705] on div "Poppins" at bounding box center [242, 697] width 251 height 17
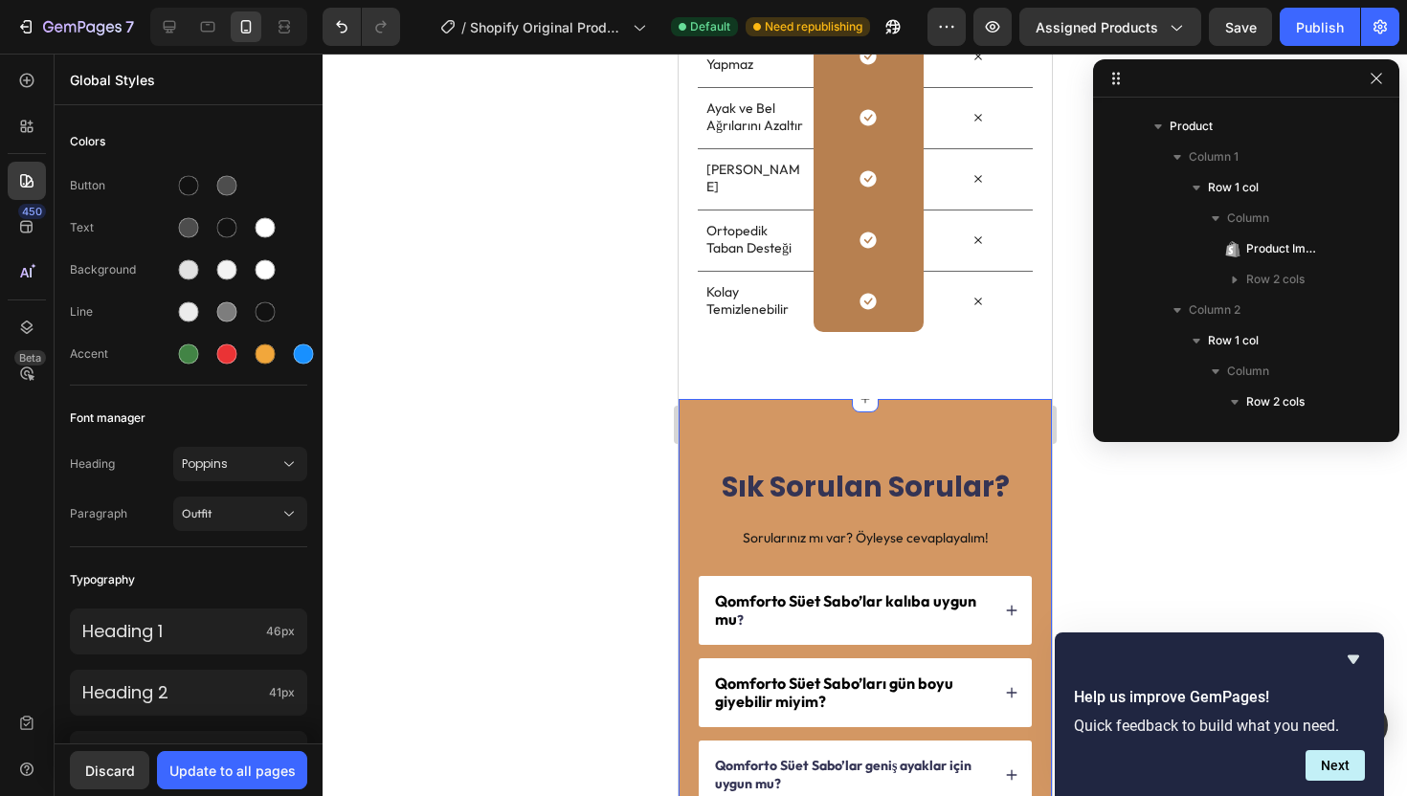
scroll to position [4393, 0]
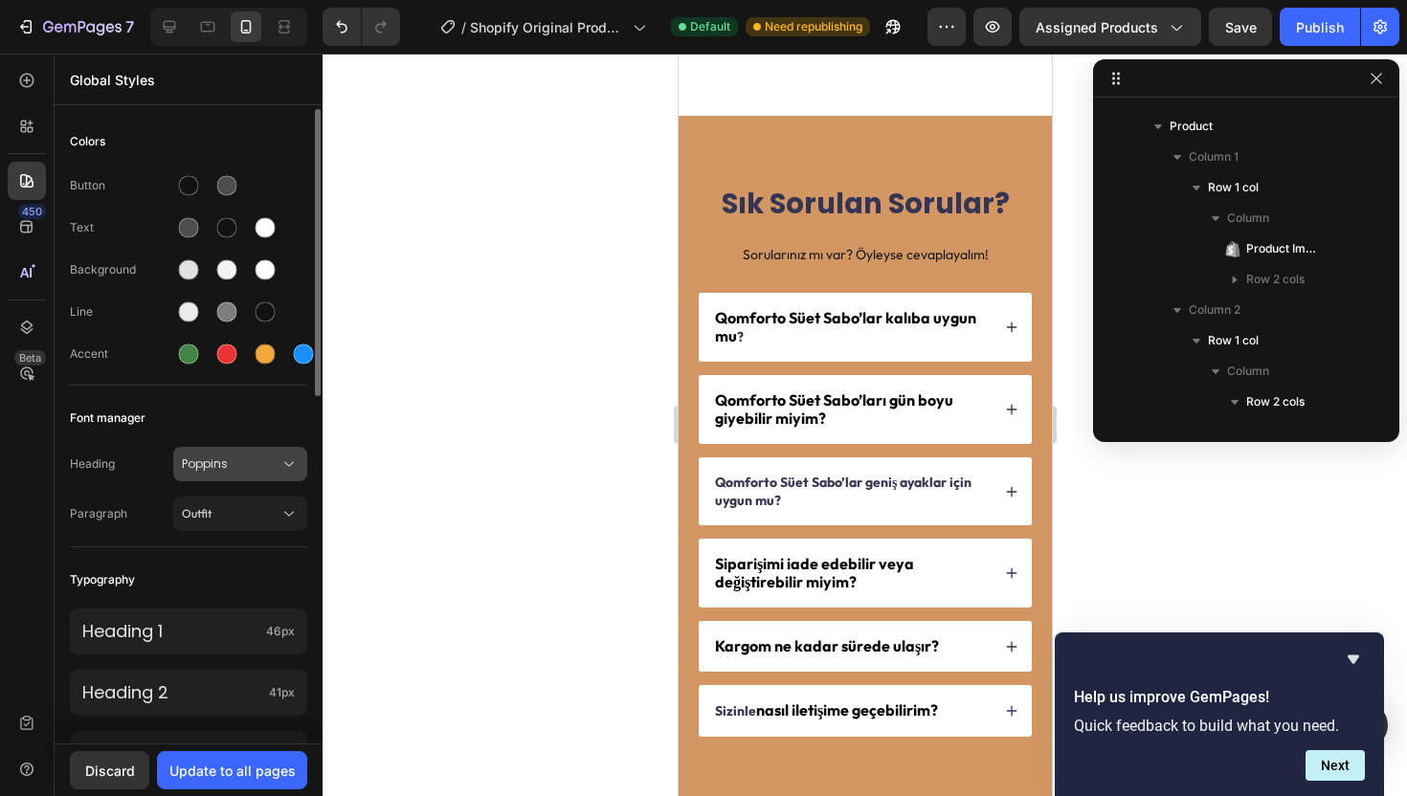
click at [251, 450] on button "Poppins" at bounding box center [240, 464] width 134 height 34
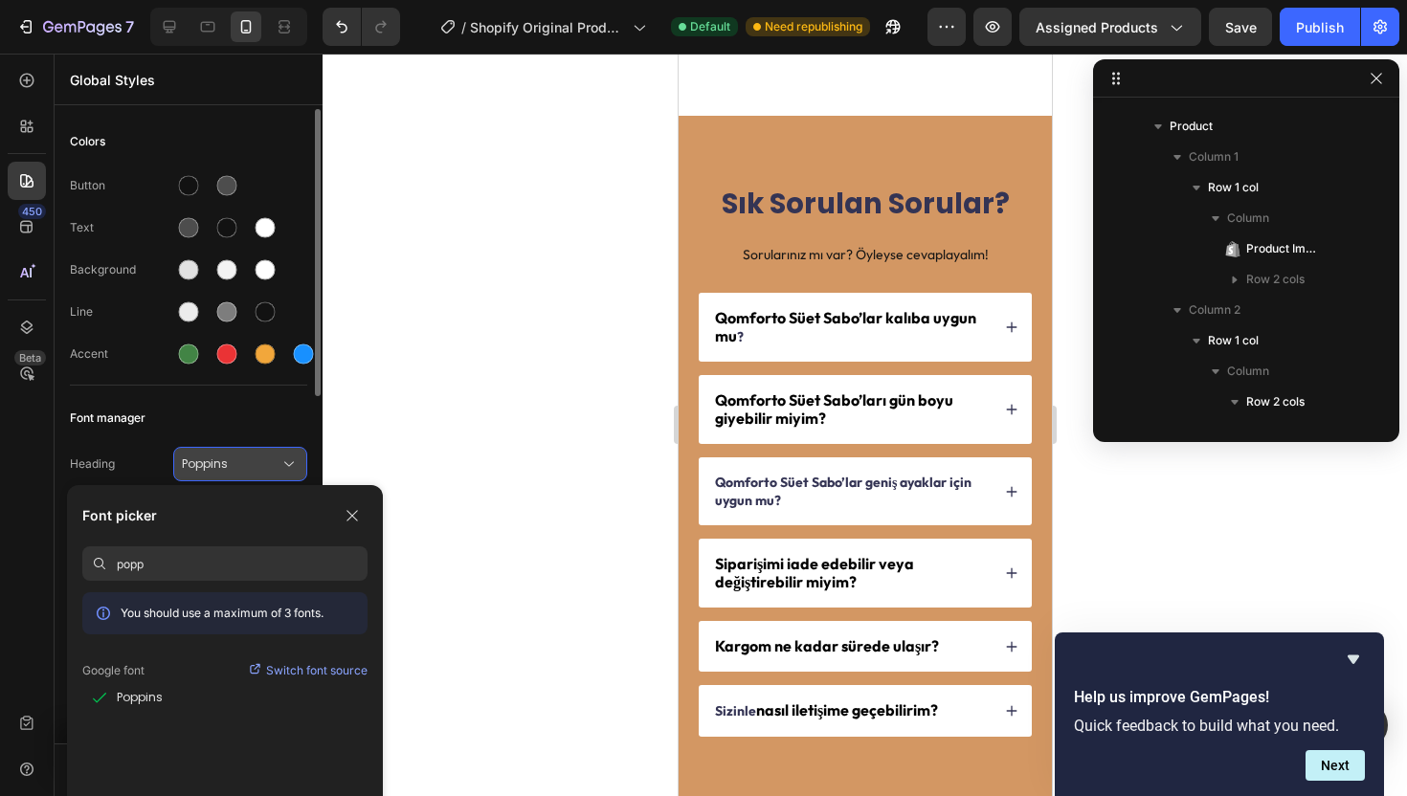
click at [250, 455] on span "Poppins" at bounding box center [231, 463] width 98 height 17
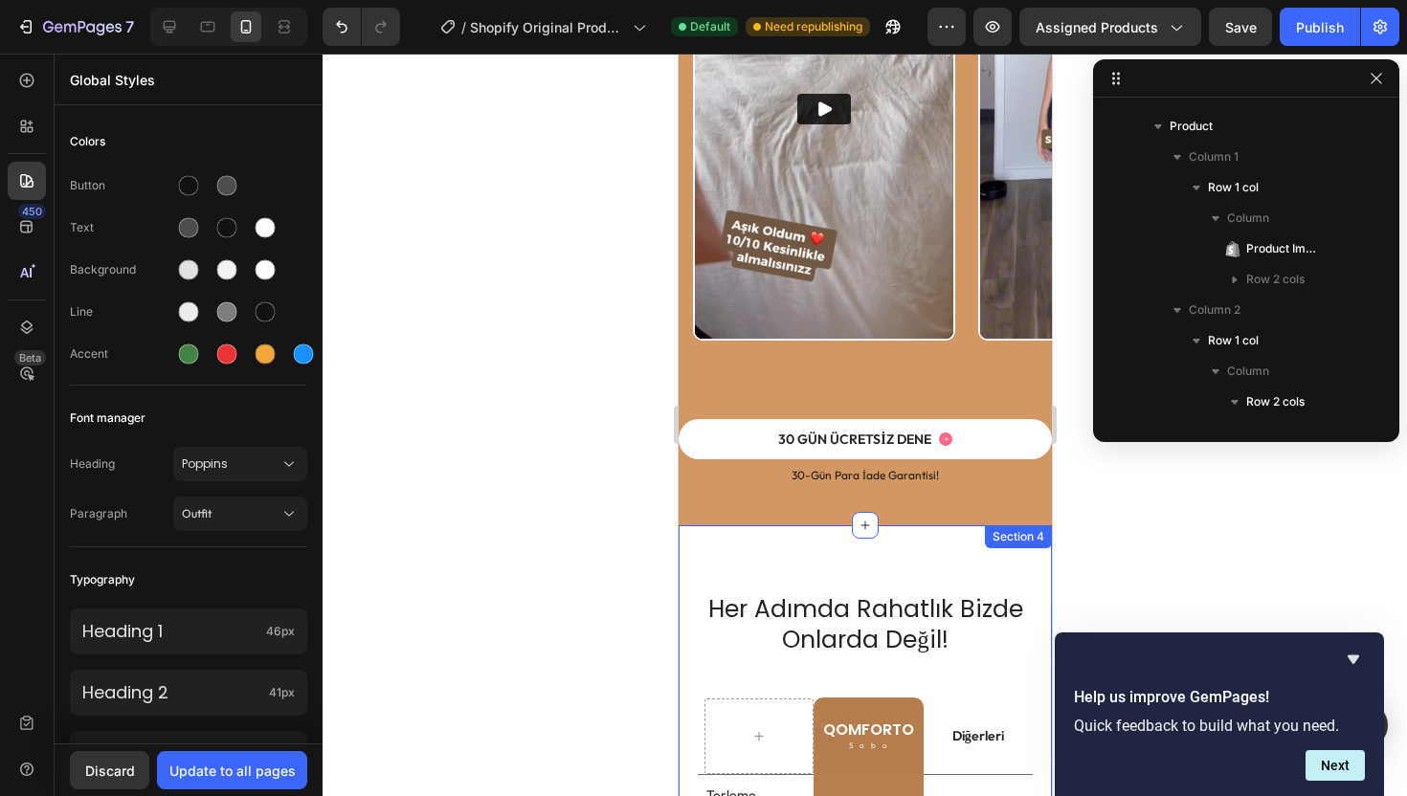
scroll to position [3288, 0]
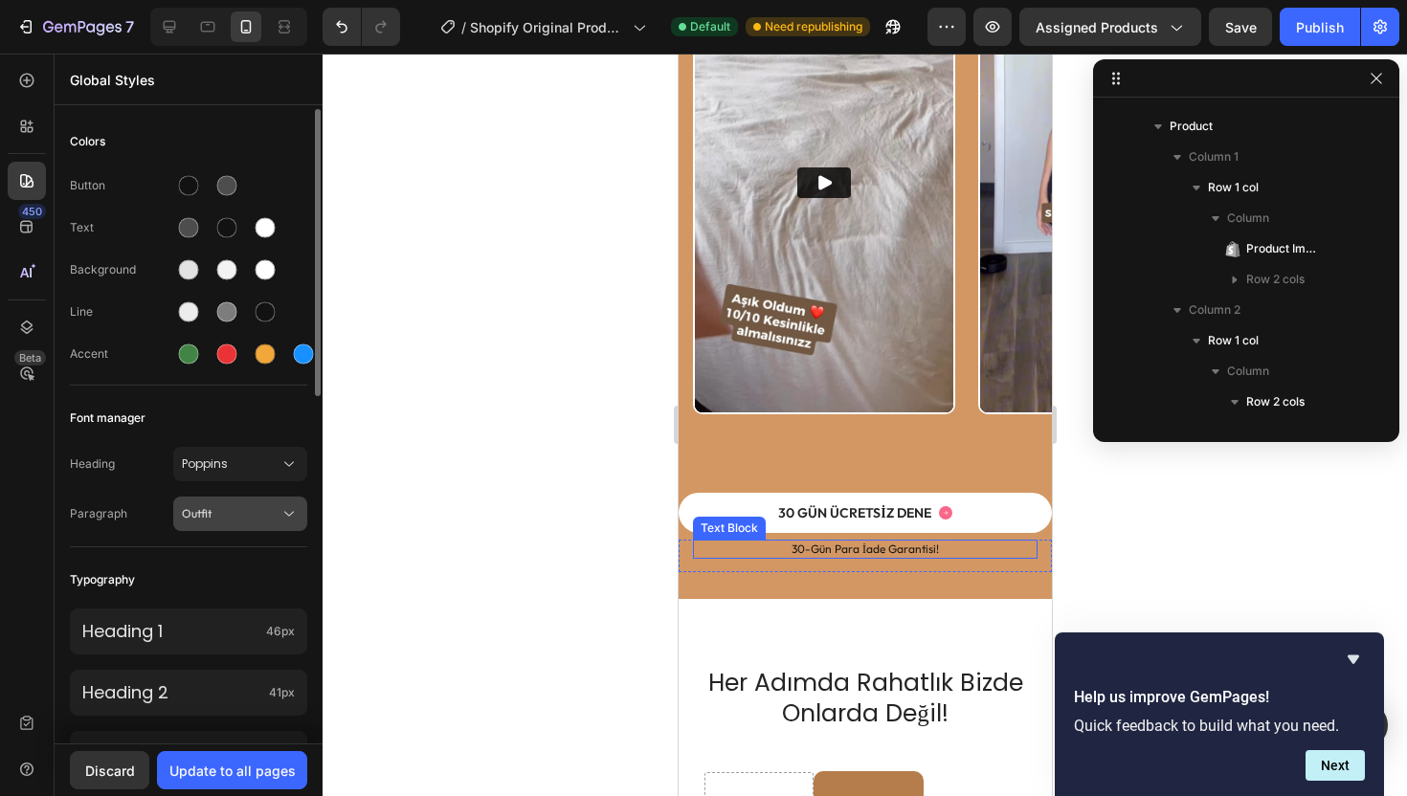
click at [252, 497] on button "Outfit" at bounding box center [240, 514] width 134 height 34
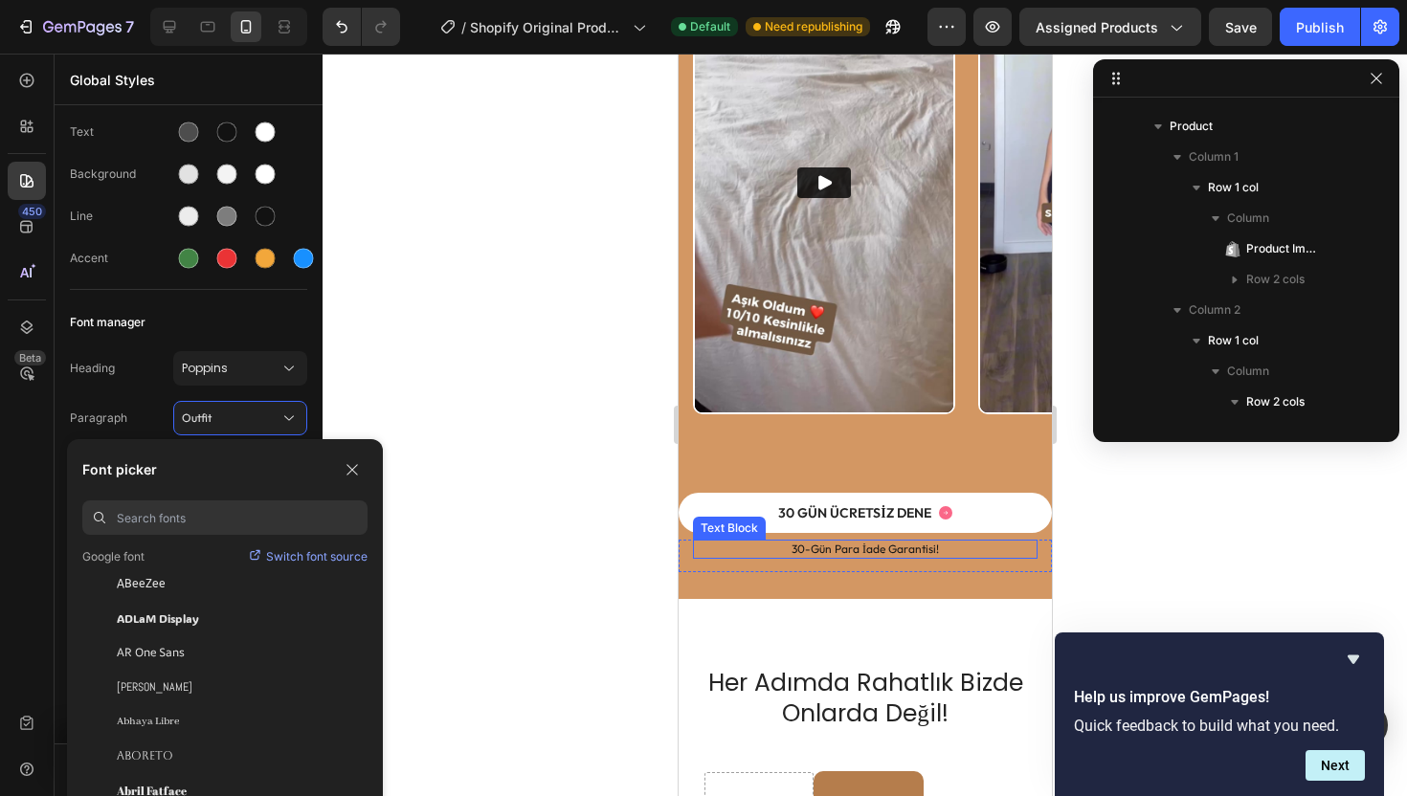
scroll to position [173, 0]
click at [483, 364] on div at bounding box center [864, 425] width 1084 height 742
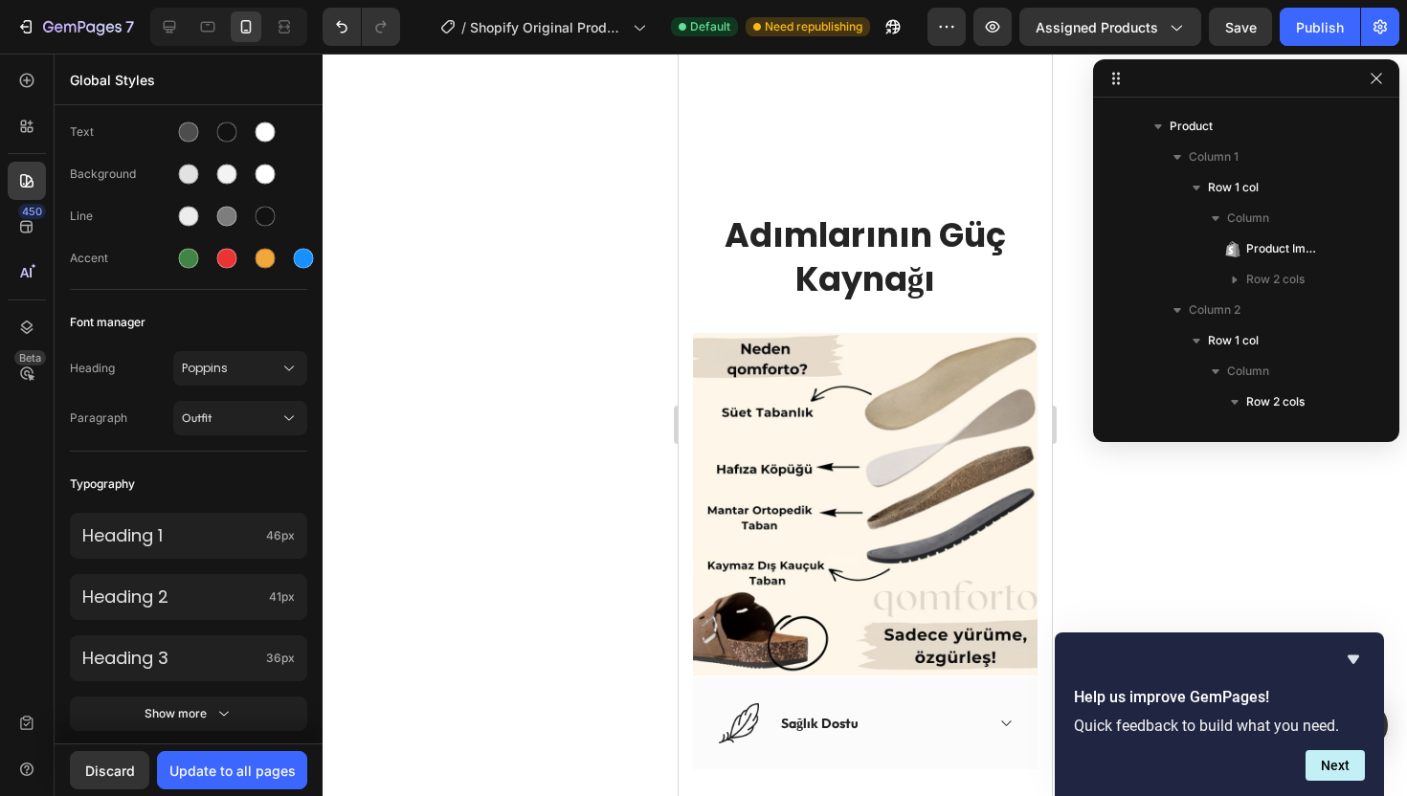
scroll to position [1295, 0]
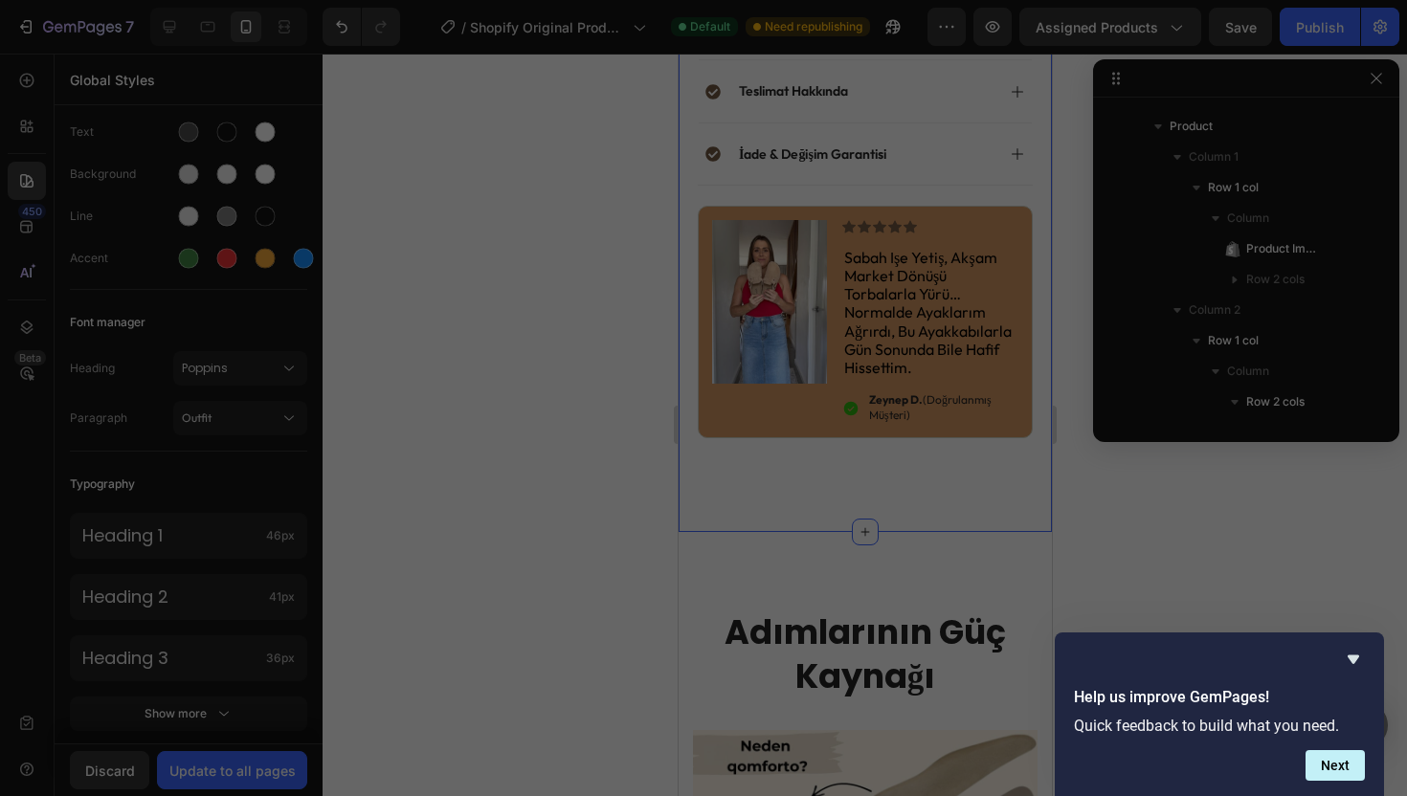
drag, startPoint x: 754, startPoint y: 522, endPoint x: 1432, endPoint y: 576, distance: 680.5
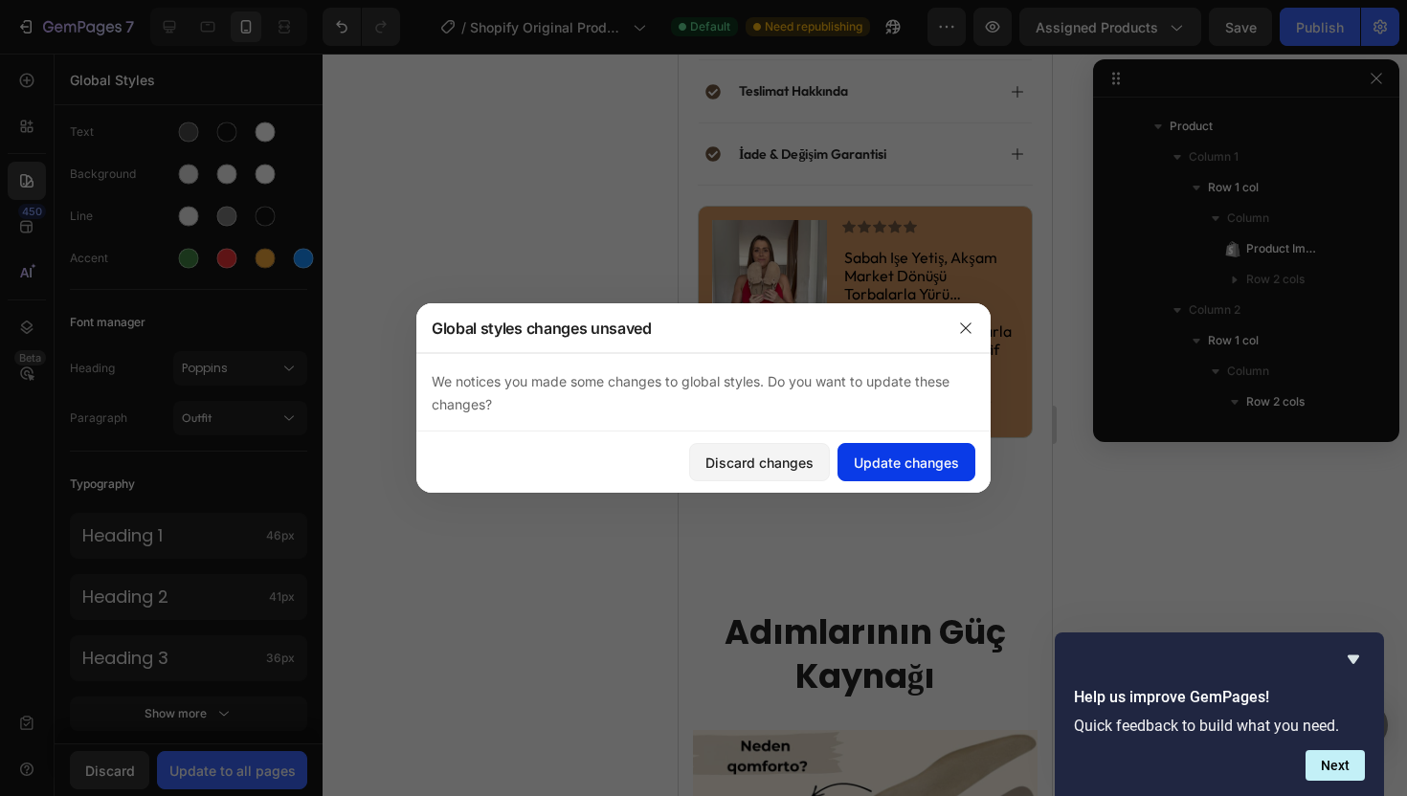
click at [890, 465] on div "Update changes" at bounding box center [905, 463] width 105 height 20
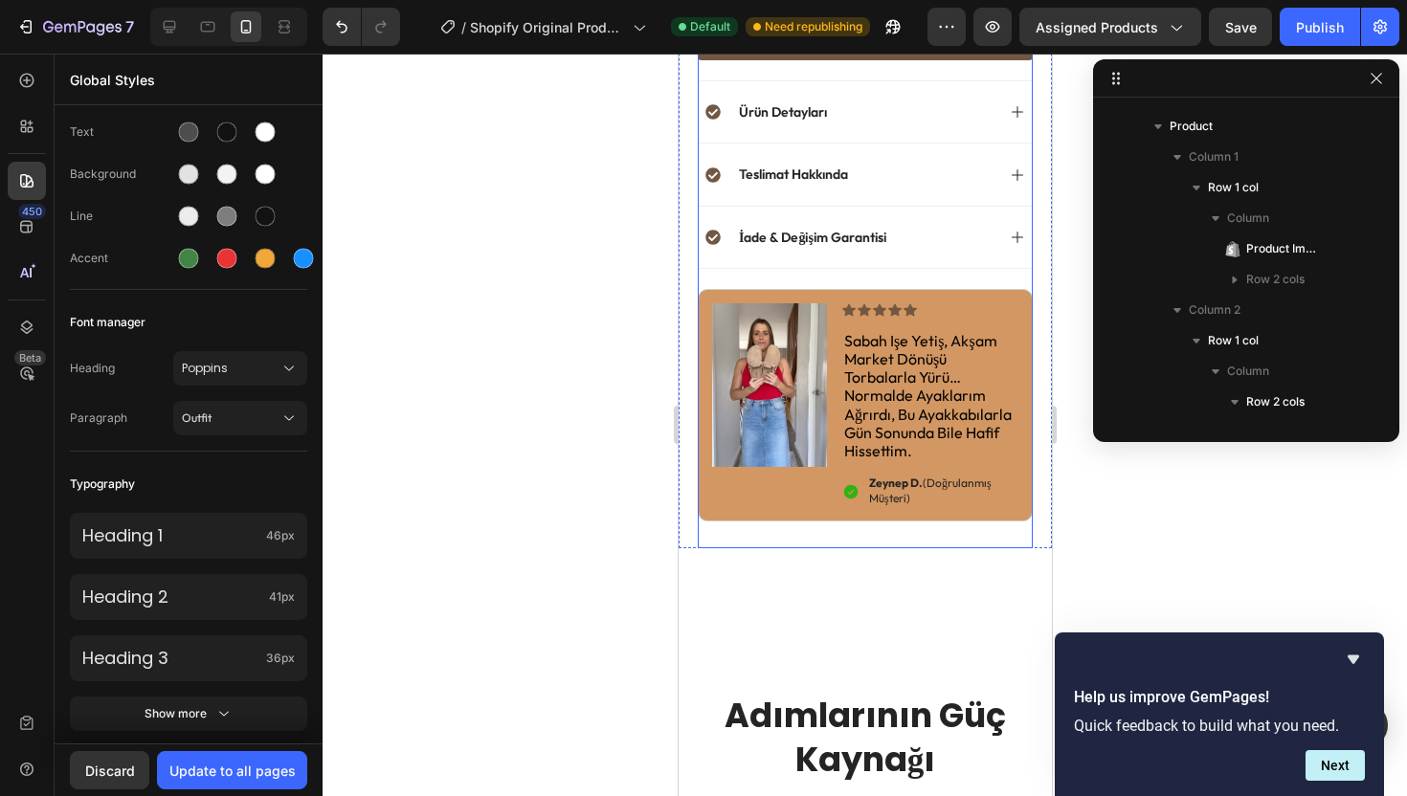
scroll to position [1280, 0]
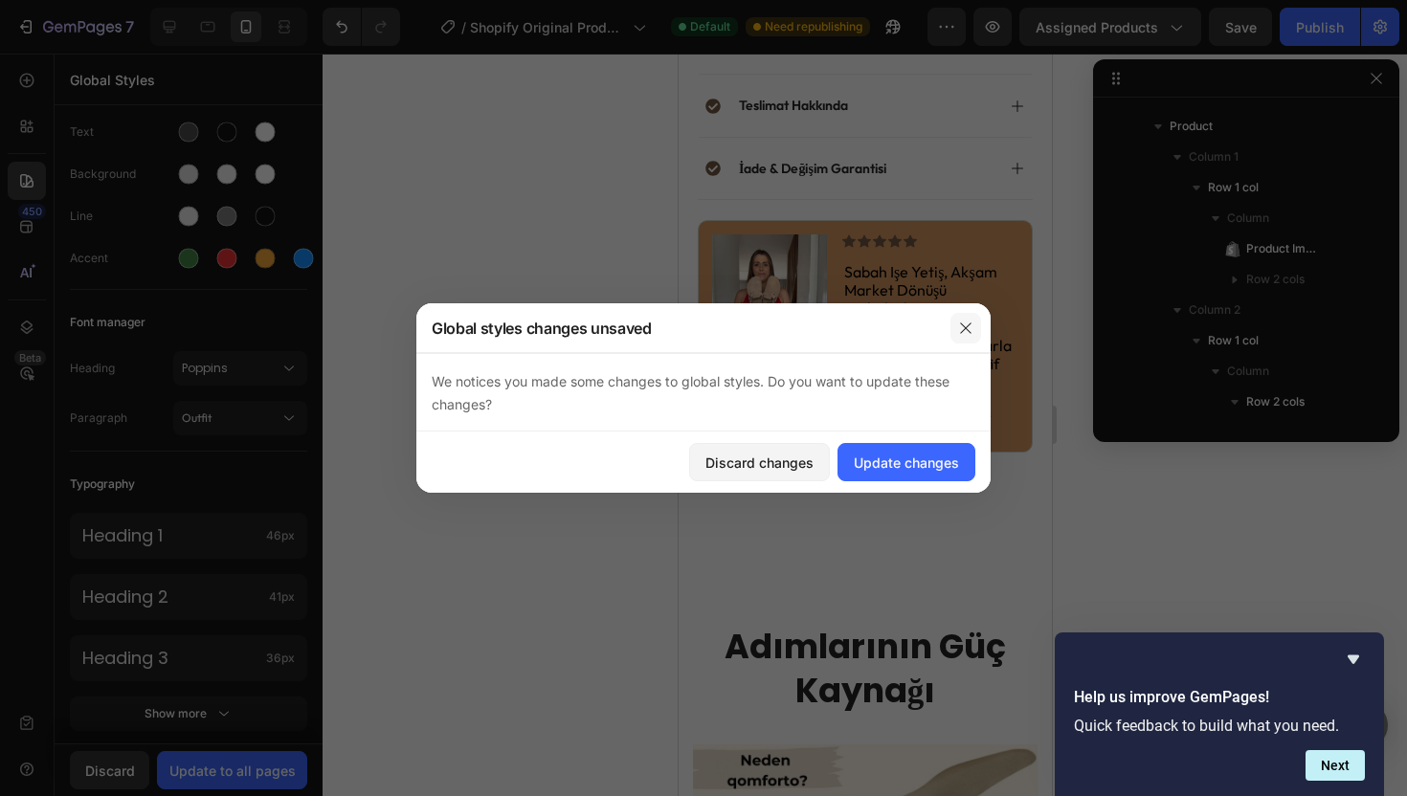
click at [964, 321] on icon "button" at bounding box center [965, 328] width 15 height 15
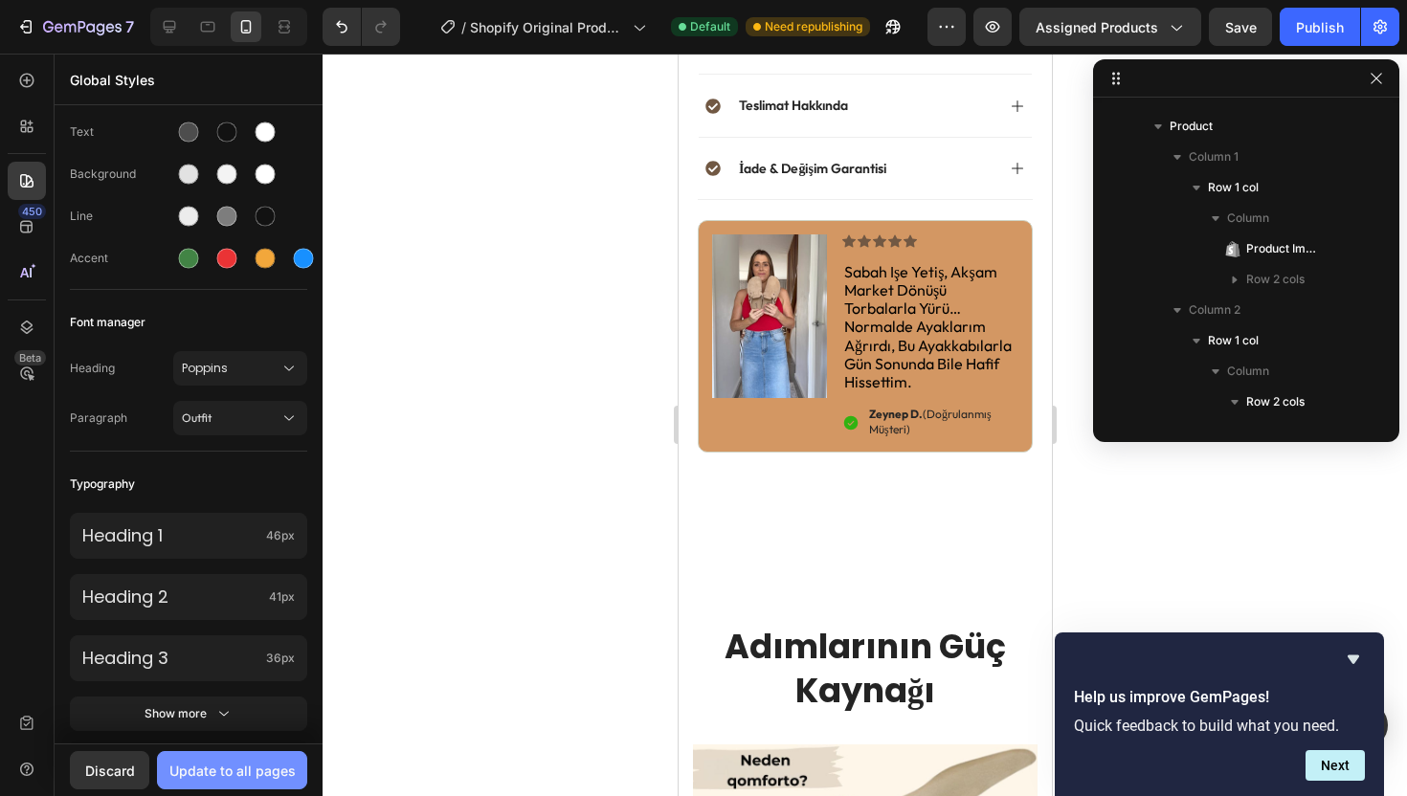
click at [209, 779] on div "Update to all pages" at bounding box center [232, 771] width 126 height 20
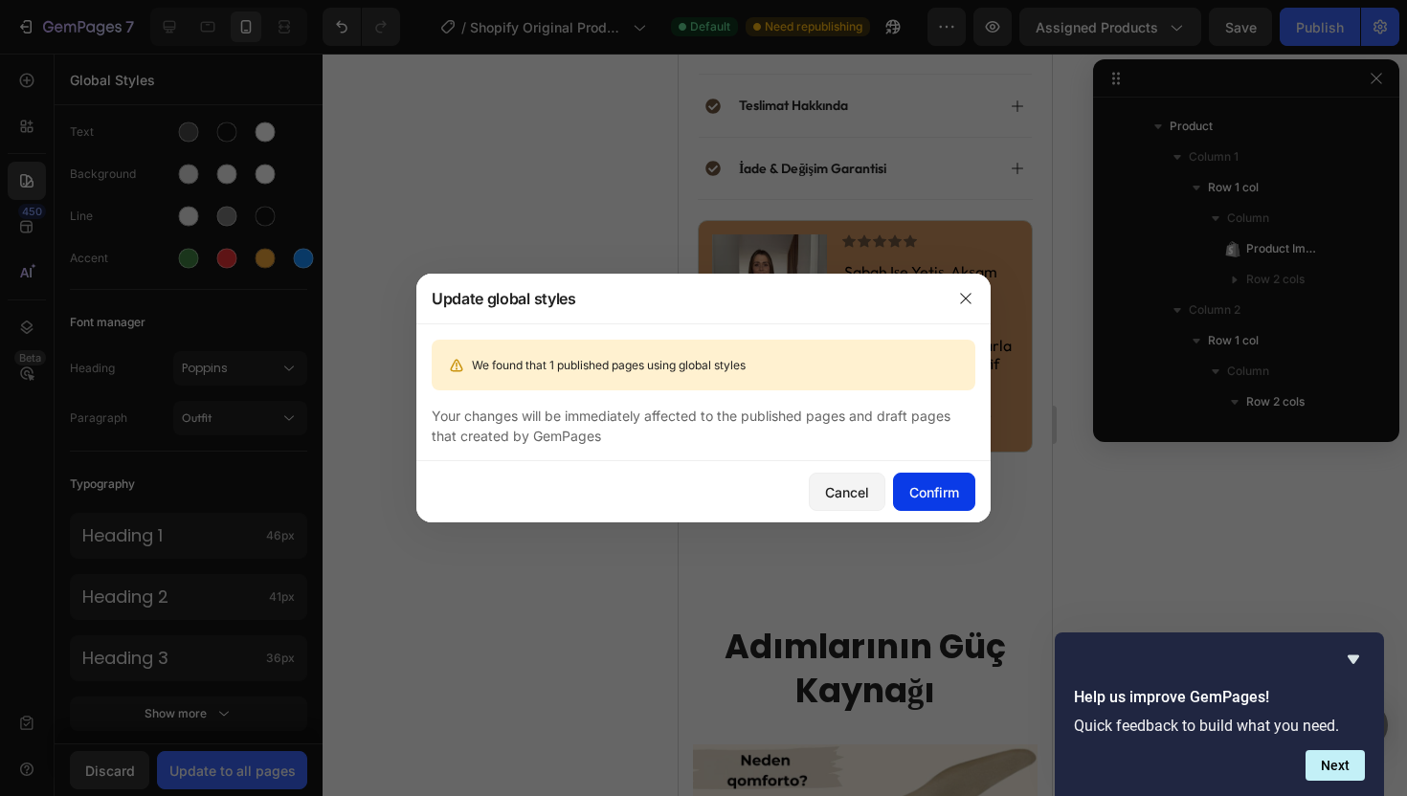
click at [925, 494] on div "Confirm" at bounding box center [934, 492] width 50 height 20
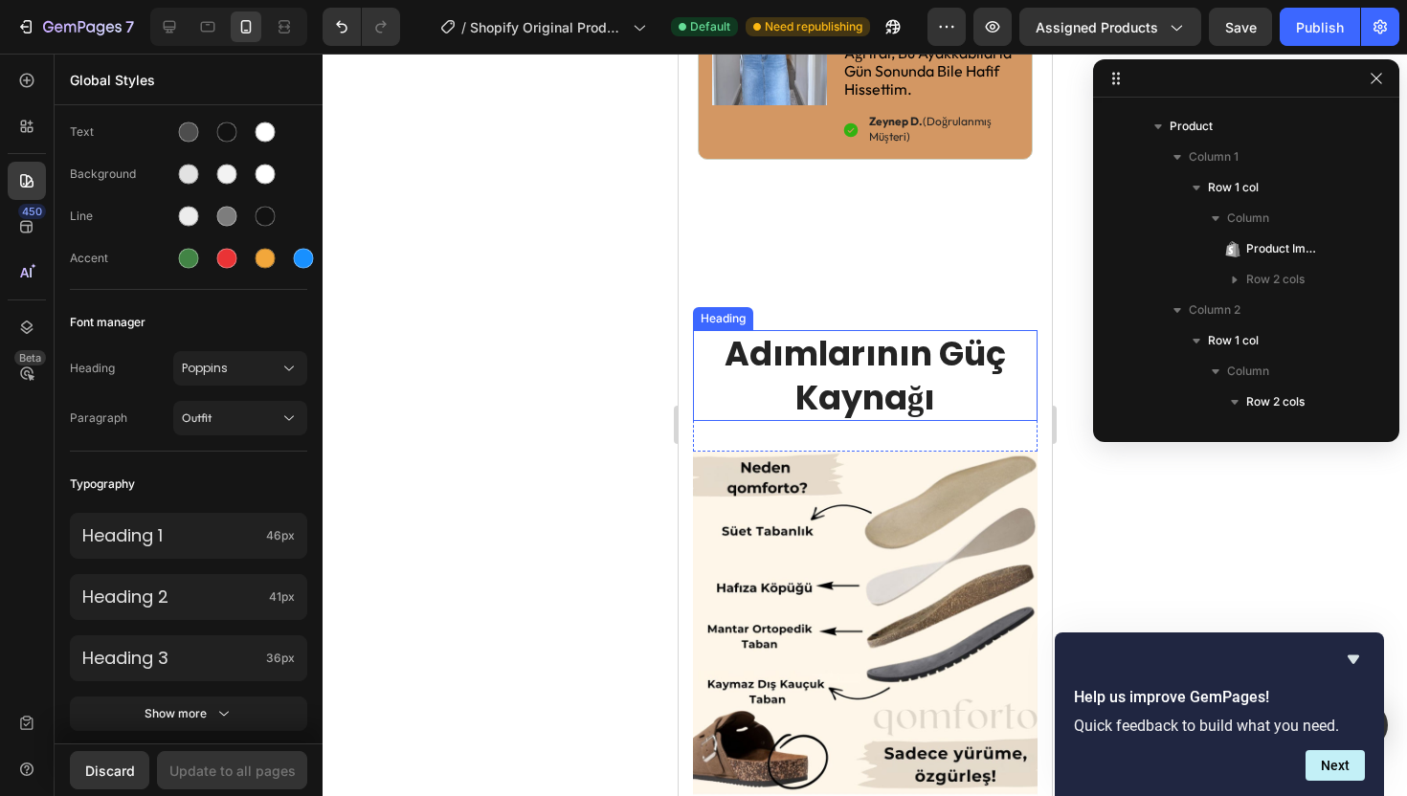
scroll to position [1676, 0]
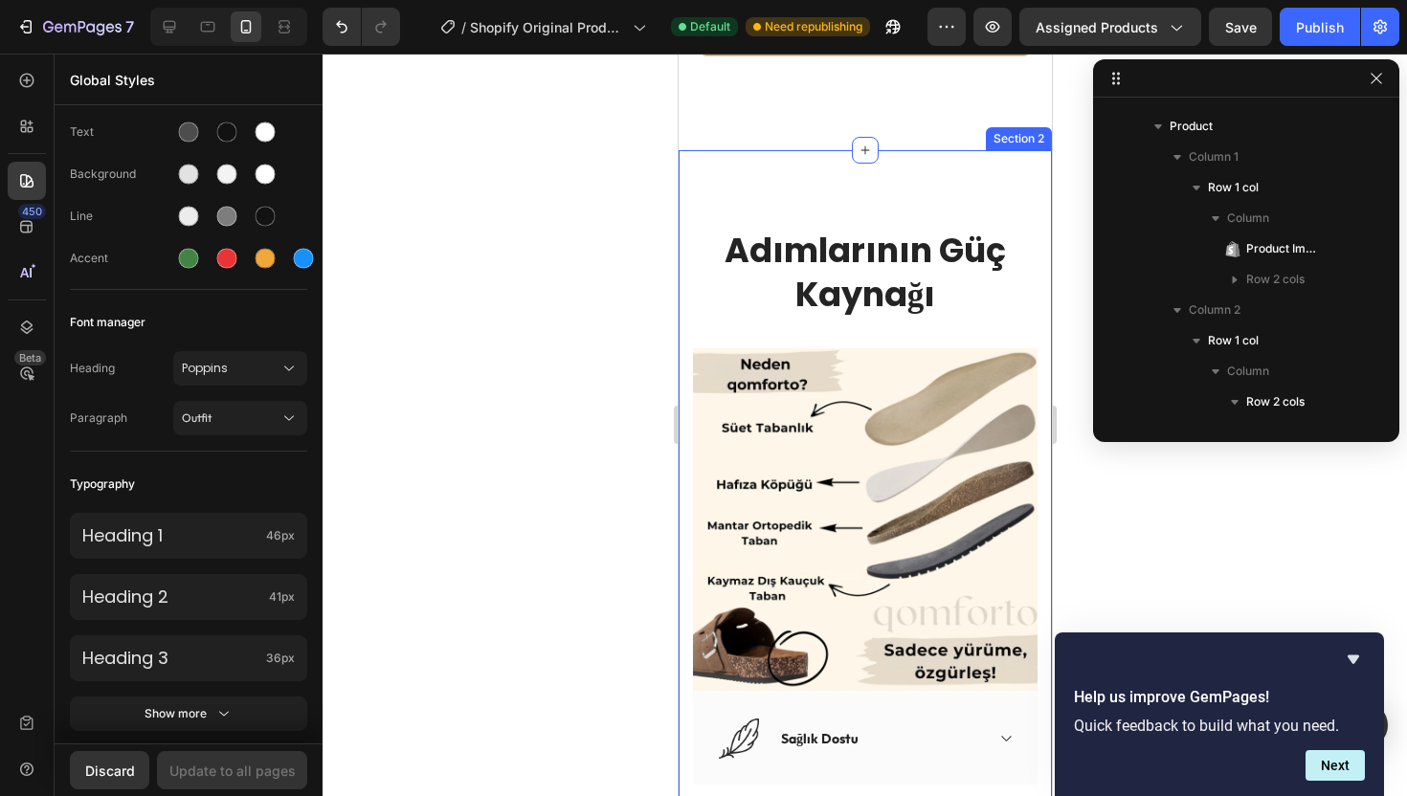
click at [857, 202] on div "Adımlarının Güç Kaynağı Heading Row Image Image Sağlık Dostu Accordion Row Imag…" at bounding box center [863, 737] width 373 height 1174
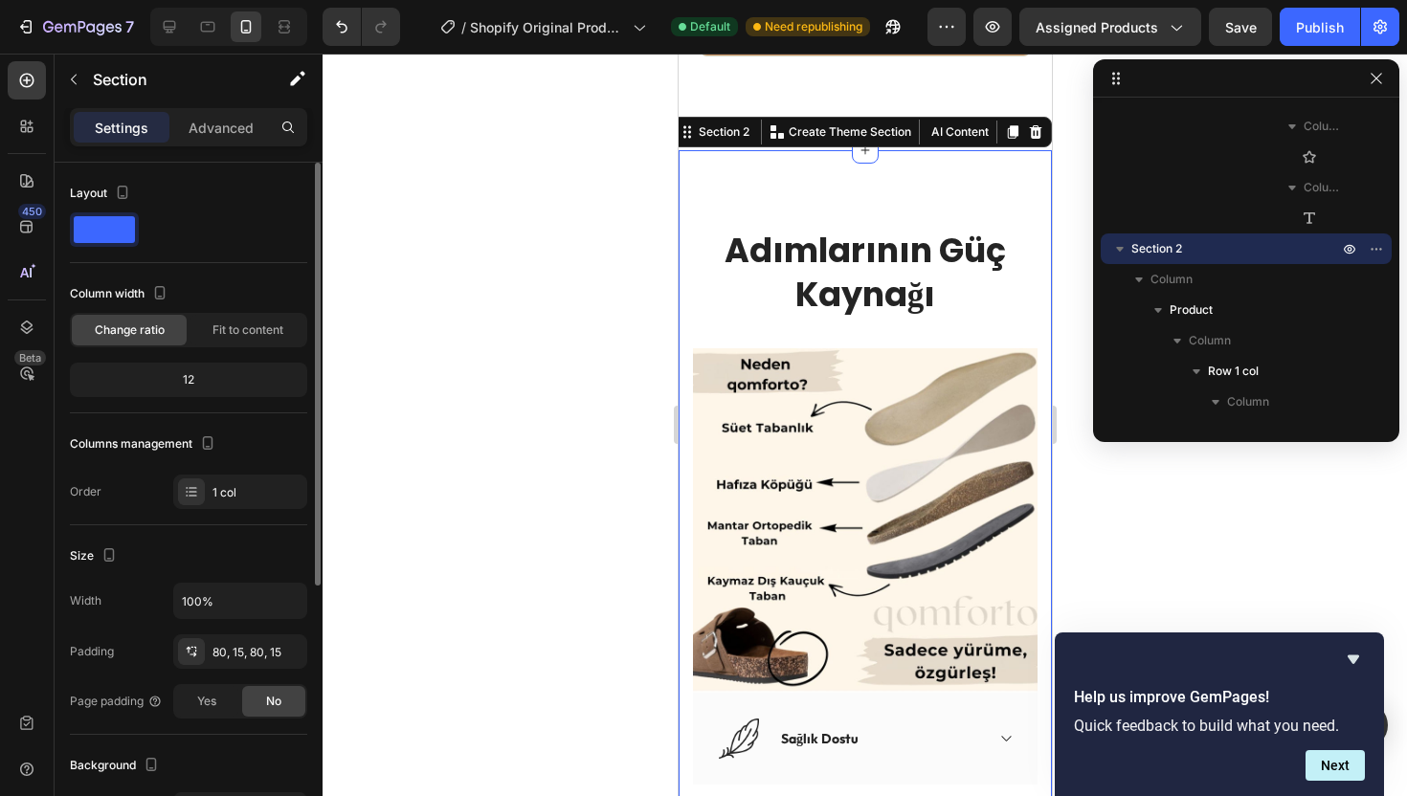
scroll to position [33, 0]
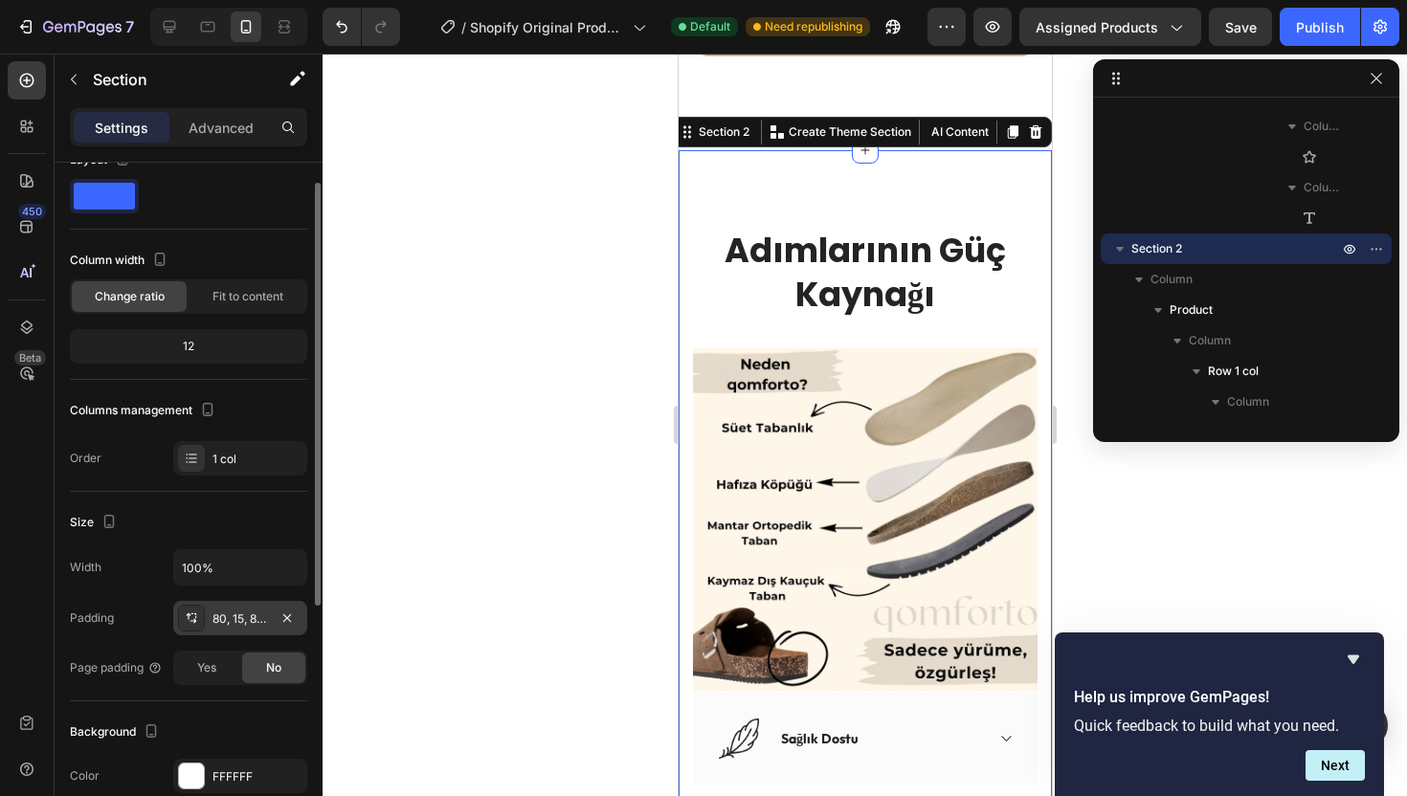
click at [206, 616] on div "80, 15, 80, 15" at bounding box center [240, 618] width 134 height 34
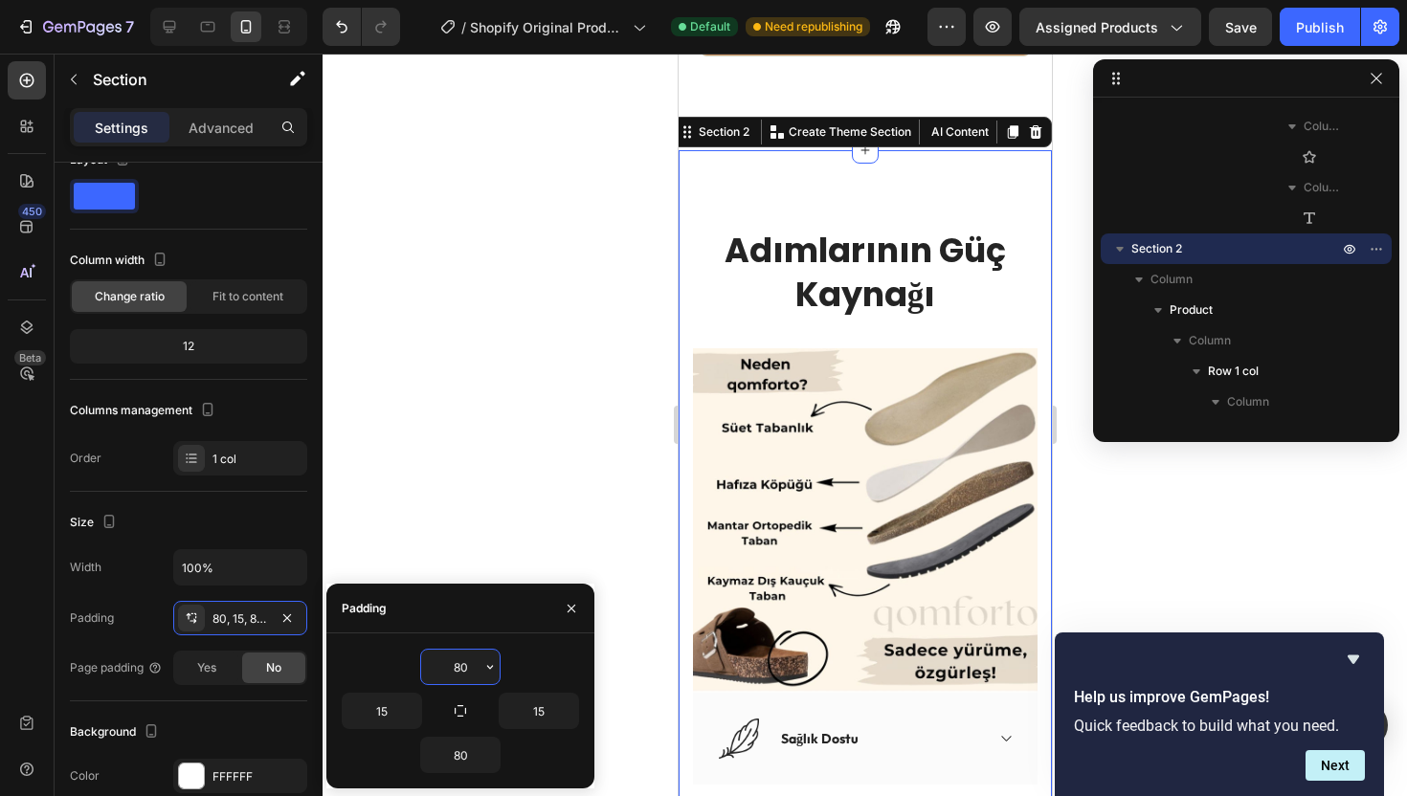
click at [467, 671] on input "80" at bounding box center [460, 667] width 78 height 34
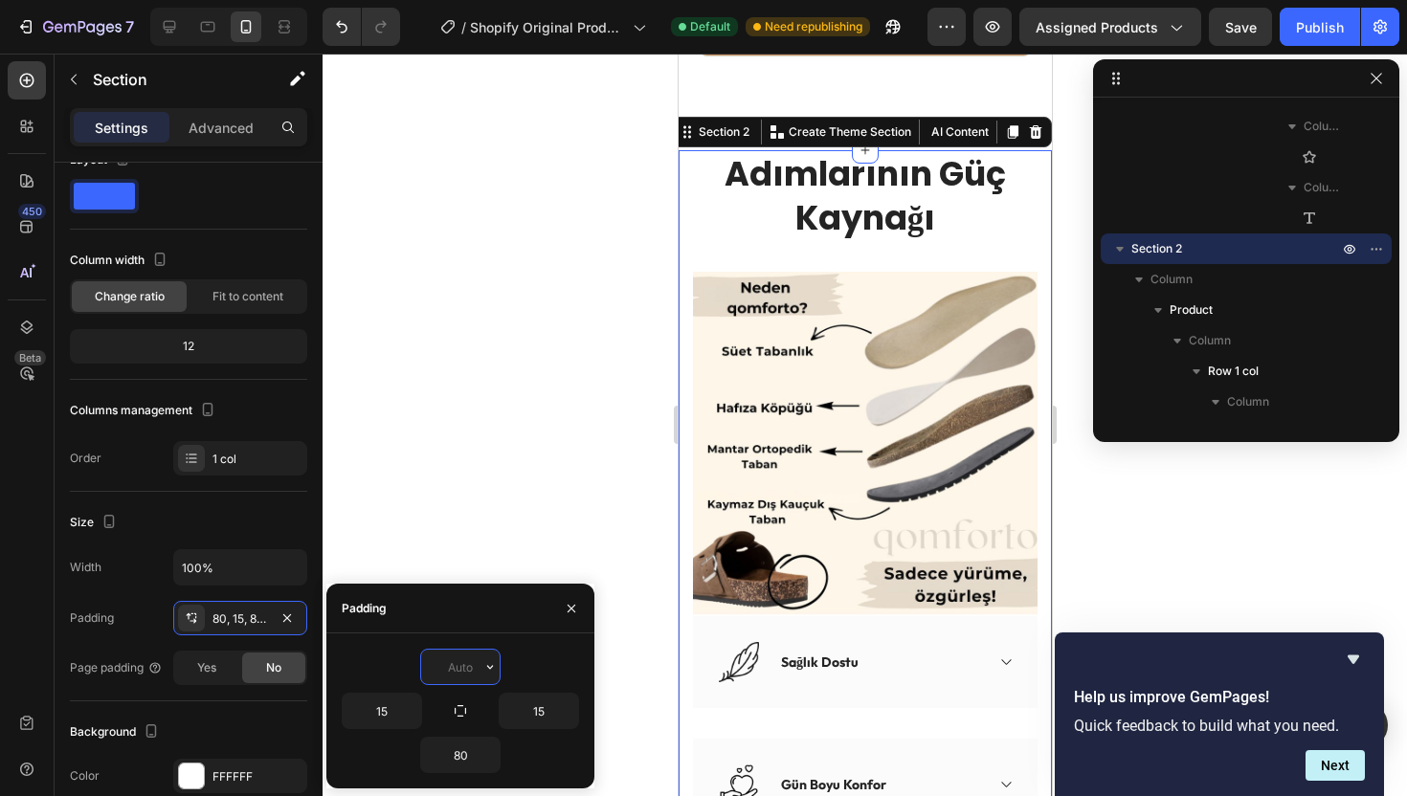
type input "80"
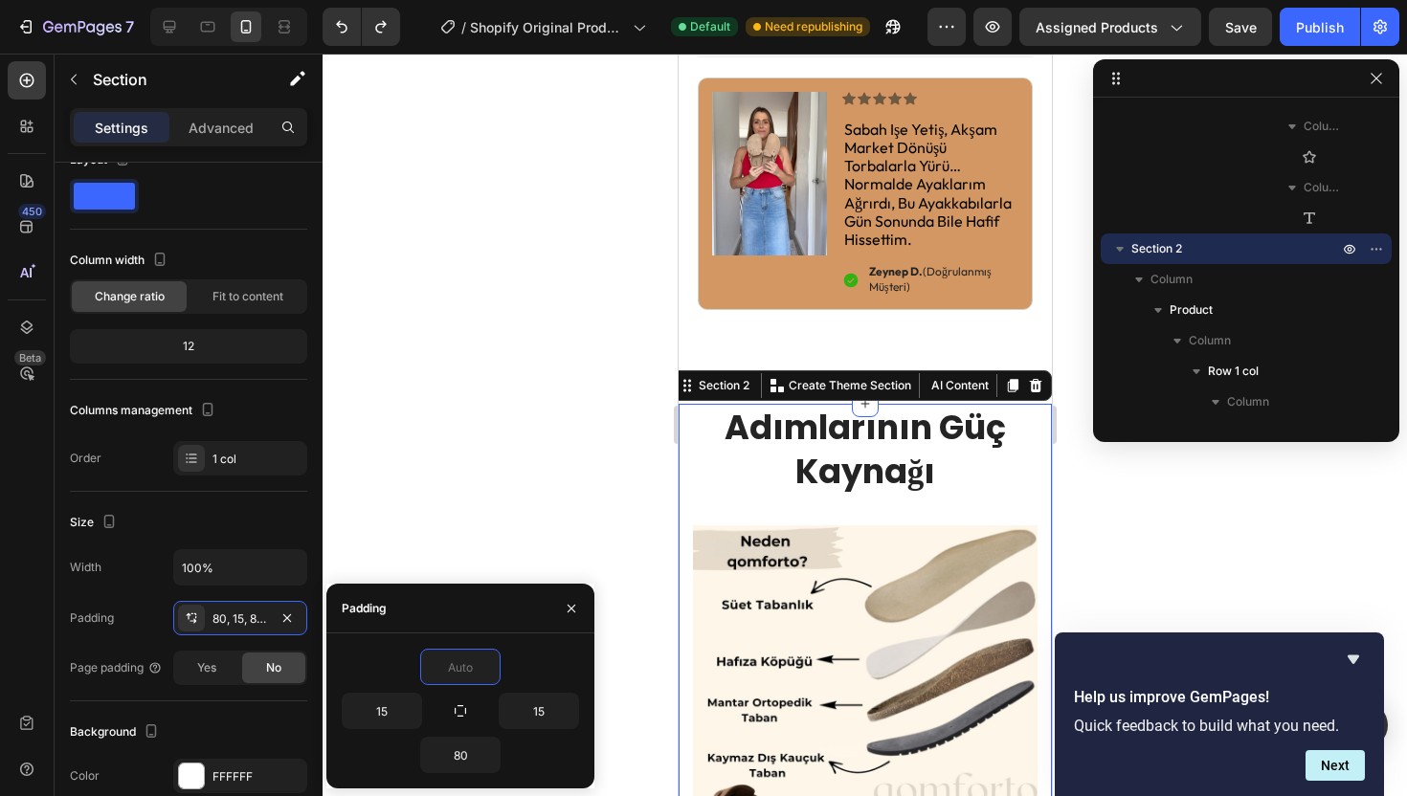
click at [590, 443] on div at bounding box center [864, 425] width 1084 height 742
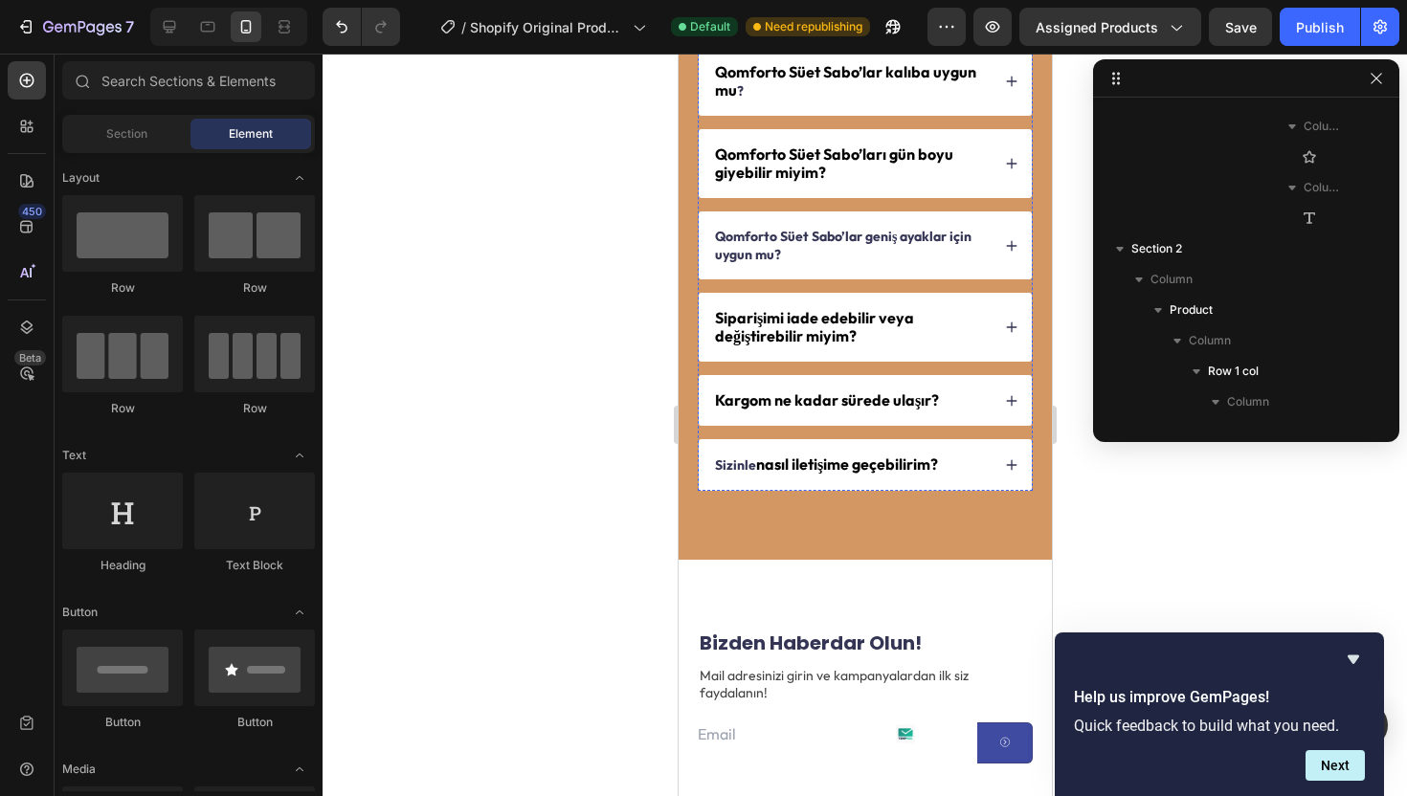
scroll to position [4932, 0]
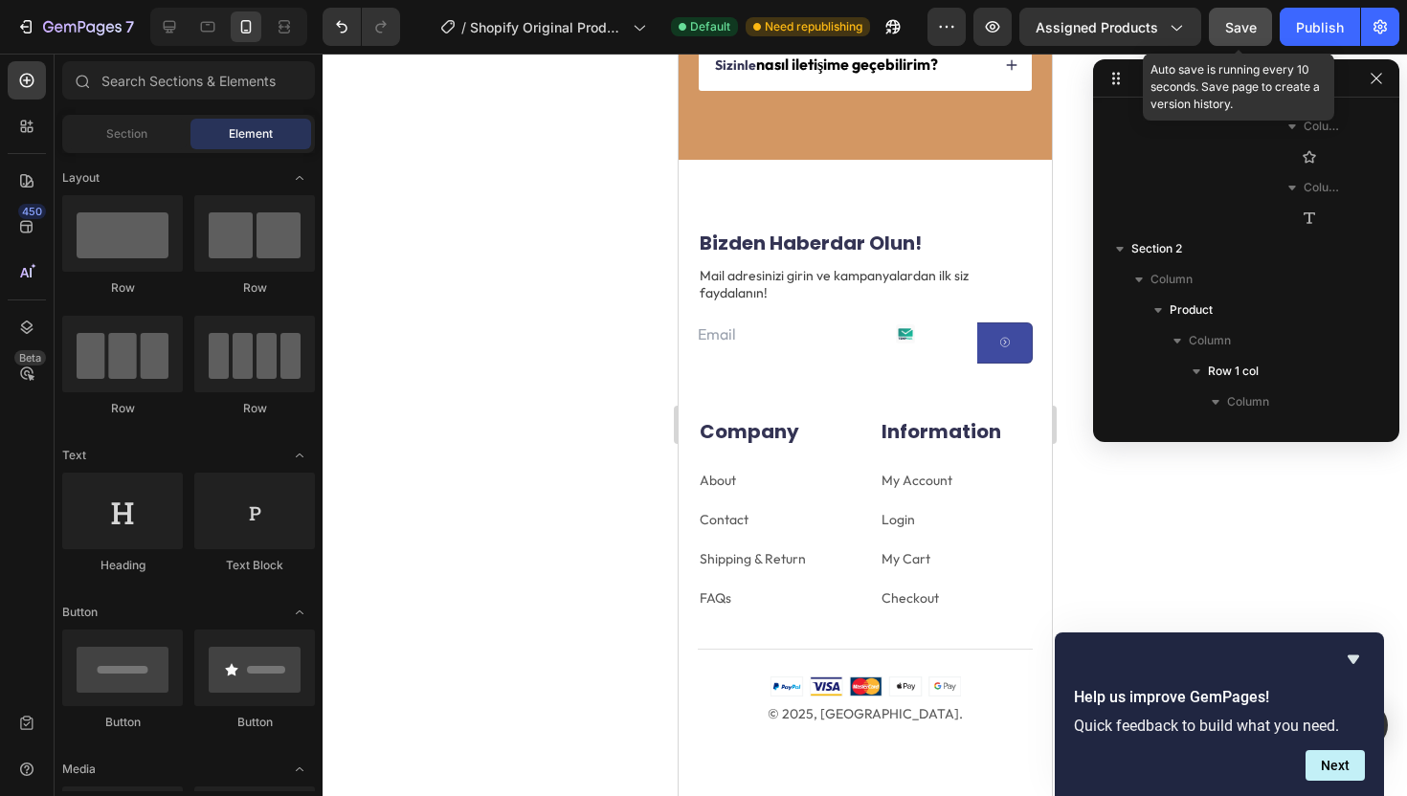
click at [1246, 32] on span "Save" at bounding box center [1241, 27] width 32 height 16
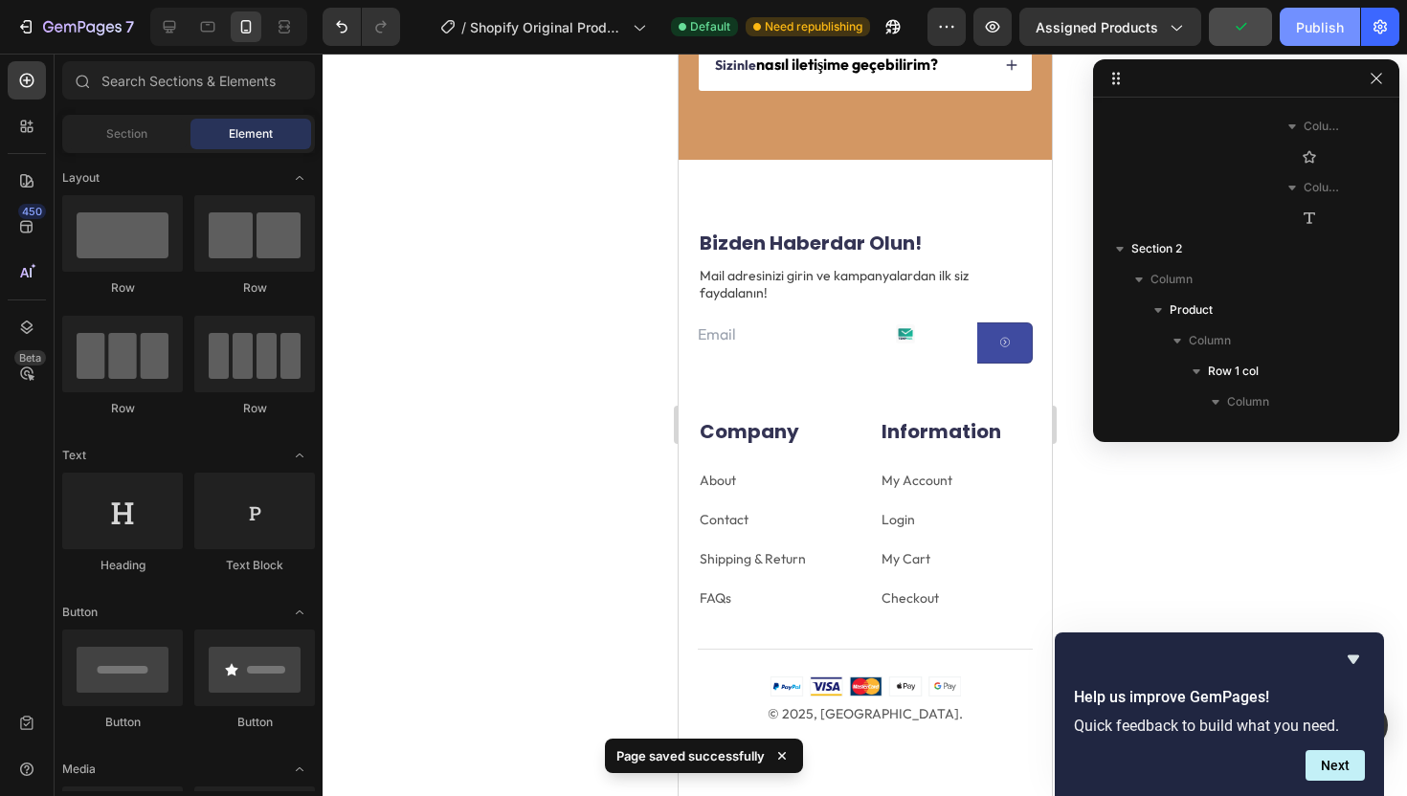
click at [1292, 29] on button "Publish" at bounding box center [1319, 27] width 80 height 38
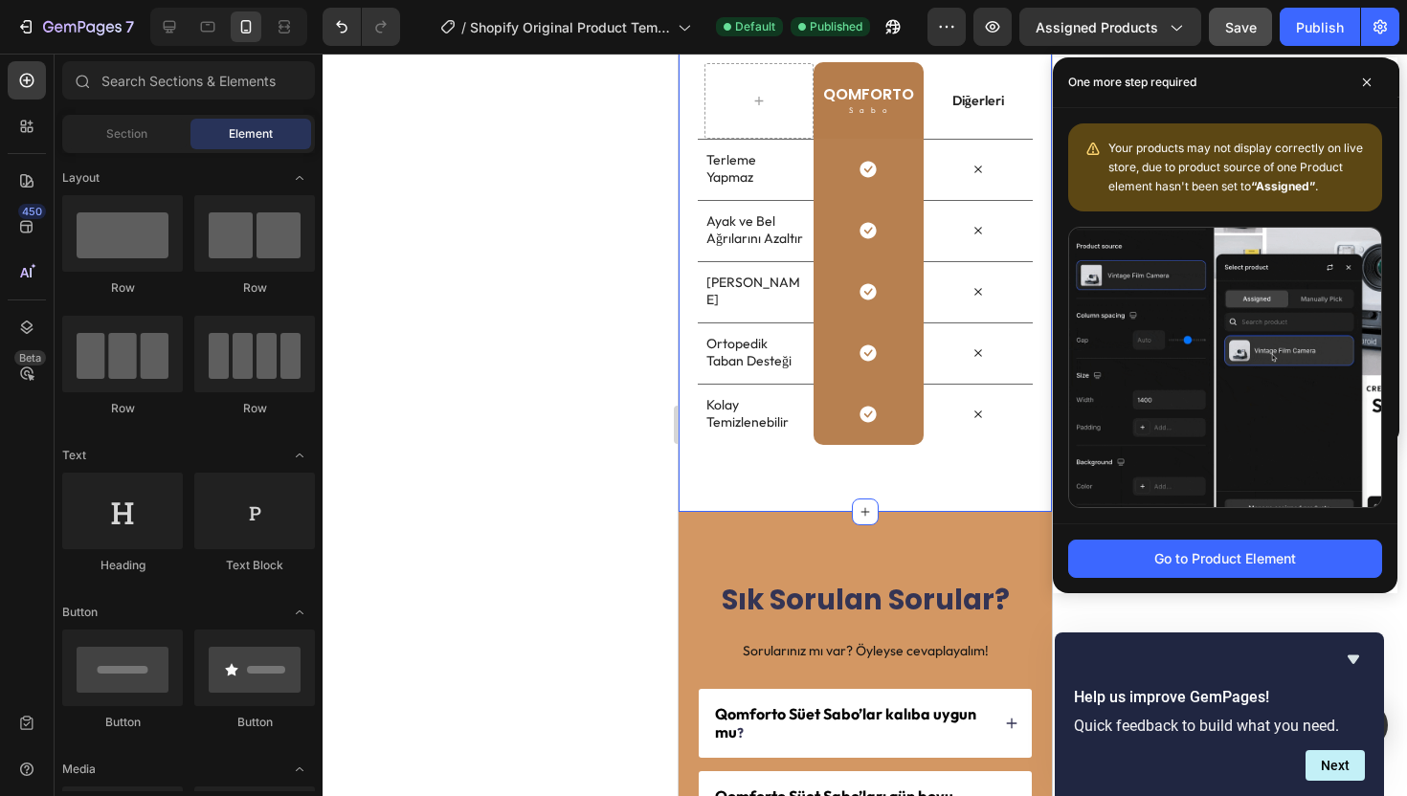
scroll to position [4260, 0]
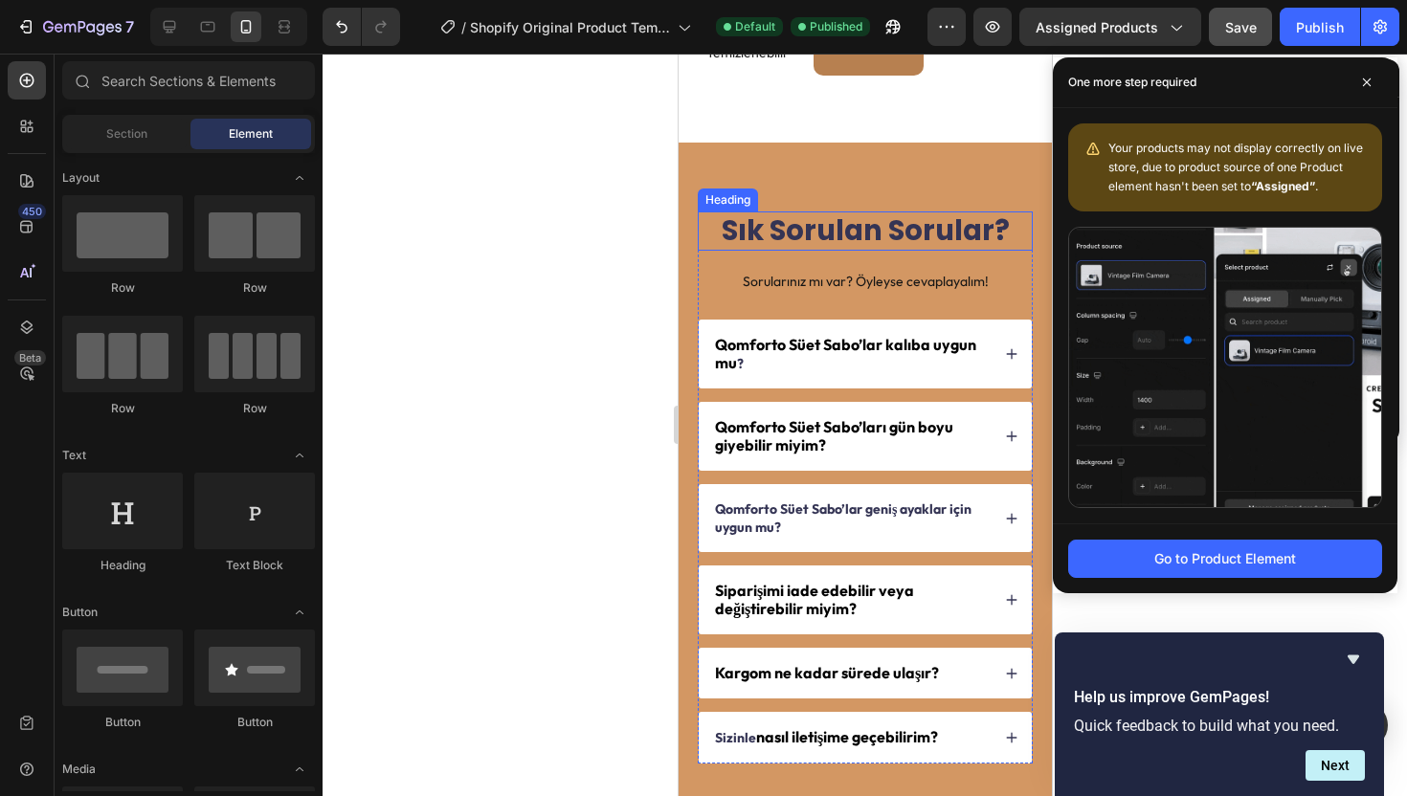
click at [786, 239] on h2 "Sık Sorulan Sorular?" at bounding box center [864, 231] width 335 height 40
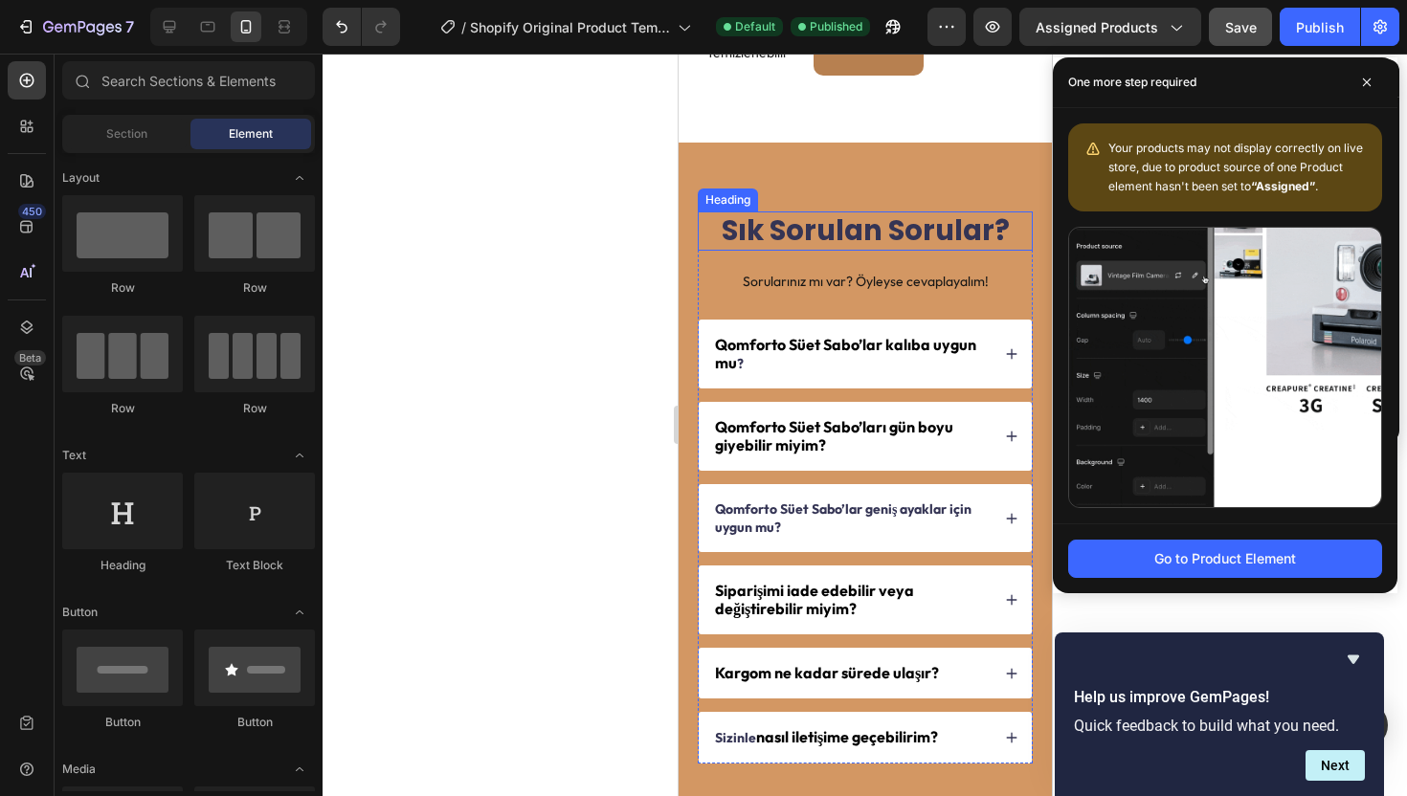
scroll to position [3910, 0]
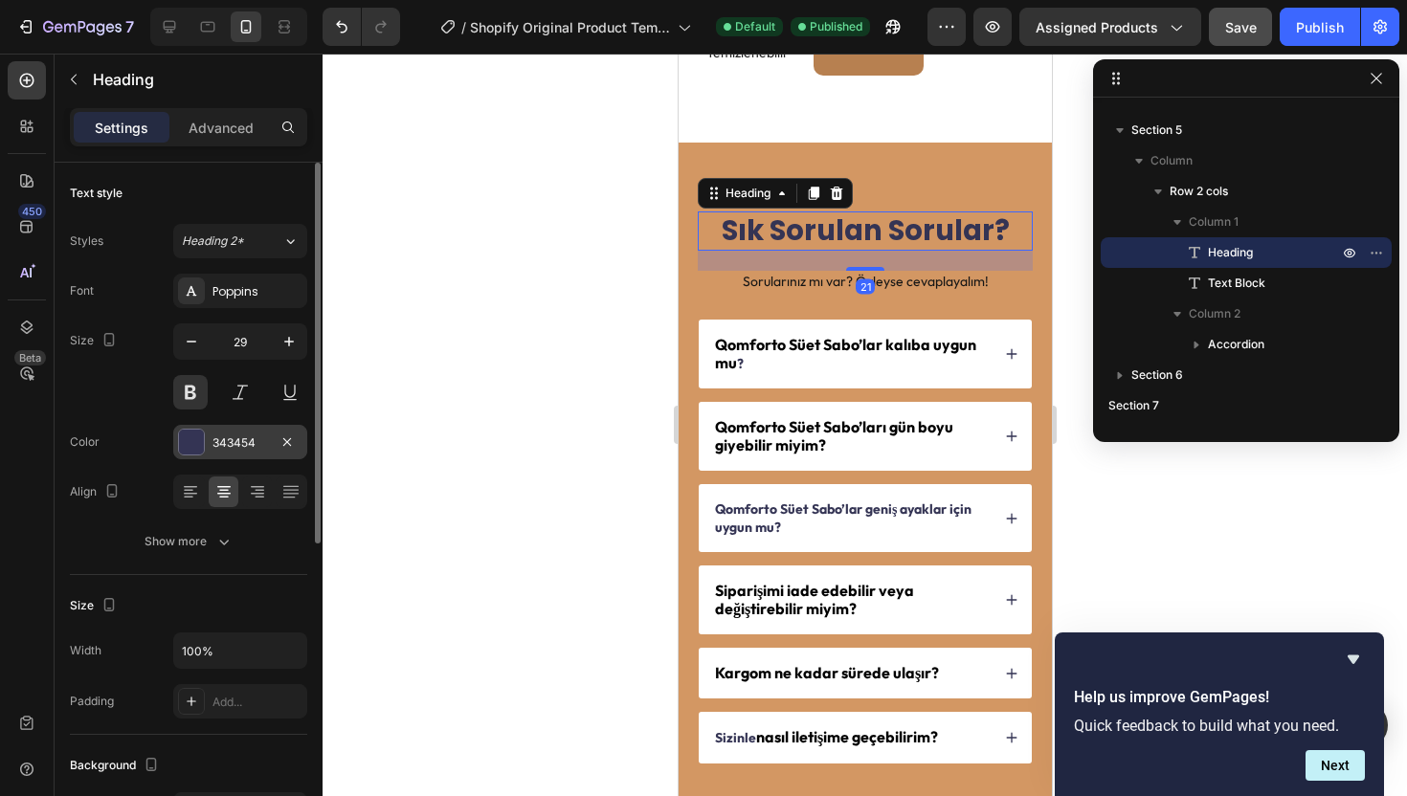
click at [183, 442] on div at bounding box center [191, 442] width 25 height 25
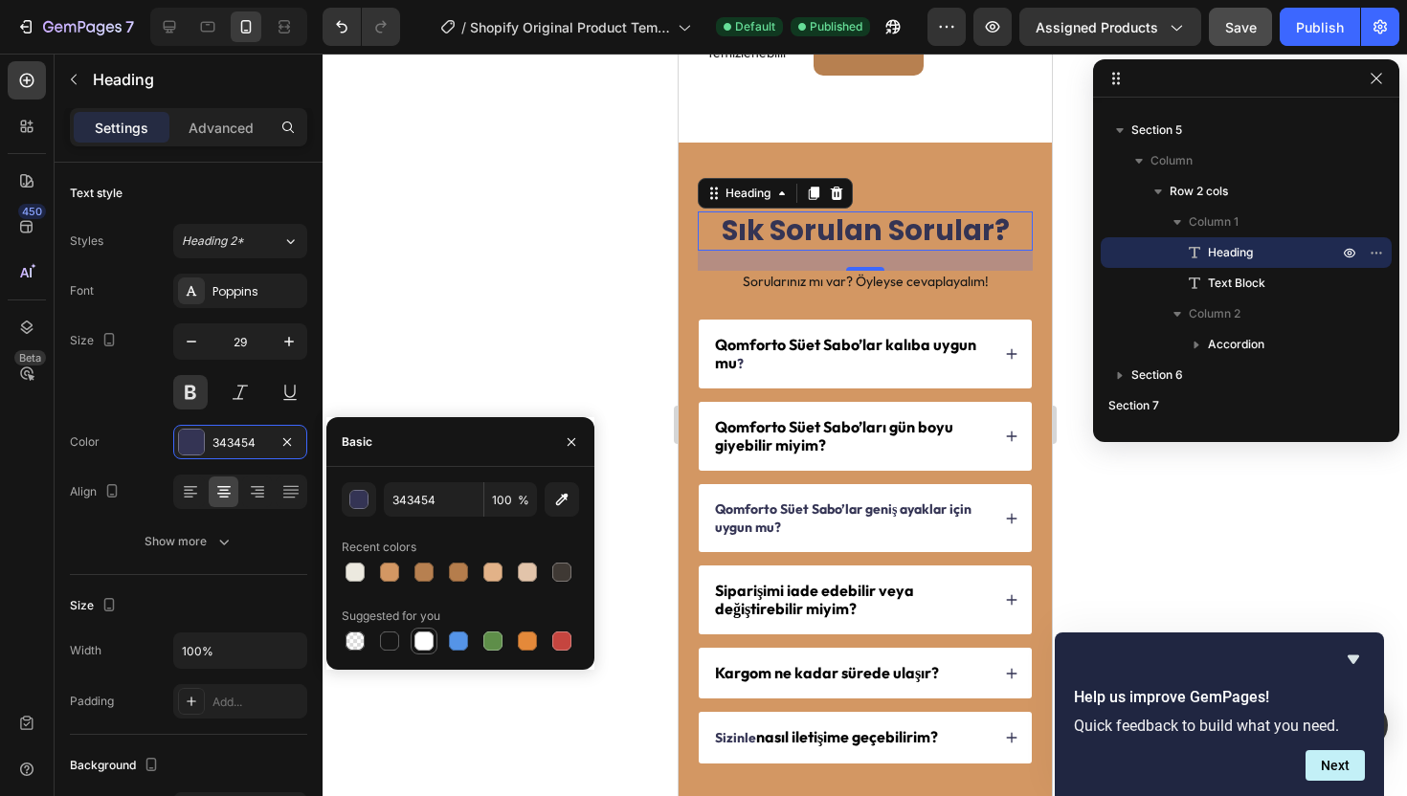
click at [432, 641] on div at bounding box center [423, 640] width 19 height 19
click at [397, 649] on div at bounding box center [389, 641] width 23 height 23
click at [416, 645] on div at bounding box center [423, 640] width 19 height 19
click at [388, 643] on div at bounding box center [389, 640] width 19 height 19
type input "151515"
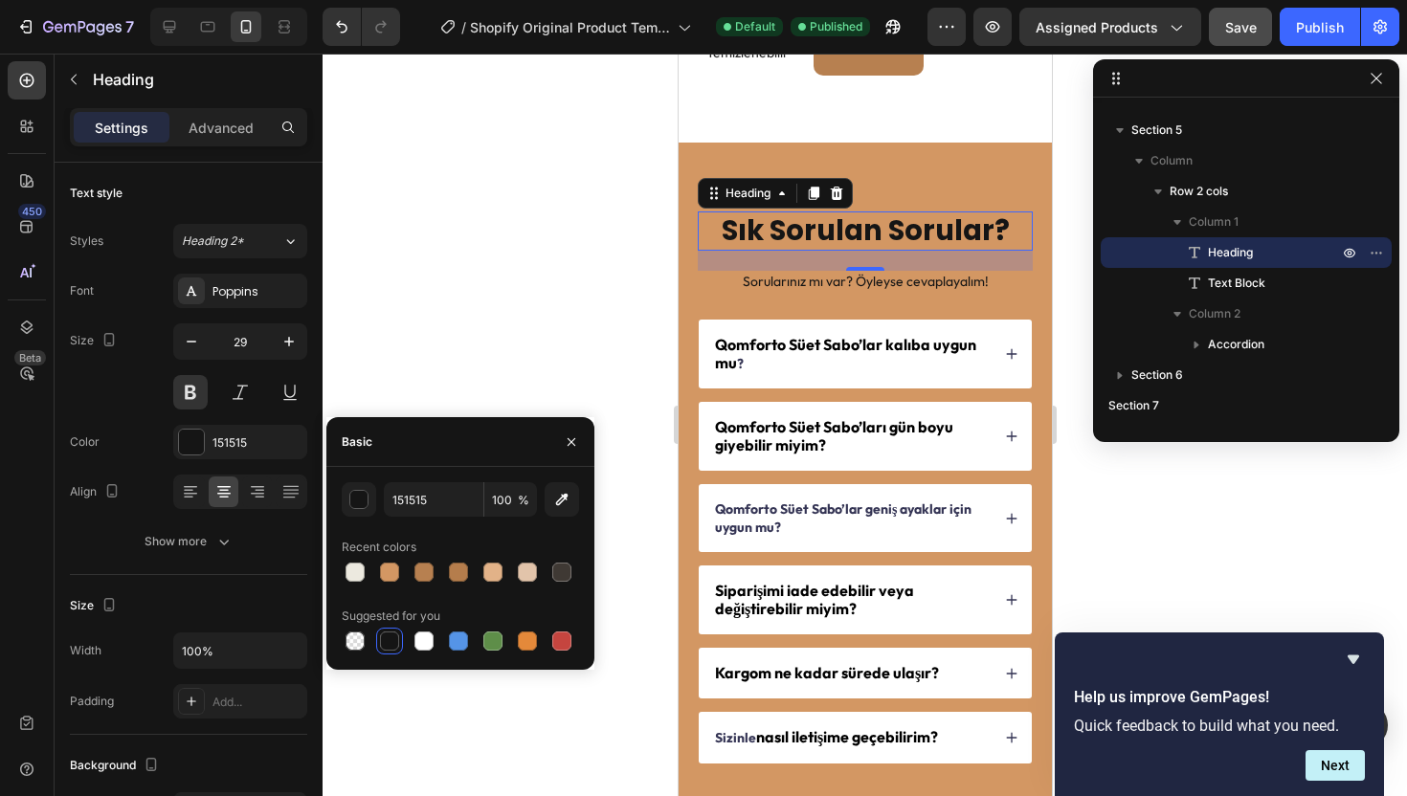
click at [524, 297] on div at bounding box center [864, 425] width 1084 height 742
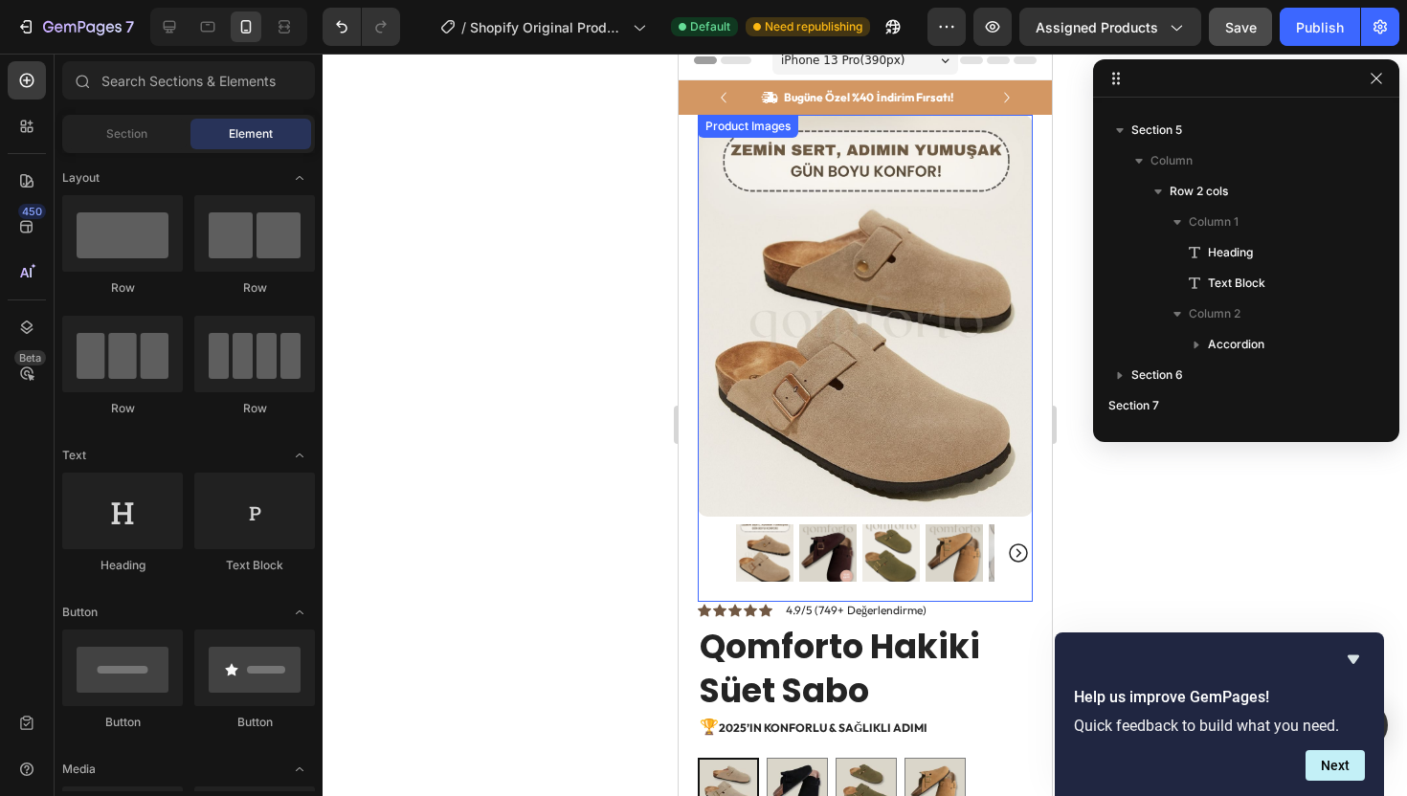
scroll to position [0, 0]
